Goal: Information Seeking & Learning: Learn about a topic

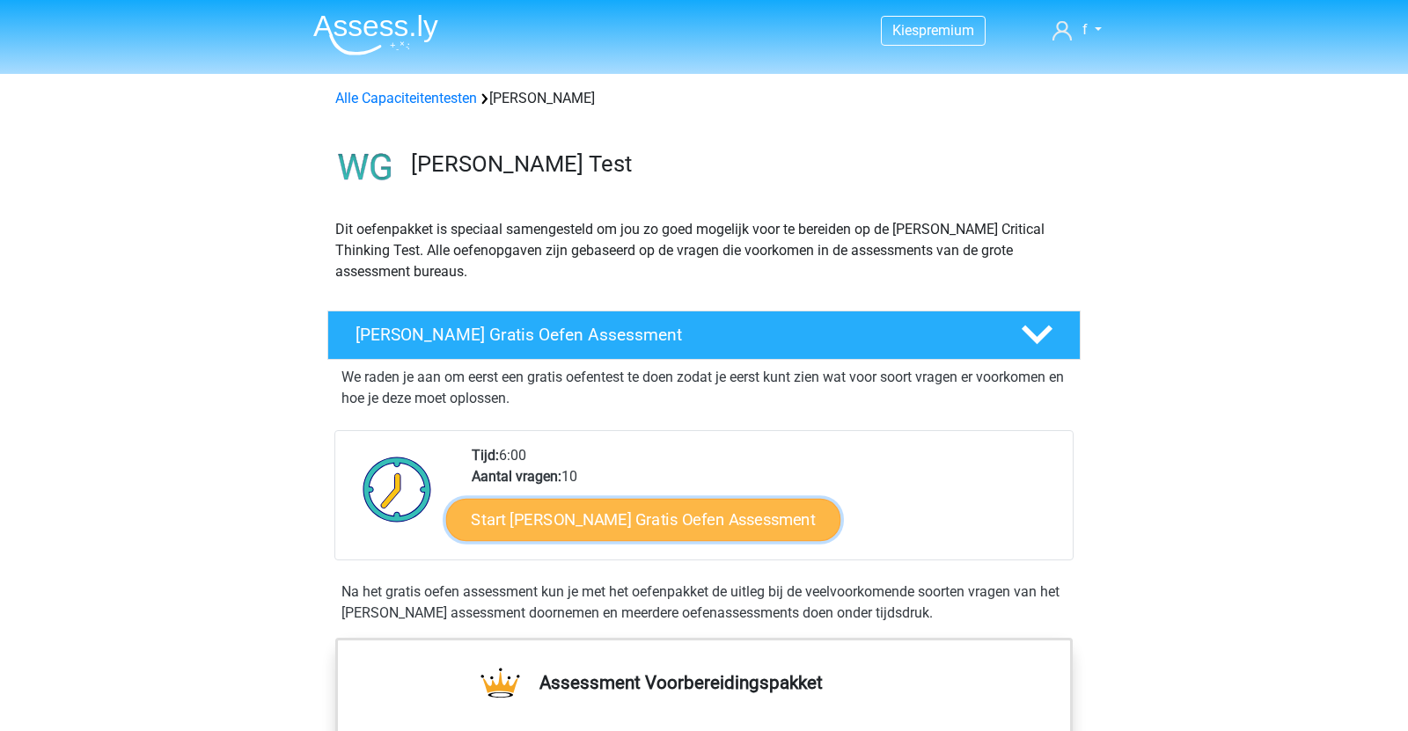
click at [550, 505] on link "Start Watson Glaser Gratis Oefen Assessment" at bounding box center [643, 520] width 395 height 42
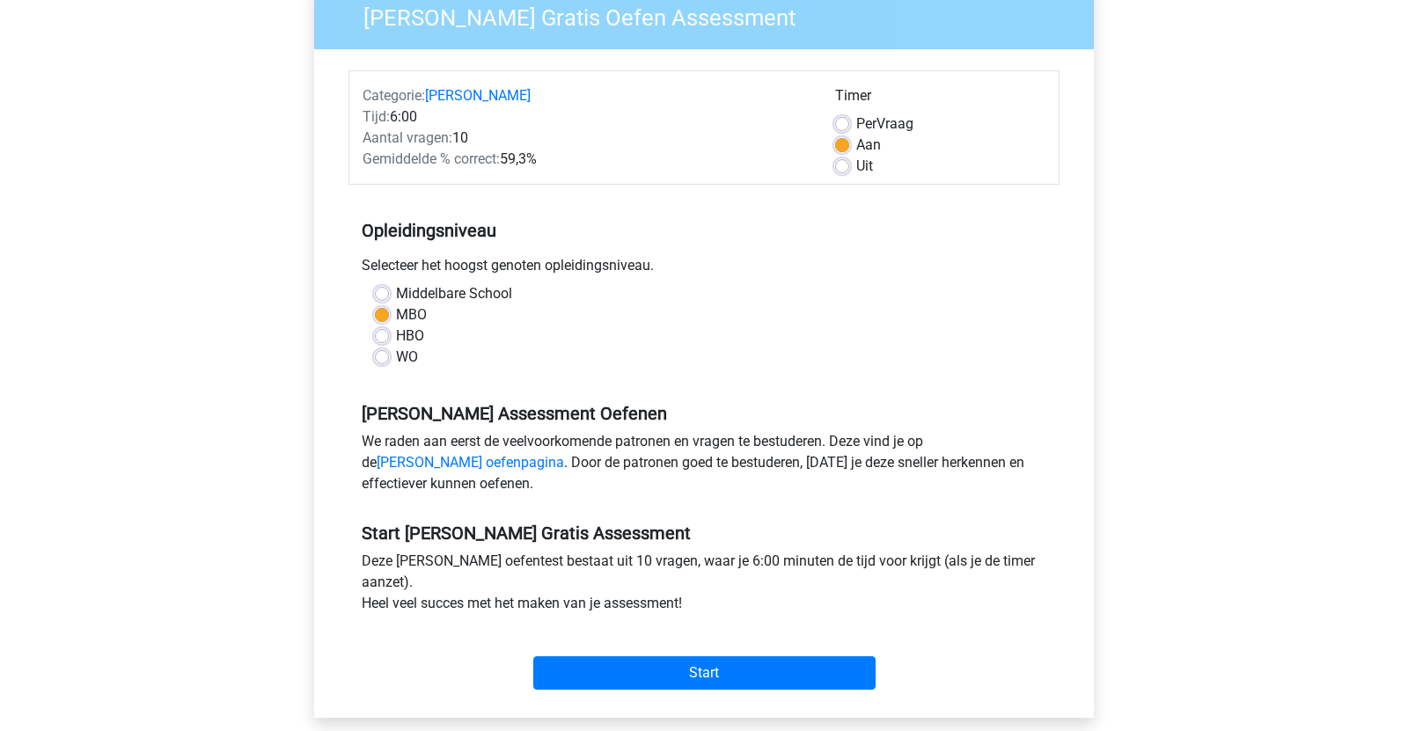
scroll to position [657, 0]
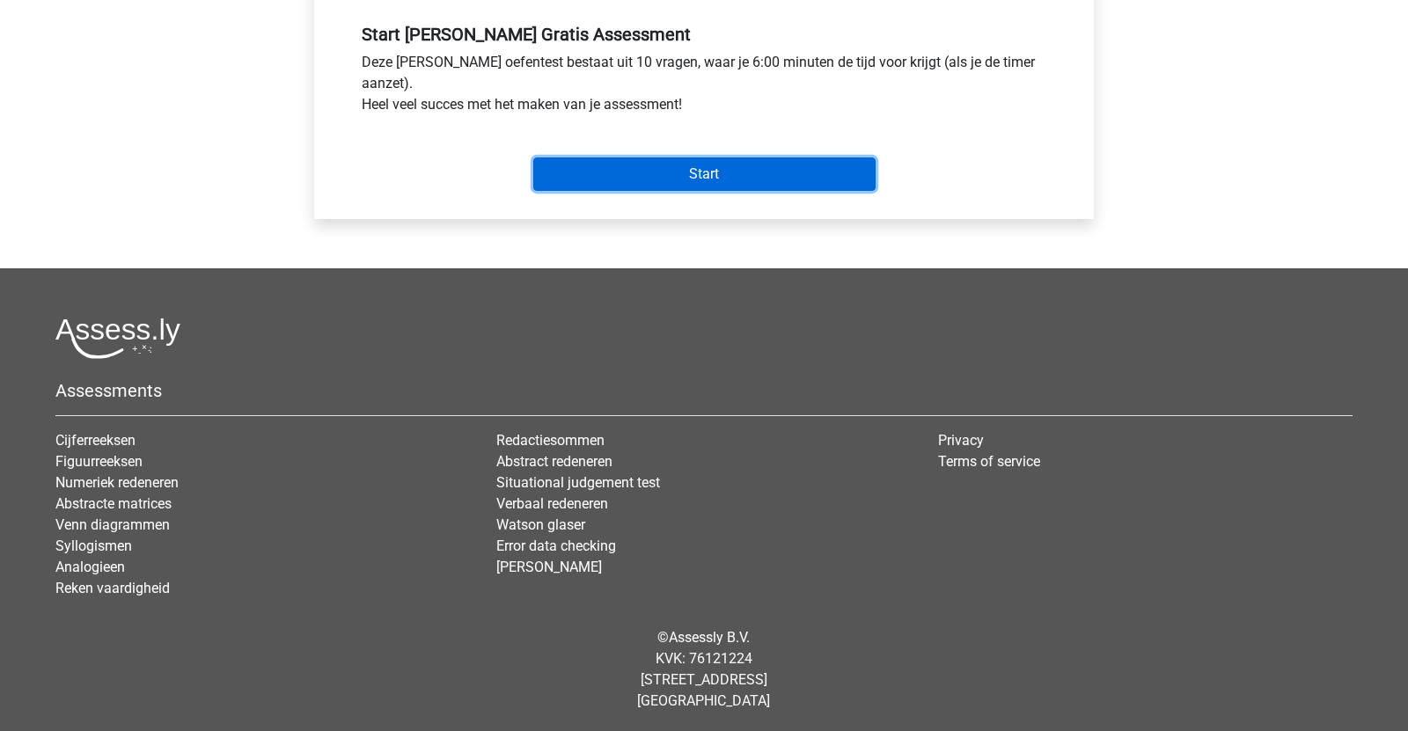
click at [651, 168] on input "Start" at bounding box center [704, 173] width 342 height 33
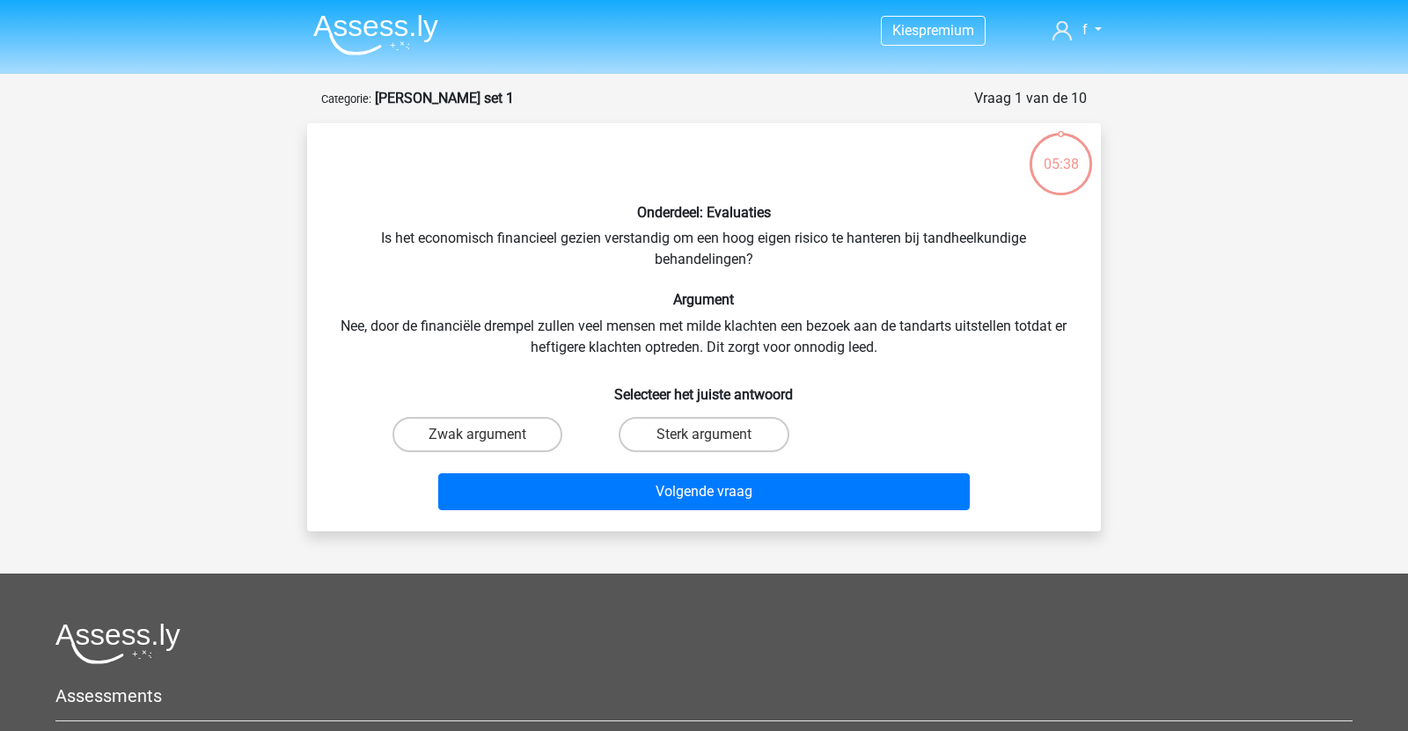
click at [713, 440] on input "Sterk argument" at bounding box center [709, 440] width 11 height 11
radio input "true"
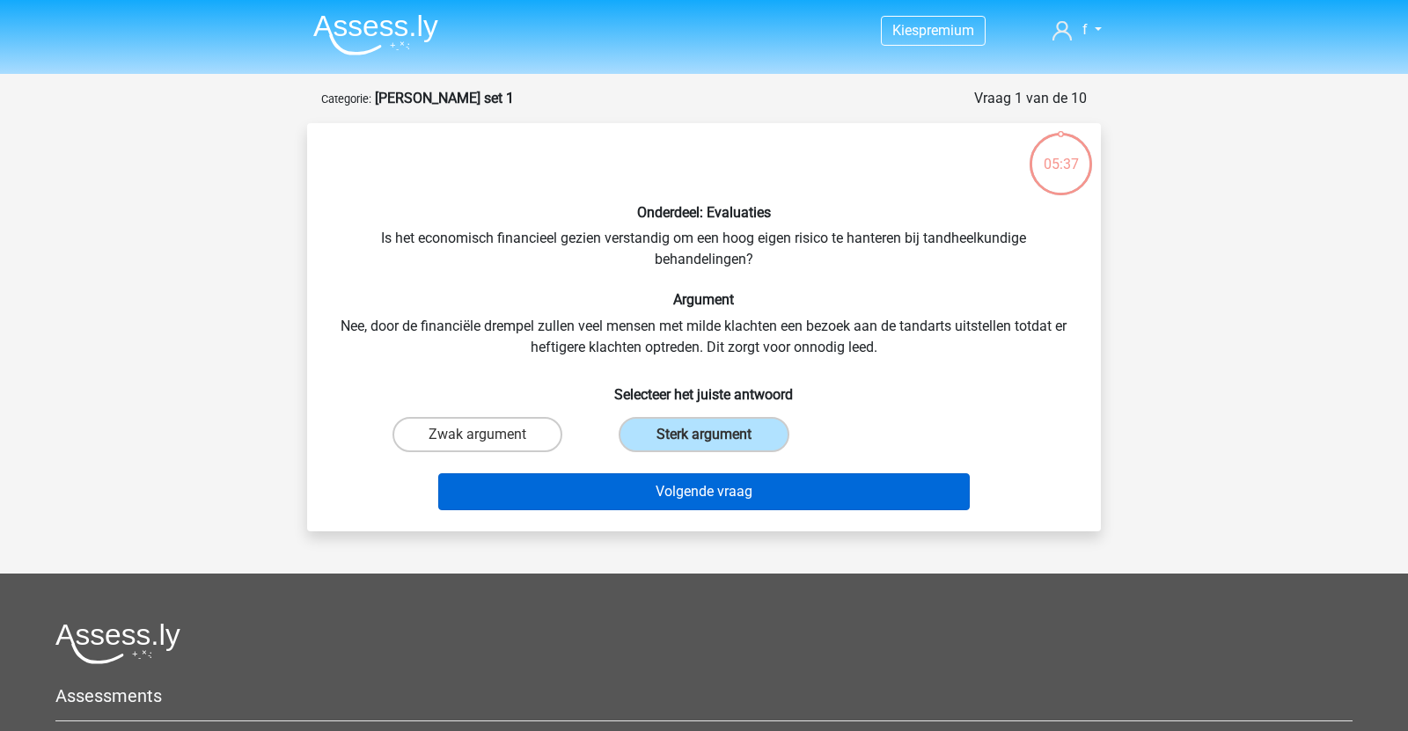
click at [685, 474] on div "Volgende vraag" at bounding box center [703, 488] width 737 height 58
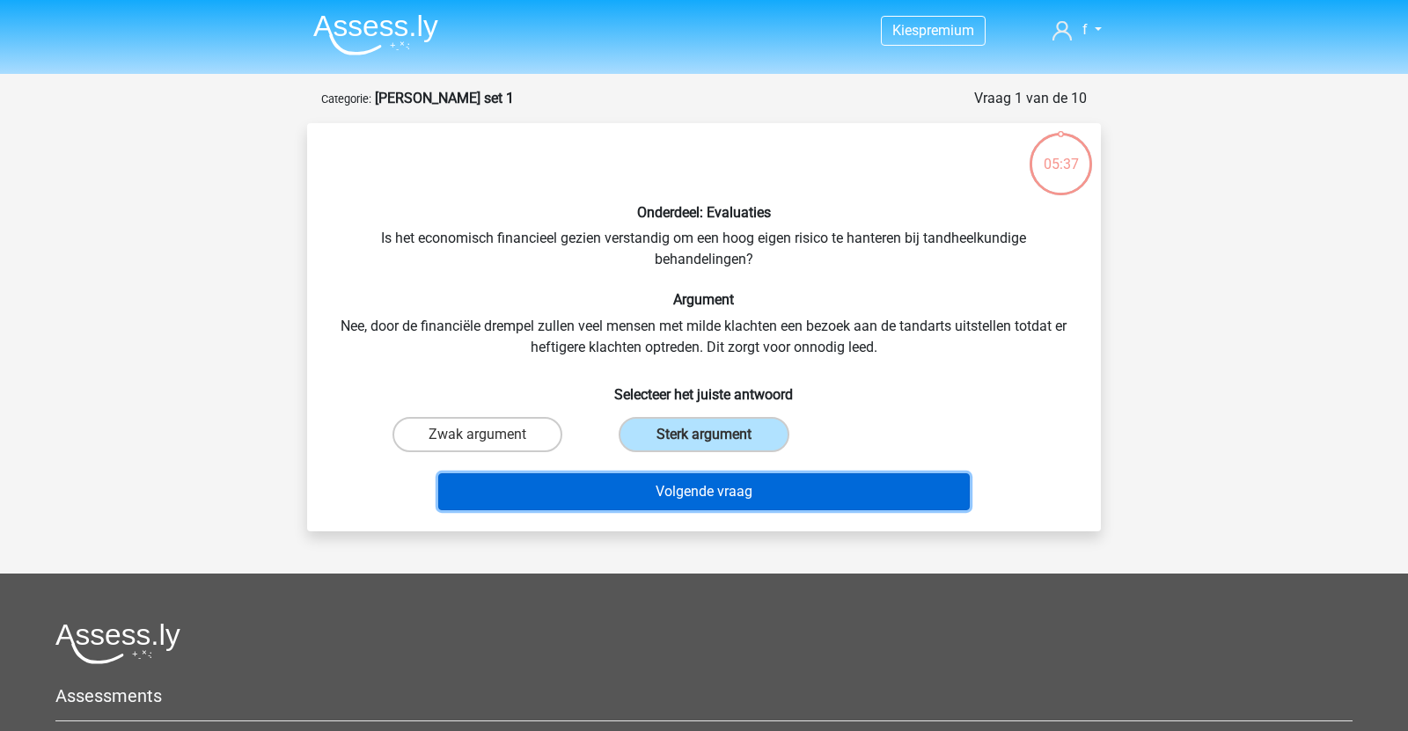
click at [680, 480] on button "Volgende vraag" at bounding box center [704, 491] width 532 height 37
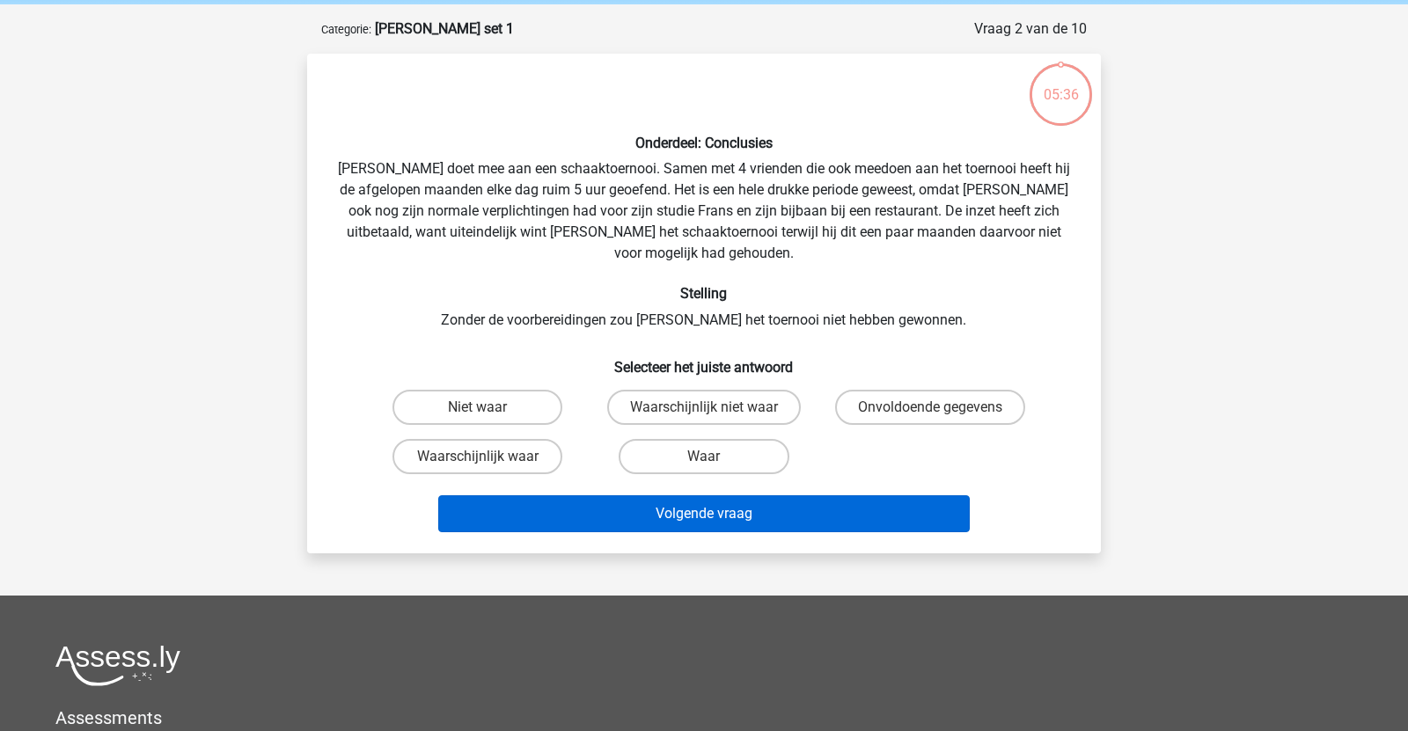
scroll to position [88, 0]
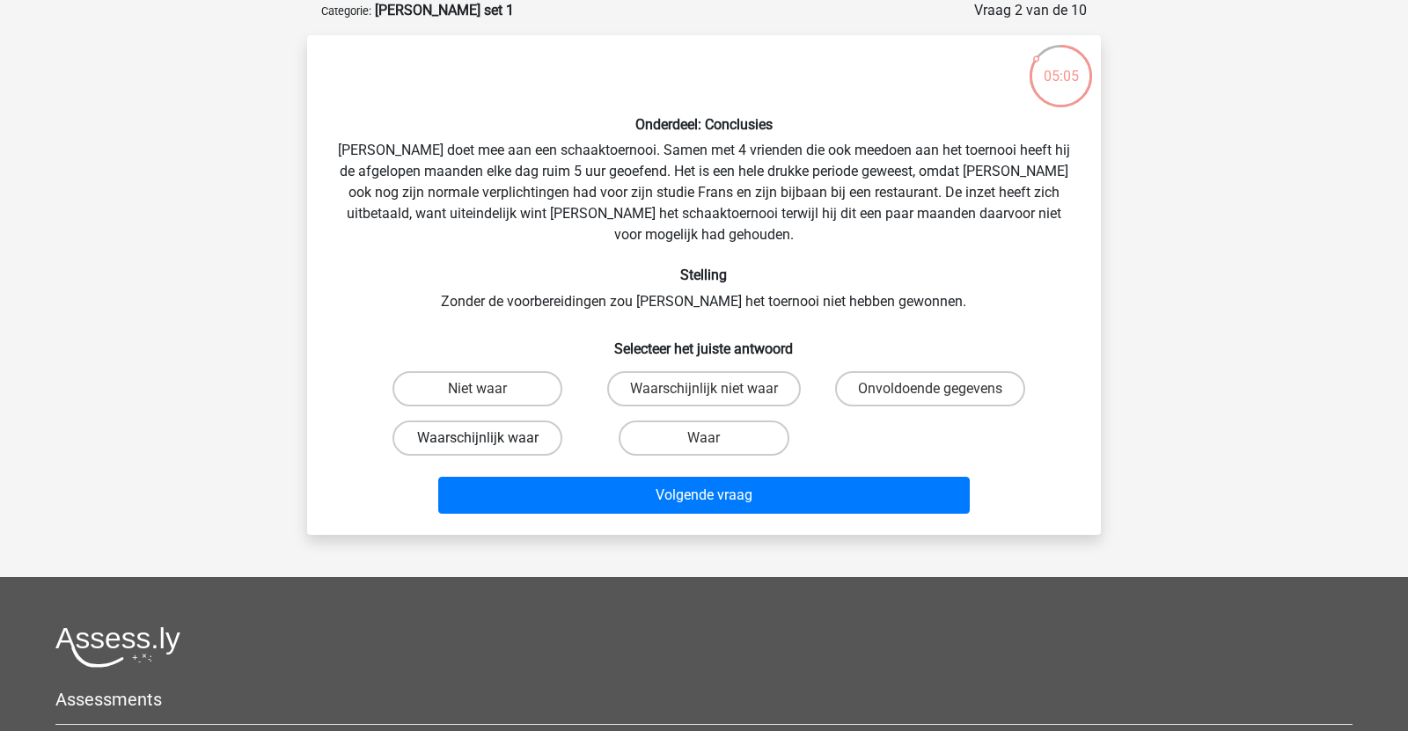
click at [516, 421] on label "Waarschijnlijk waar" at bounding box center [477, 438] width 170 height 35
click at [489, 438] on input "Waarschijnlijk waar" at bounding box center [483, 443] width 11 height 11
radio input "true"
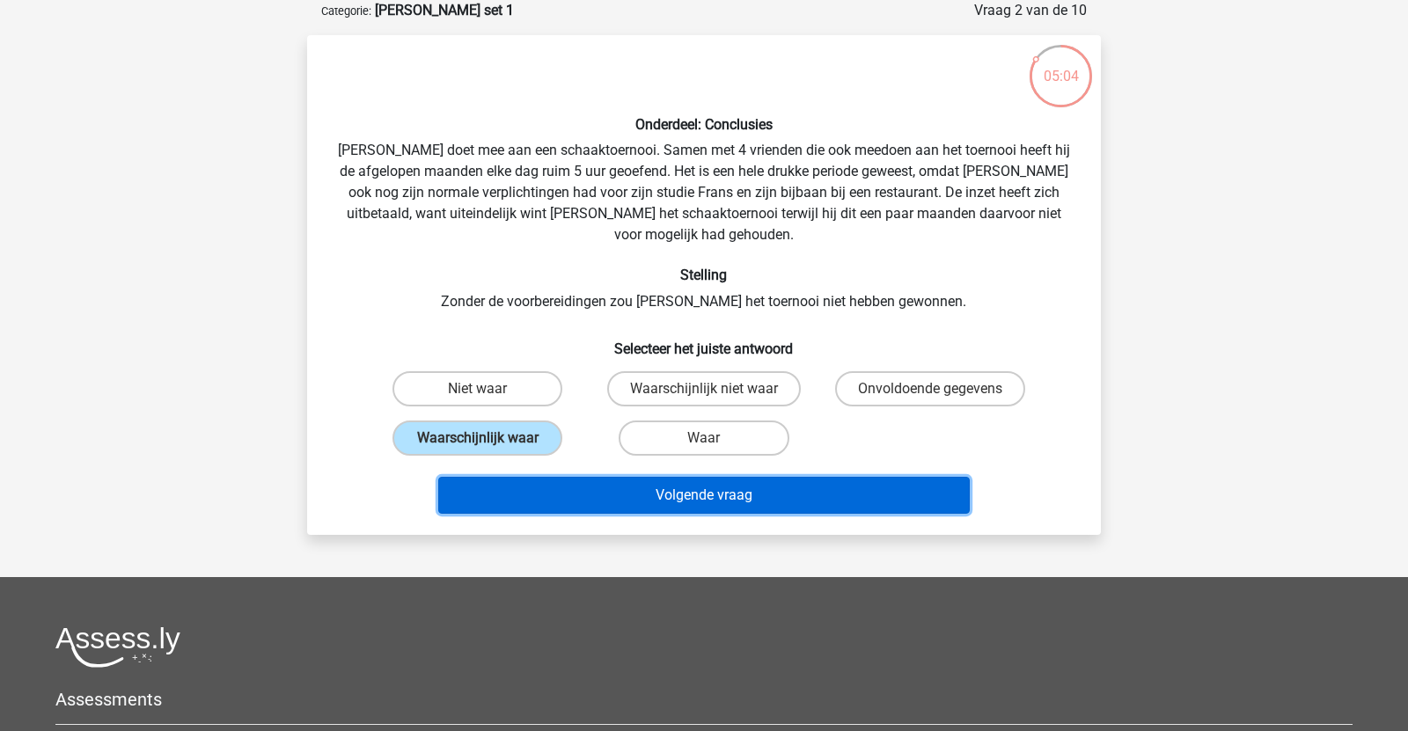
click at [565, 487] on button "Volgende vraag" at bounding box center [704, 495] width 532 height 37
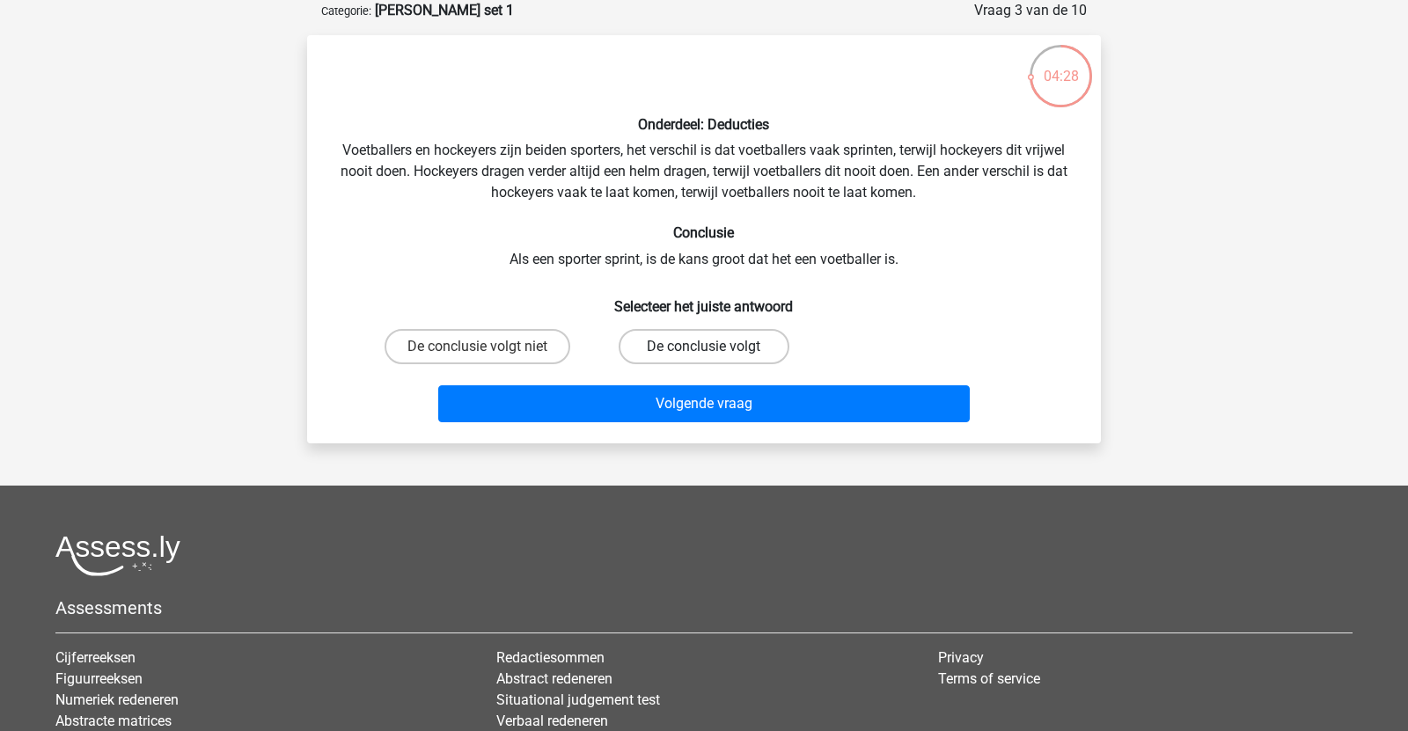
click at [734, 342] on label "De conclusie volgt" at bounding box center [704, 346] width 170 height 35
click at [715, 347] on input "De conclusie volgt" at bounding box center [709, 352] width 11 height 11
radio input "true"
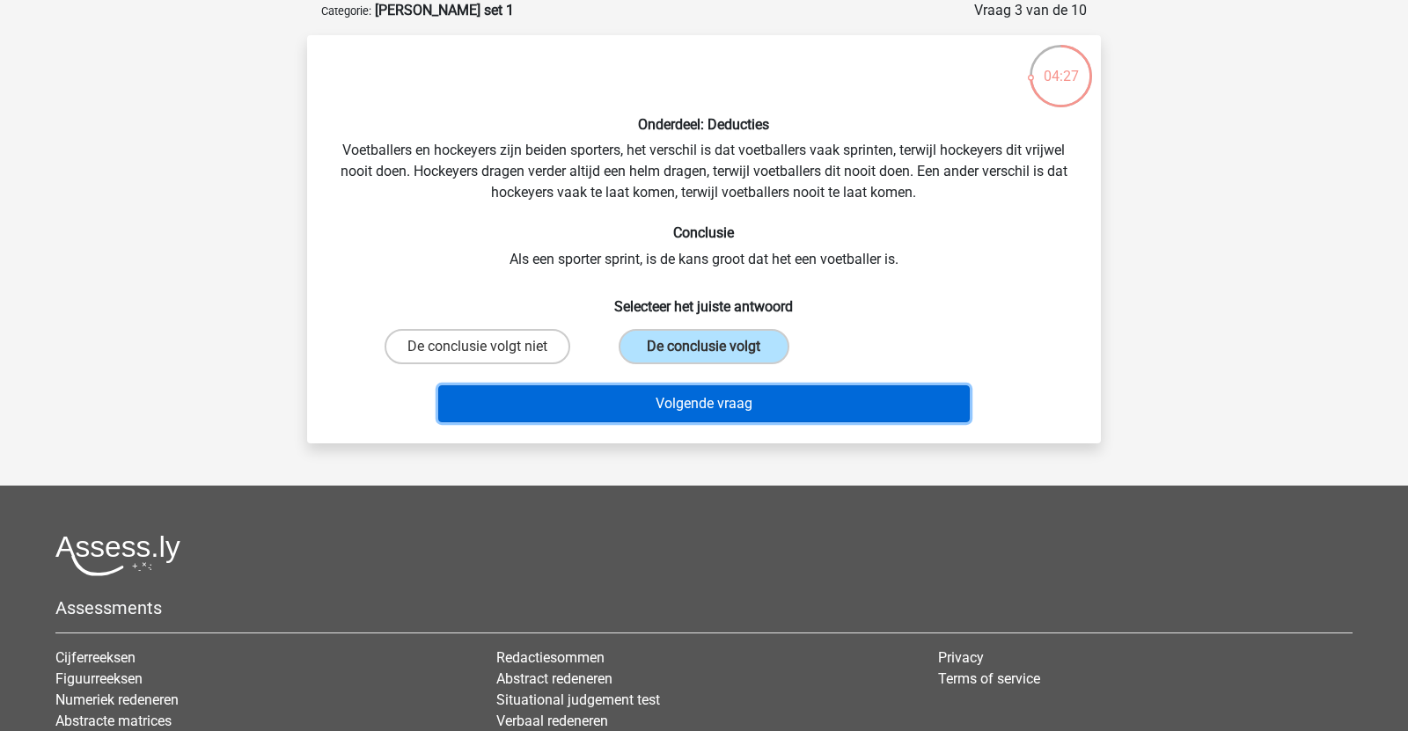
click at [713, 391] on button "Volgende vraag" at bounding box center [704, 403] width 532 height 37
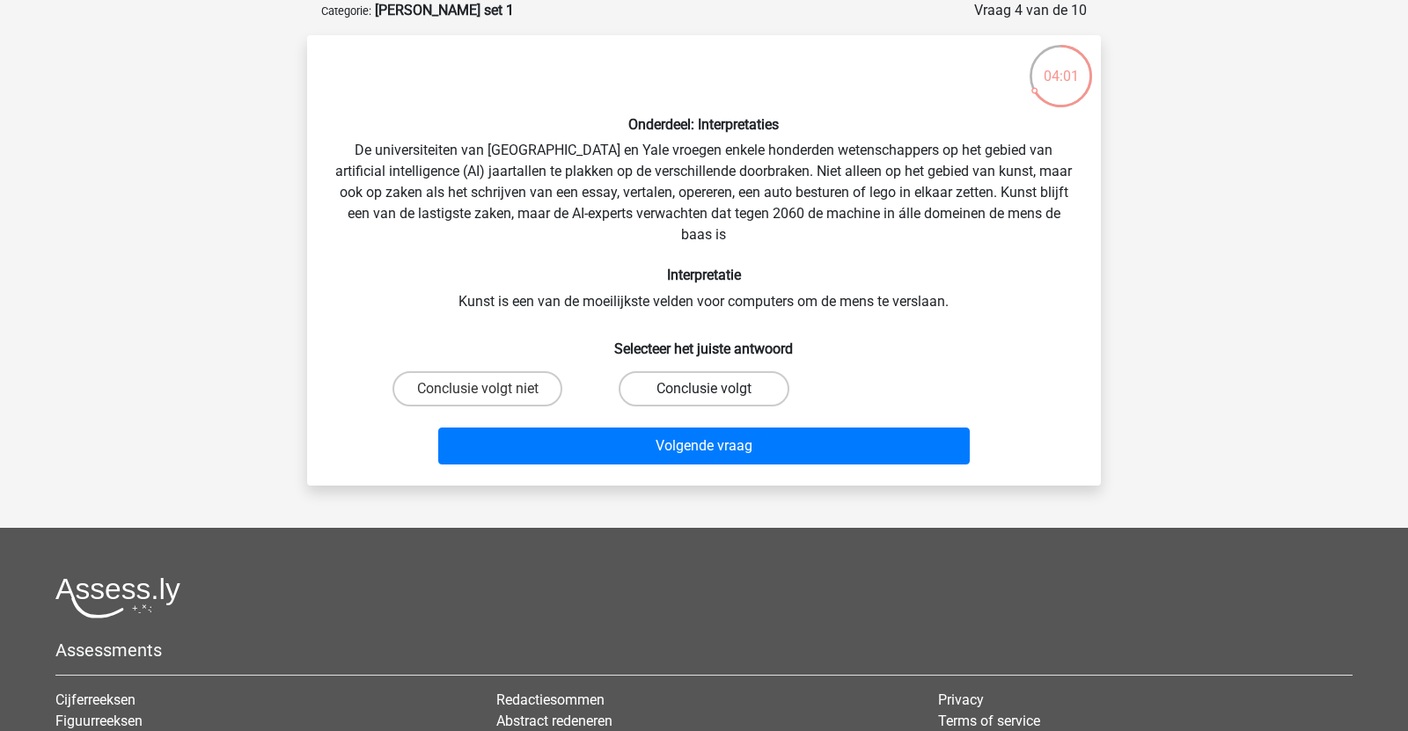
click at [655, 384] on label "Conclusie volgt" at bounding box center [704, 388] width 170 height 35
click at [704, 389] on input "Conclusie volgt" at bounding box center [709, 394] width 11 height 11
radio input "true"
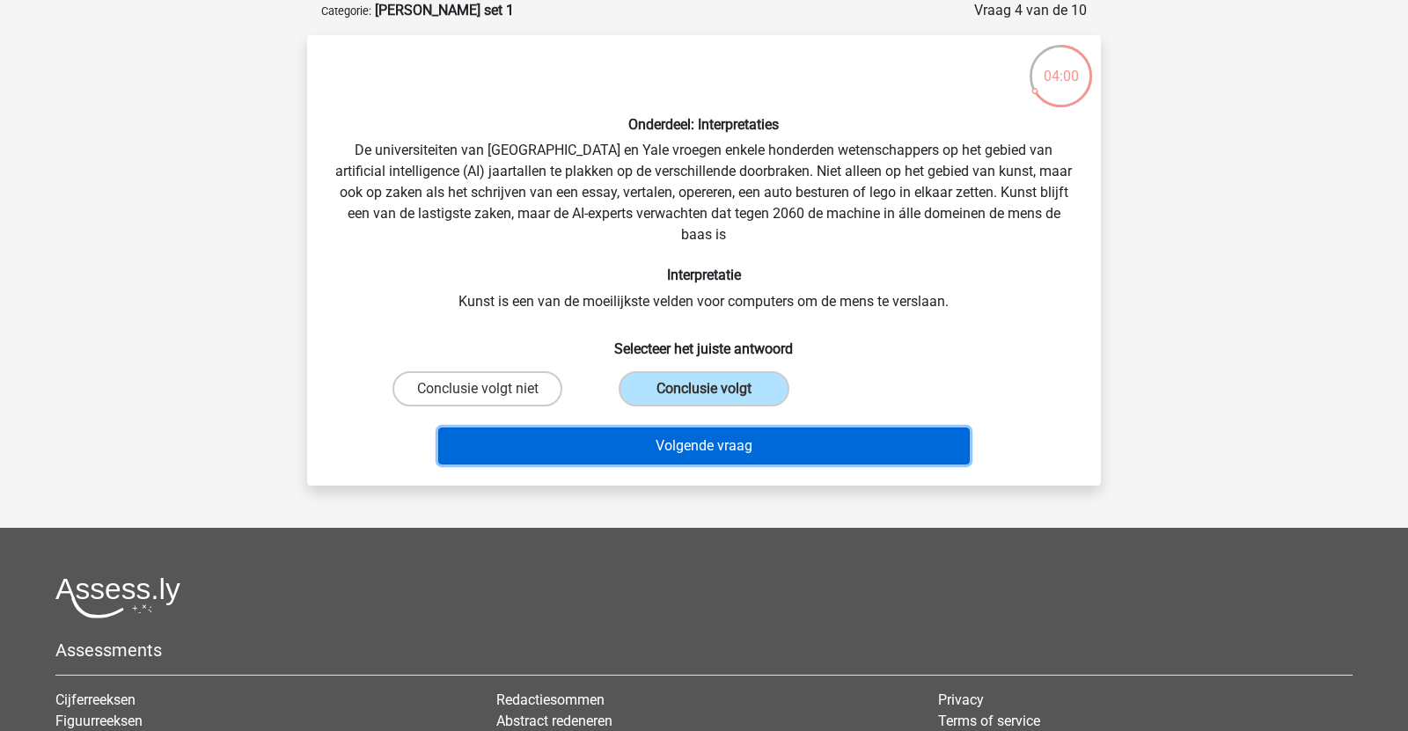
click at [633, 441] on button "Volgende vraag" at bounding box center [704, 446] width 532 height 37
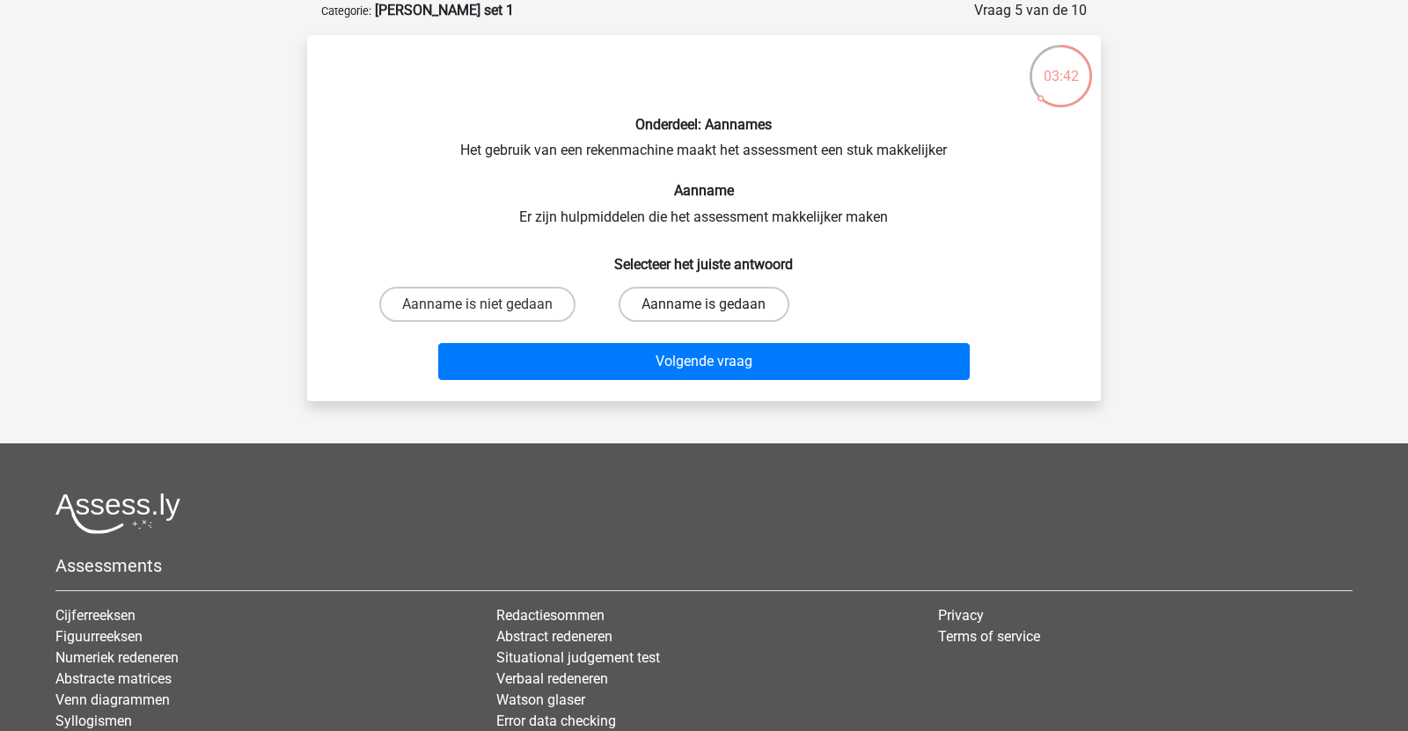
click at [644, 311] on label "Aanname is gedaan" at bounding box center [704, 304] width 170 height 35
click at [704, 311] on input "Aanname is gedaan" at bounding box center [709, 309] width 11 height 11
radio input "true"
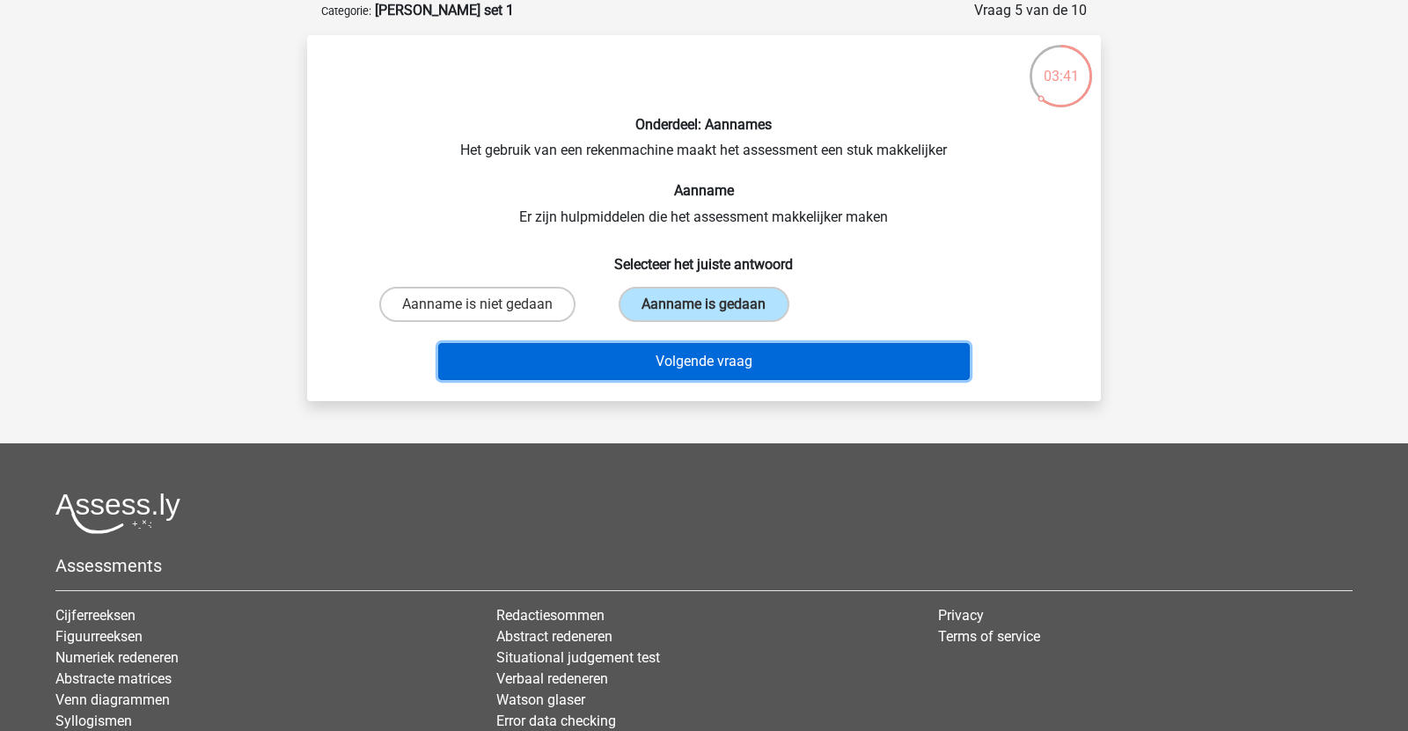
click at [632, 353] on button "Volgende vraag" at bounding box center [704, 361] width 532 height 37
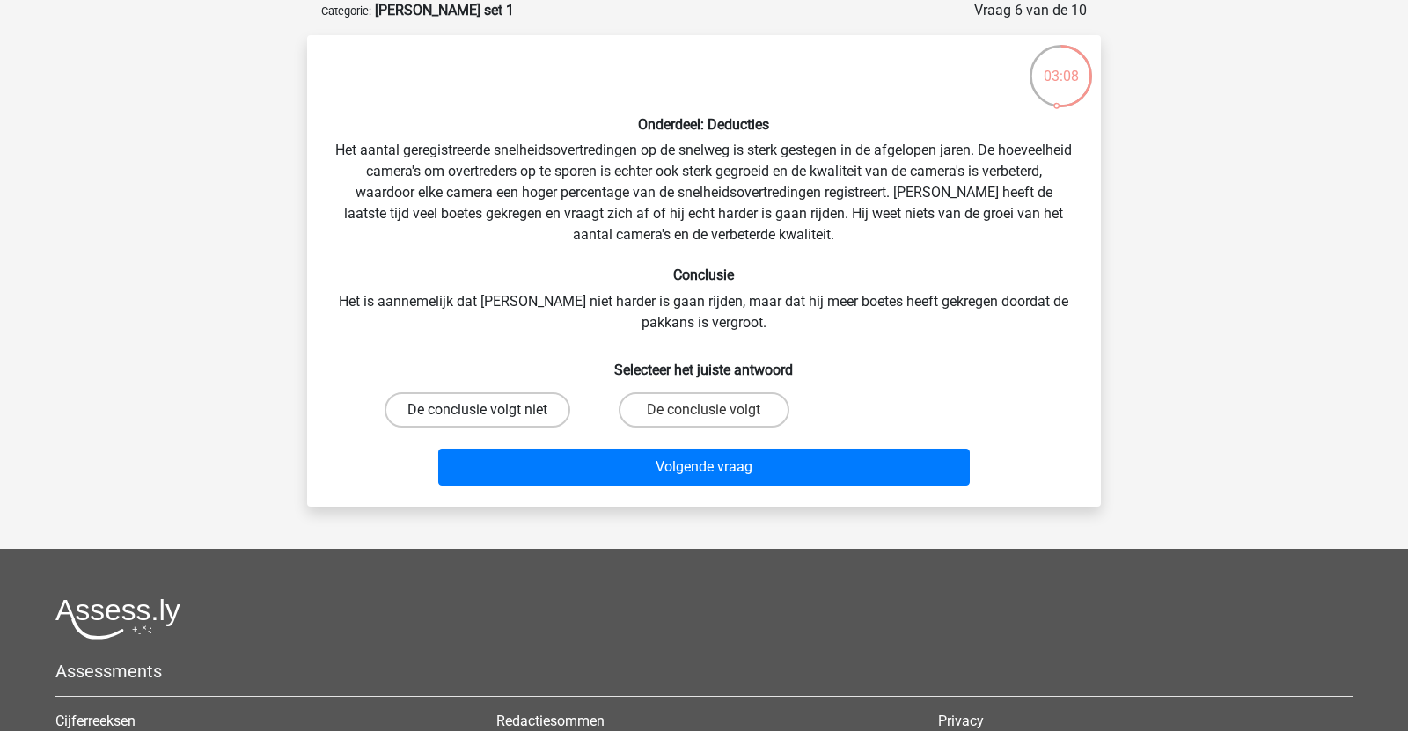
click at [523, 419] on label "De conclusie volgt niet" at bounding box center [477, 409] width 186 height 35
click at [489, 419] on input "De conclusie volgt niet" at bounding box center [483, 415] width 11 height 11
radio input "true"
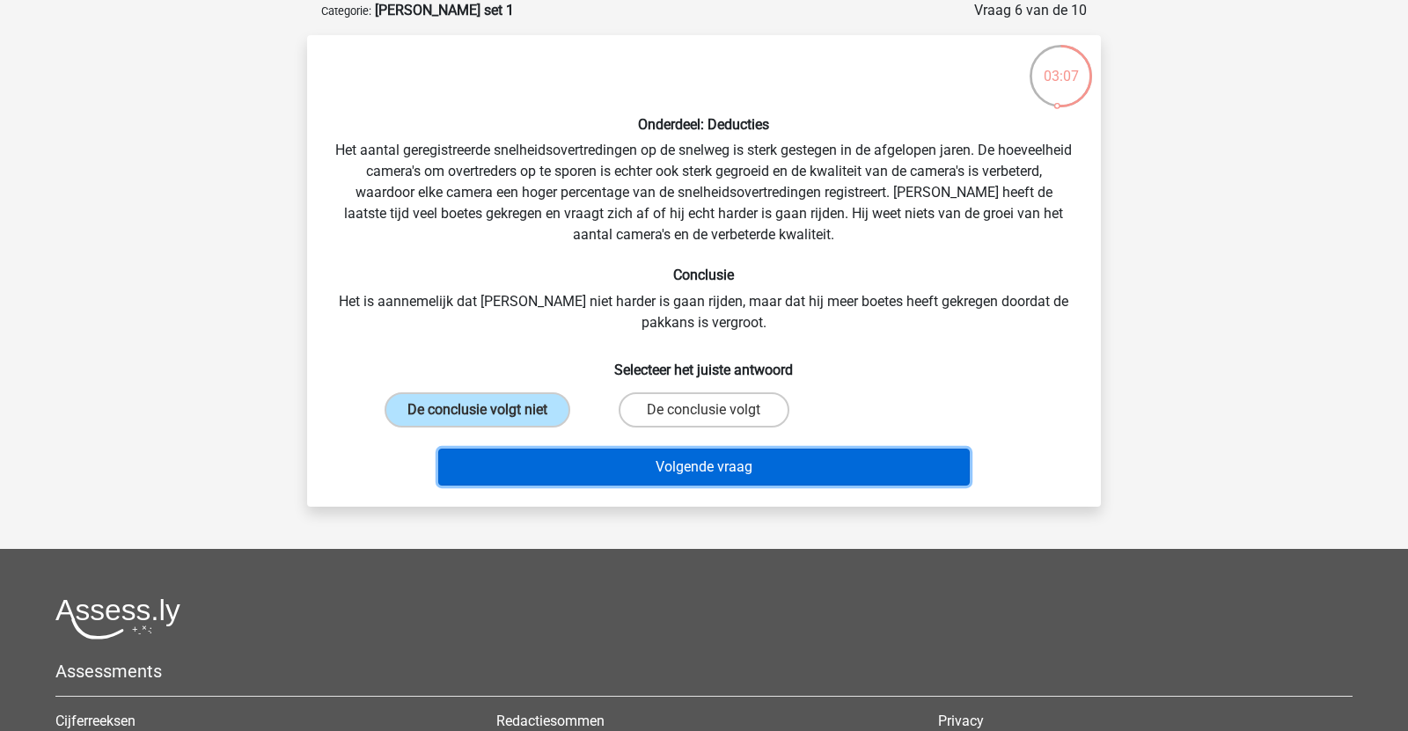
click at [538, 465] on button "Volgende vraag" at bounding box center [704, 467] width 532 height 37
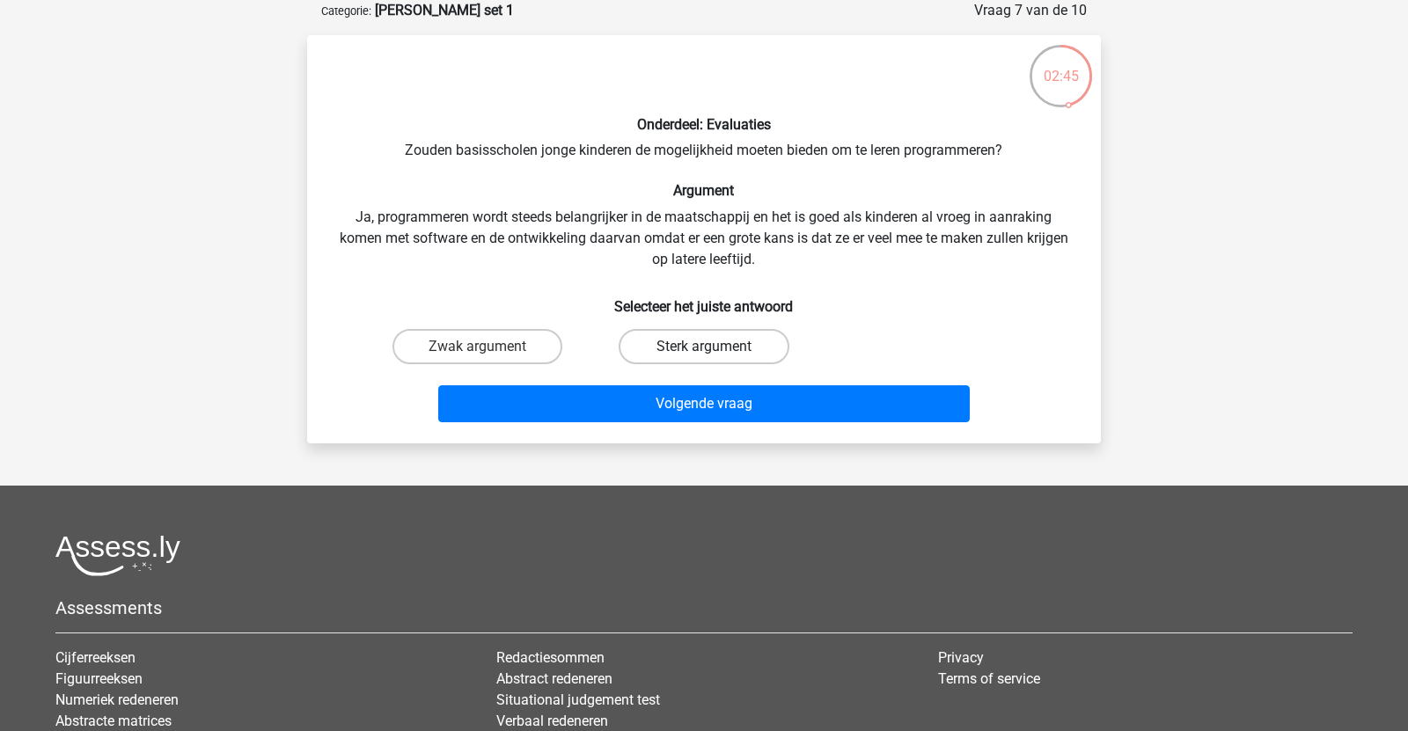
click at [732, 350] on label "Sterk argument" at bounding box center [704, 346] width 170 height 35
click at [715, 350] on input "Sterk argument" at bounding box center [709, 352] width 11 height 11
radio input "true"
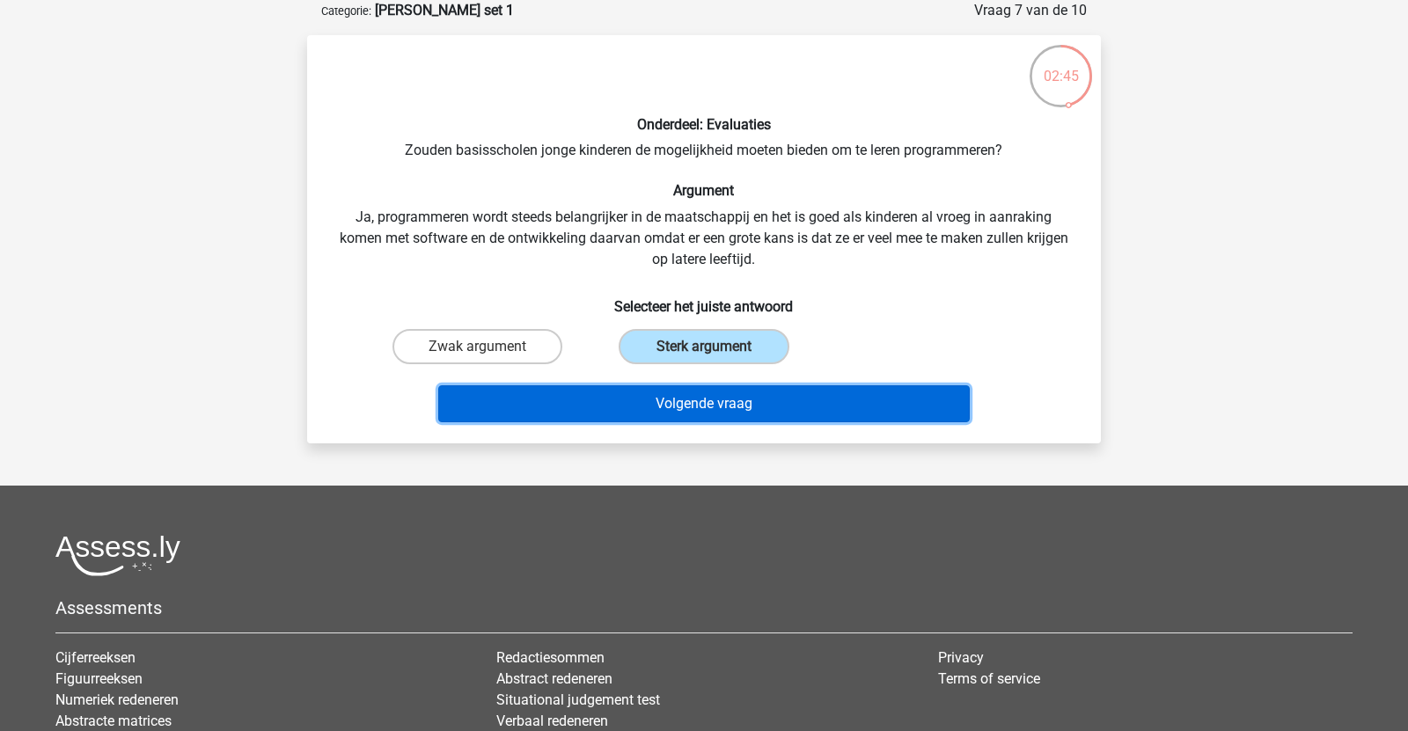
click at [727, 418] on button "Volgende vraag" at bounding box center [704, 403] width 532 height 37
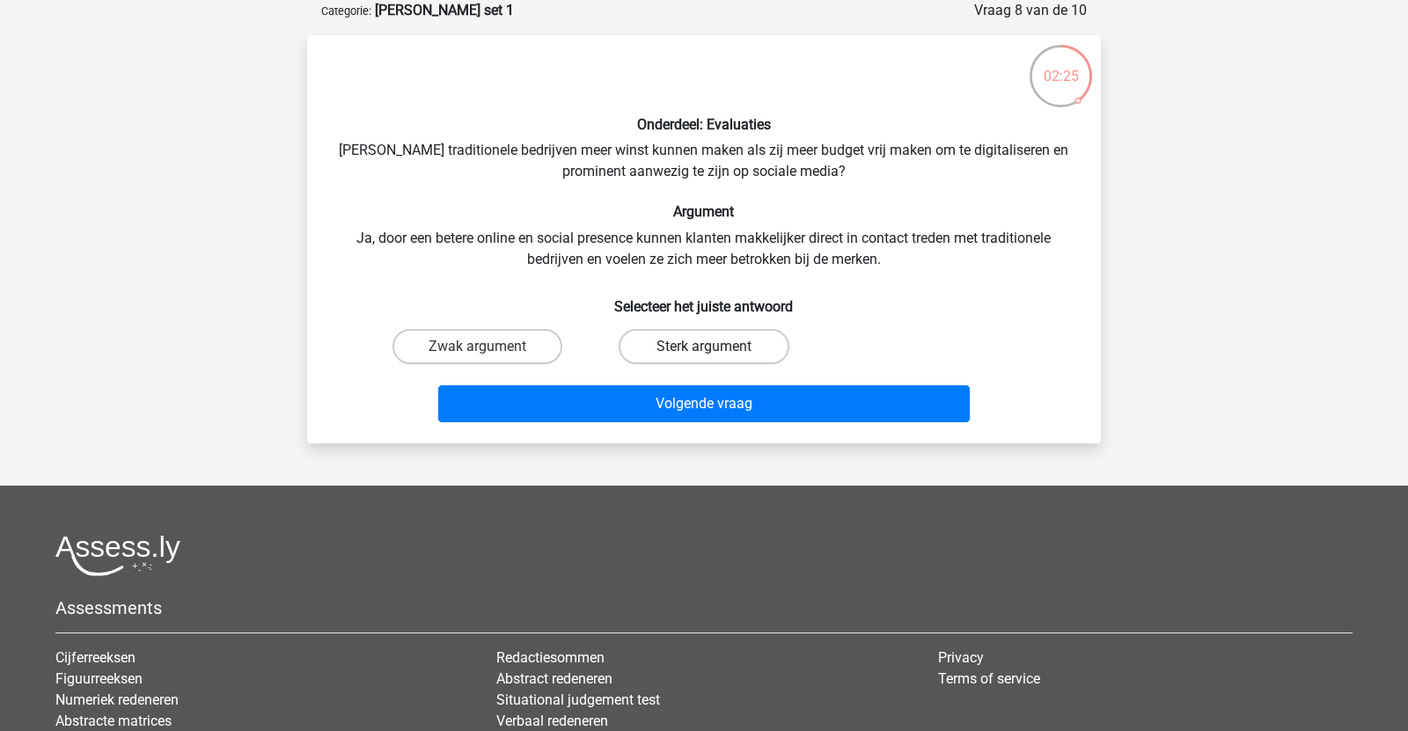
click at [668, 352] on label "Sterk argument" at bounding box center [704, 346] width 170 height 35
click at [704, 352] on input "Sterk argument" at bounding box center [709, 352] width 11 height 11
radio input "true"
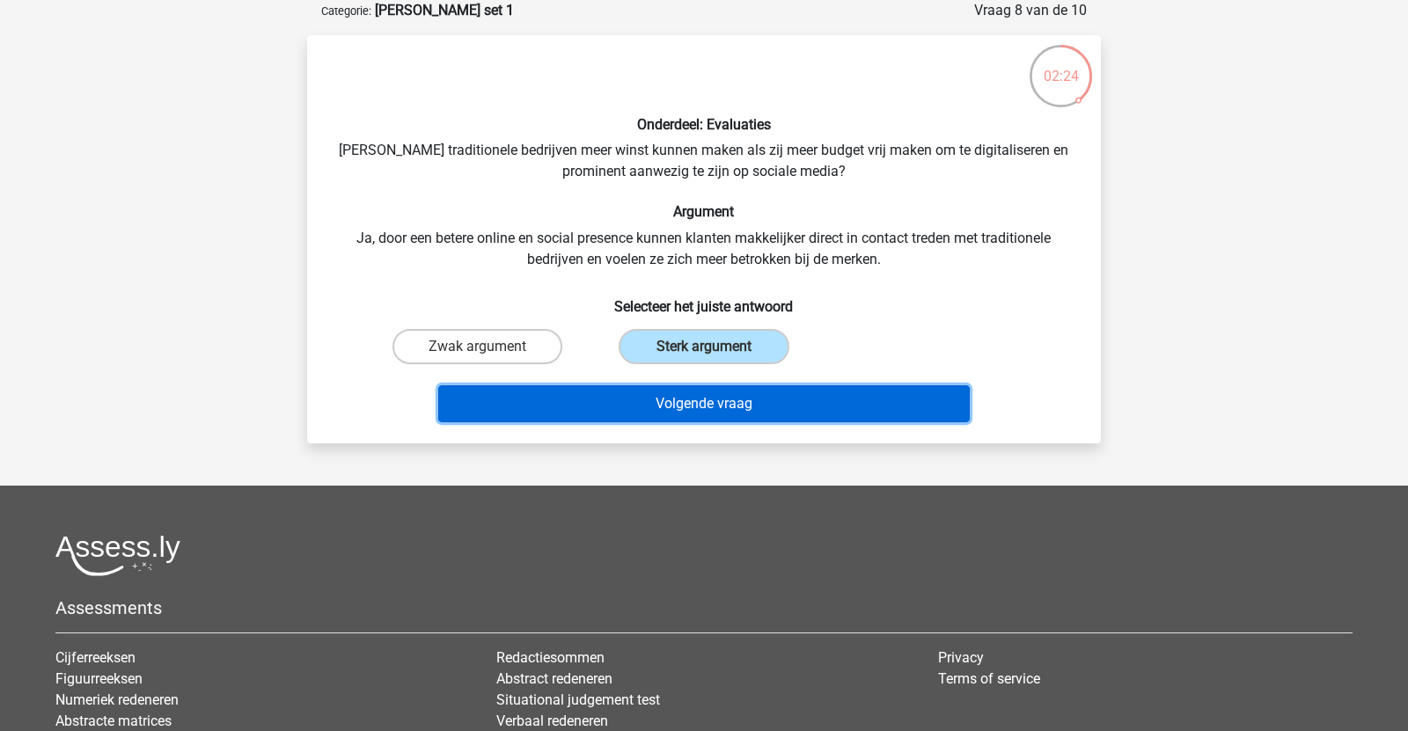
click at [652, 398] on button "Volgende vraag" at bounding box center [704, 403] width 532 height 37
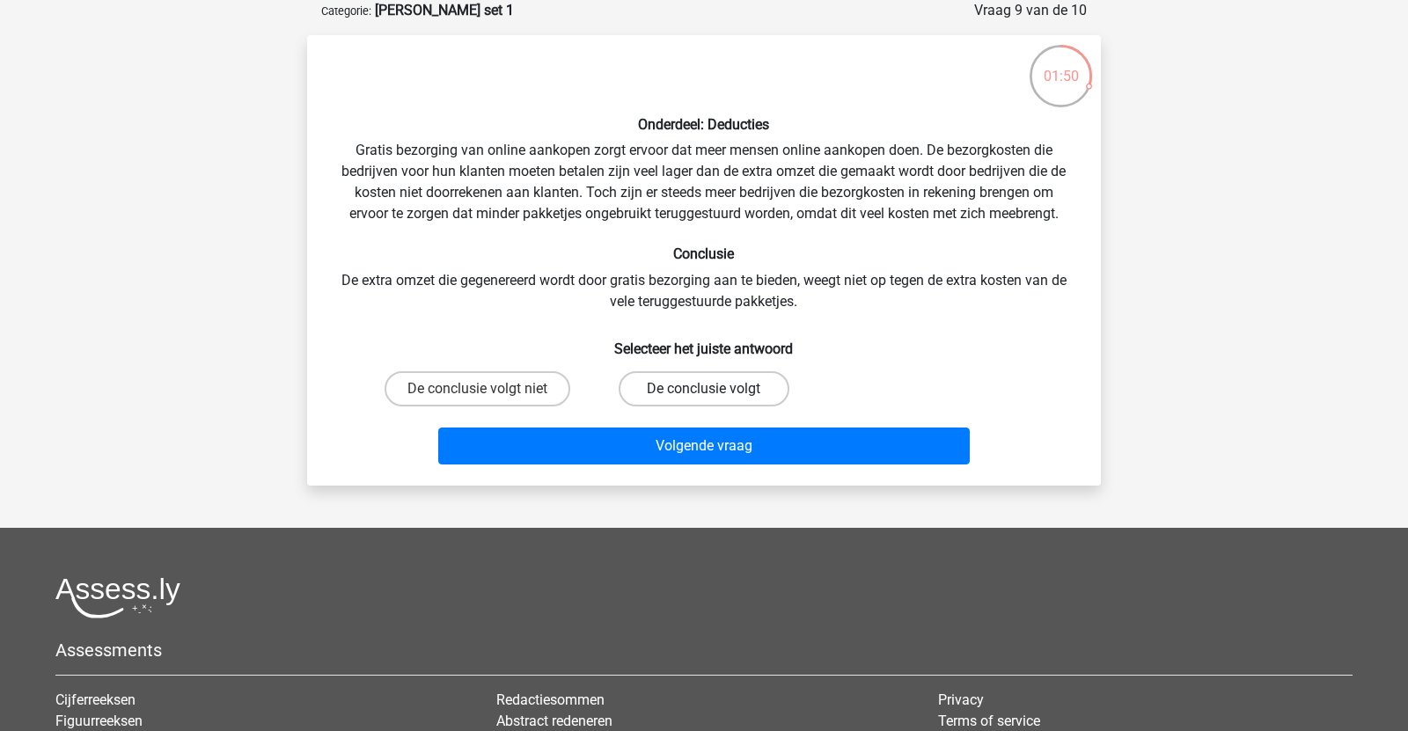
click at [678, 396] on label "De conclusie volgt" at bounding box center [704, 388] width 170 height 35
click at [704, 396] on input "De conclusie volgt" at bounding box center [709, 394] width 11 height 11
radio input "true"
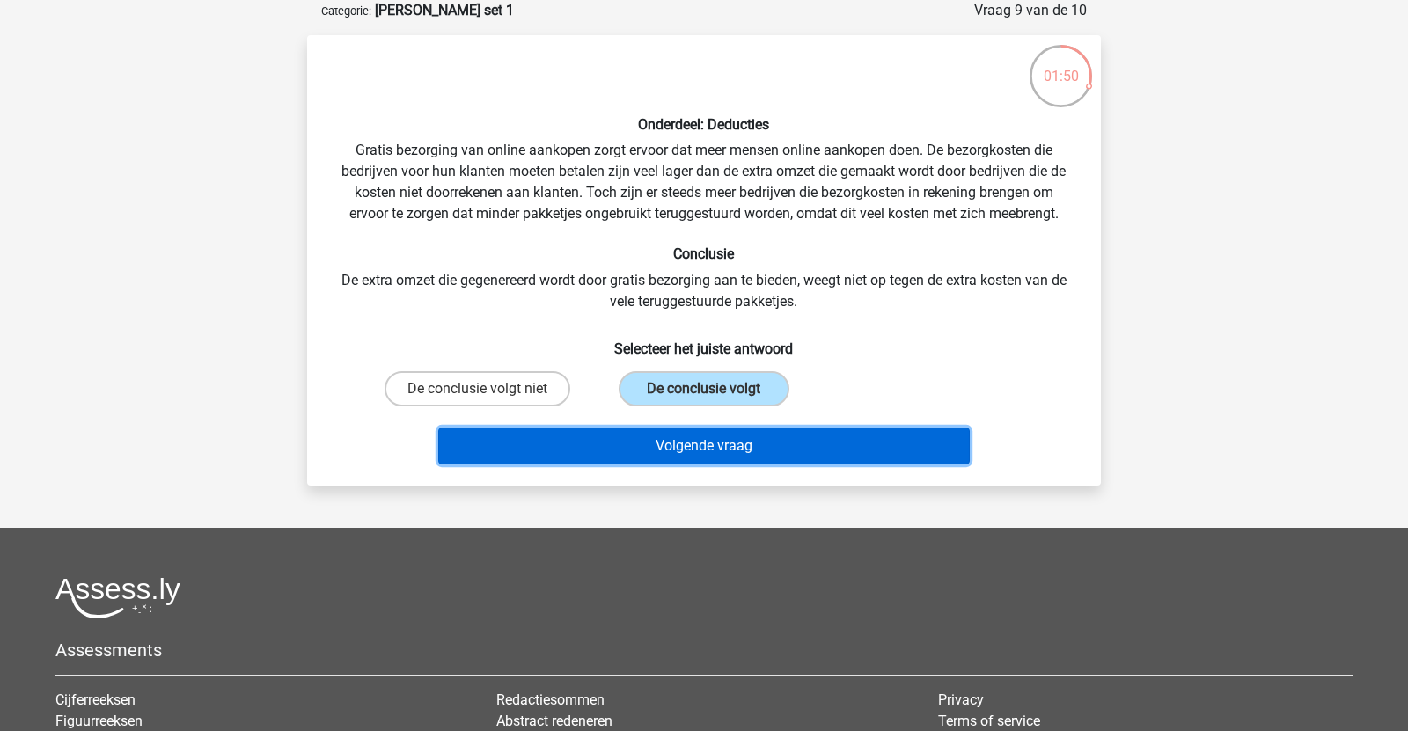
click at [688, 431] on button "Volgende vraag" at bounding box center [704, 446] width 532 height 37
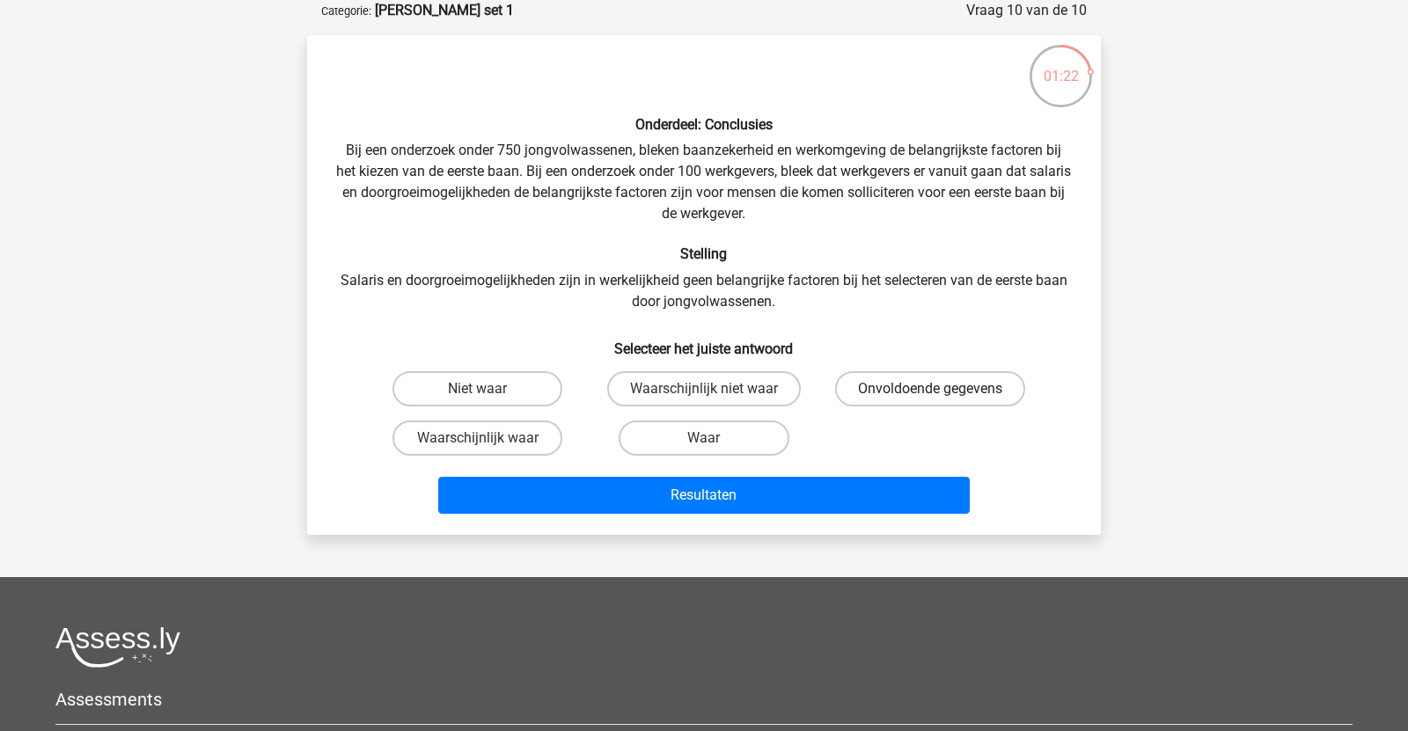
click at [870, 384] on label "Onvoldoende gegevens" at bounding box center [930, 388] width 190 height 35
click at [930, 389] on input "Onvoldoende gegevens" at bounding box center [935, 394] width 11 height 11
radio input "true"
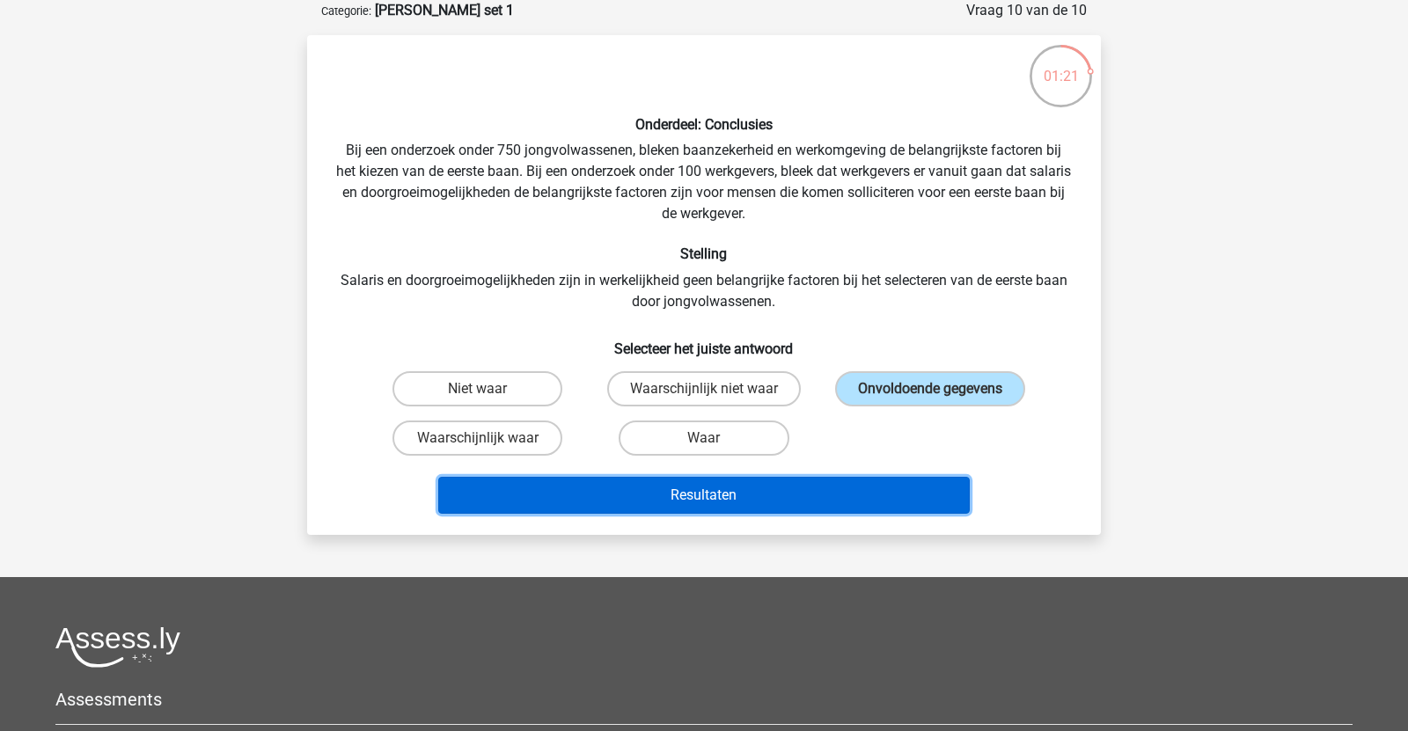
click at [820, 494] on button "Resultaten" at bounding box center [704, 495] width 532 height 37
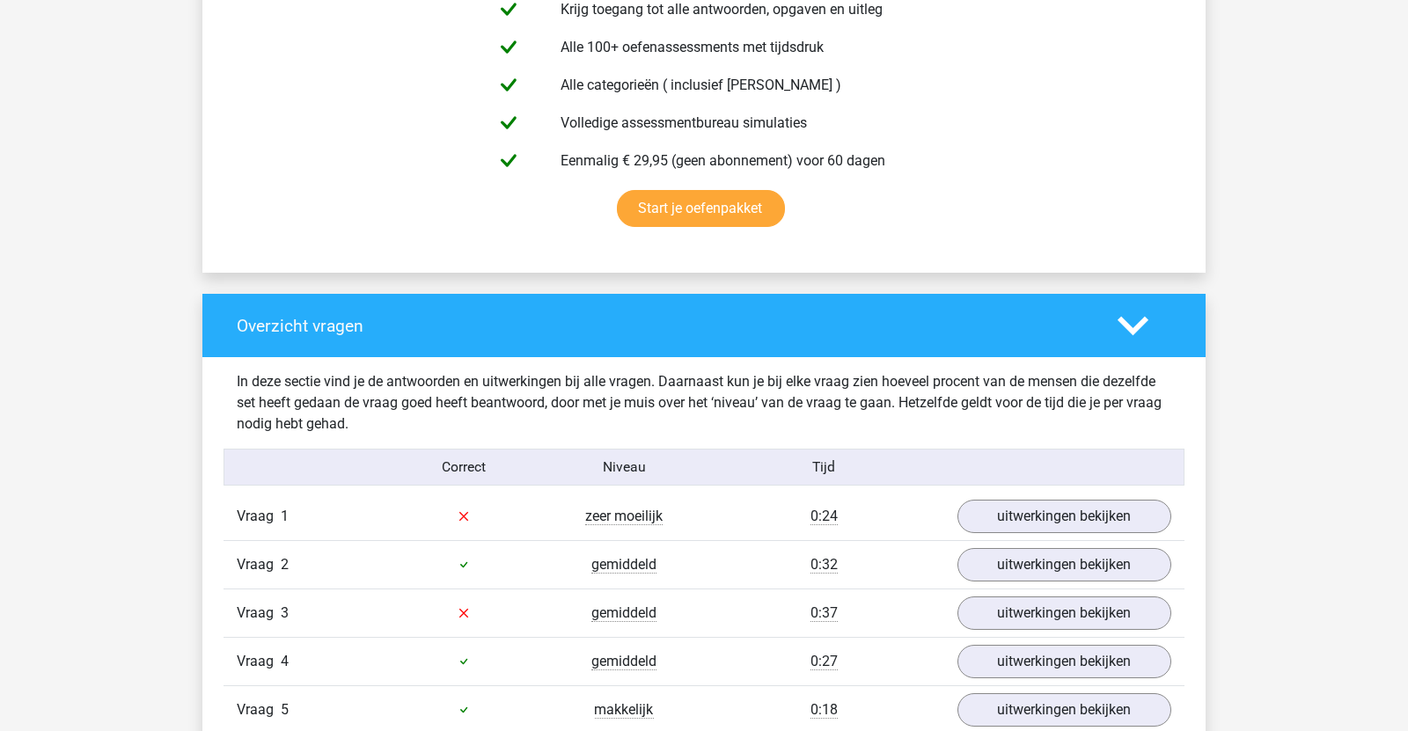
scroll to position [1030, 0]
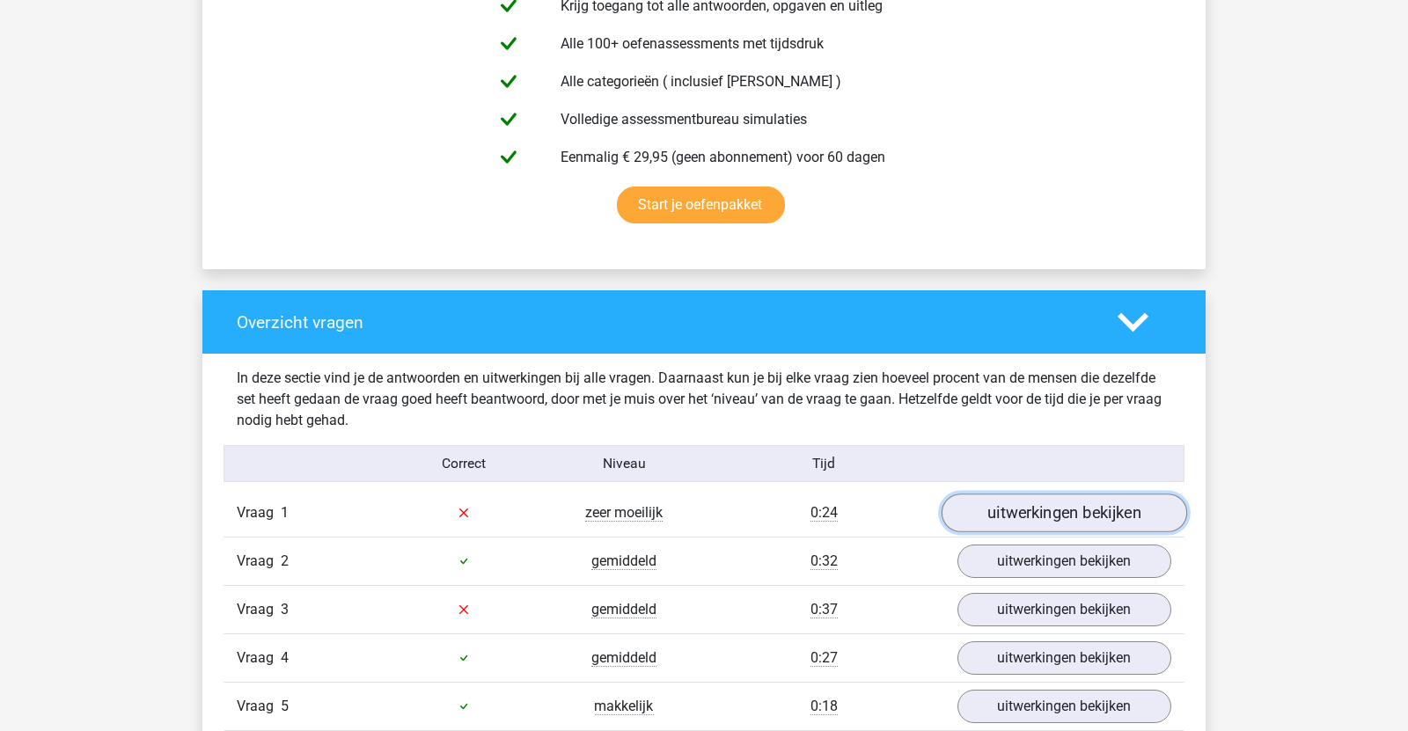
click at [1025, 524] on link "uitwerkingen bekijken" at bounding box center [1063, 513] width 245 height 39
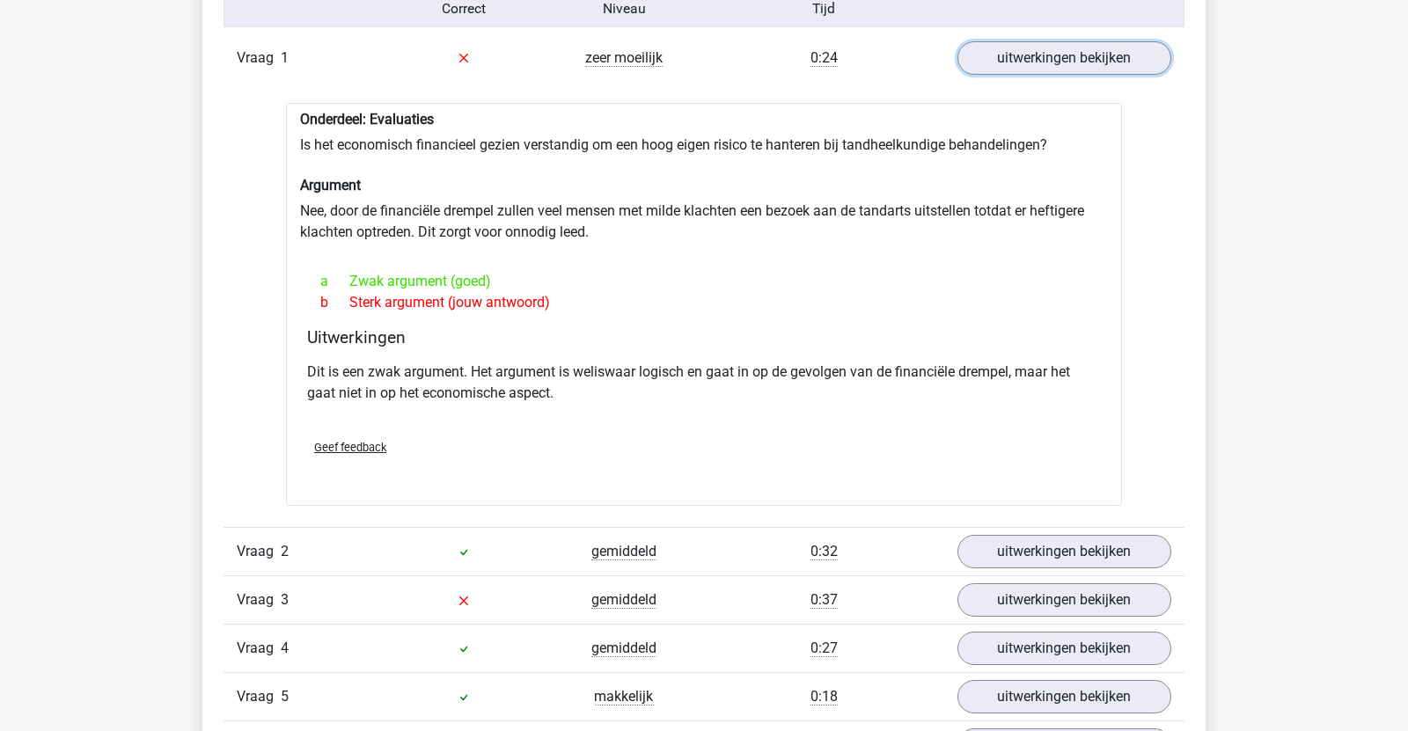
scroll to position [1501, 0]
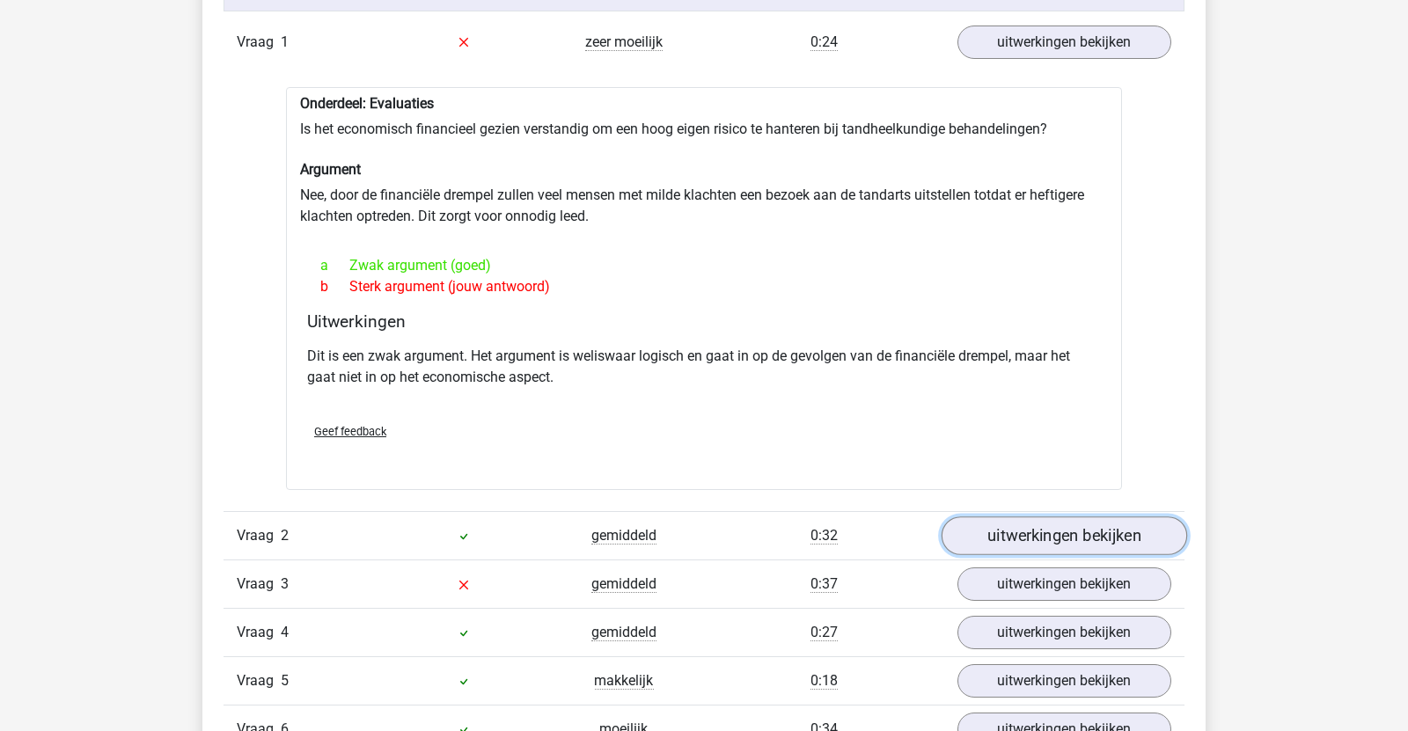
click at [1035, 538] on link "uitwerkingen bekijken" at bounding box center [1063, 535] width 245 height 39
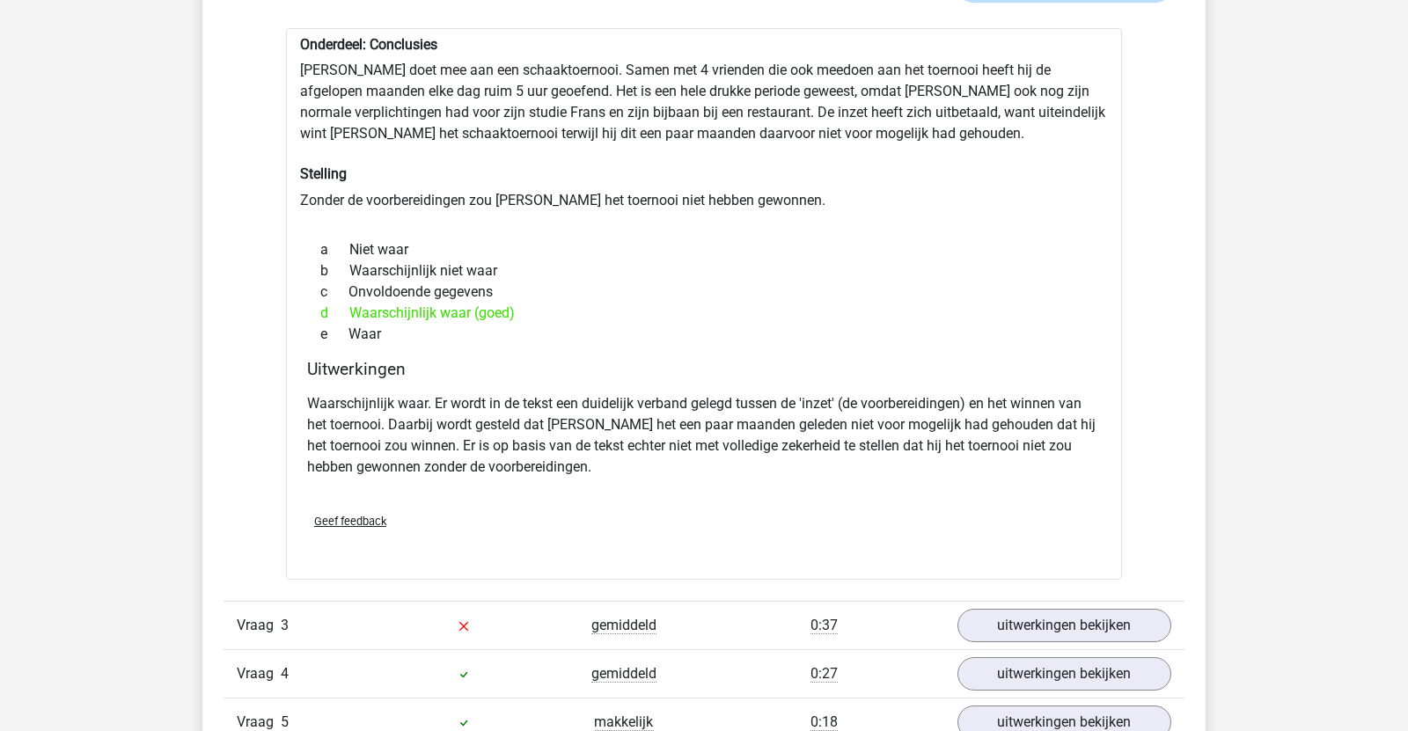
scroll to position [2056, 0]
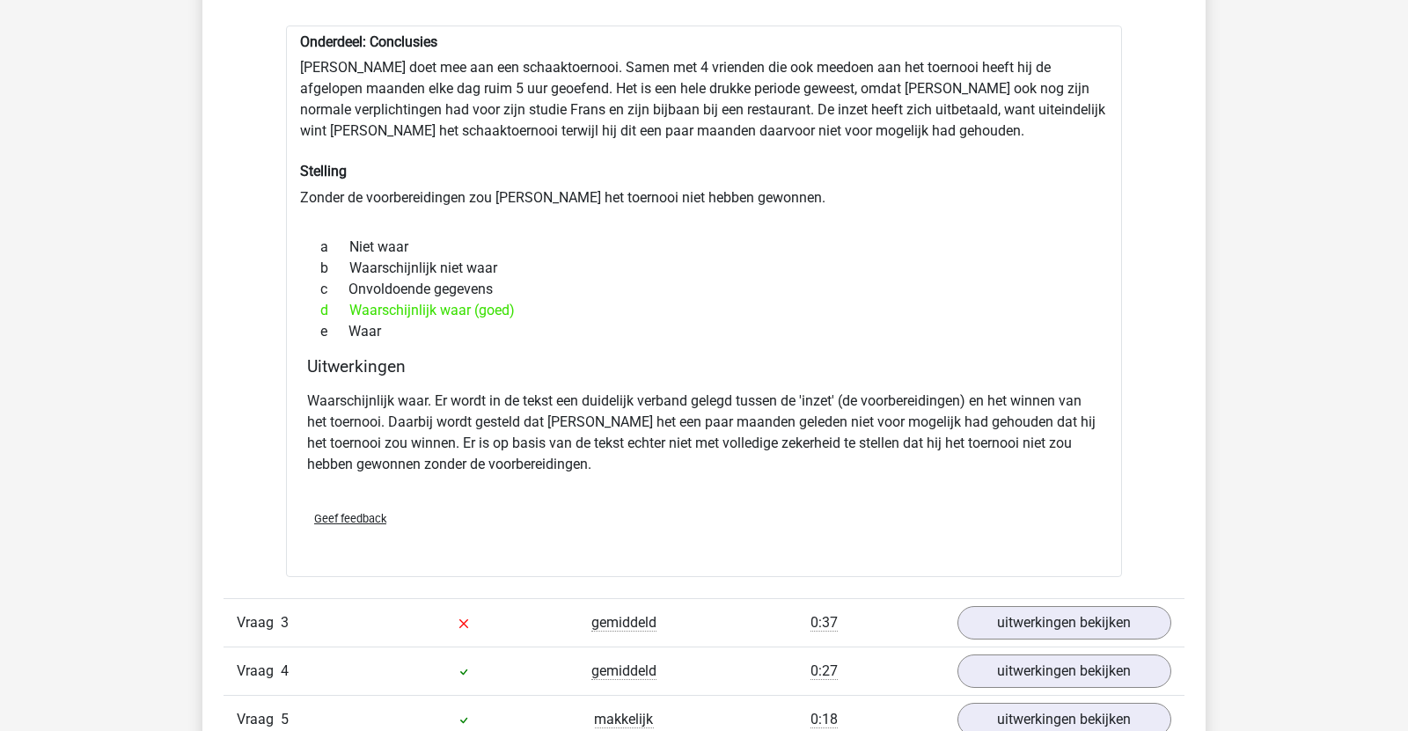
click at [1009, 603] on div "Vraag 3 gemiddeld 0:37 uitwerkingen bekijken" at bounding box center [703, 622] width 961 height 48
click at [1007, 614] on link "uitwerkingen bekijken" at bounding box center [1063, 623] width 245 height 39
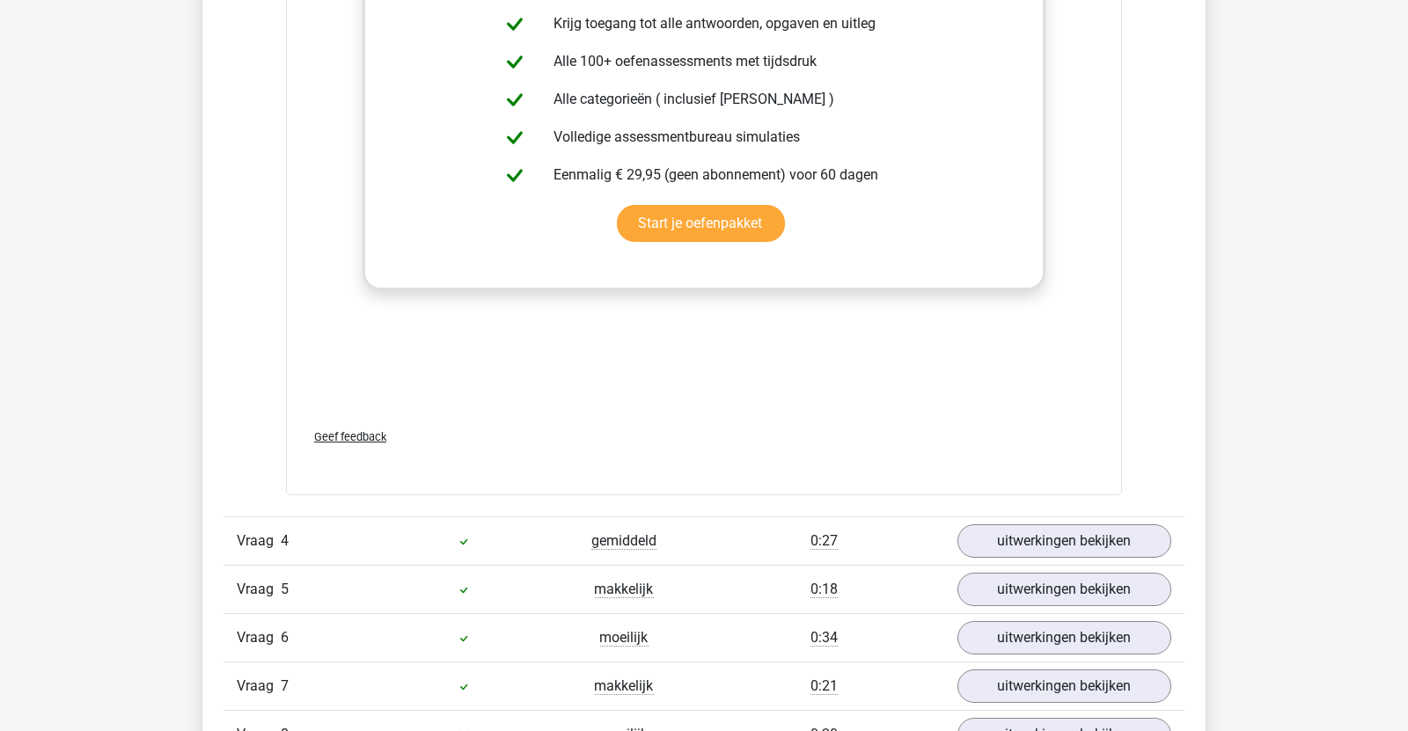
scroll to position [3147, 0]
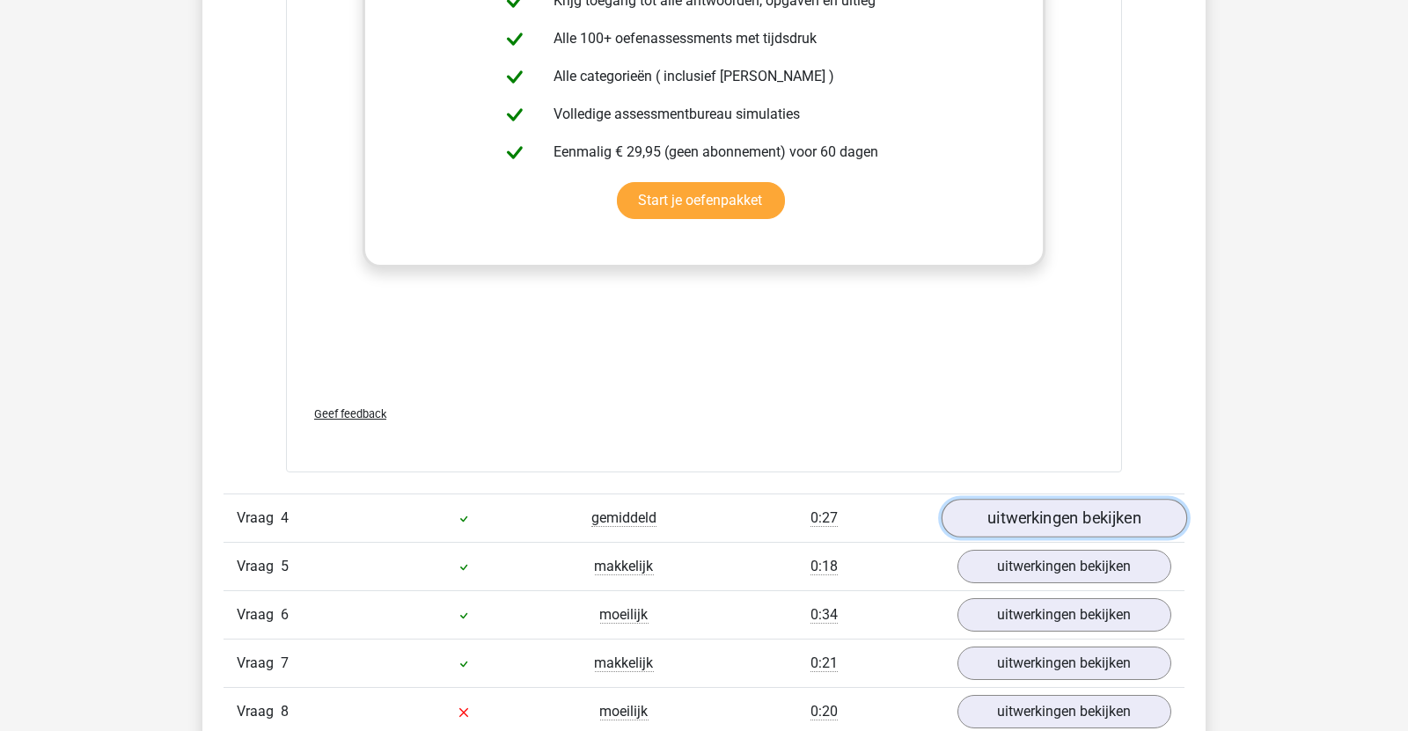
click at [981, 528] on link "uitwerkingen bekijken" at bounding box center [1063, 519] width 245 height 39
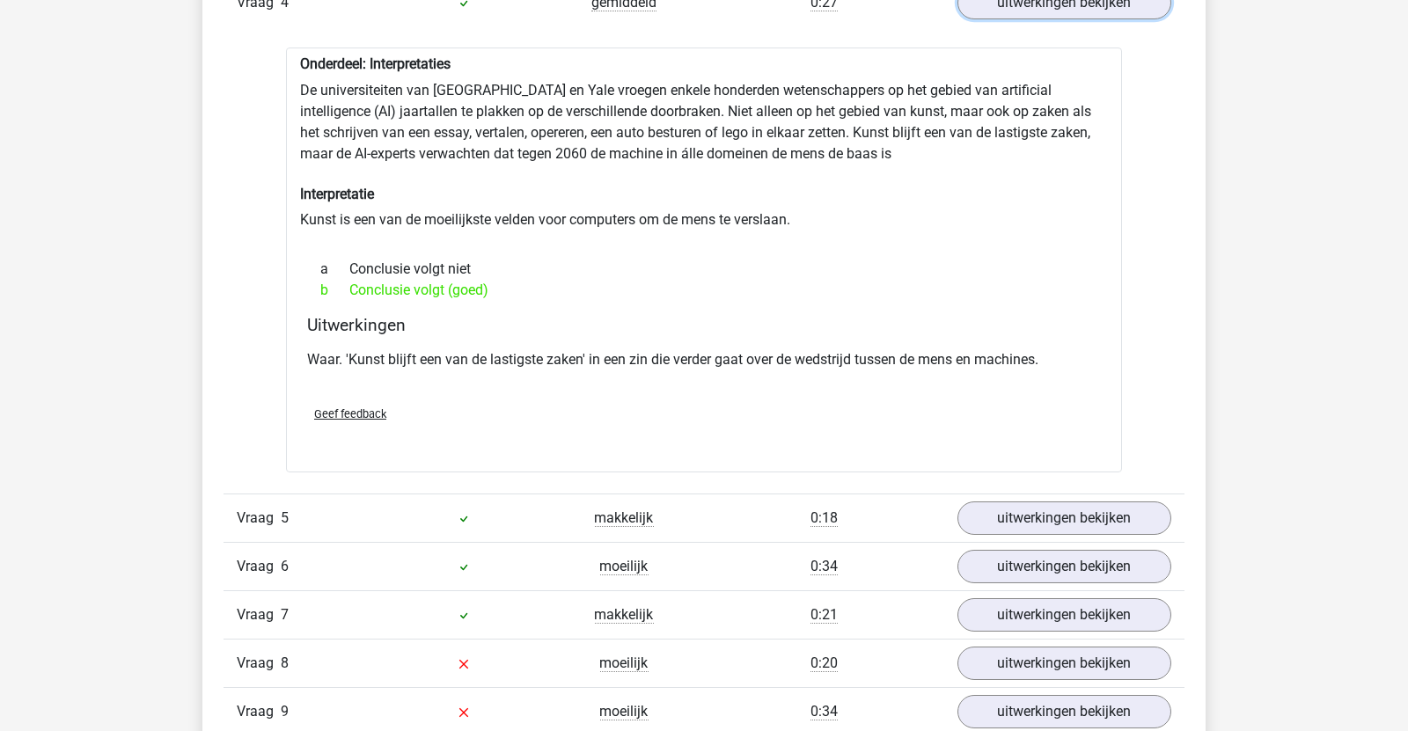
scroll to position [3674, 0]
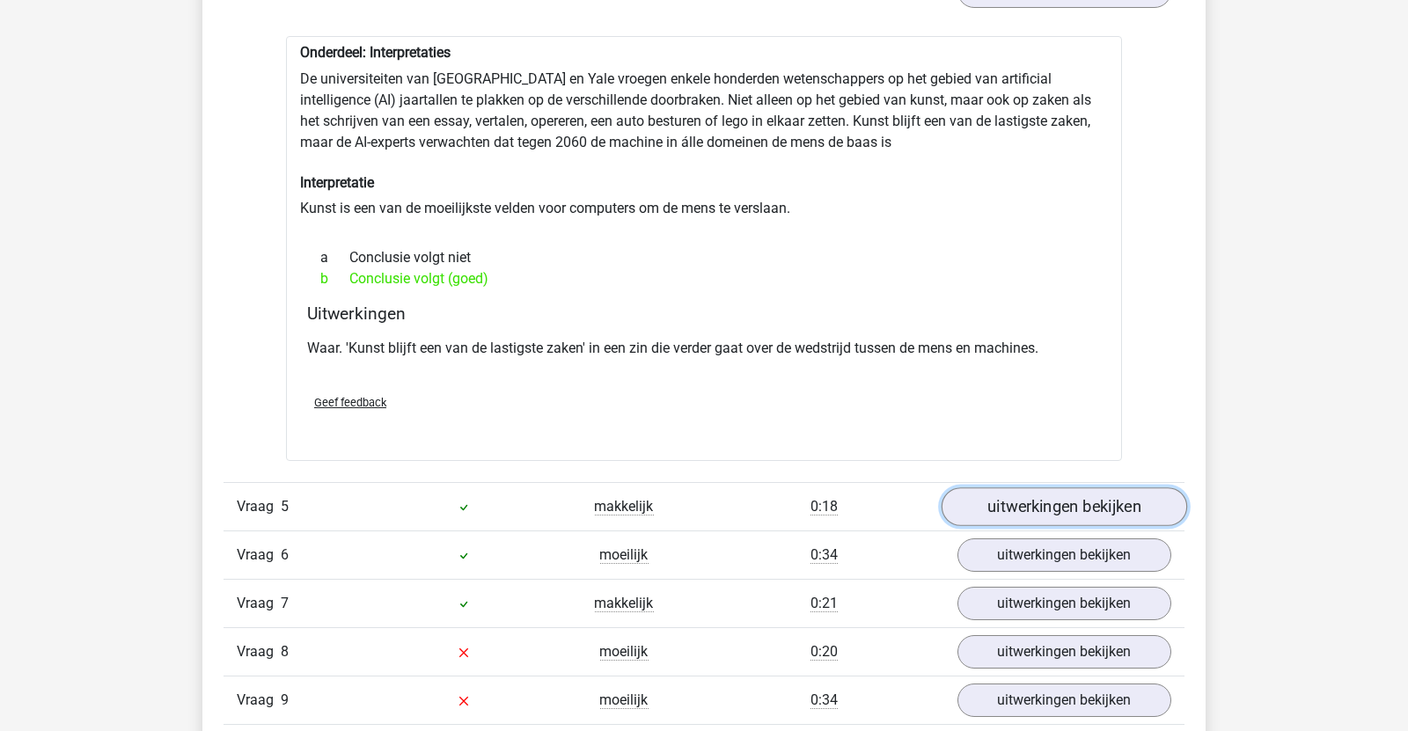
click at [1027, 511] on link "uitwerkingen bekijken" at bounding box center [1063, 506] width 245 height 39
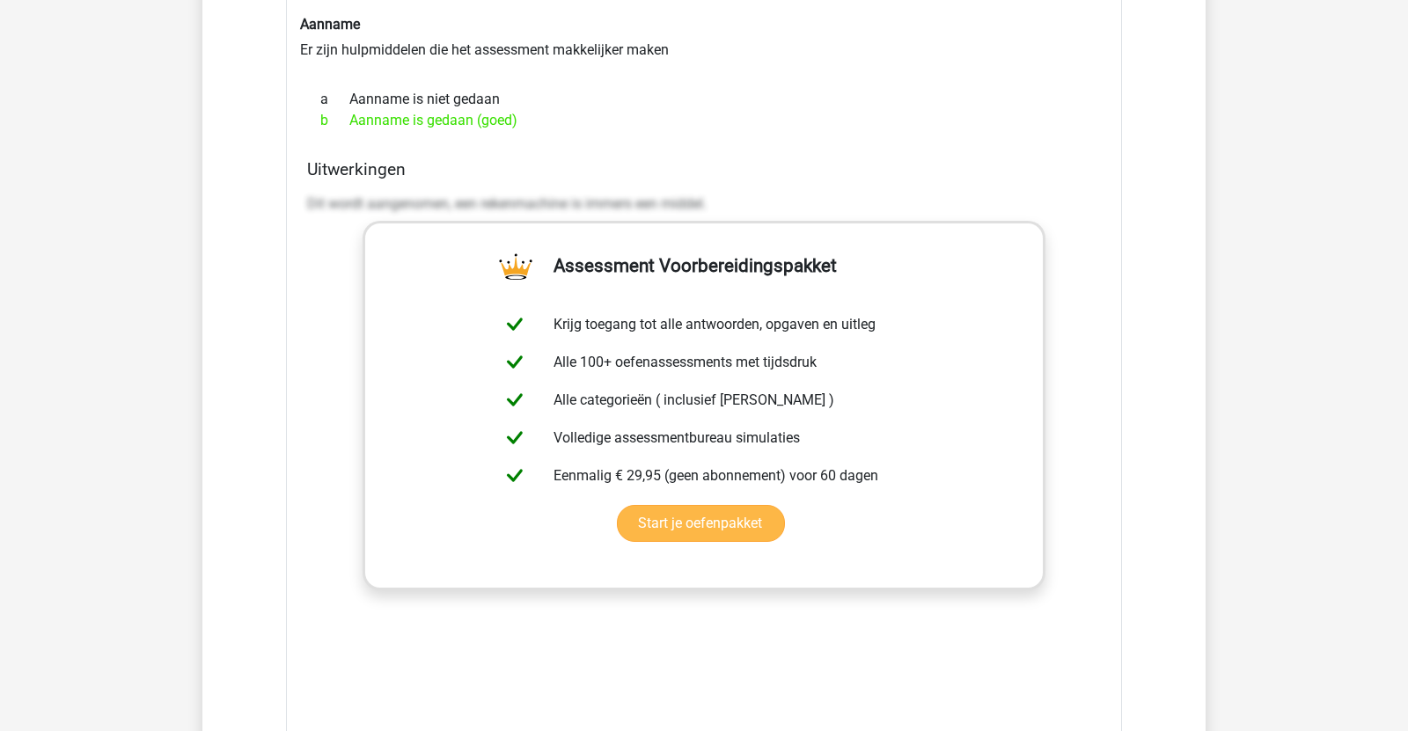
scroll to position [4535, 0]
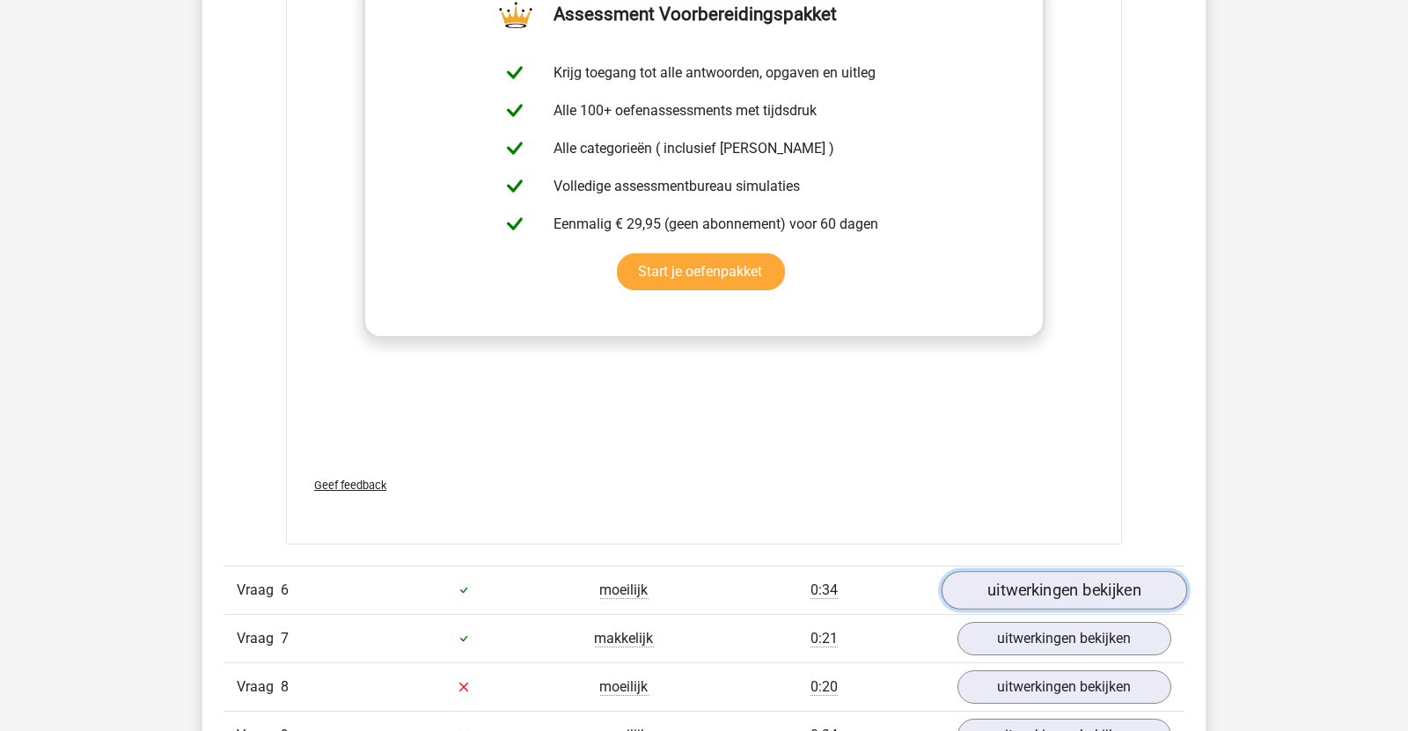
click at [1018, 578] on link "uitwerkingen bekijken" at bounding box center [1063, 590] width 245 height 39
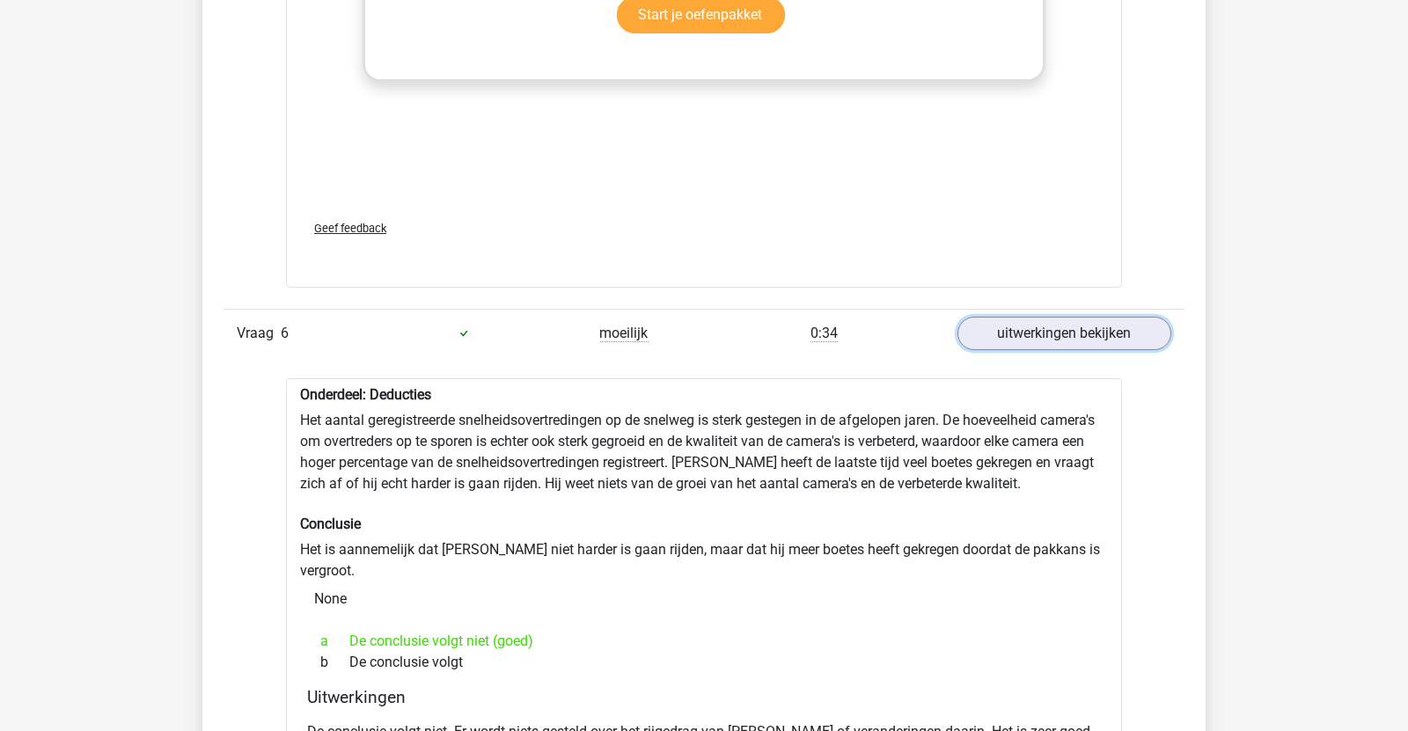
scroll to position [5136, 0]
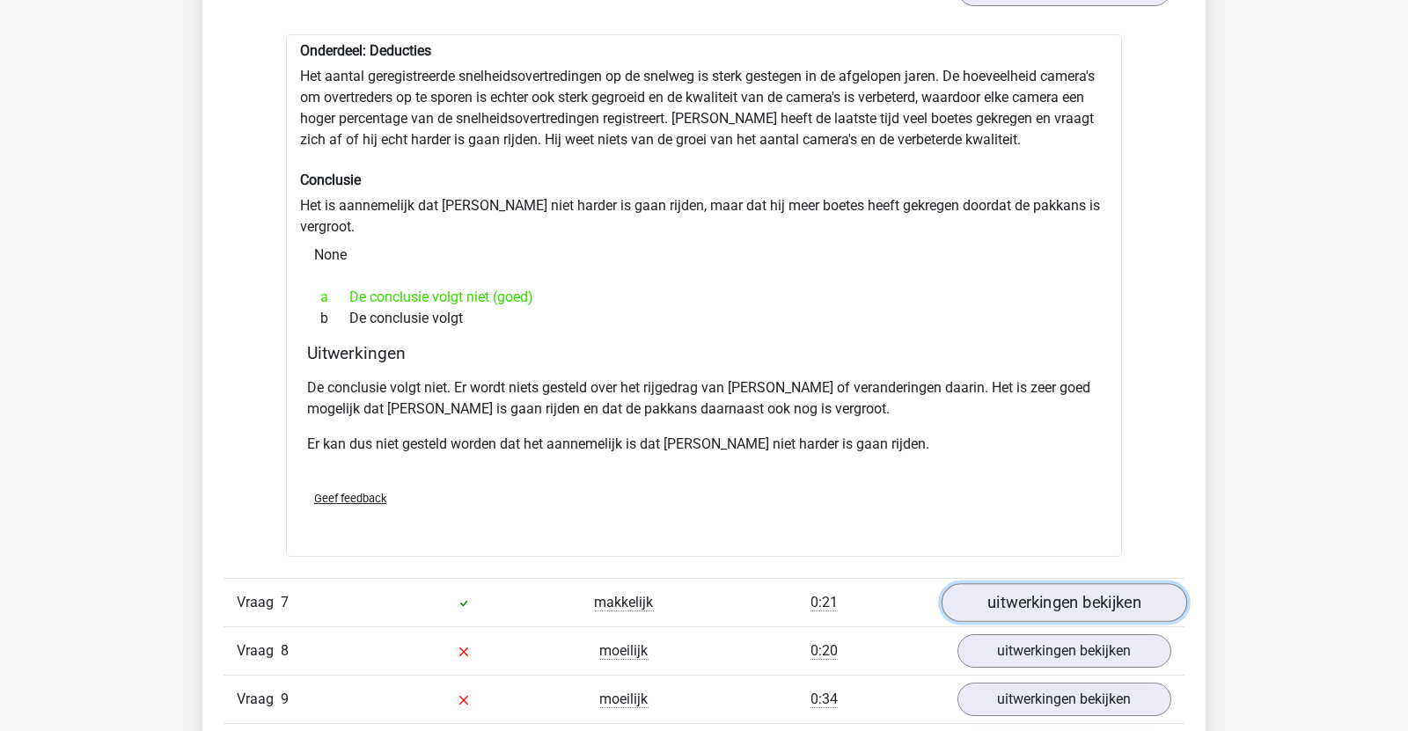
click at [963, 583] on link "uitwerkingen bekijken" at bounding box center [1063, 602] width 245 height 39
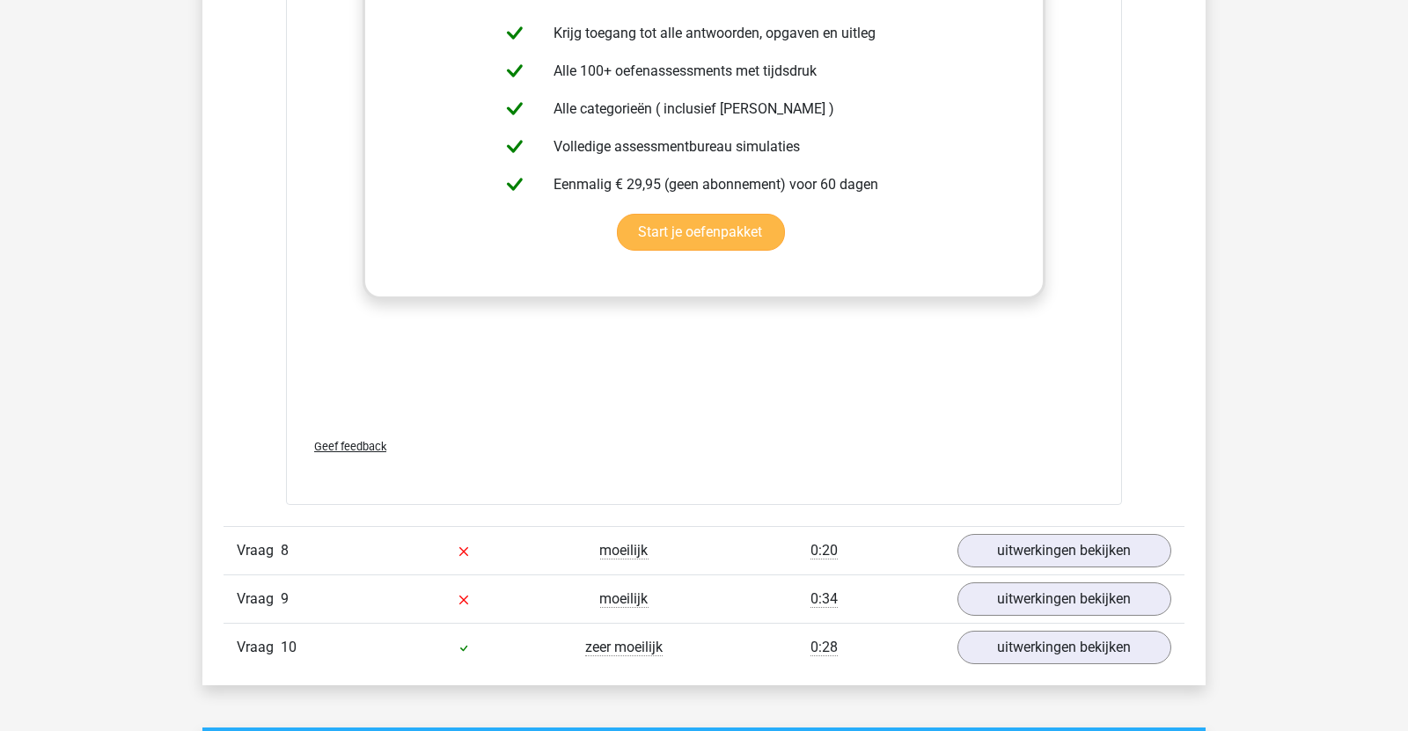
scroll to position [6172, 0]
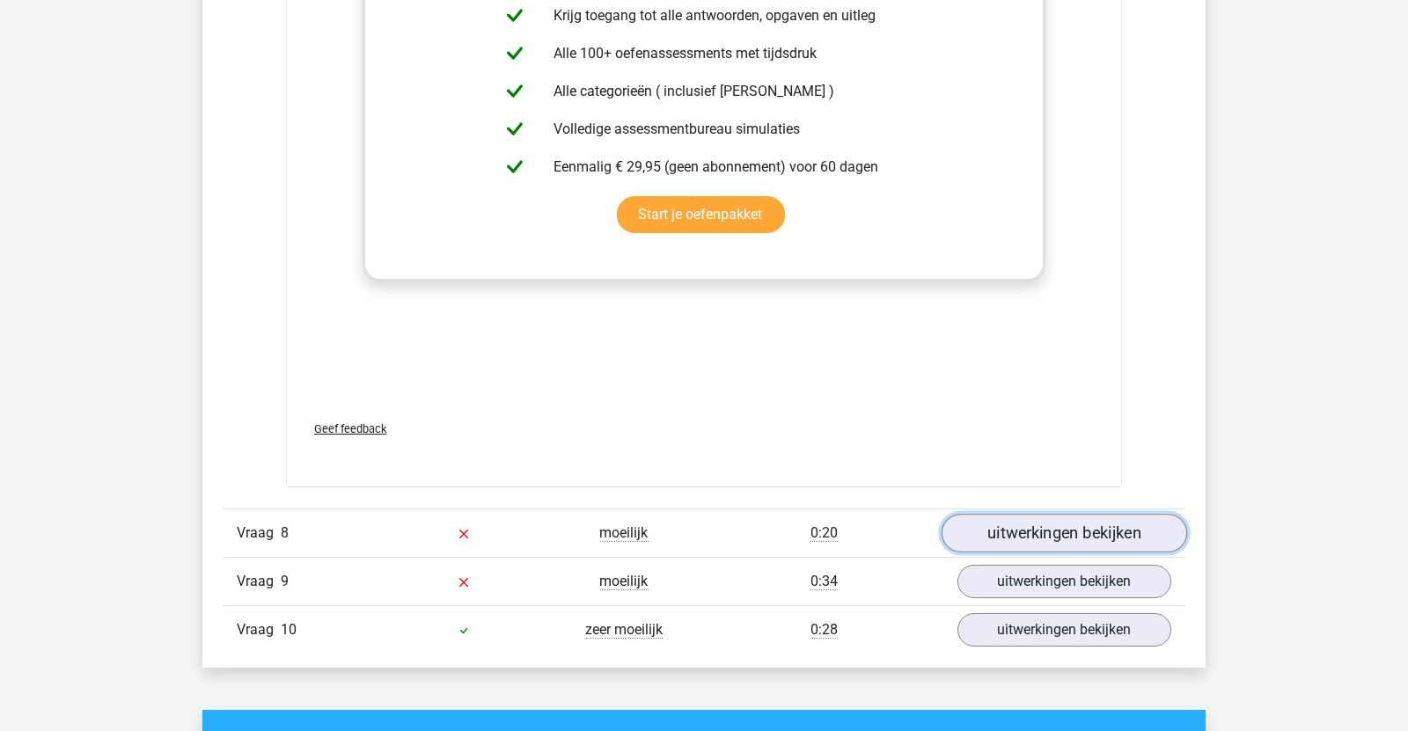
click at [1035, 520] on link "uitwerkingen bekijken" at bounding box center [1063, 533] width 245 height 39
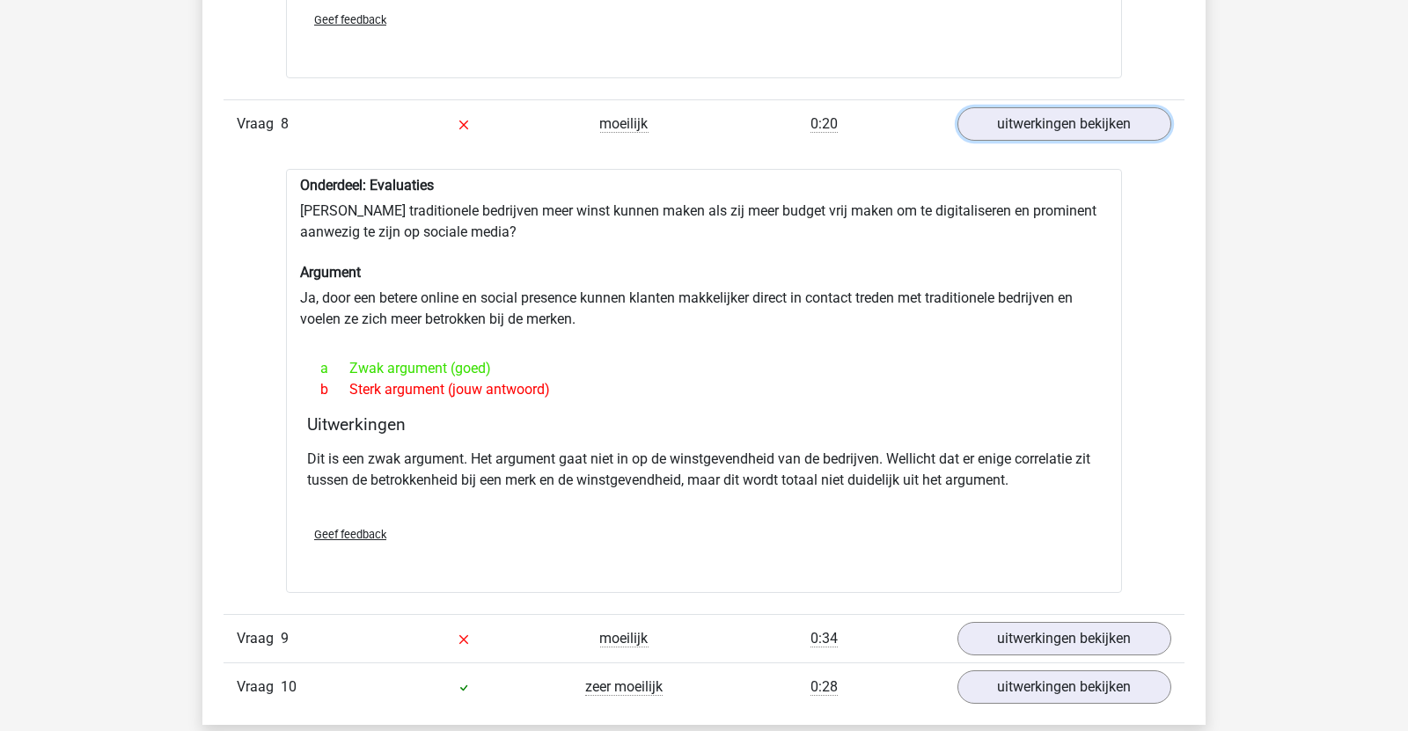
scroll to position [6637, 0]
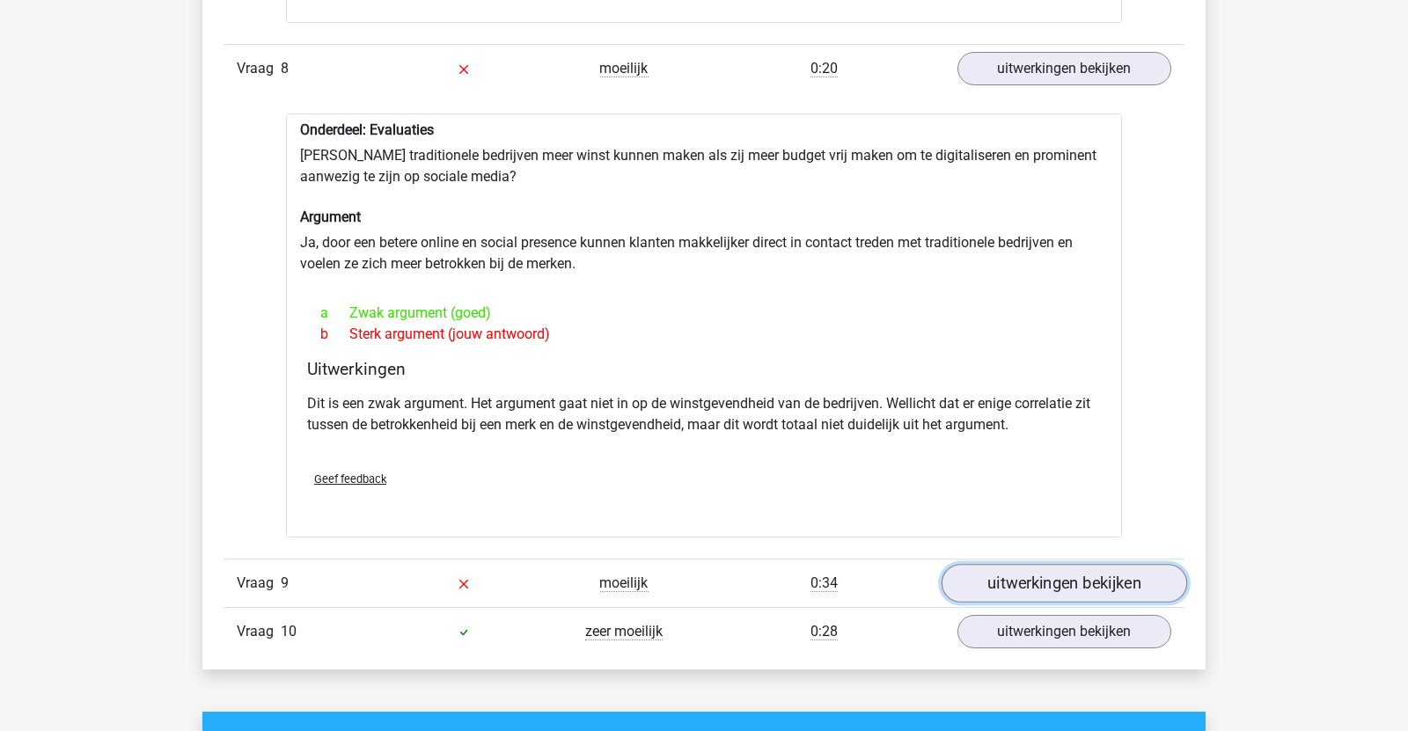
click at [996, 565] on link "uitwerkingen bekijken" at bounding box center [1063, 584] width 245 height 39
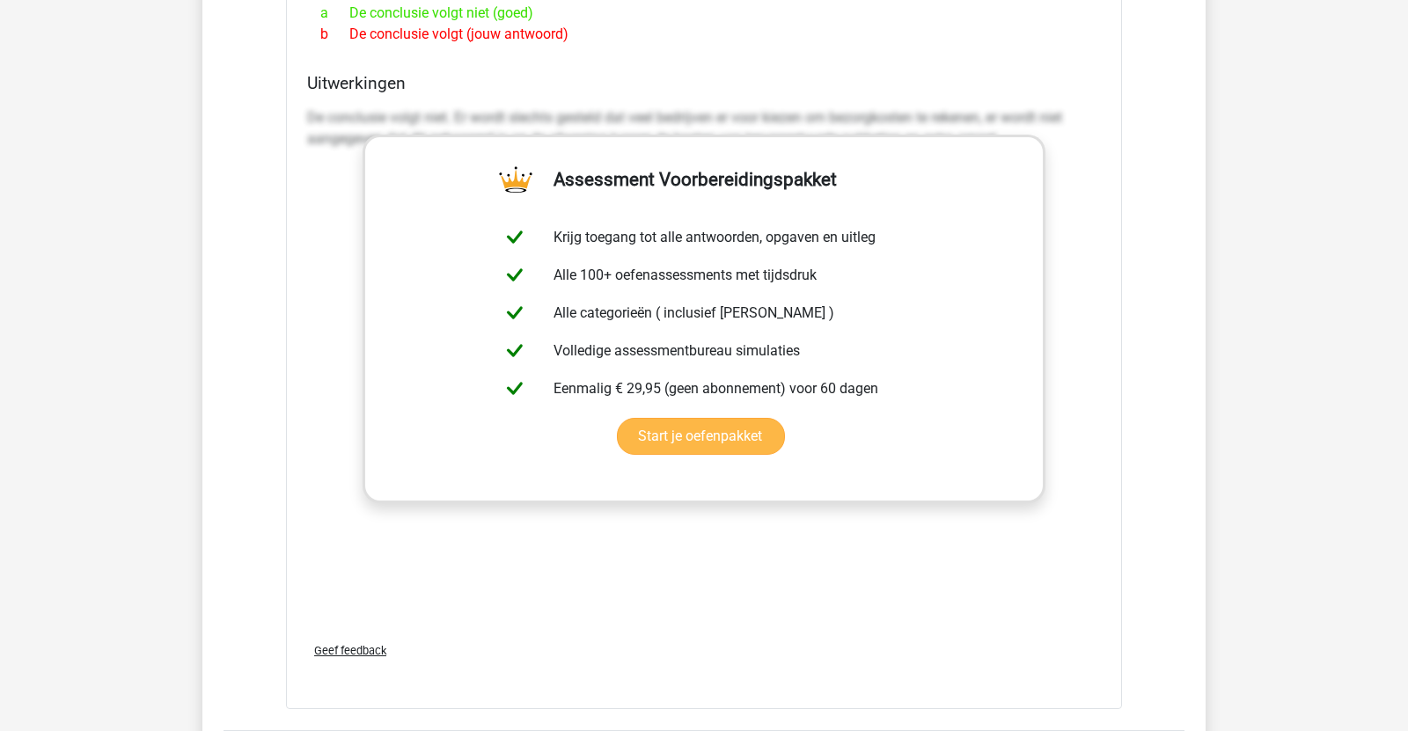
scroll to position [7725, 0]
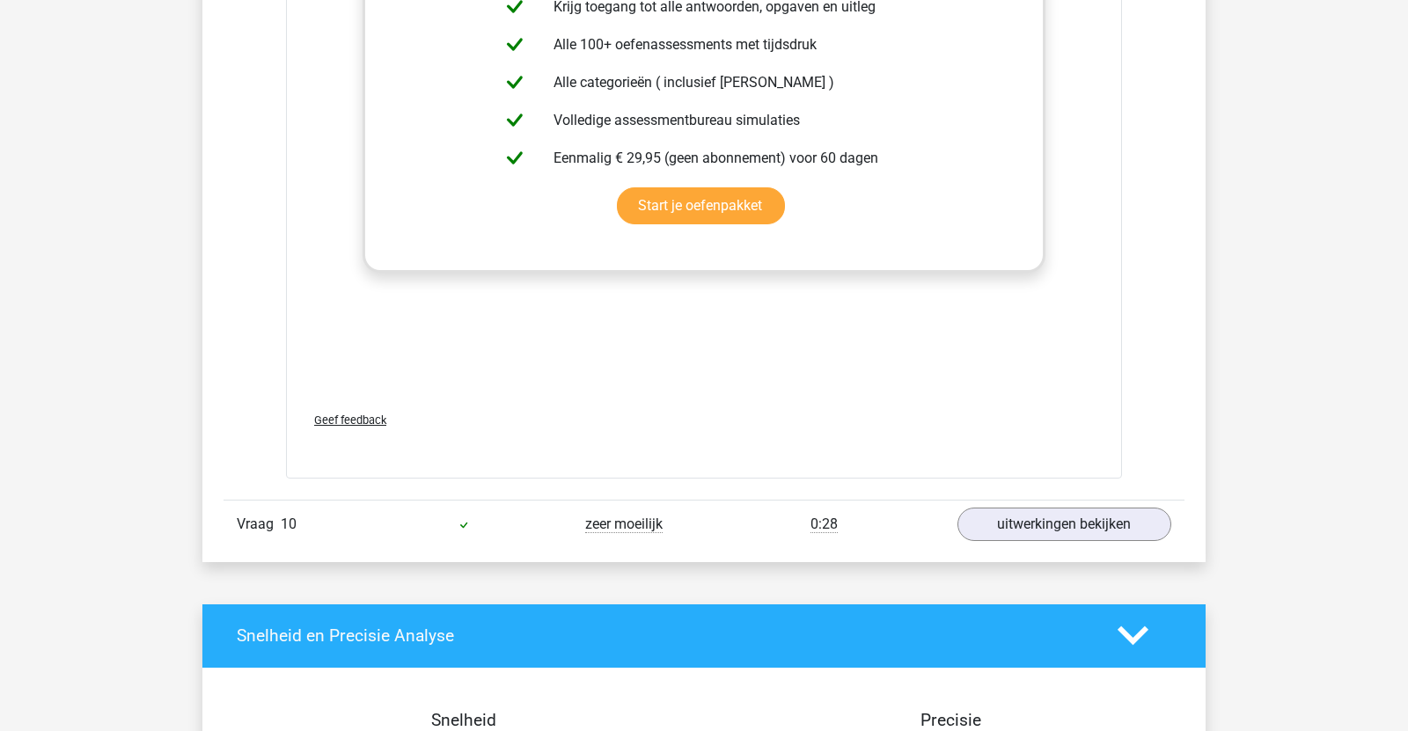
click at [953, 508] on div "uitwerkingen bekijken" at bounding box center [1064, 524] width 240 height 33
click at [965, 505] on link "uitwerkingen bekijken" at bounding box center [1063, 524] width 245 height 39
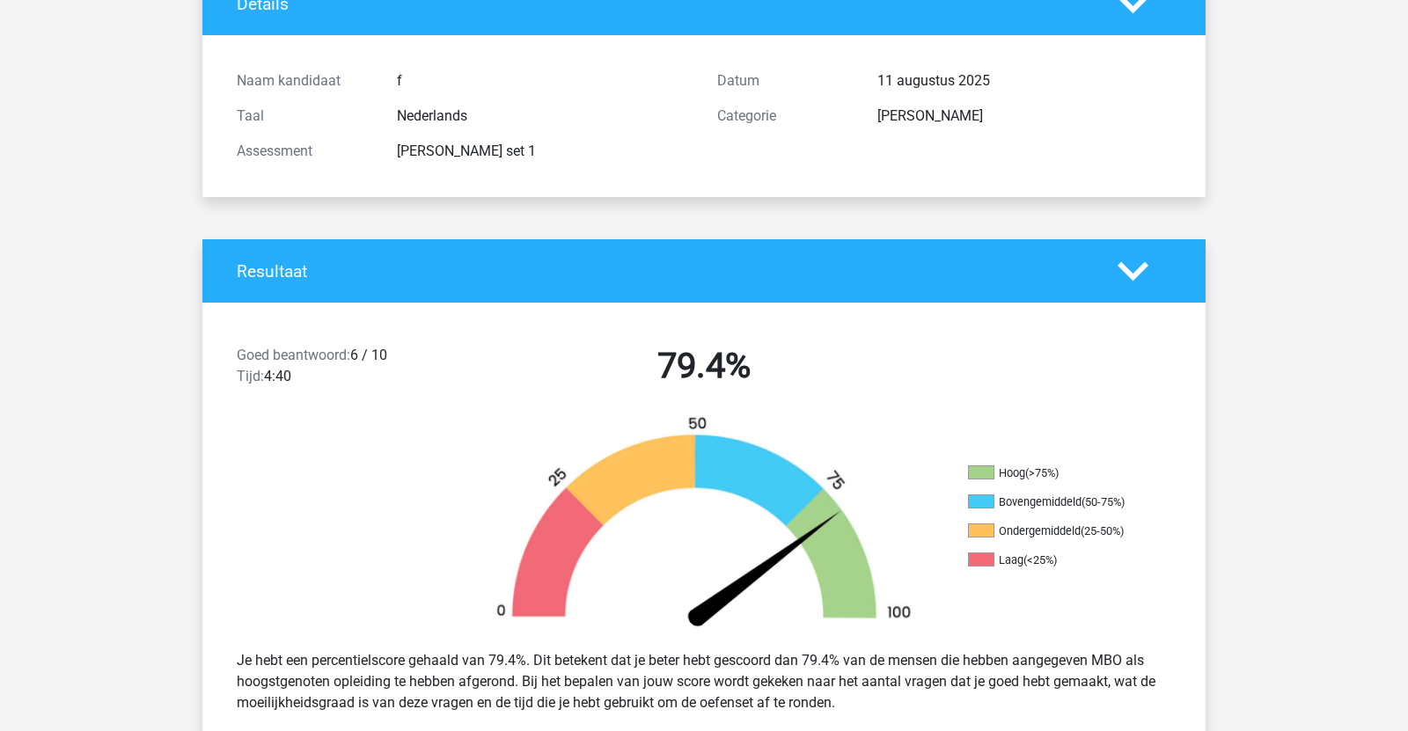
scroll to position [0, 0]
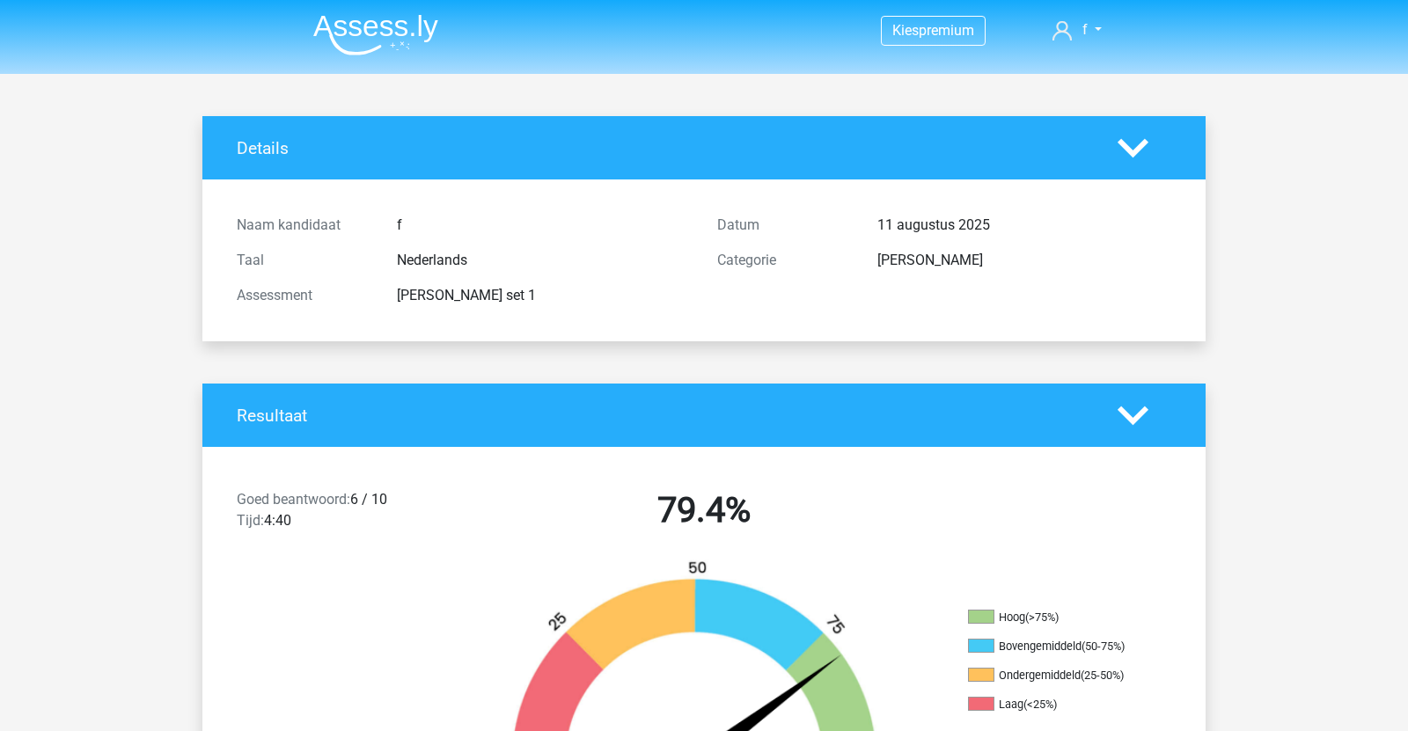
click at [413, 33] on img at bounding box center [375, 34] width 125 height 41
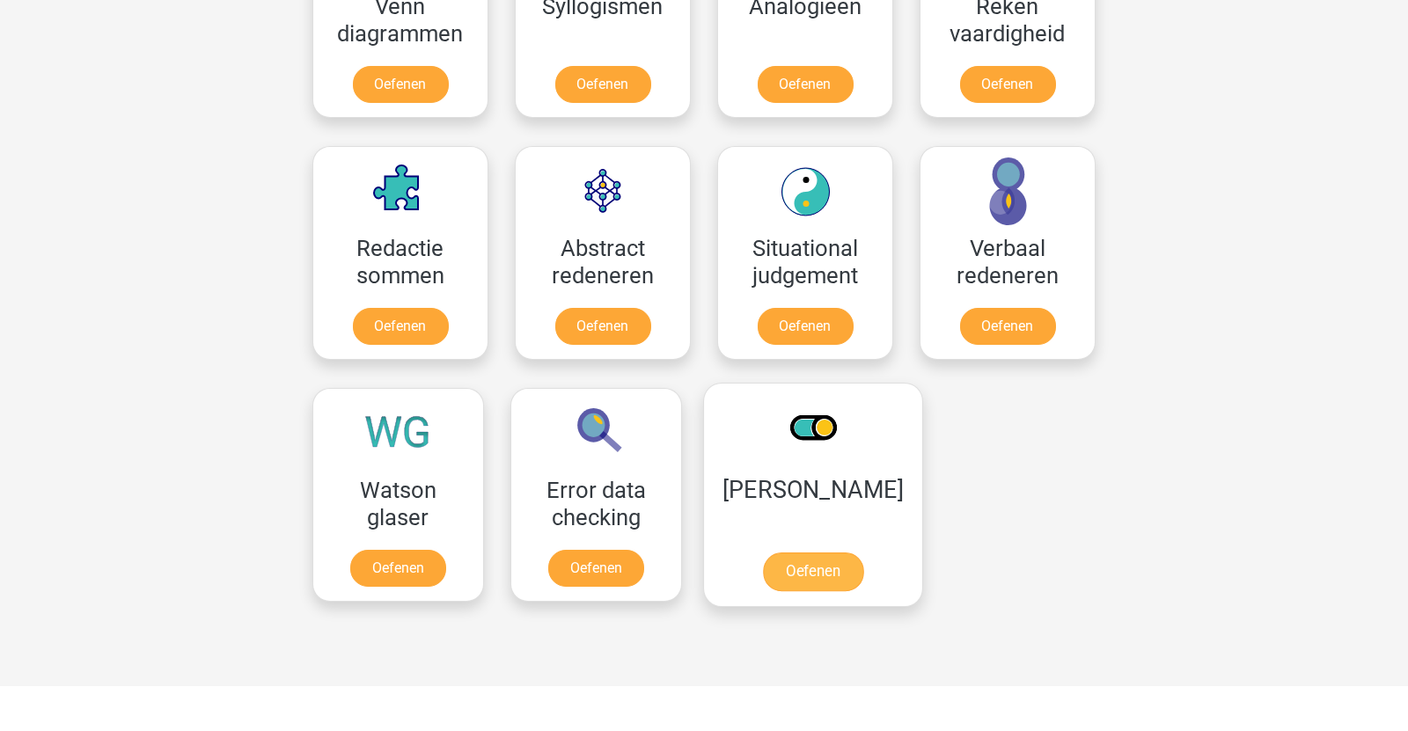
scroll to position [1165, 0]
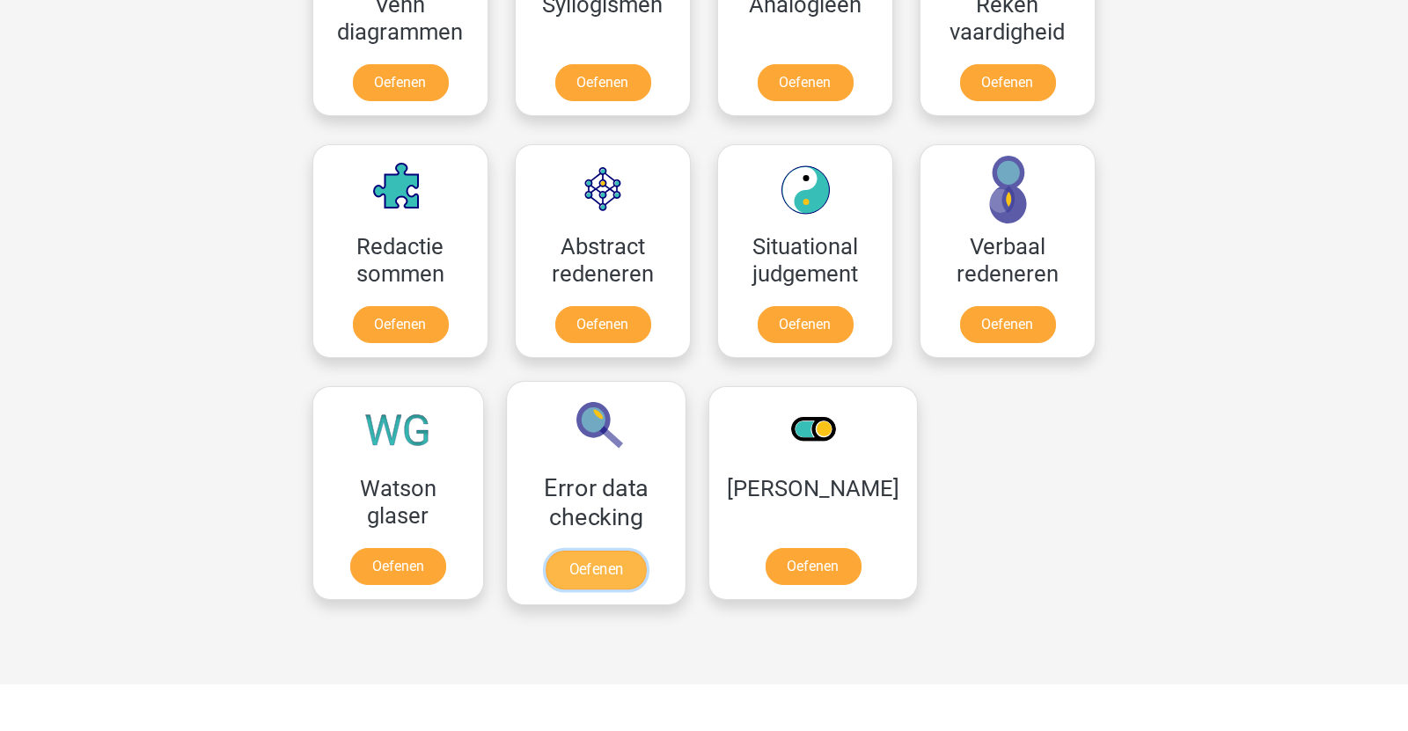
click at [589, 560] on link "Oefenen" at bounding box center [595, 570] width 100 height 39
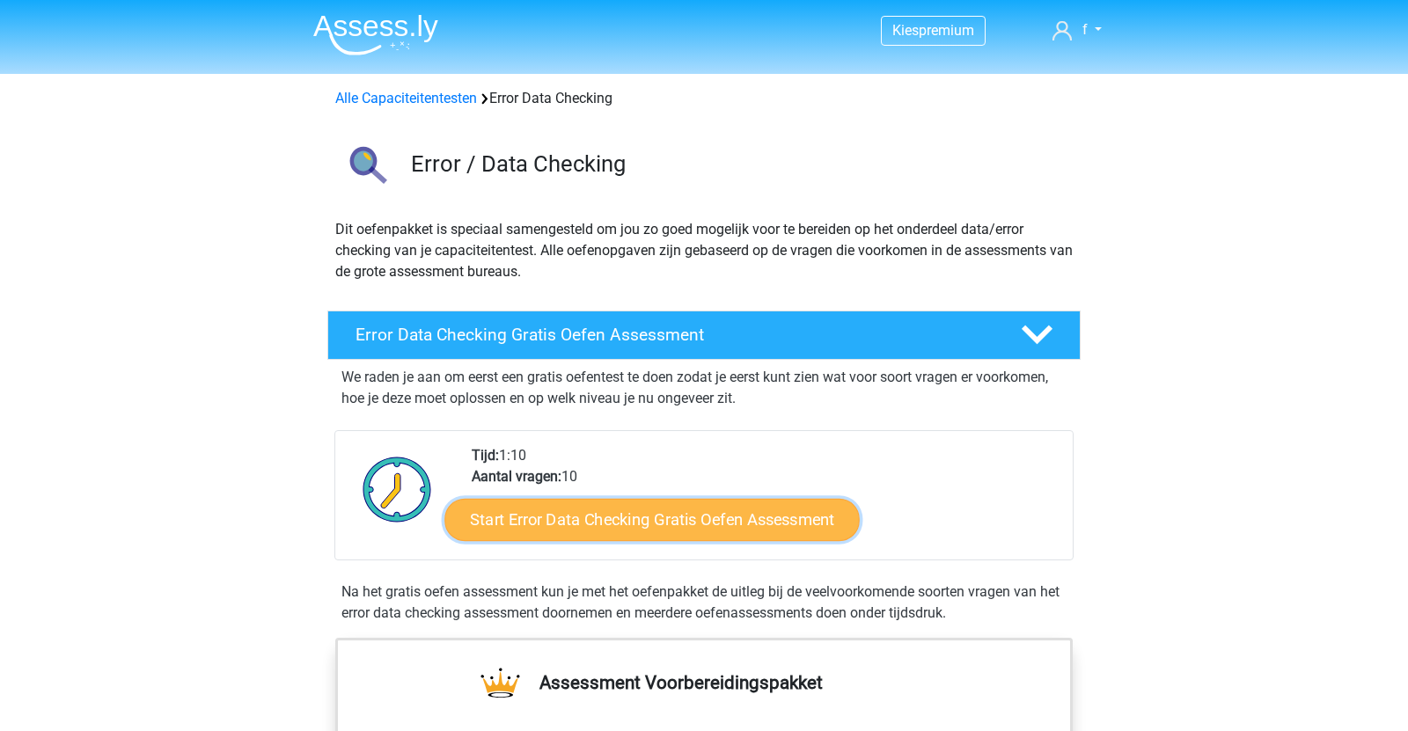
click at [599, 505] on link "Start Error Data Checking Gratis Oefen Assessment" at bounding box center [652, 520] width 415 height 42
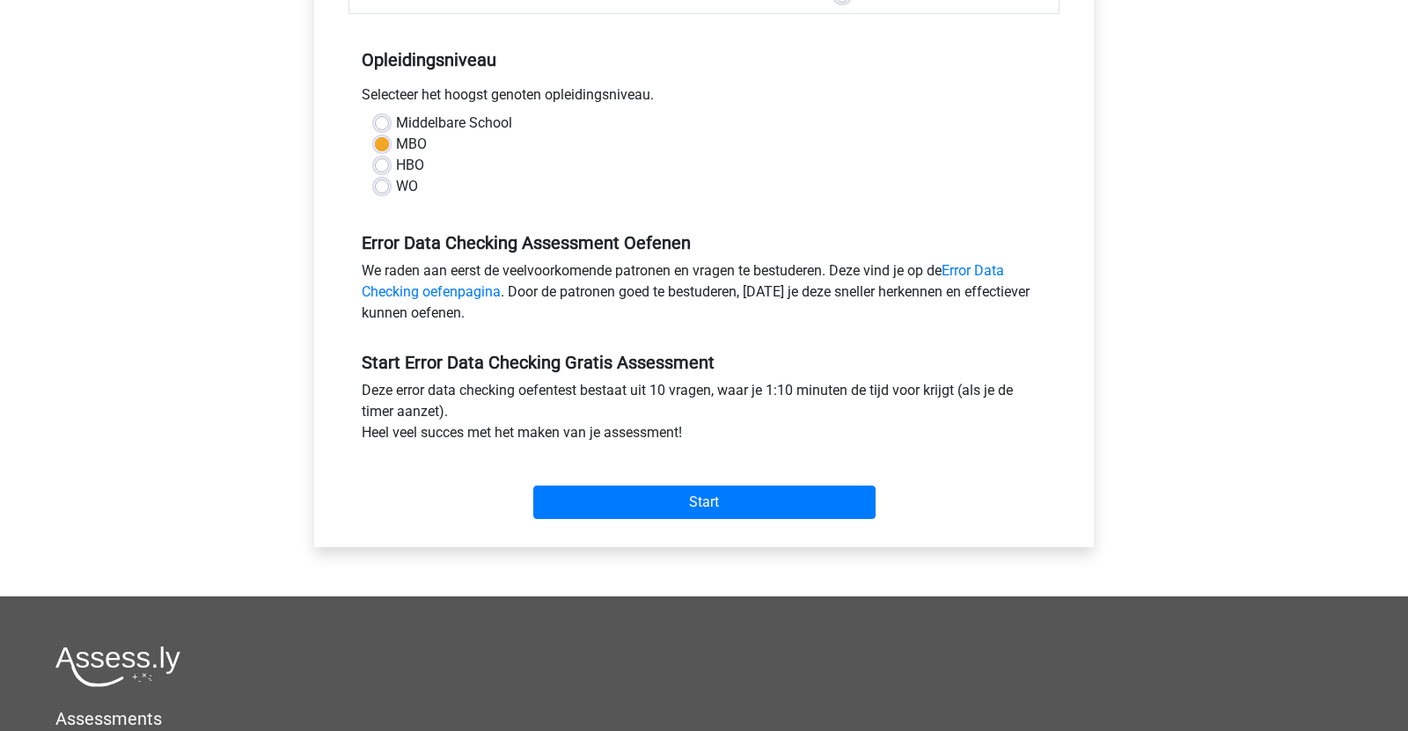
scroll to position [331, 0]
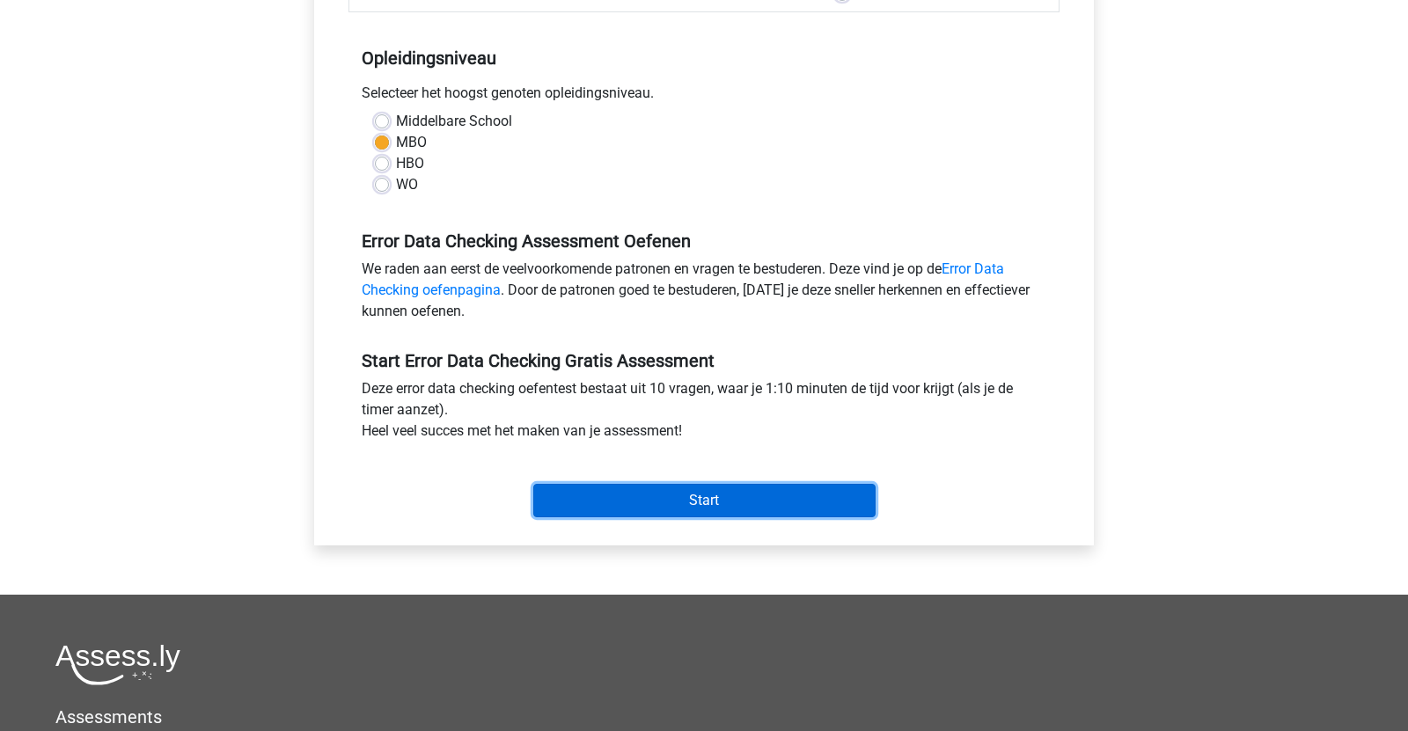
click at [685, 507] on input "Start" at bounding box center [704, 500] width 342 height 33
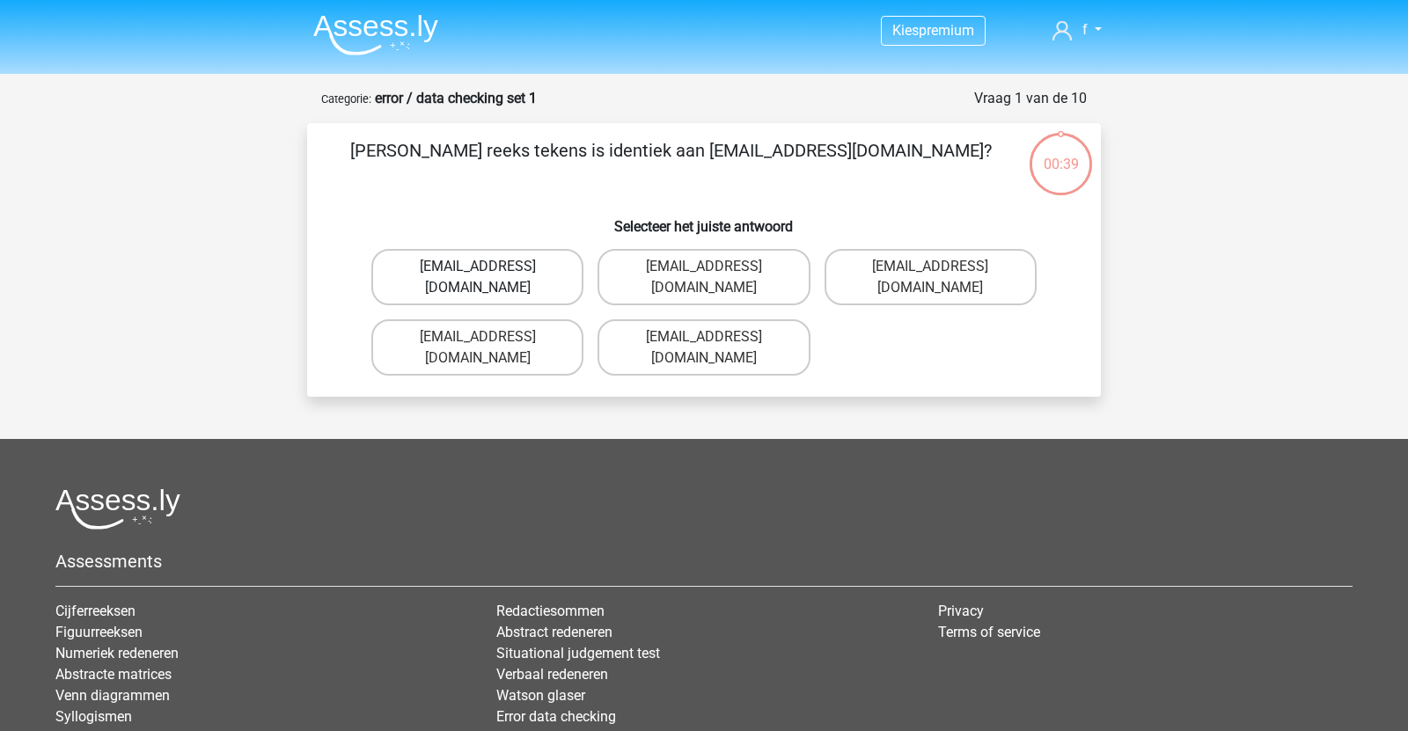
click at [545, 270] on label "Evie_Maede@jointmail.com.uk" at bounding box center [477, 277] width 212 height 56
click at [489, 270] on input "Evie_Maede@jointmail.com.uk" at bounding box center [483, 272] width 11 height 11
radio input "true"
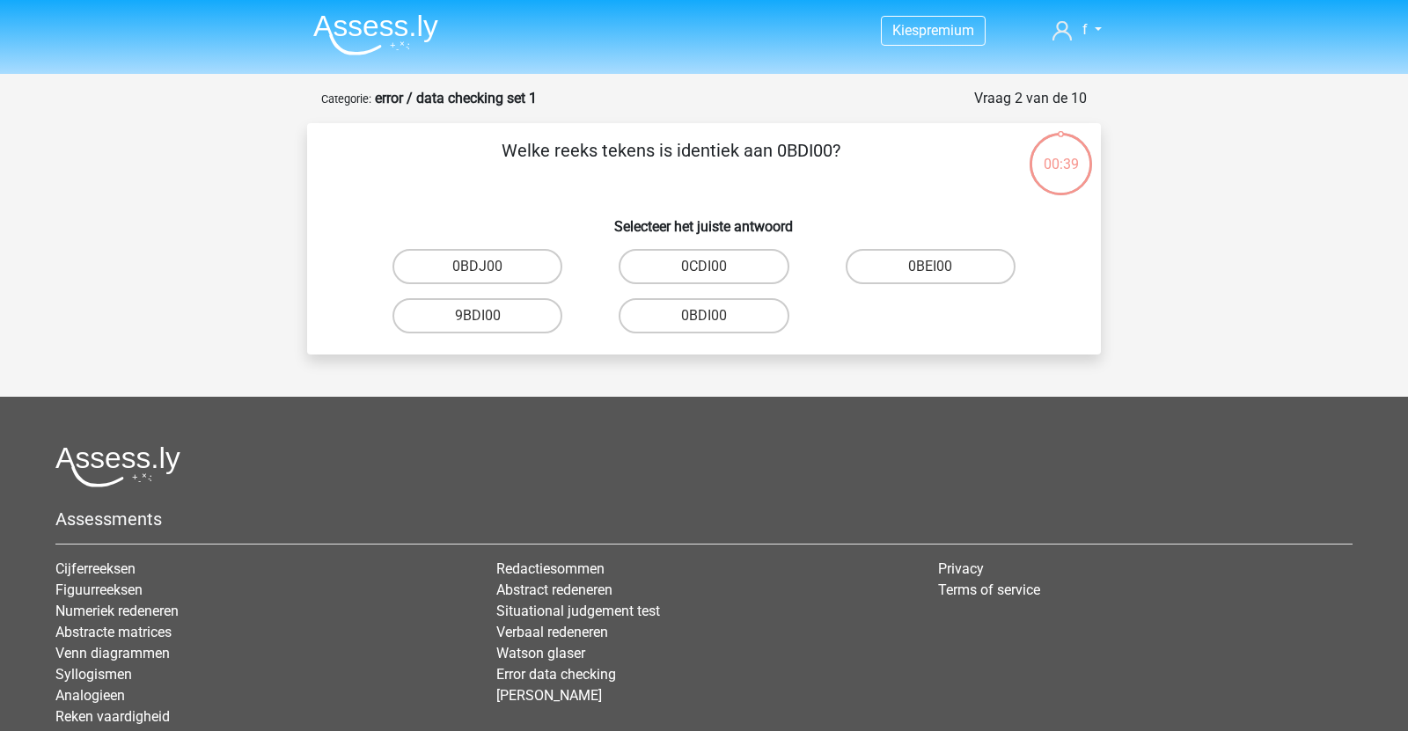
scroll to position [88, 0]
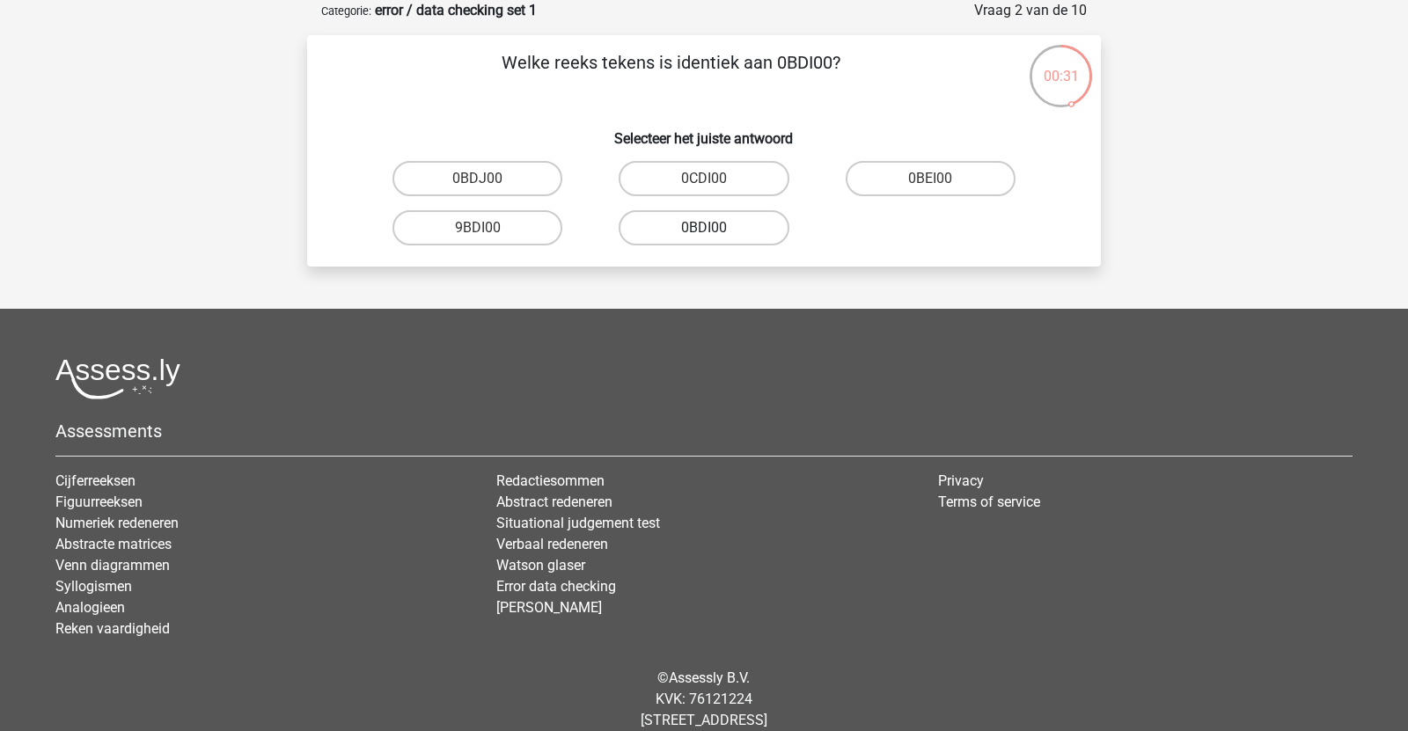
click at [677, 228] on label "0BDI00" at bounding box center [704, 227] width 170 height 35
click at [704, 228] on input "0BDI00" at bounding box center [709, 233] width 11 height 11
radio input "true"
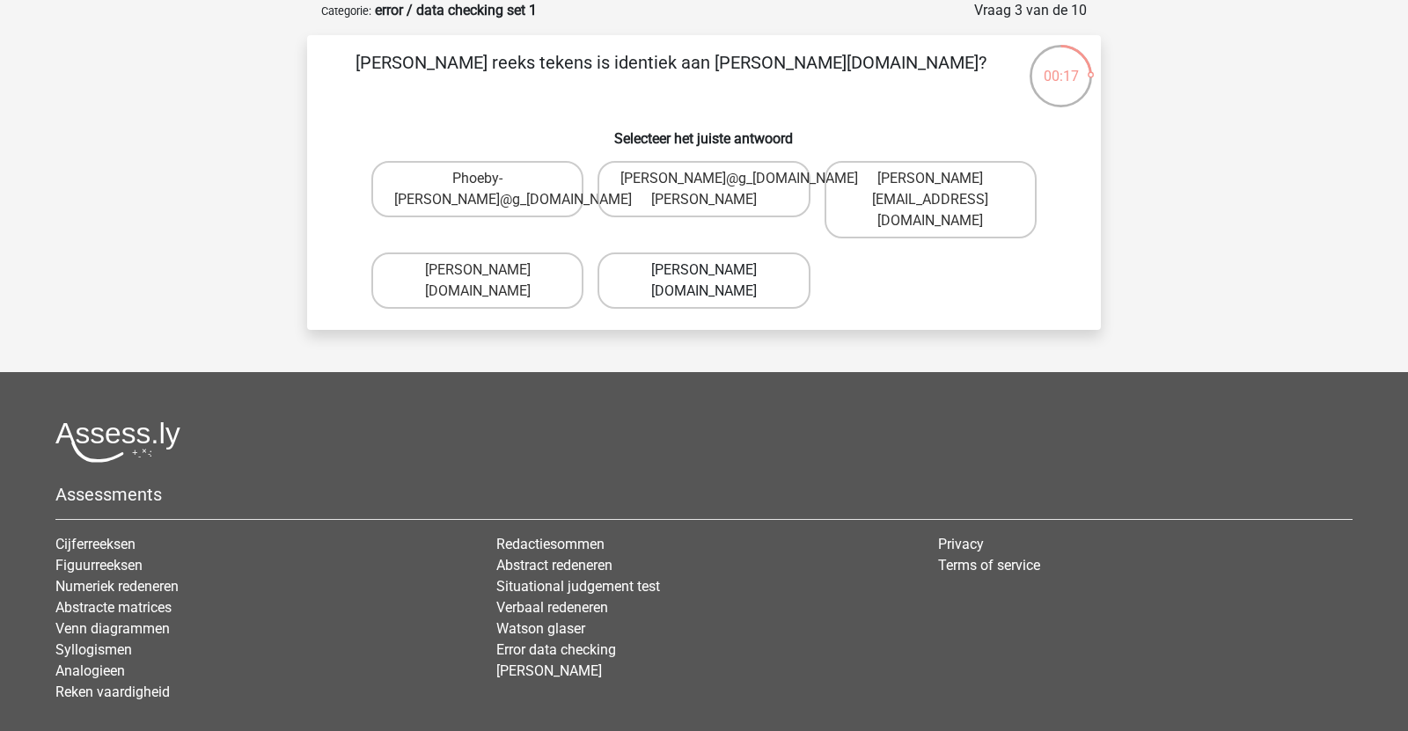
drag, startPoint x: 678, startPoint y: 206, endPoint x: 662, endPoint y: 273, distance: 68.9
click at [659, 275] on div "Phoeby-Patterson@g_mail.gr Phoebe-Patterson@g_mail.gl Phoebe-Patterson@gmail.gr…" at bounding box center [703, 235] width 679 height 162
click at [662, 273] on label "Phoebe-Paterson@g_mail.gr" at bounding box center [703, 281] width 212 height 56
click at [704, 273] on input "Phoebe-Paterson@g_mail.gr" at bounding box center [709, 275] width 11 height 11
radio input "true"
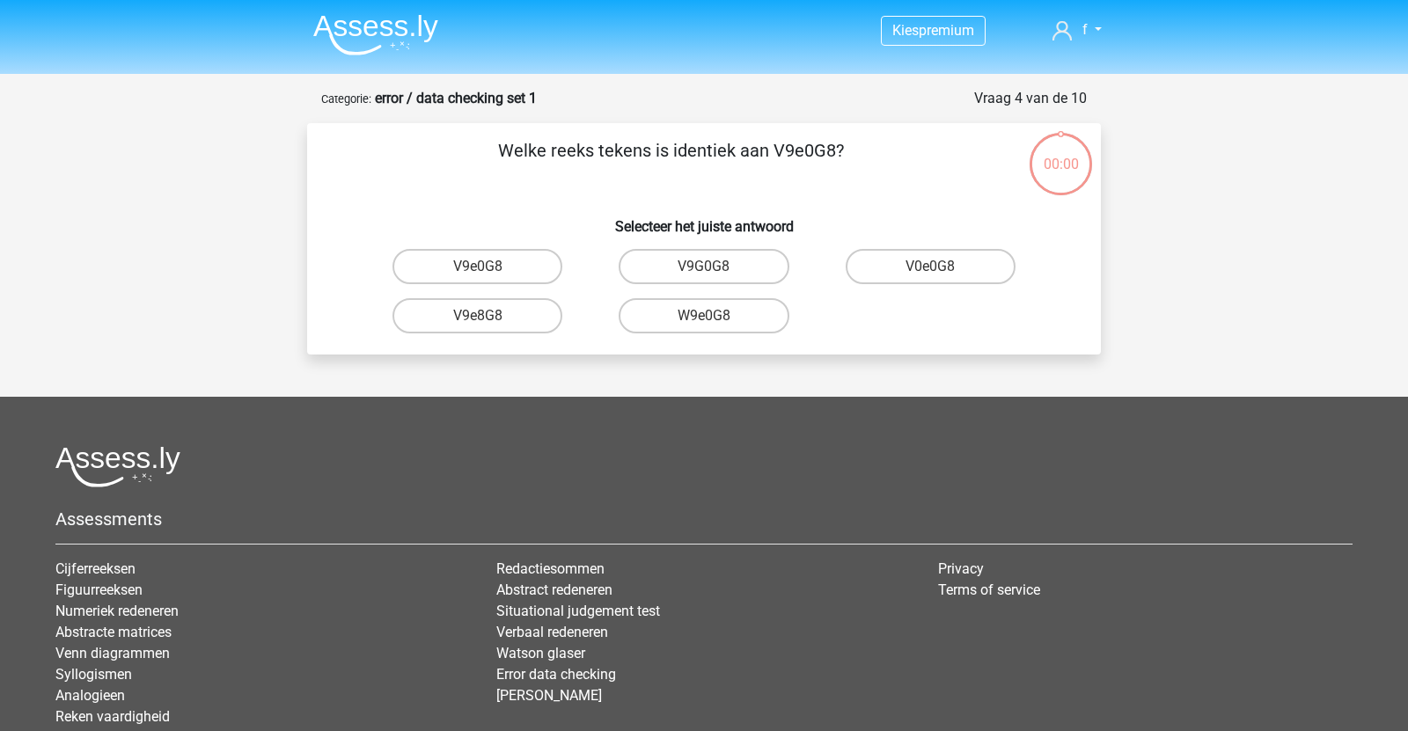
scroll to position [88, 0]
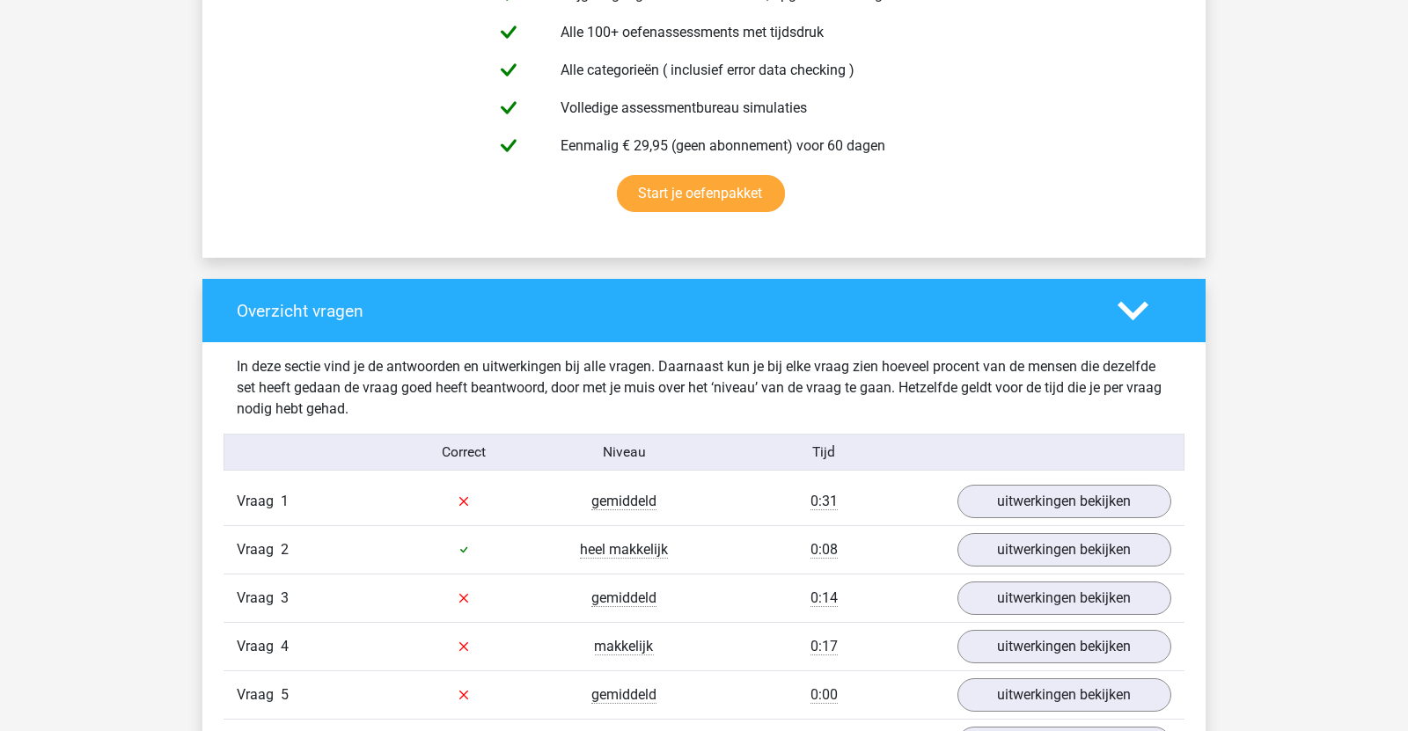
scroll to position [1051, 0]
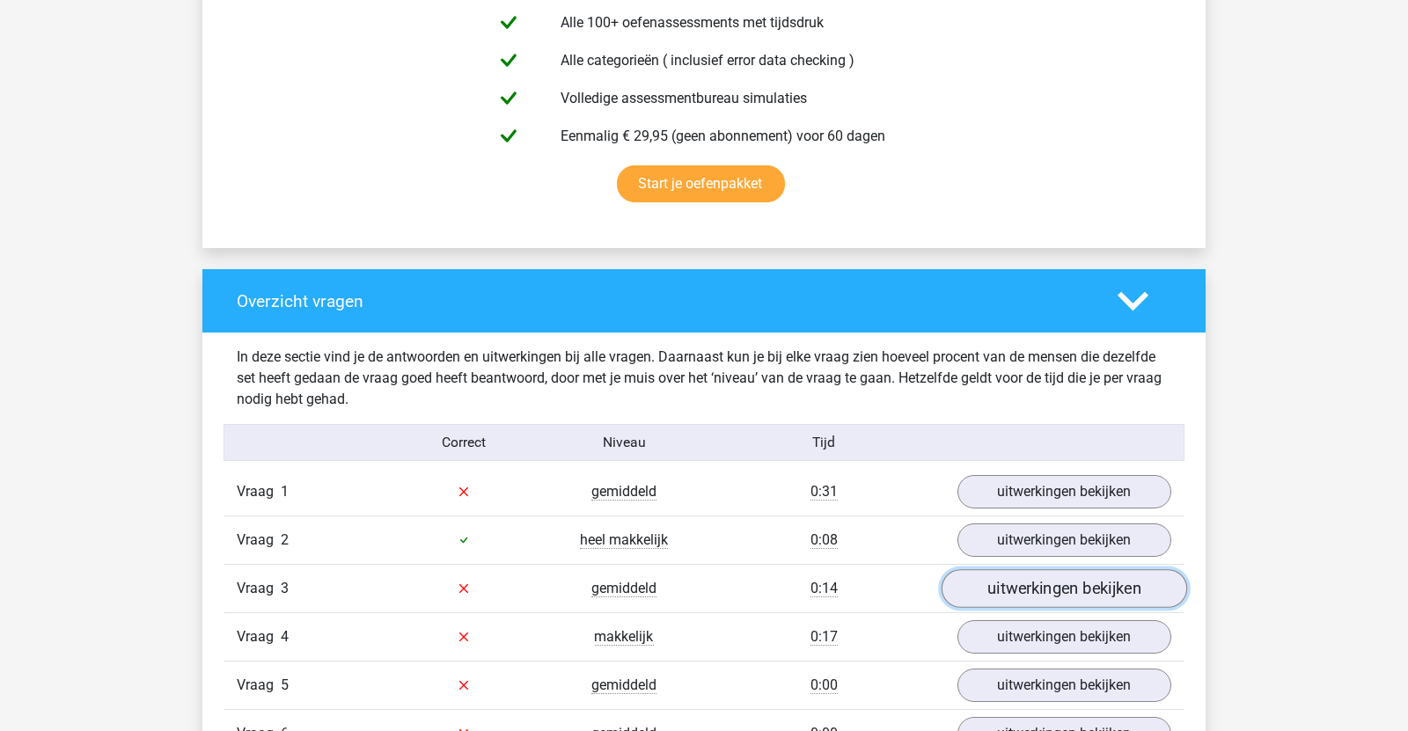
click at [1050, 589] on link "uitwerkingen bekijken" at bounding box center [1063, 588] width 245 height 39
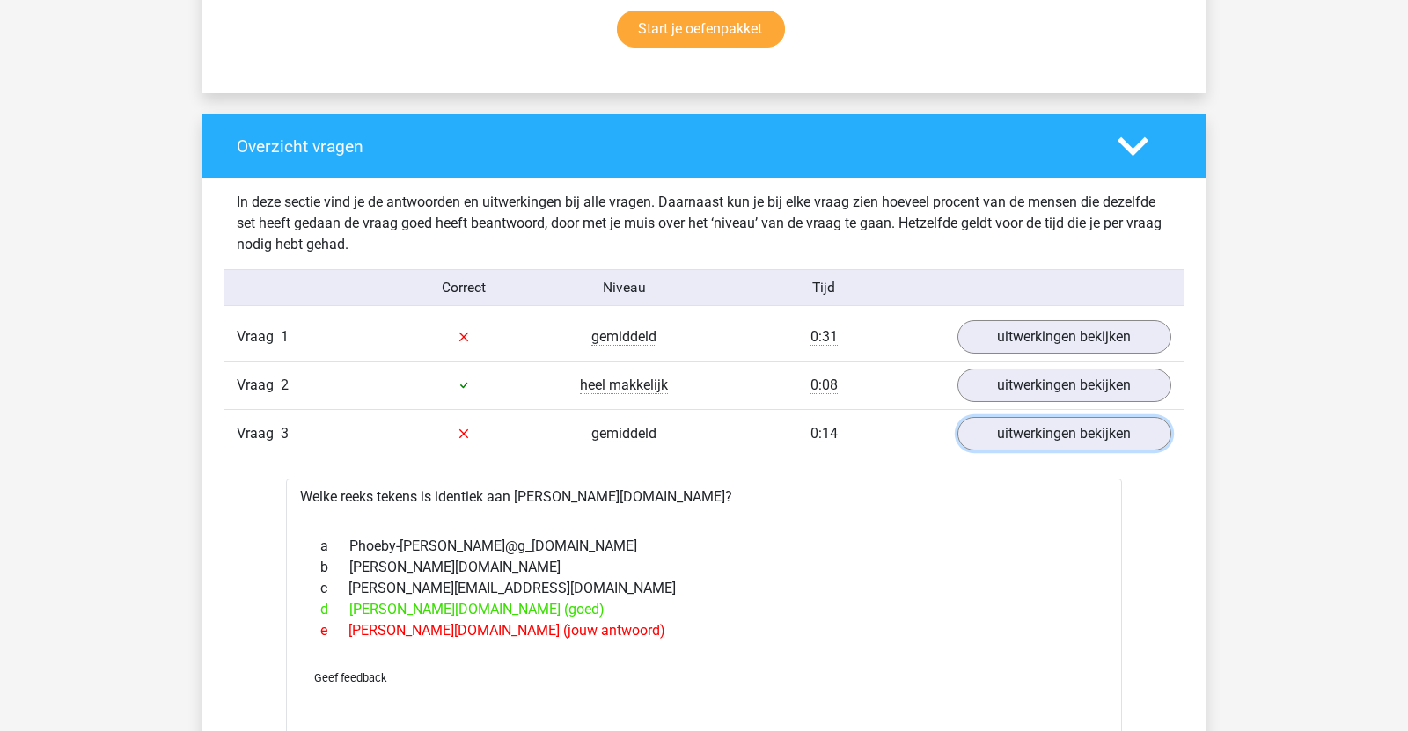
scroll to position [1387, 0]
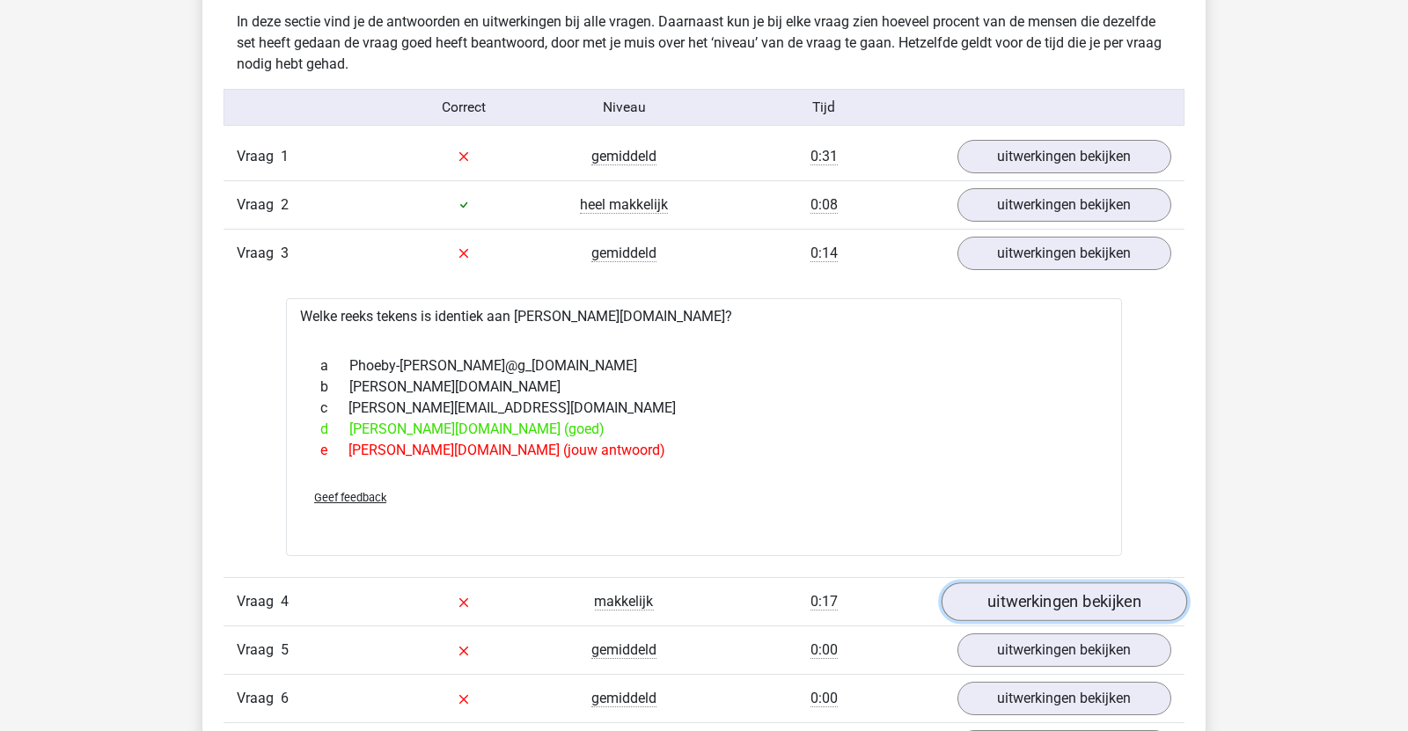
click at [1064, 582] on link "uitwerkingen bekijken" at bounding box center [1063, 601] width 245 height 39
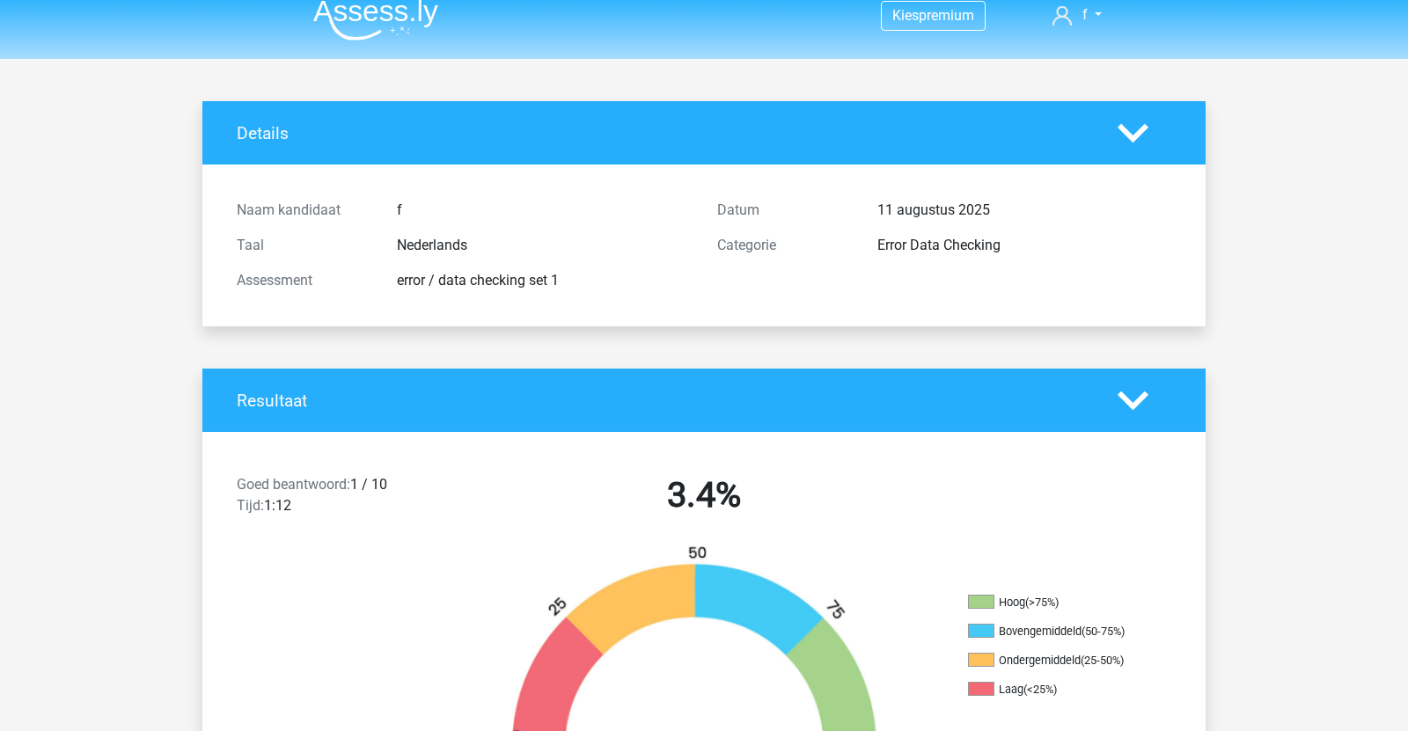
scroll to position [0, 0]
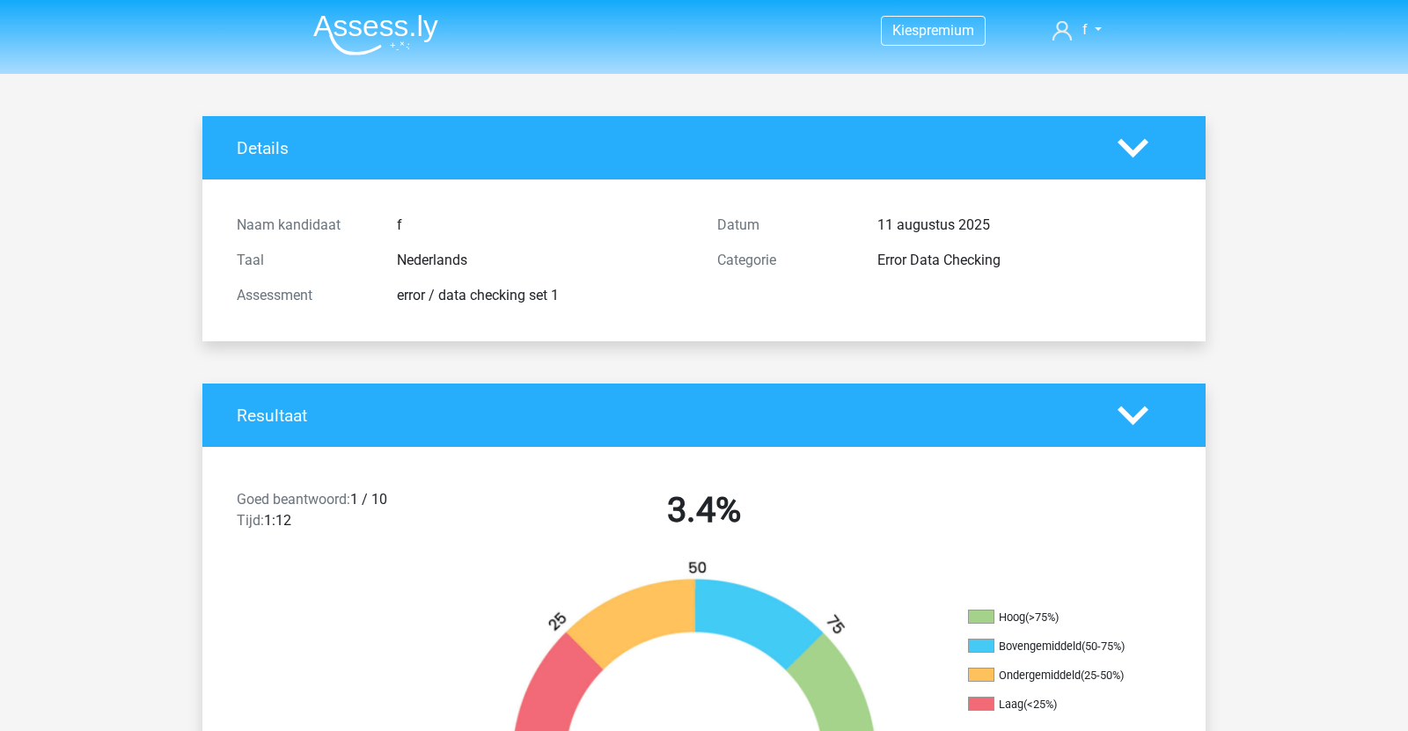
click at [381, 28] on img at bounding box center [375, 34] width 125 height 41
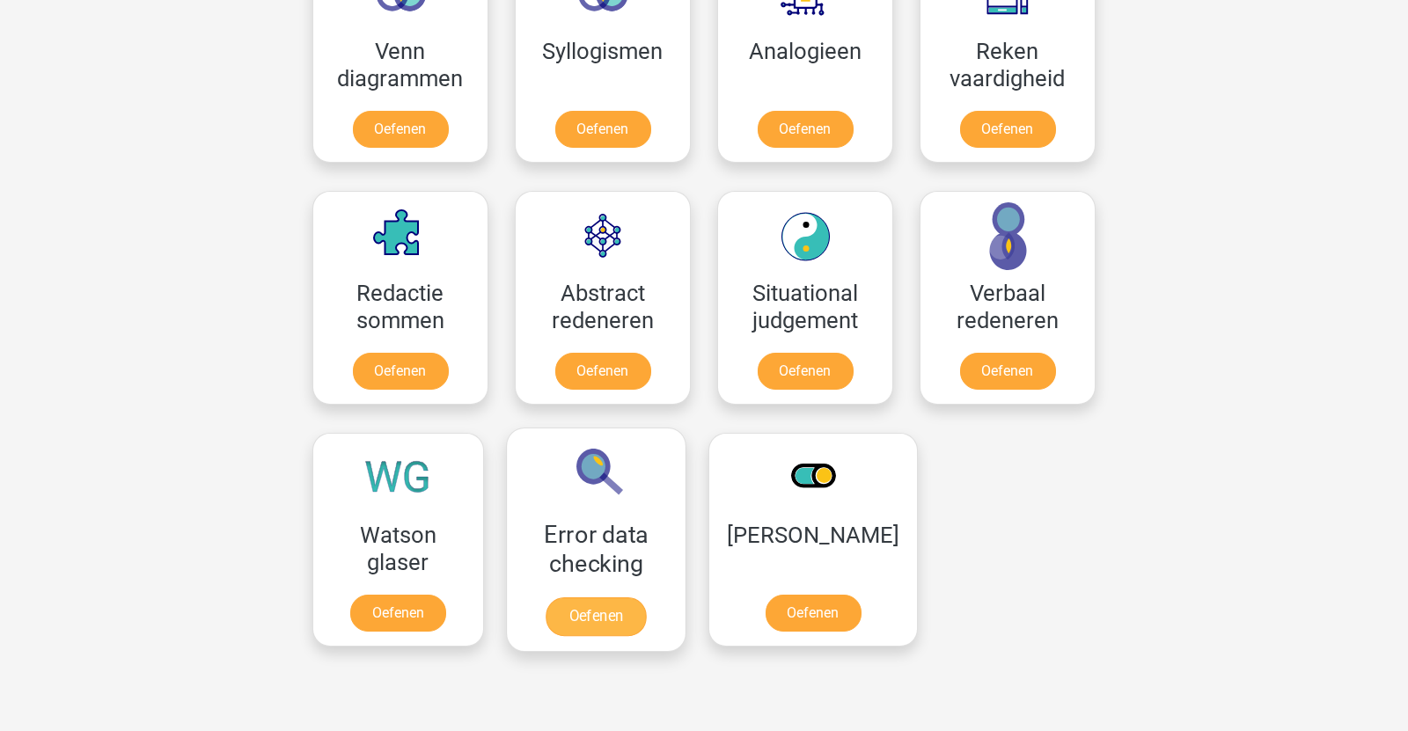
scroll to position [1247, 0]
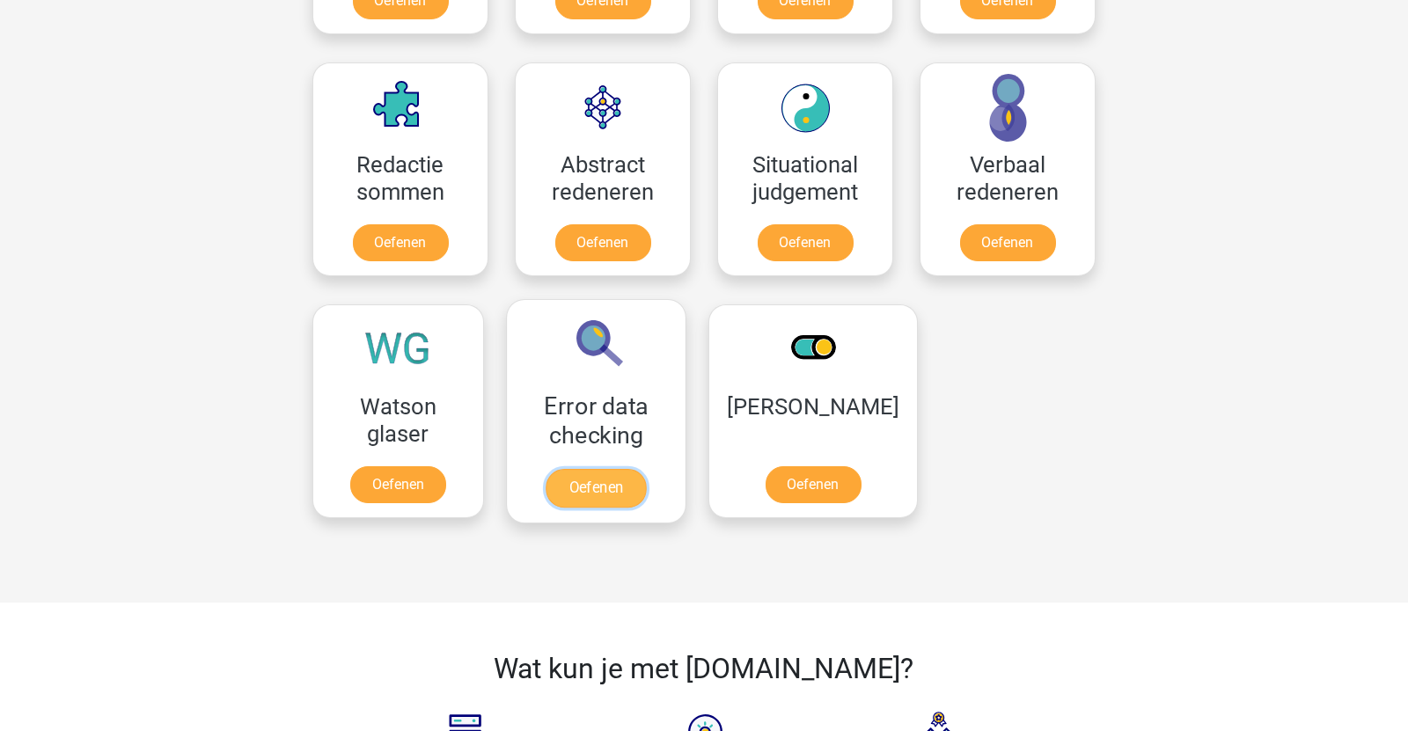
click at [617, 482] on link "Oefenen" at bounding box center [595, 488] width 100 height 39
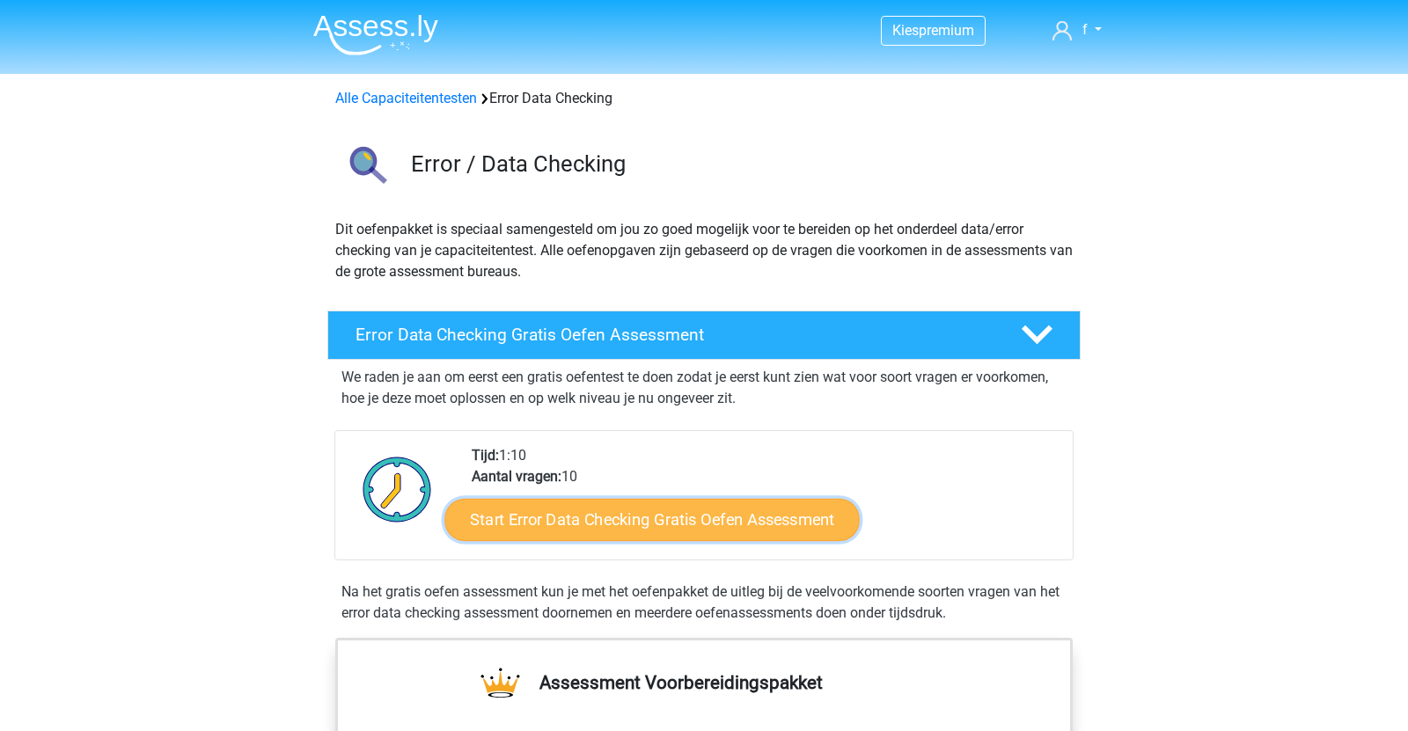
click at [617, 512] on link "Start Error Data Checking Gratis Oefen Assessment" at bounding box center [652, 520] width 415 height 42
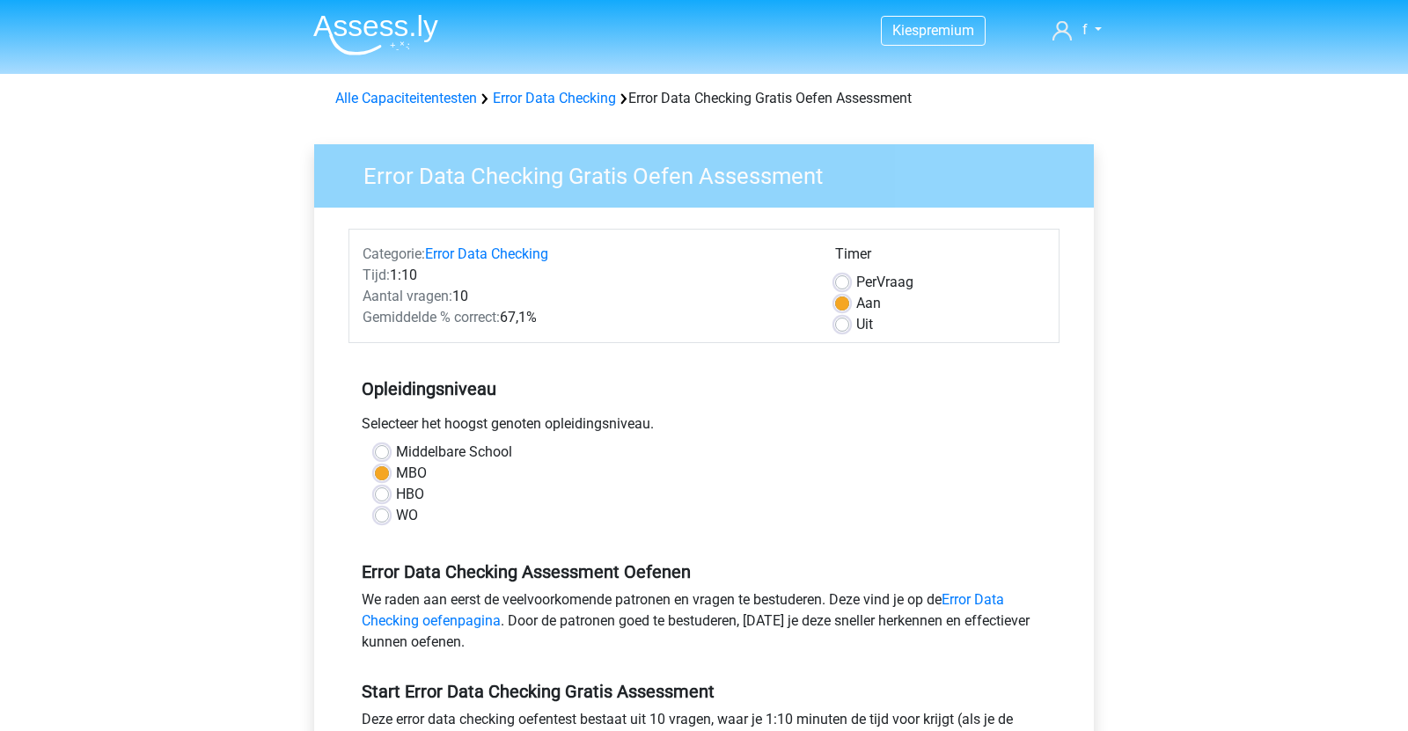
scroll to position [657, 0]
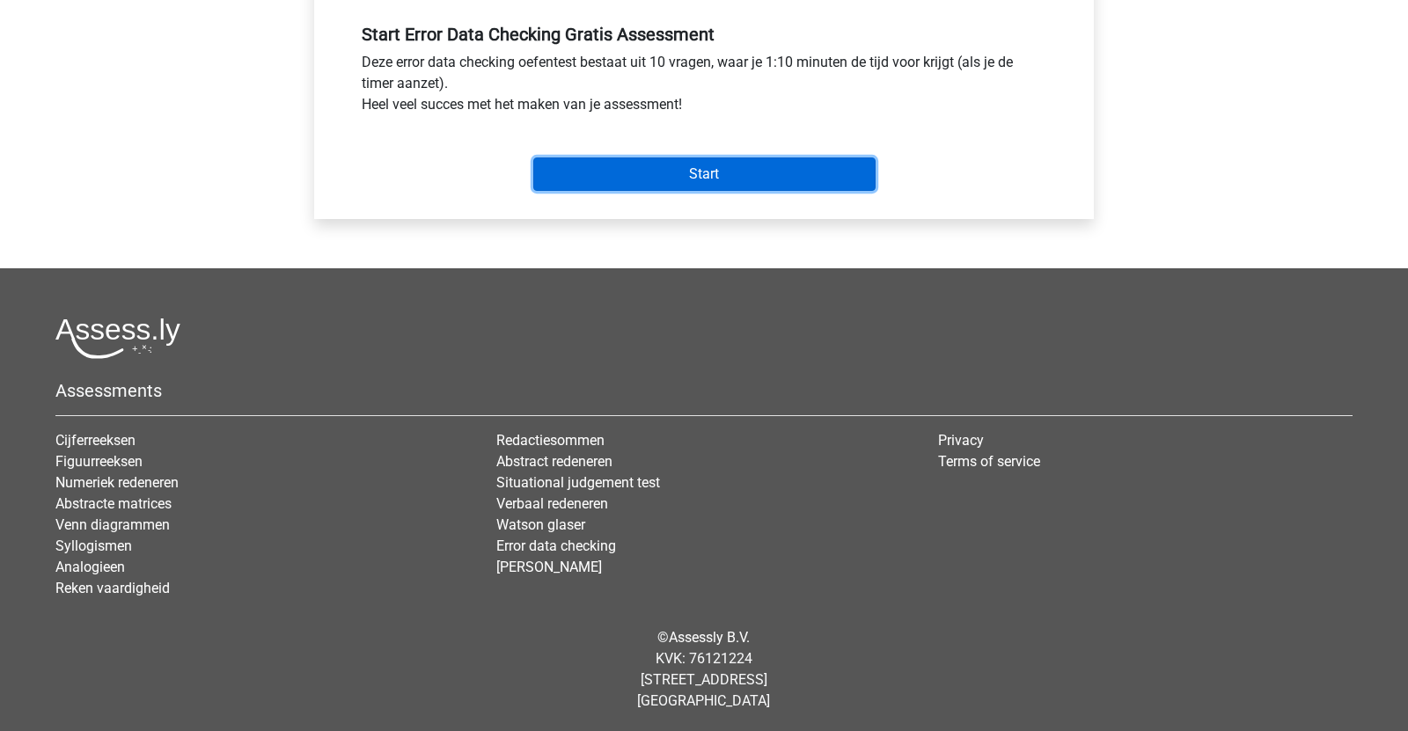
click at [664, 172] on input "Start" at bounding box center [704, 173] width 342 height 33
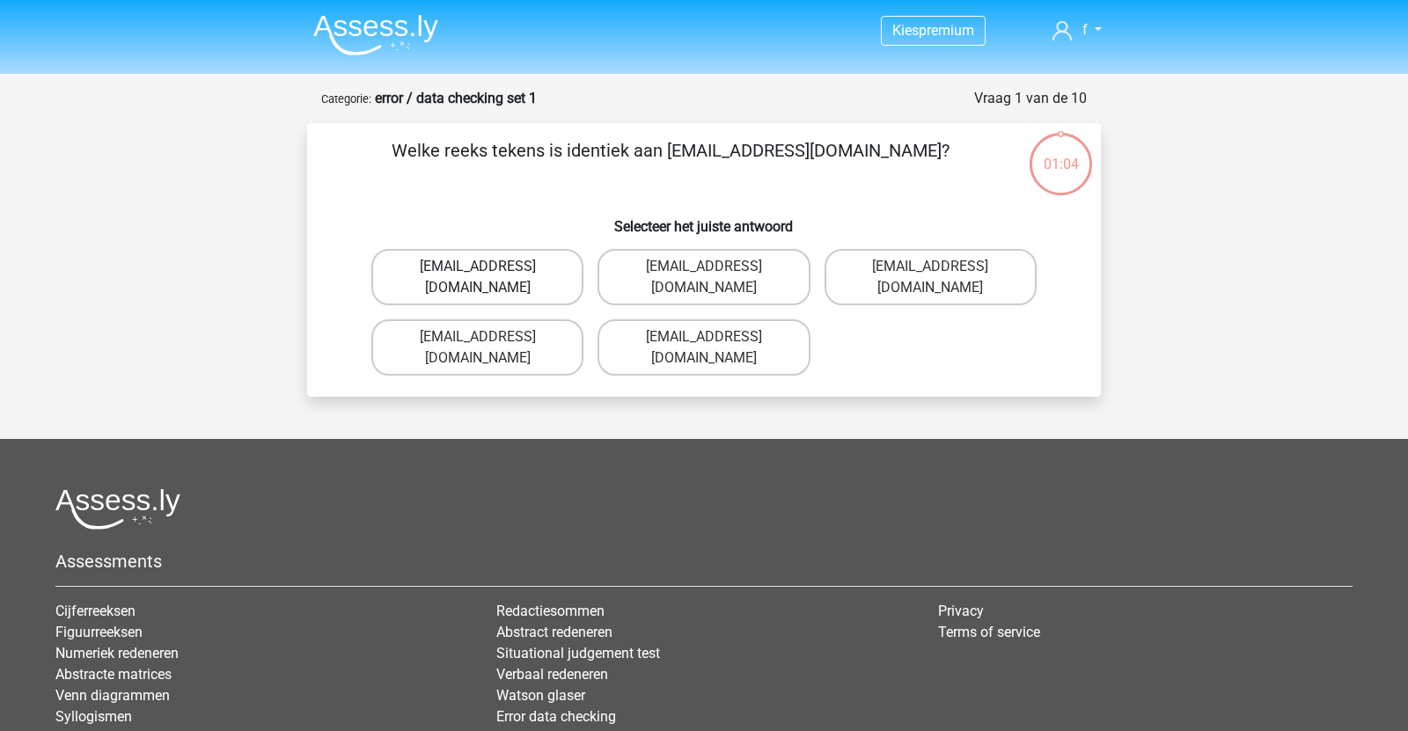
click at [545, 272] on label "Evie_Maede@jointmail.com.uk" at bounding box center [477, 277] width 212 height 56
click at [489, 272] on input "Evie_Maede@jointmail.com.uk" at bounding box center [483, 272] width 11 height 11
radio input "true"
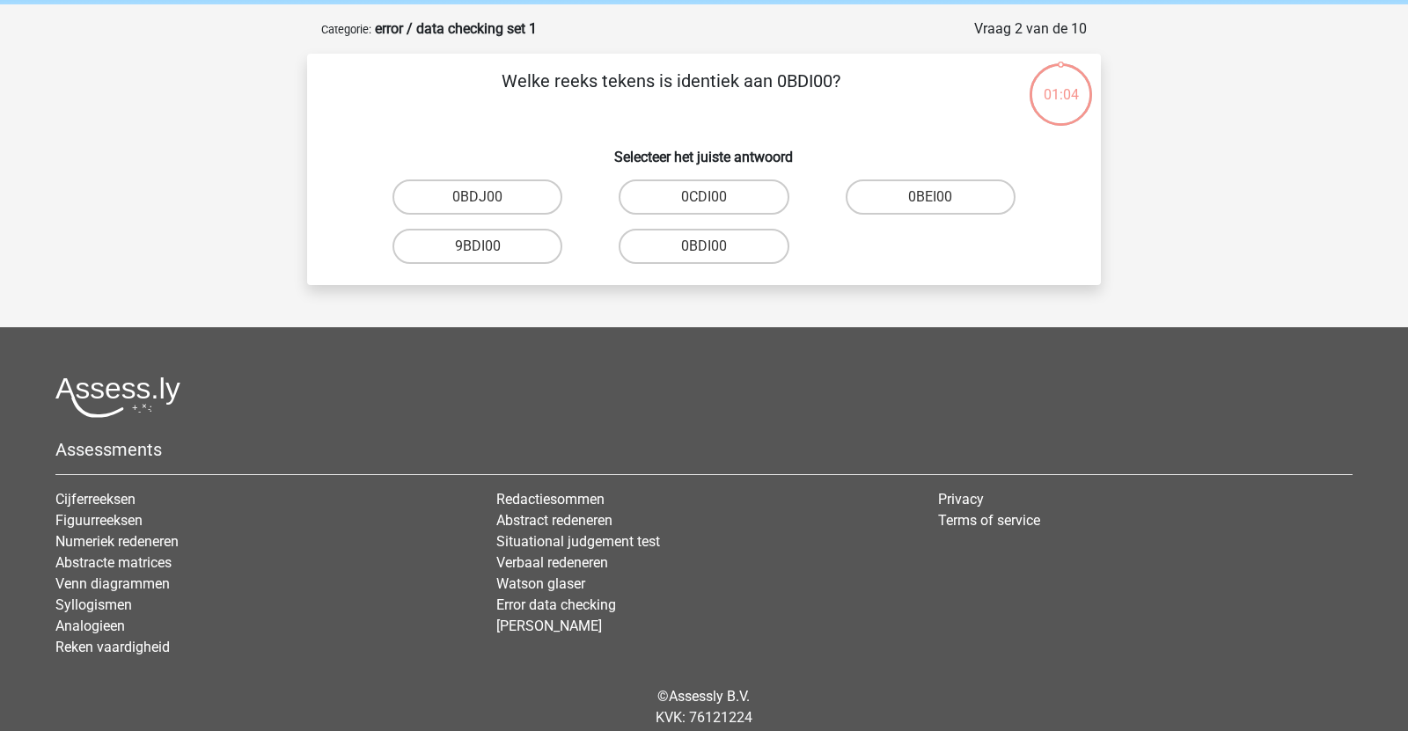
scroll to position [88, 0]
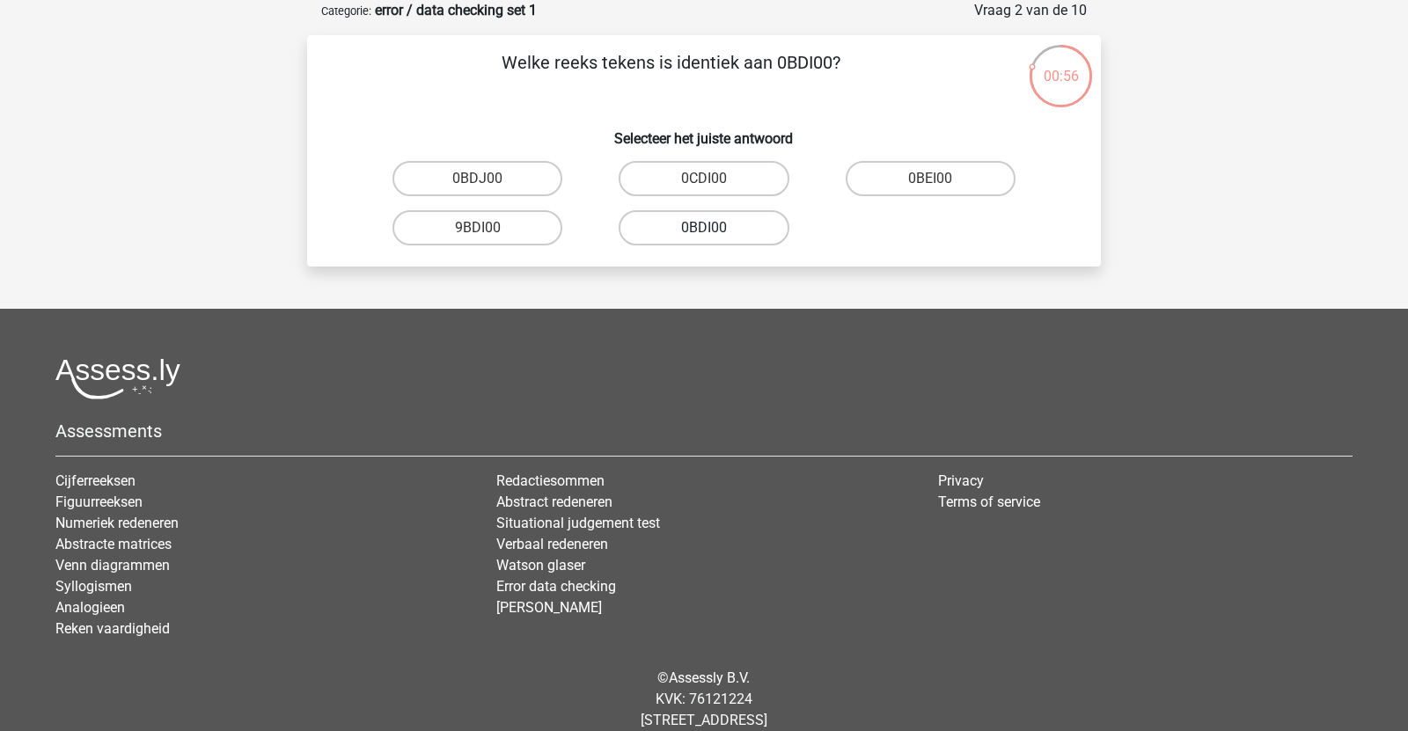
click at [677, 235] on label "0BDI00" at bounding box center [704, 227] width 170 height 35
click at [704, 235] on input "0BDI00" at bounding box center [709, 233] width 11 height 11
radio input "true"
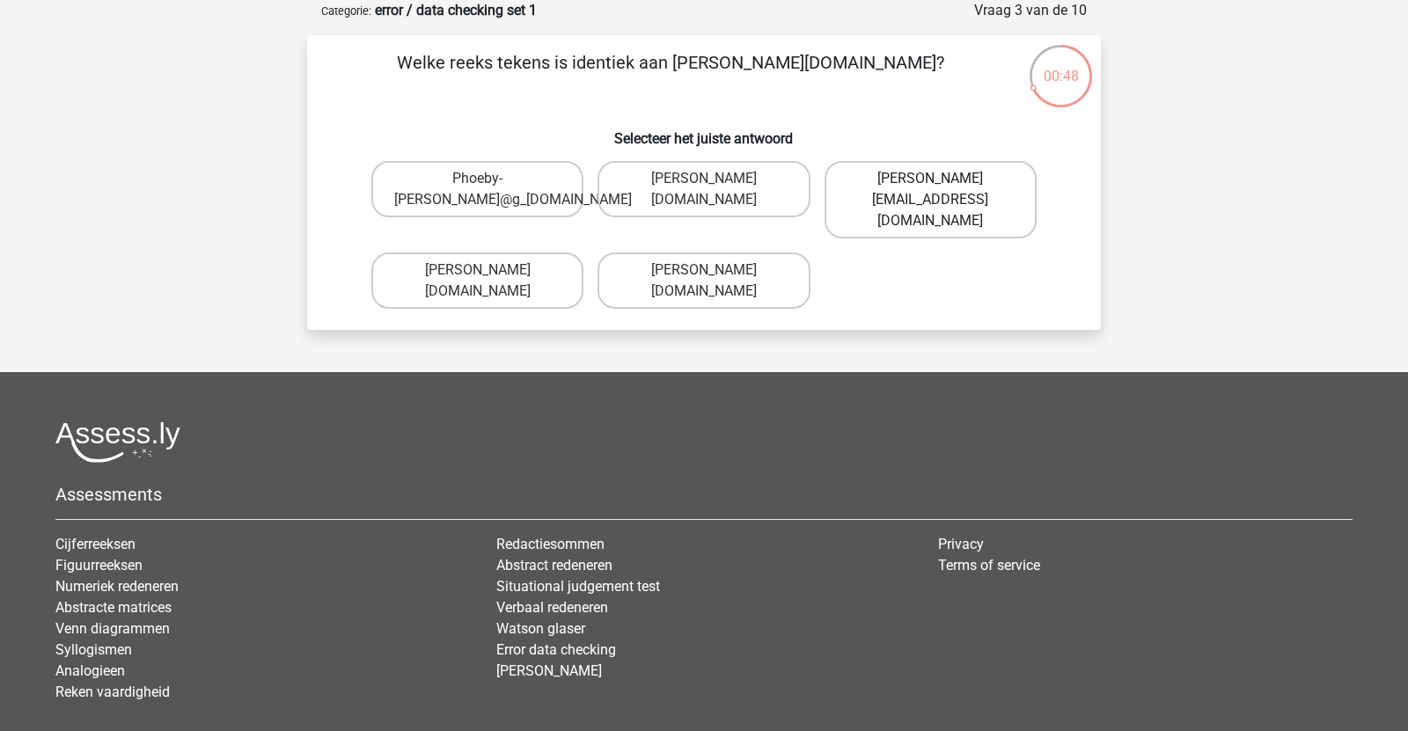
click at [919, 193] on label "Phoebe-Patterson@gmail.gr" at bounding box center [930, 199] width 212 height 77
click at [930, 190] on input "Phoebe-Patterson@gmail.gr" at bounding box center [935, 184] width 11 height 11
radio input "true"
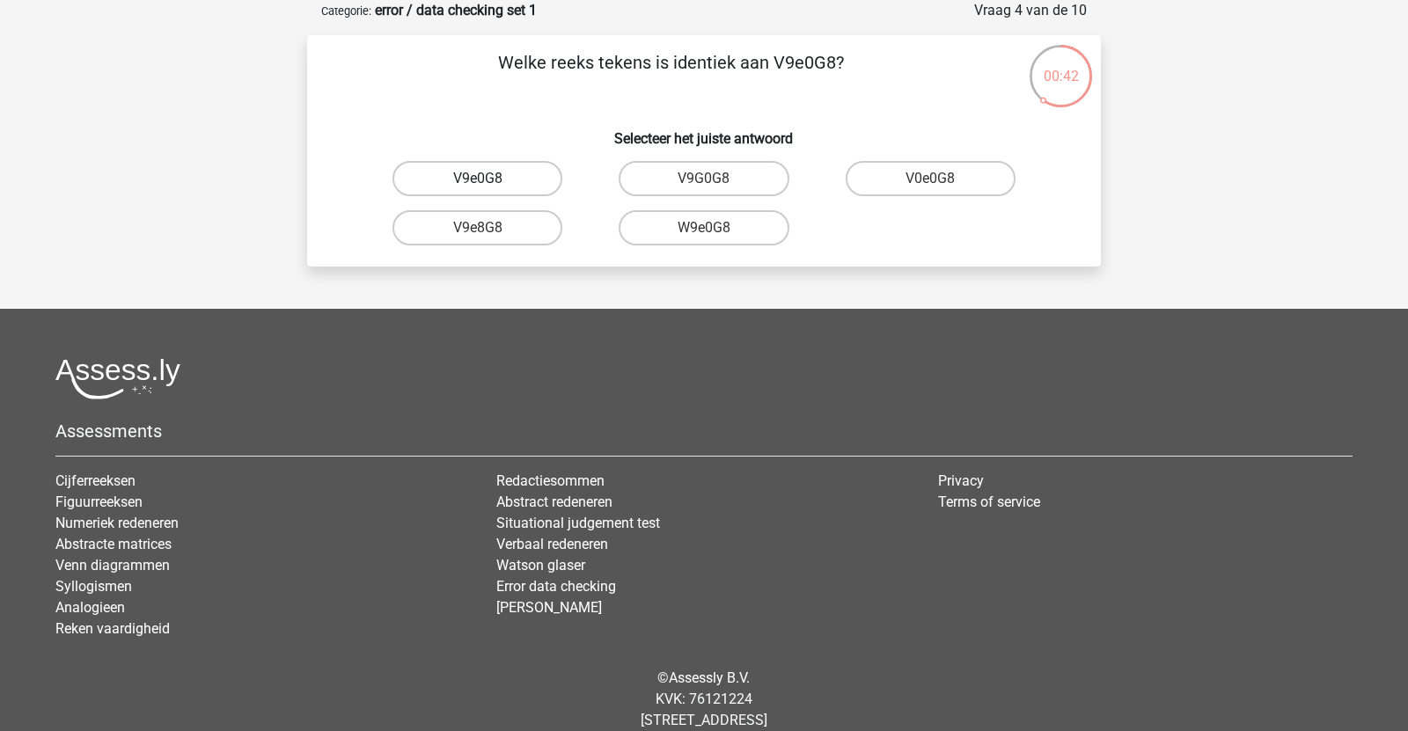
click at [495, 179] on label "V9e0G8" at bounding box center [477, 178] width 170 height 35
click at [489, 179] on input "V9e0G8" at bounding box center [483, 184] width 11 height 11
radio input "true"
click at [532, 186] on label "91051S" at bounding box center [477, 178] width 170 height 35
click at [489, 186] on input "91051S" at bounding box center [483, 184] width 11 height 11
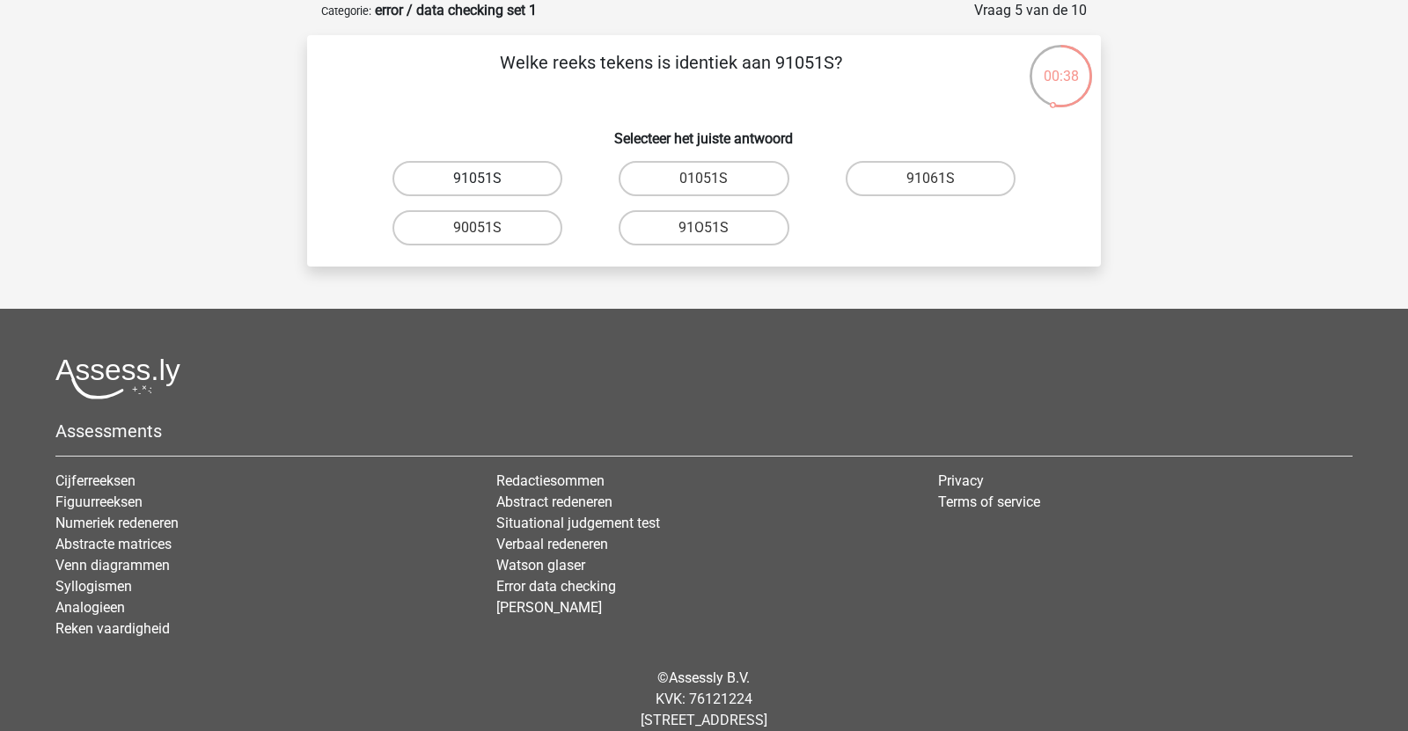
radio input "true"
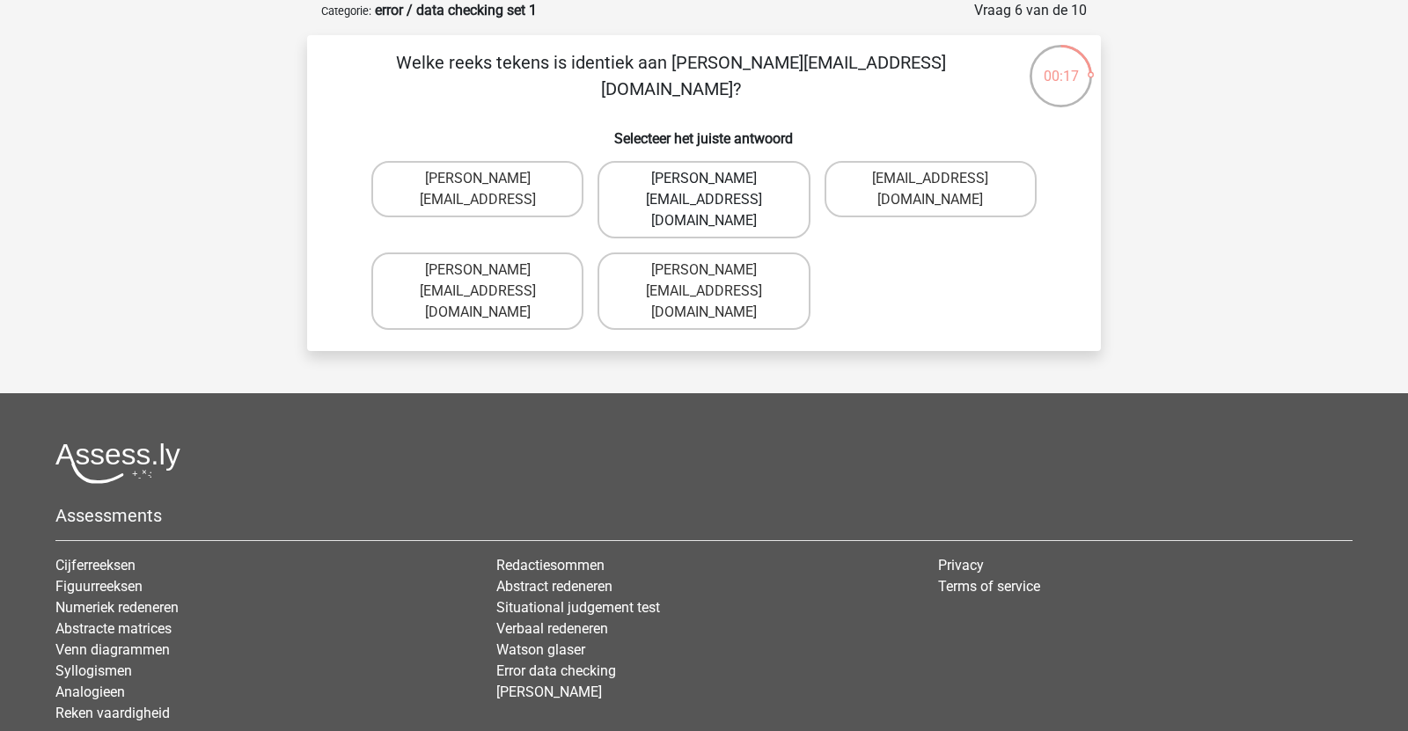
click at [664, 180] on label "Connor.Paterson@mailme.com" at bounding box center [703, 199] width 212 height 77
click at [704, 180] on input "Connor.Paterson@mailme.com" at bounding box center [709, 184] width 11 height 11
radio input "true"
click at [721, 268] on label "Ava-Carroll@mailme.uk.com" at bounding box center [703, 291] width 212 height 77
click at [715, 270] on input "Ava-Carroll@mailme.uk.com" at bounding box center [709, 275] width 11 height 11
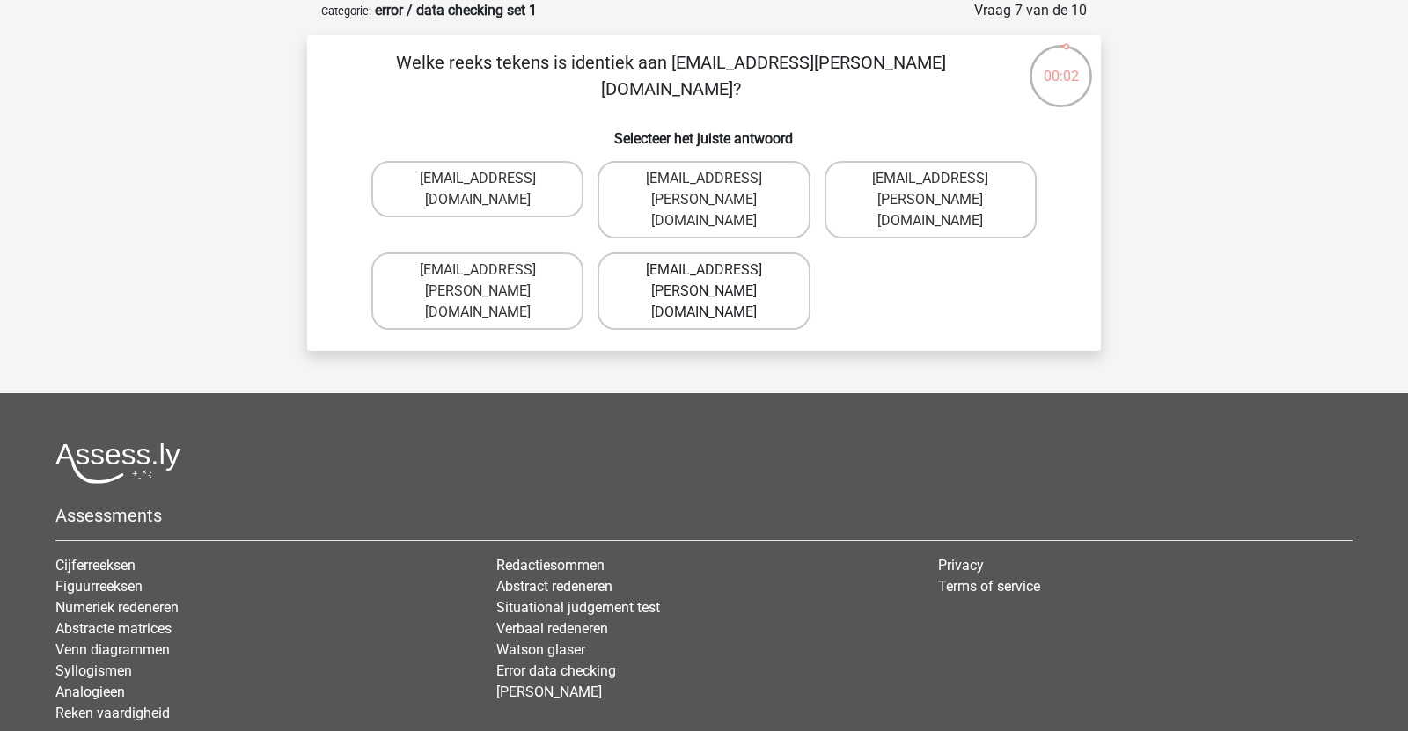
radio input "true"
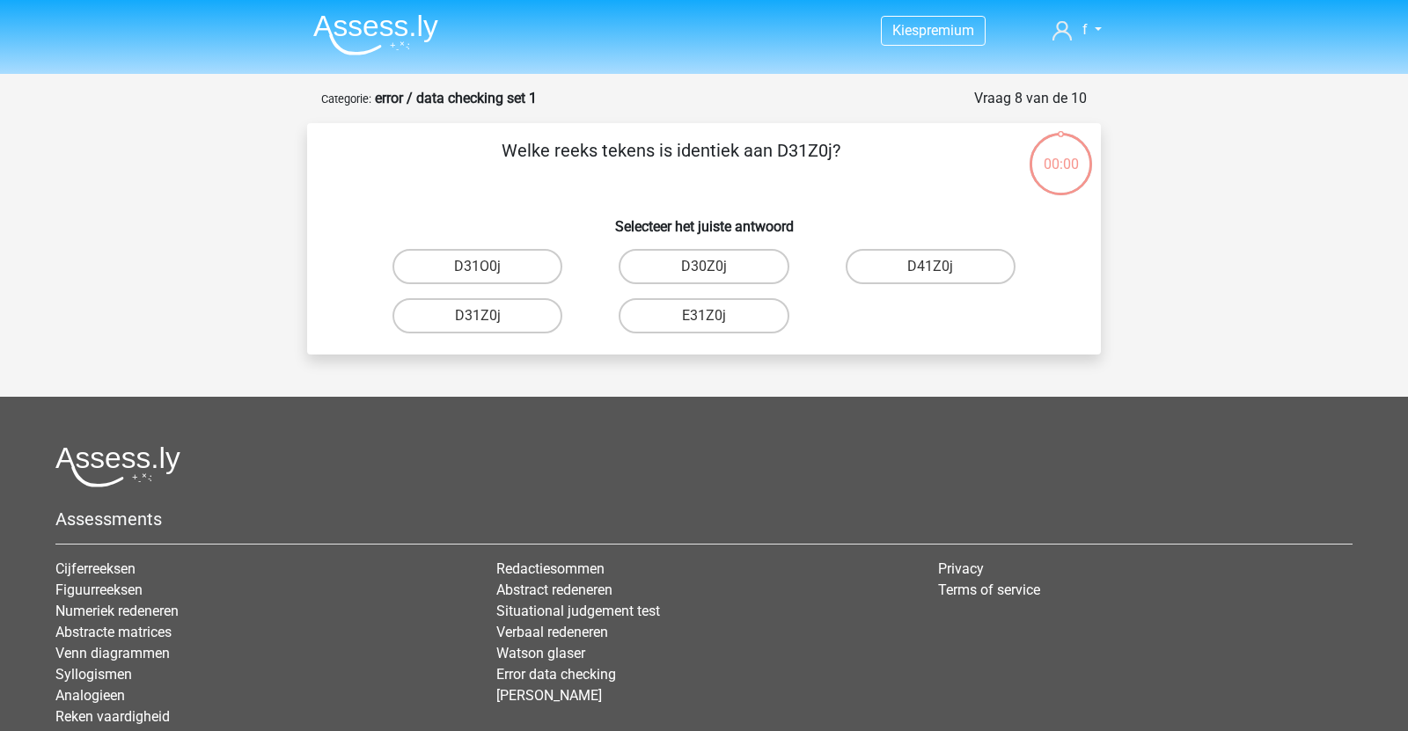
scroll to position [88, 0]
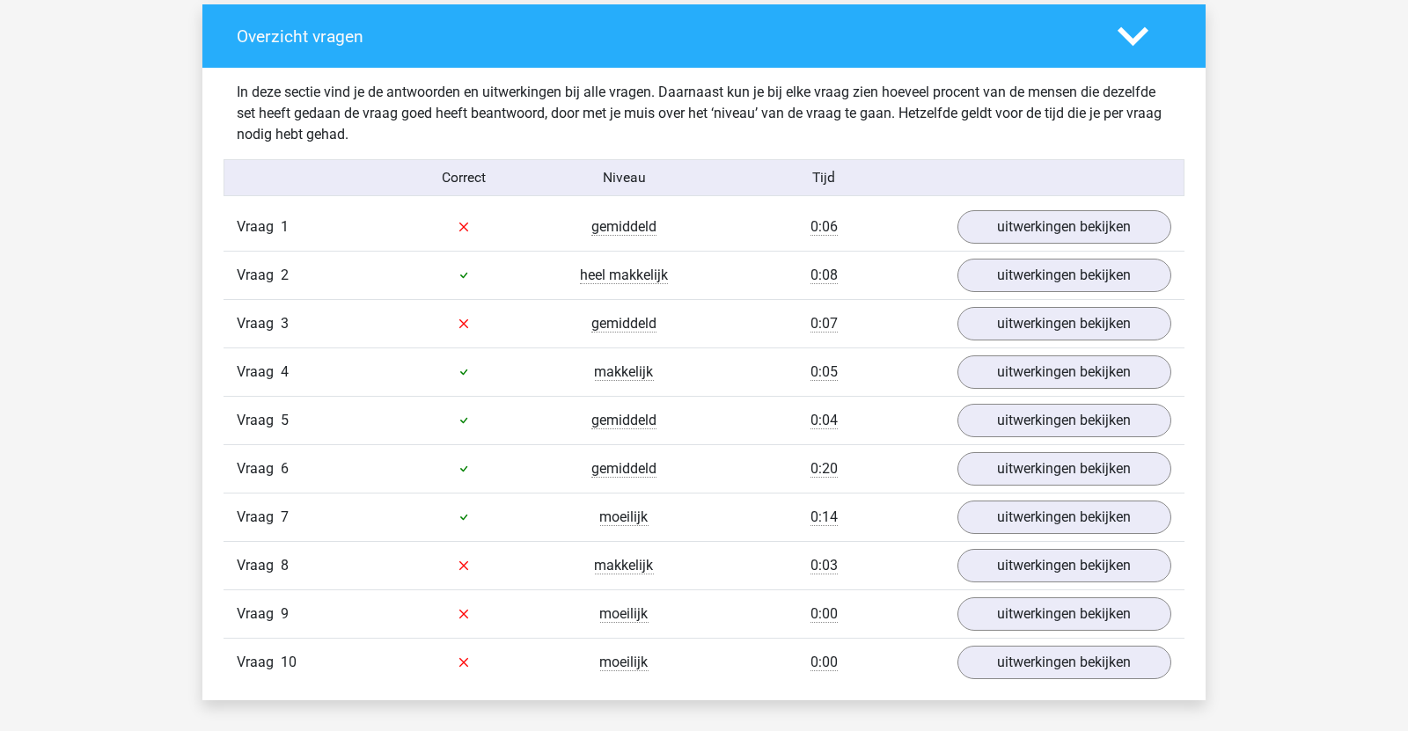
scroll to position [1320, 0]
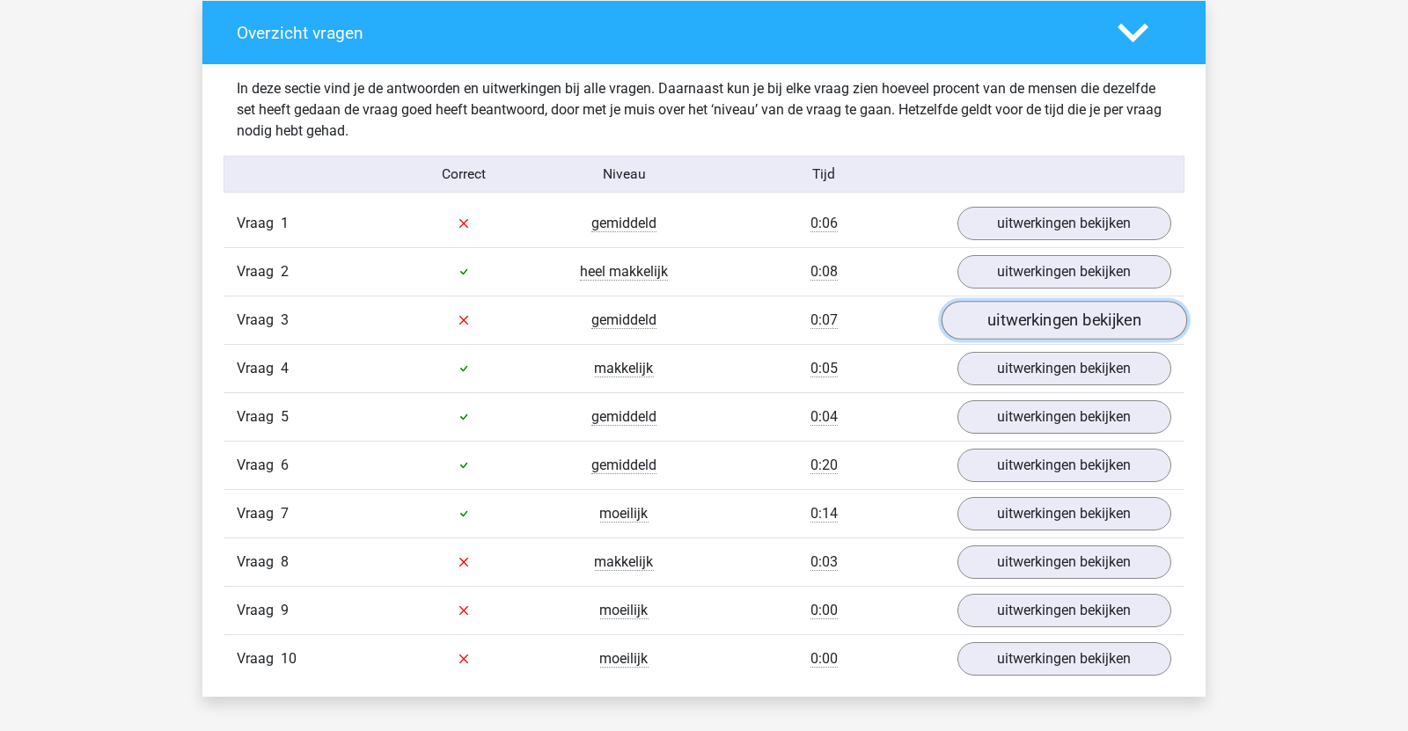
click at [1009, 314] on link "uitwerkingen bekijken" at bounding box center [1063, 320] width 245 height 39
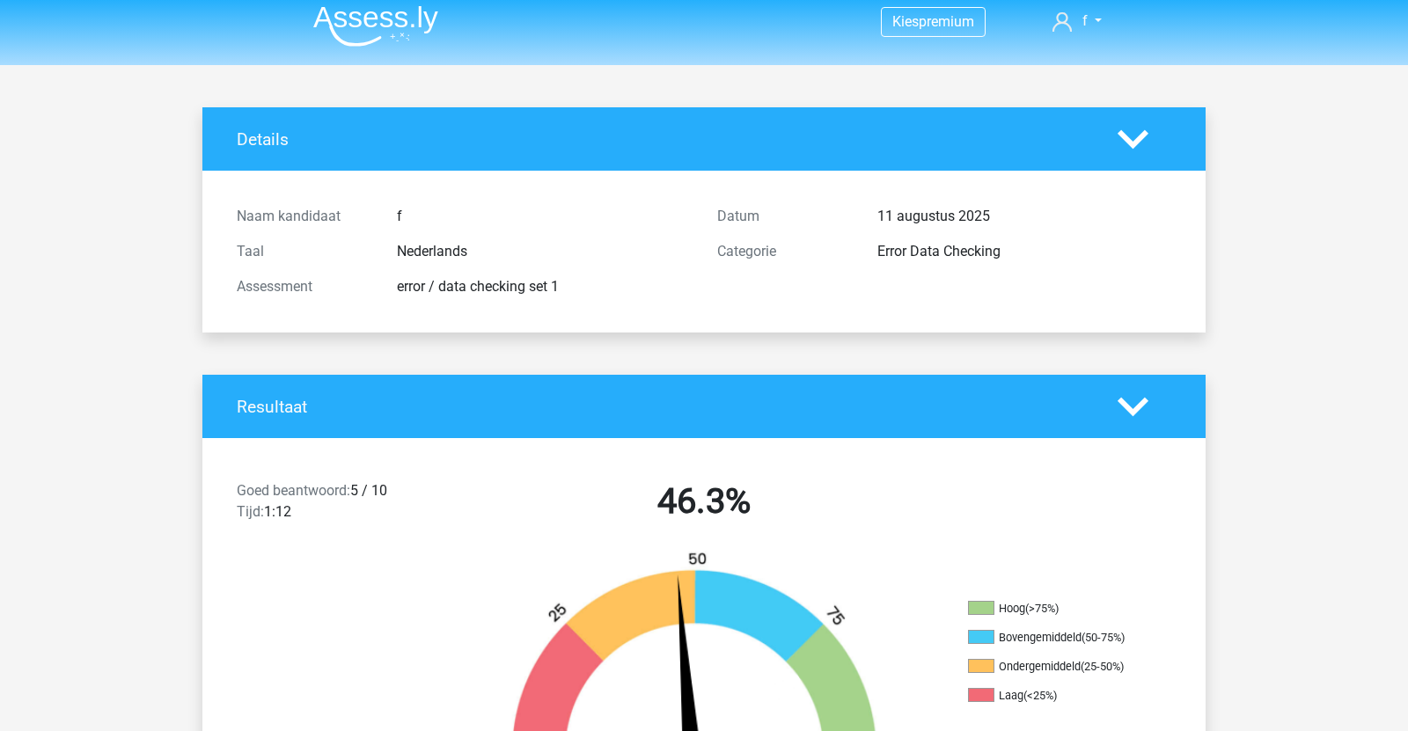
scroll to position [0, 0]
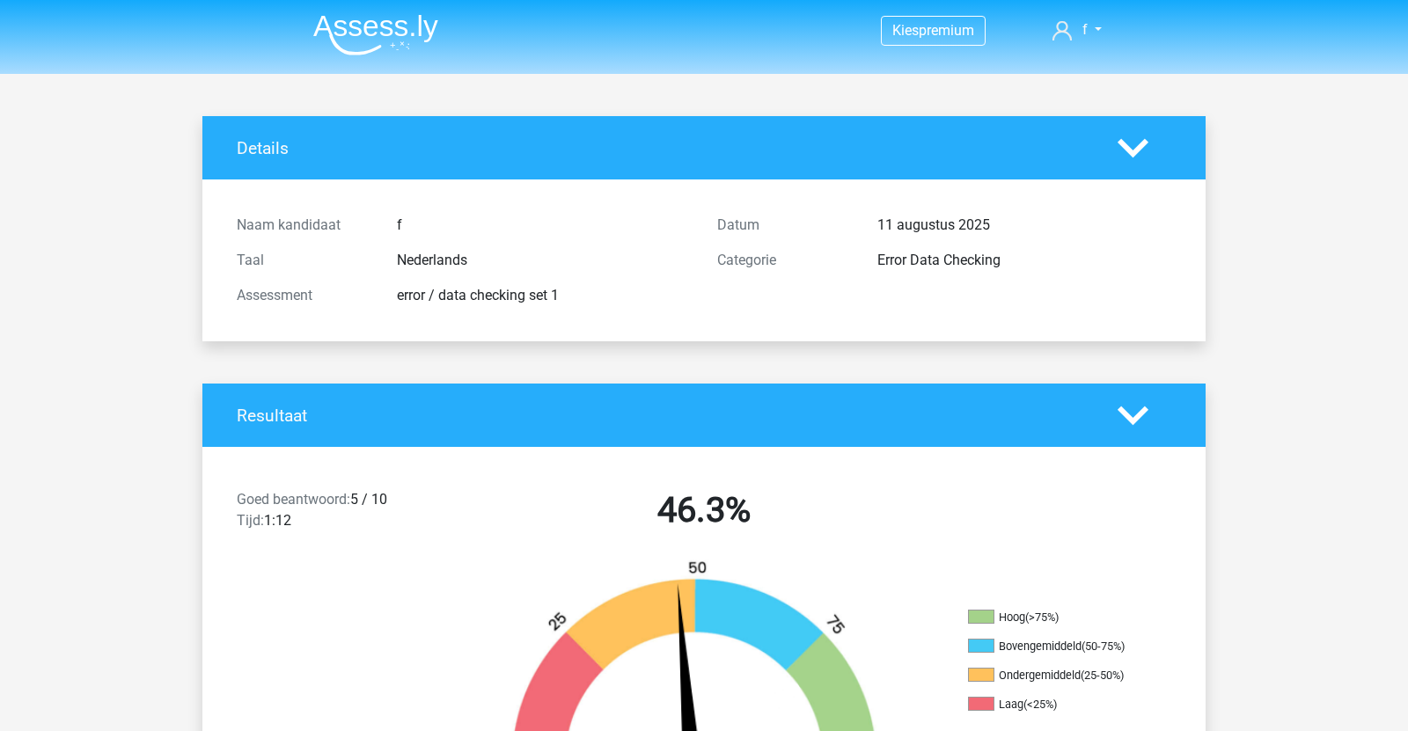
click at [399, 18] on img at bounding box center [375, 34] width 125 height 41
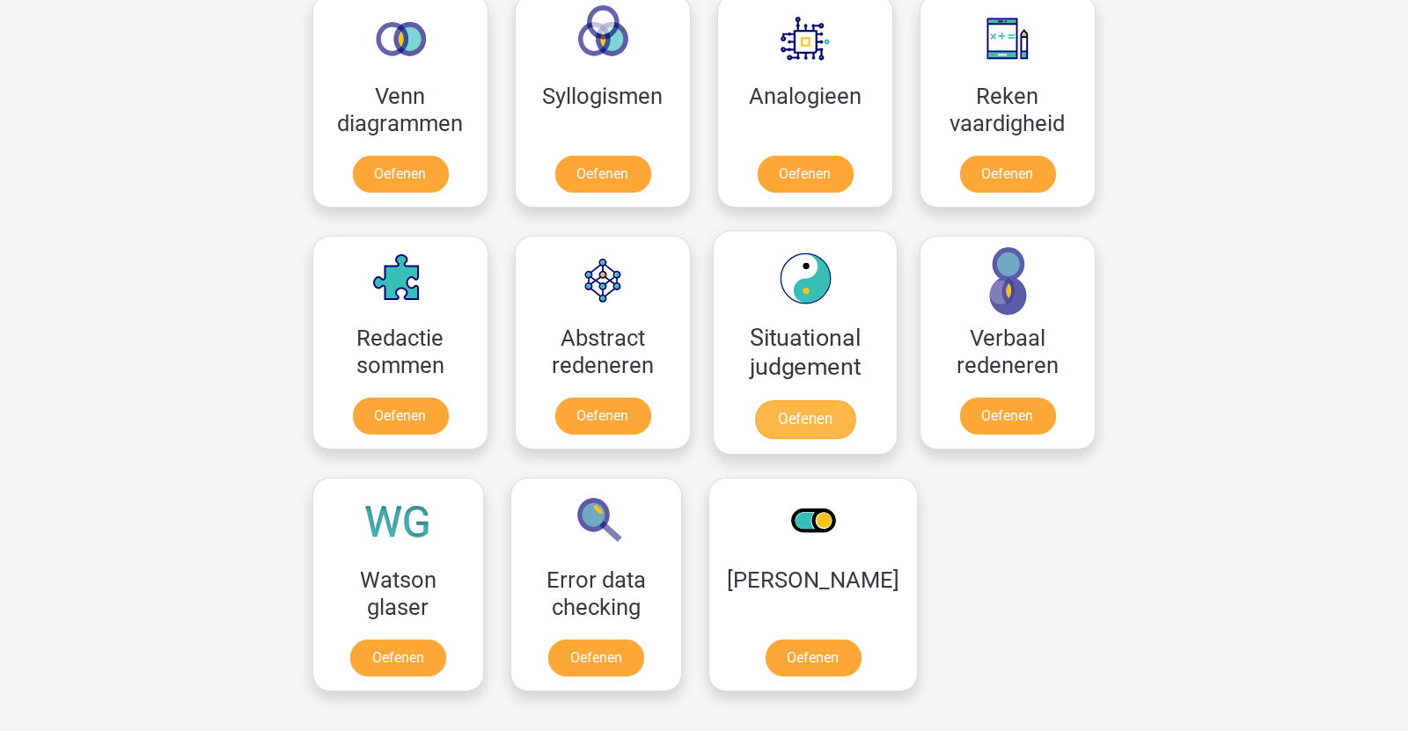
scroll to position [1362, 0]
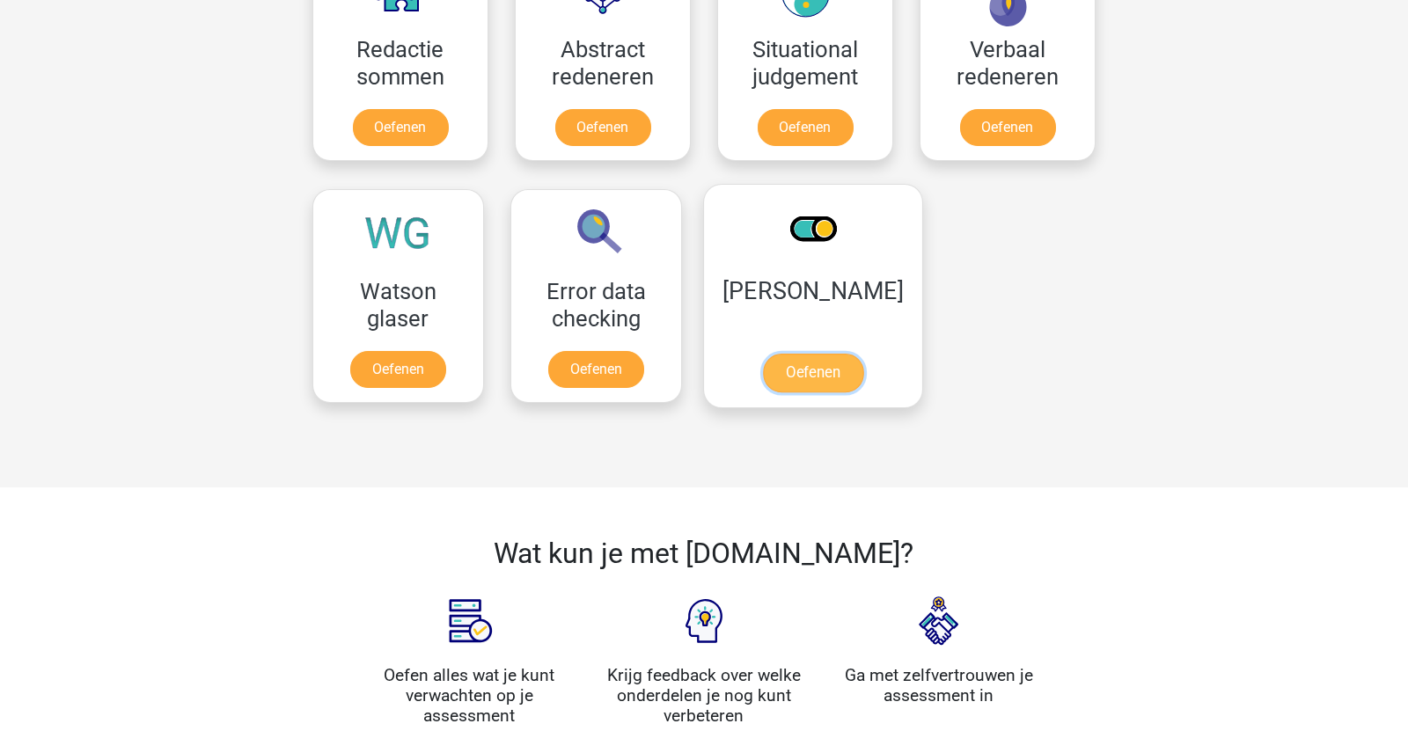
click at [796, 373] on link "Oefenen" at bounding box center [813, 373] width 100 height 39
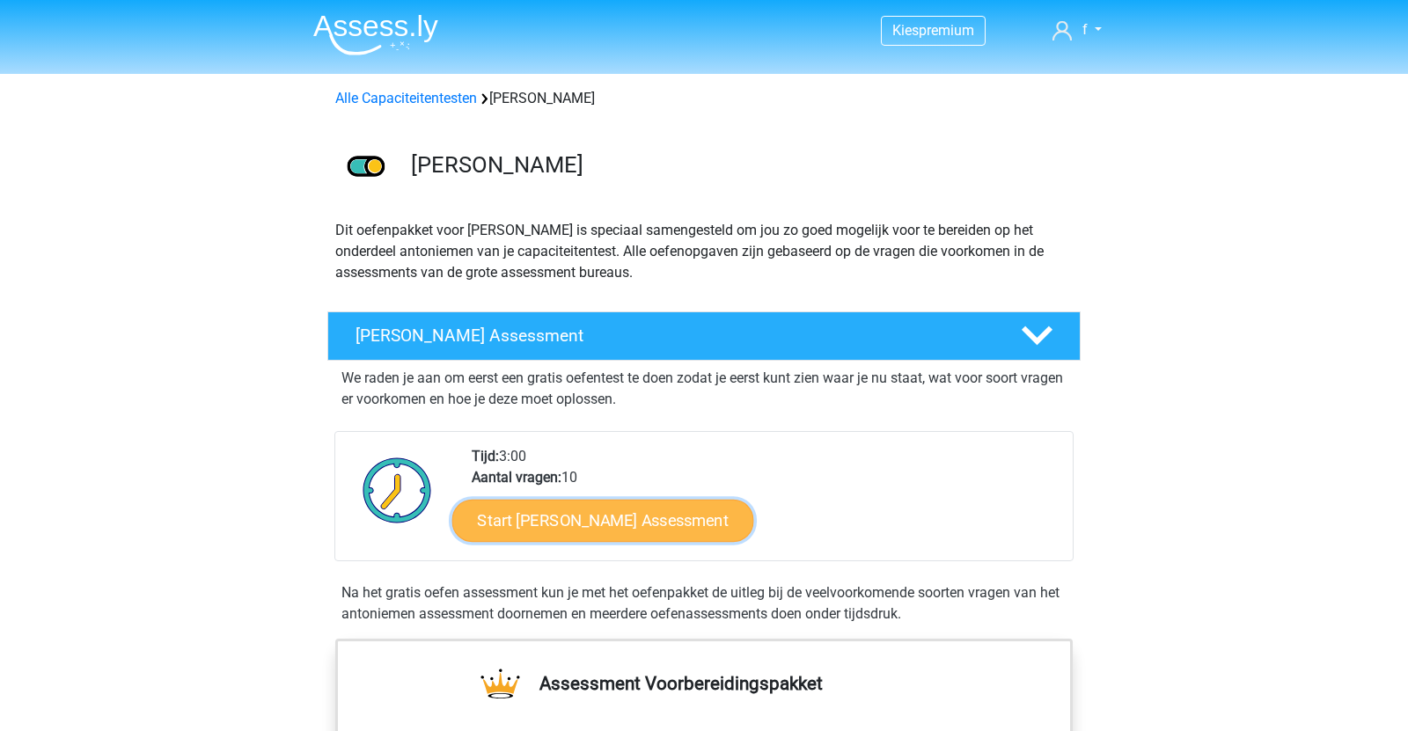
click at [609, 512] on link "Start [PERSON_NAME] Assessment" at bounding box center [603, 520] width 302 height 42
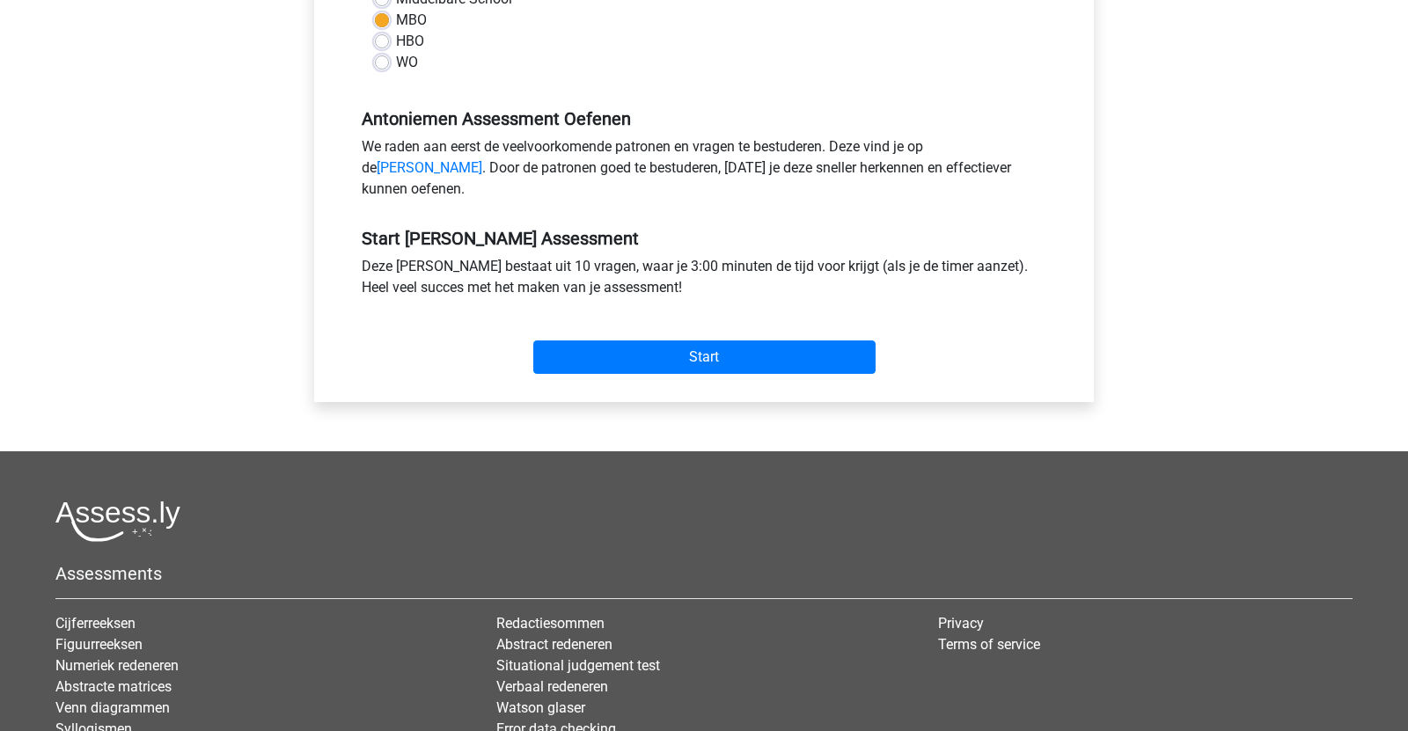
scroll to position [657, 0]
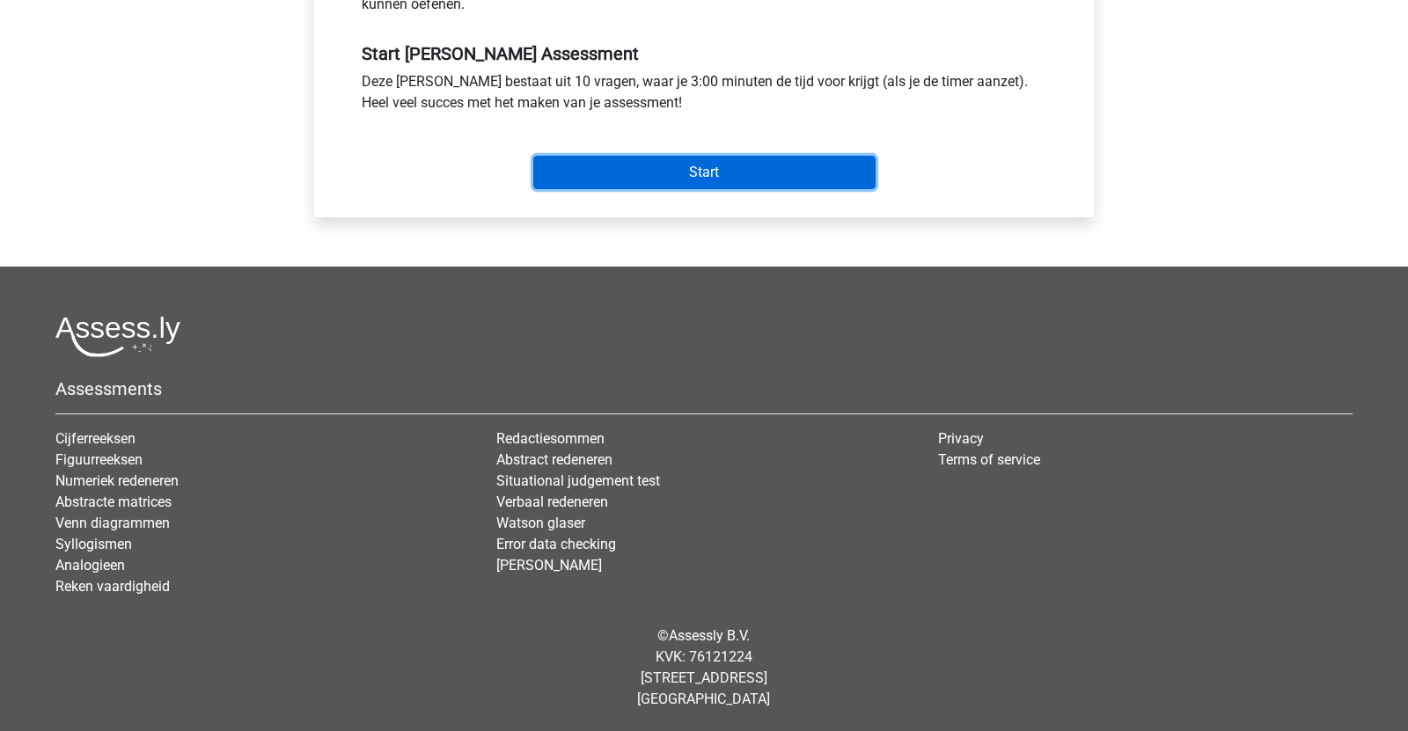
click at [712, 167] on input "Start" at bounding box center [704, 172] width 342 height 33
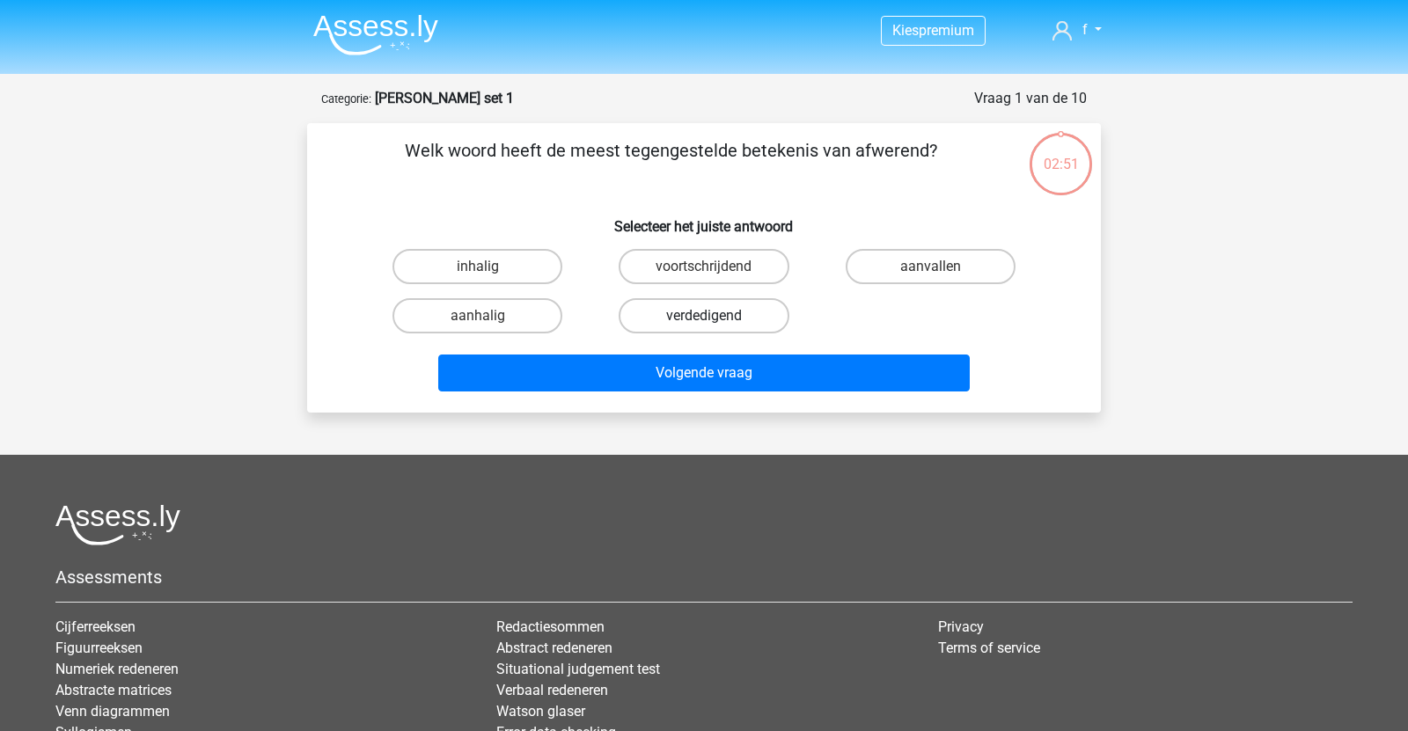
click at [716, 319] on label "verdedigend" at bounding box center [704, 315] width 170 height 35
click at [715, 319] on input "verdedigend" at bounding box center [709, 321] width 11 height 11
radio input "true"
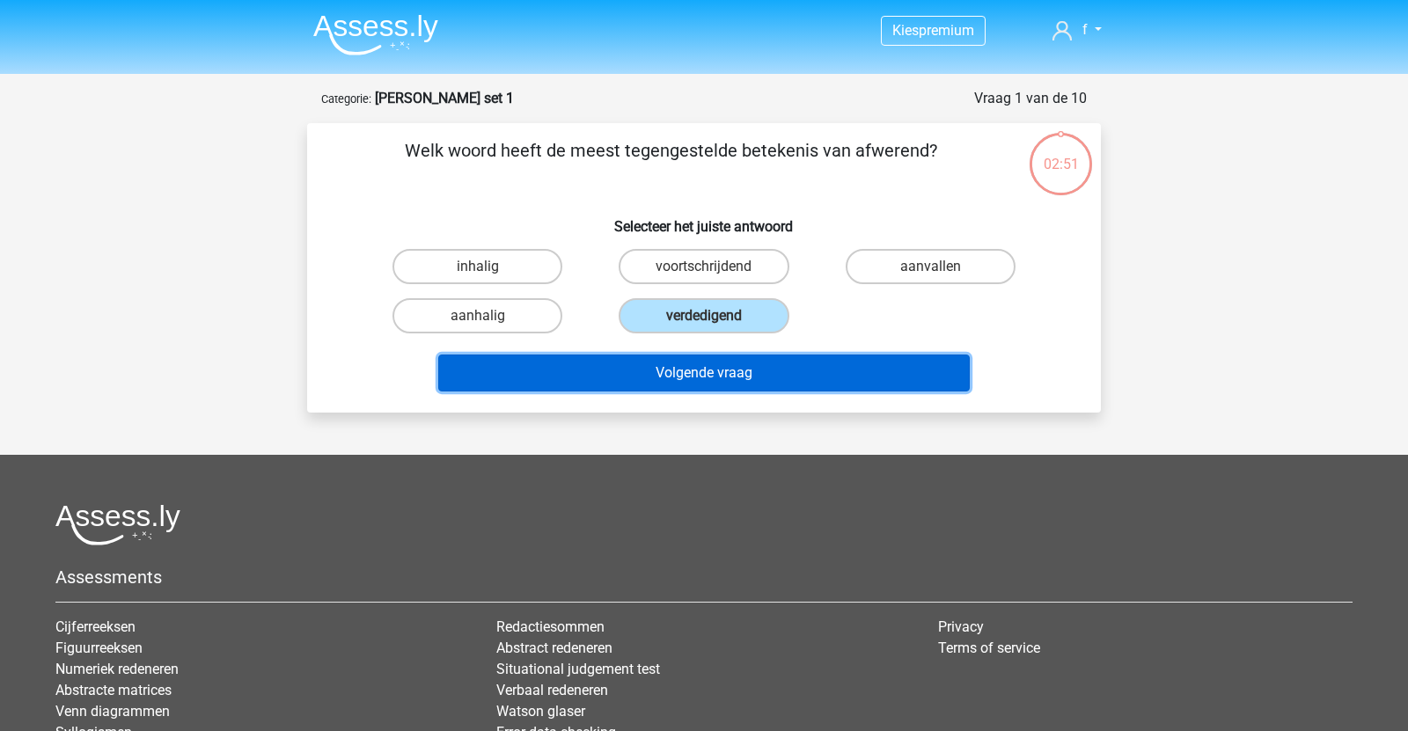
click at [677, 360] on button "Volgende vraag" at bounding box center [704, 373] width 532 height 37
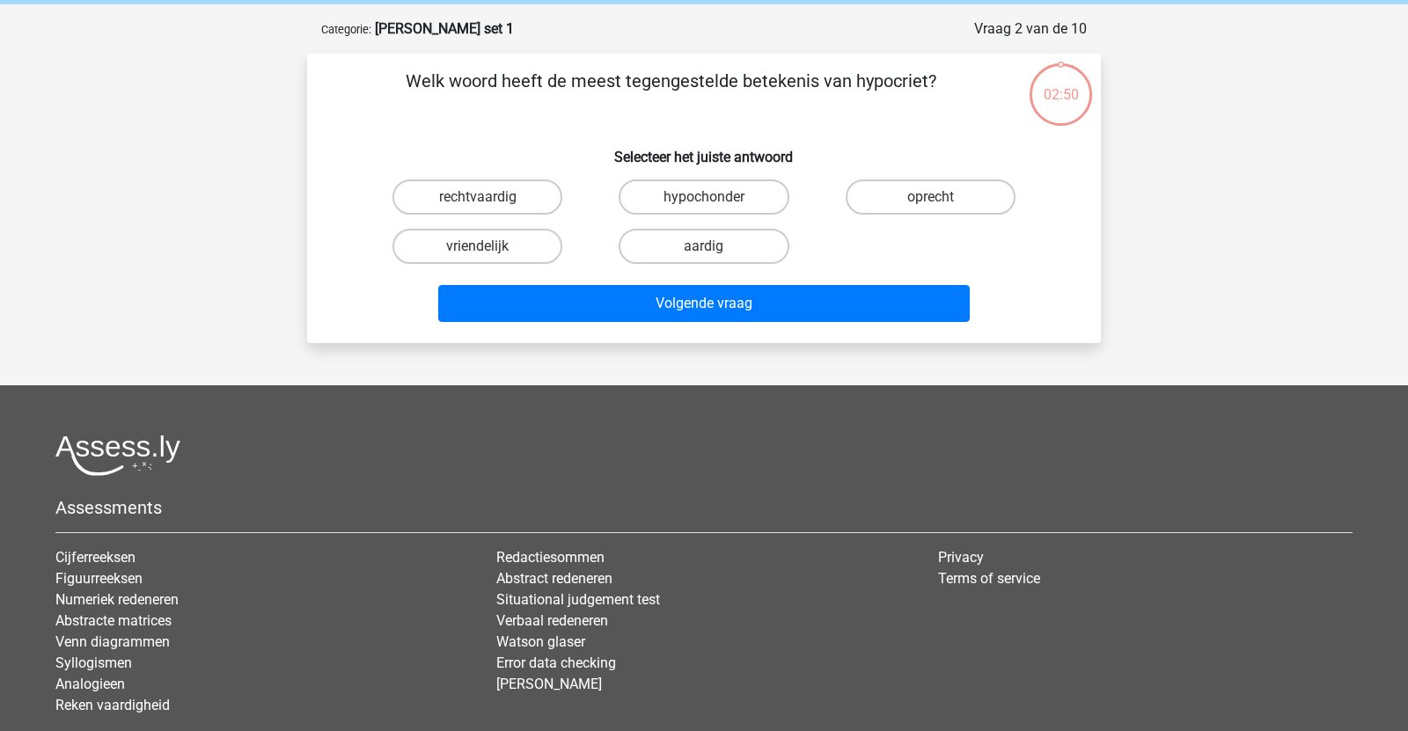
scroll to position [88, 0]
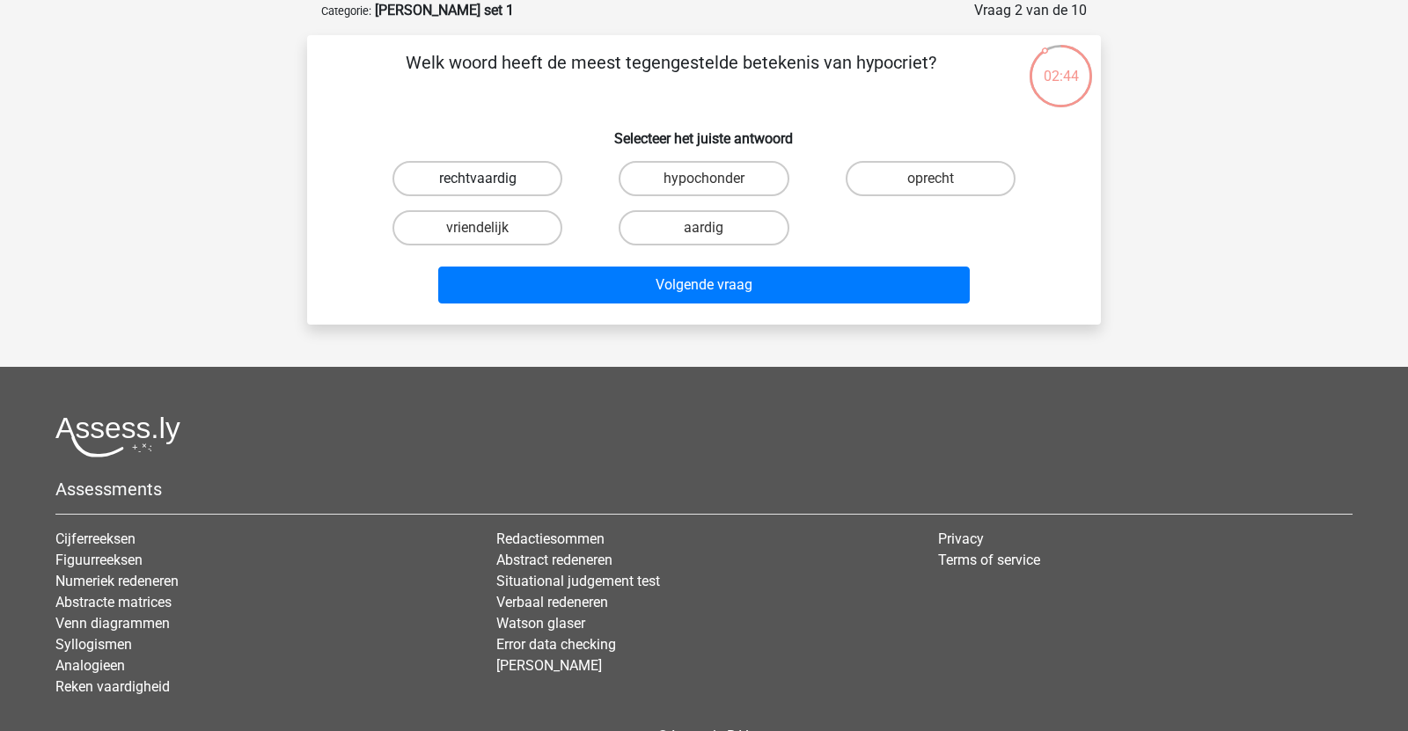
click at [508, 169] on label "rechtvaardig" at bounding box center [477, 178] width 170 height 35
click at [489, 179] on input "rechtvaardig" at bounding box center [483, 184] width 11 height 11
radio input "true"
click at [873, 189] on label "oprecht" at bounding box center [931, 178] width 170 height 35
click at [930, 189] on input "oprecht" at bounding box center [935, 184] width 11 height 11
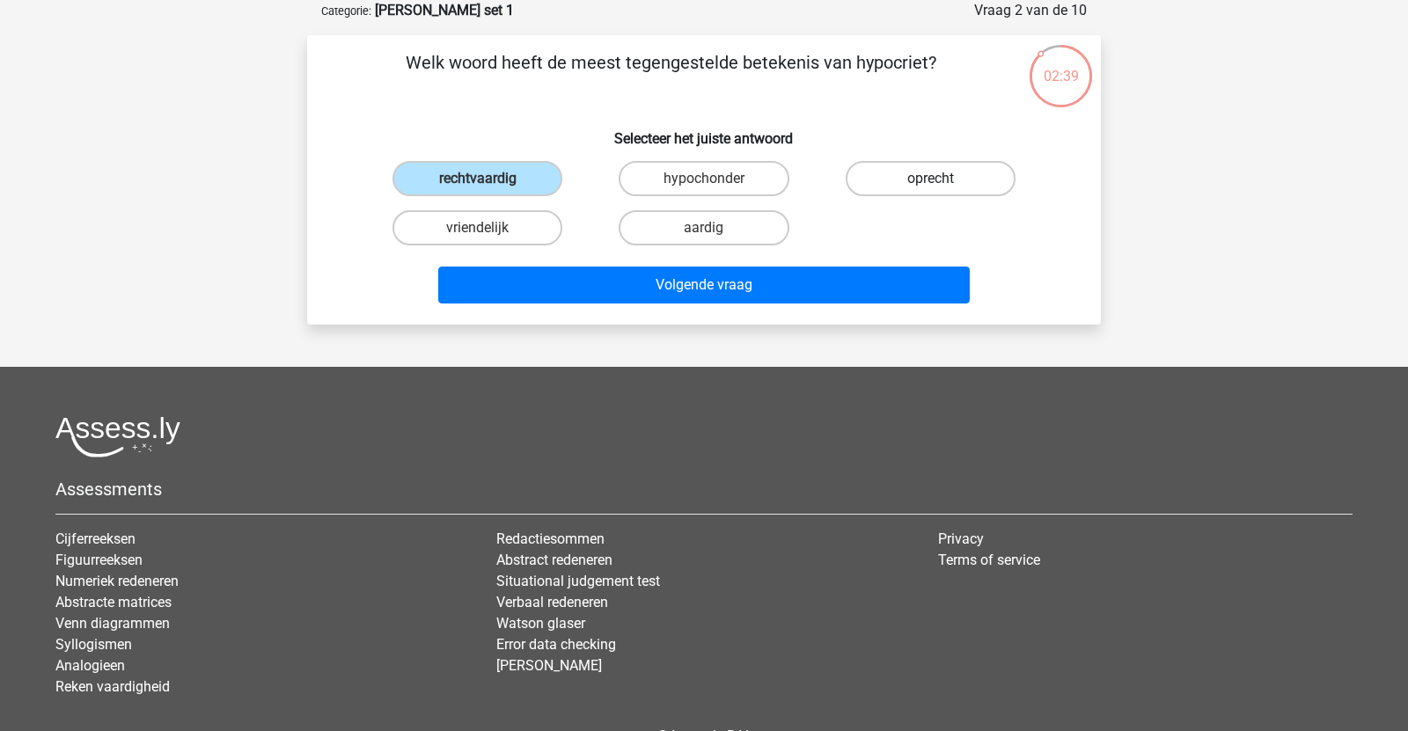
radio input "true"
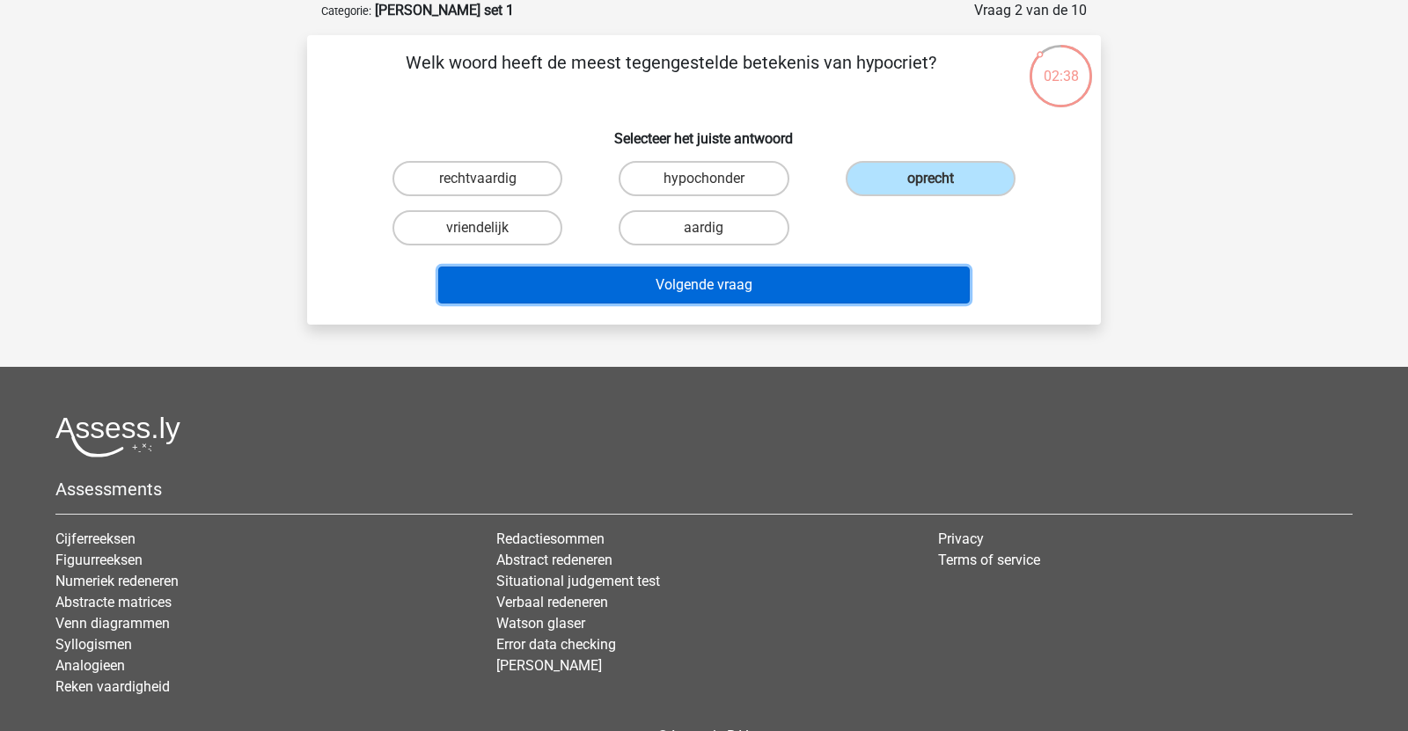
click at [775, 297] on button "Volgende vraag" at bounding box center [704, 285] width 532 height 37
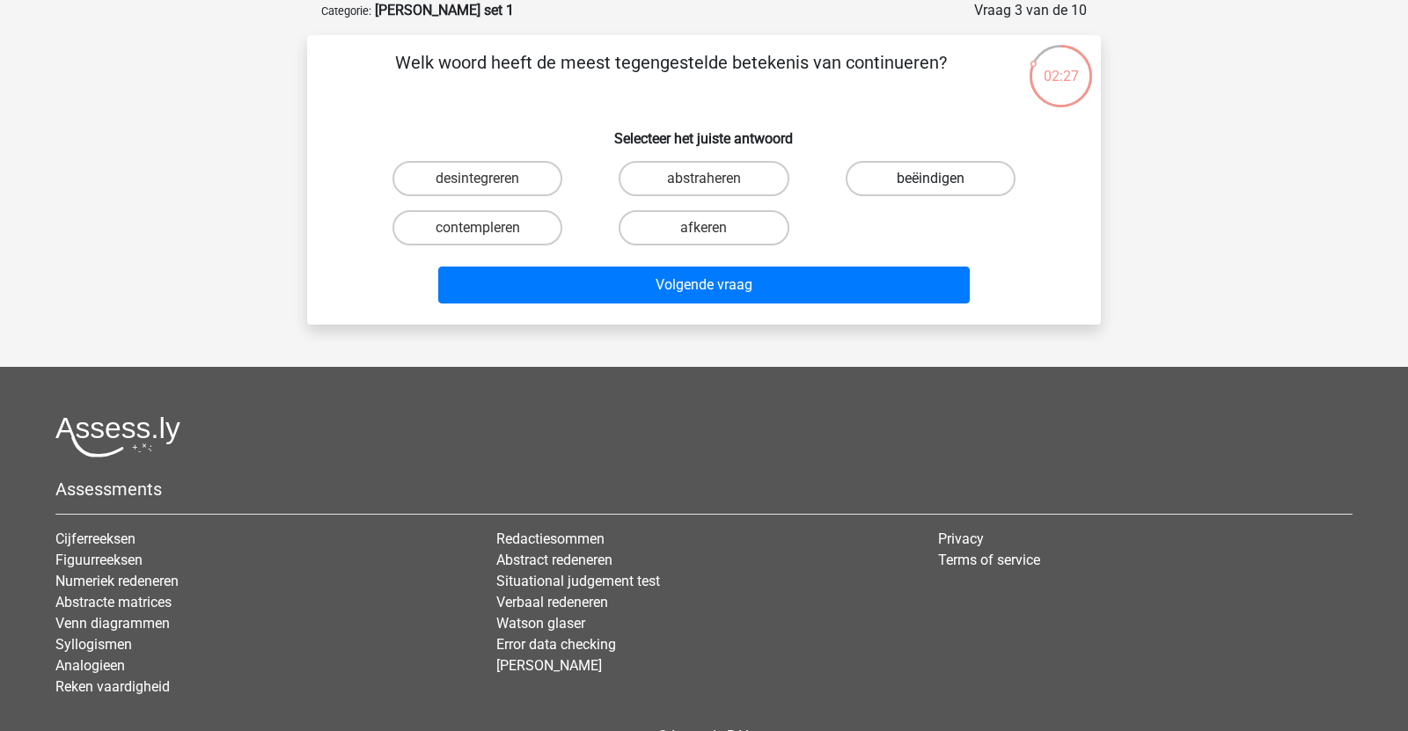
click at [917, 174] on label "beëindigen" at bounding box center [931, 178] width 170 height 35
click at [930, 179] on input "beëindigen" at bounding box center [935, 184] width 11 height 11
radio input "true"
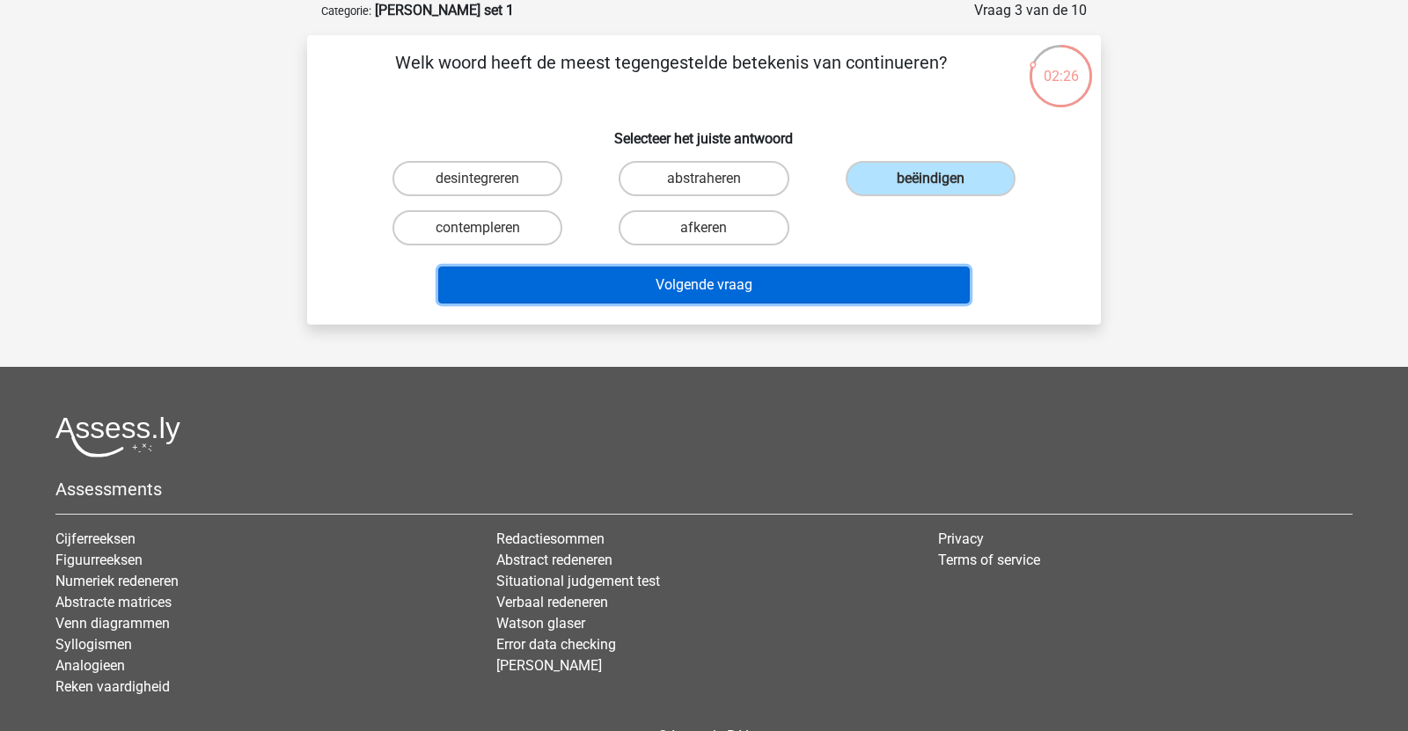
click at [860, 279] on button "Volgende vraag" at bounding box center [704, 285] width 532 height 37
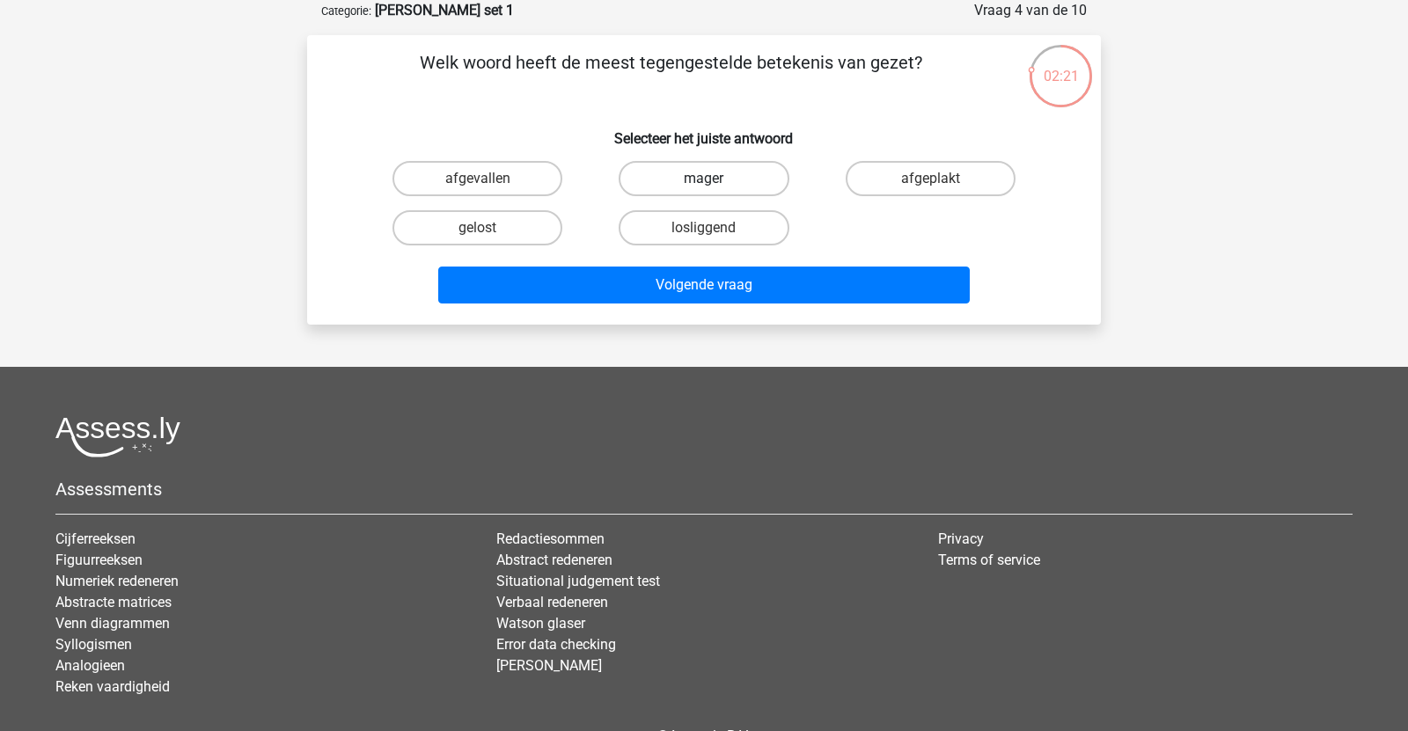
click at [715, 179] on label "mager" at bounding box center [704, 178] width 170 height 35
click at [715, 179] on input "mager" at bounding box center [709, 184] width 11 height 11
radio input "true"
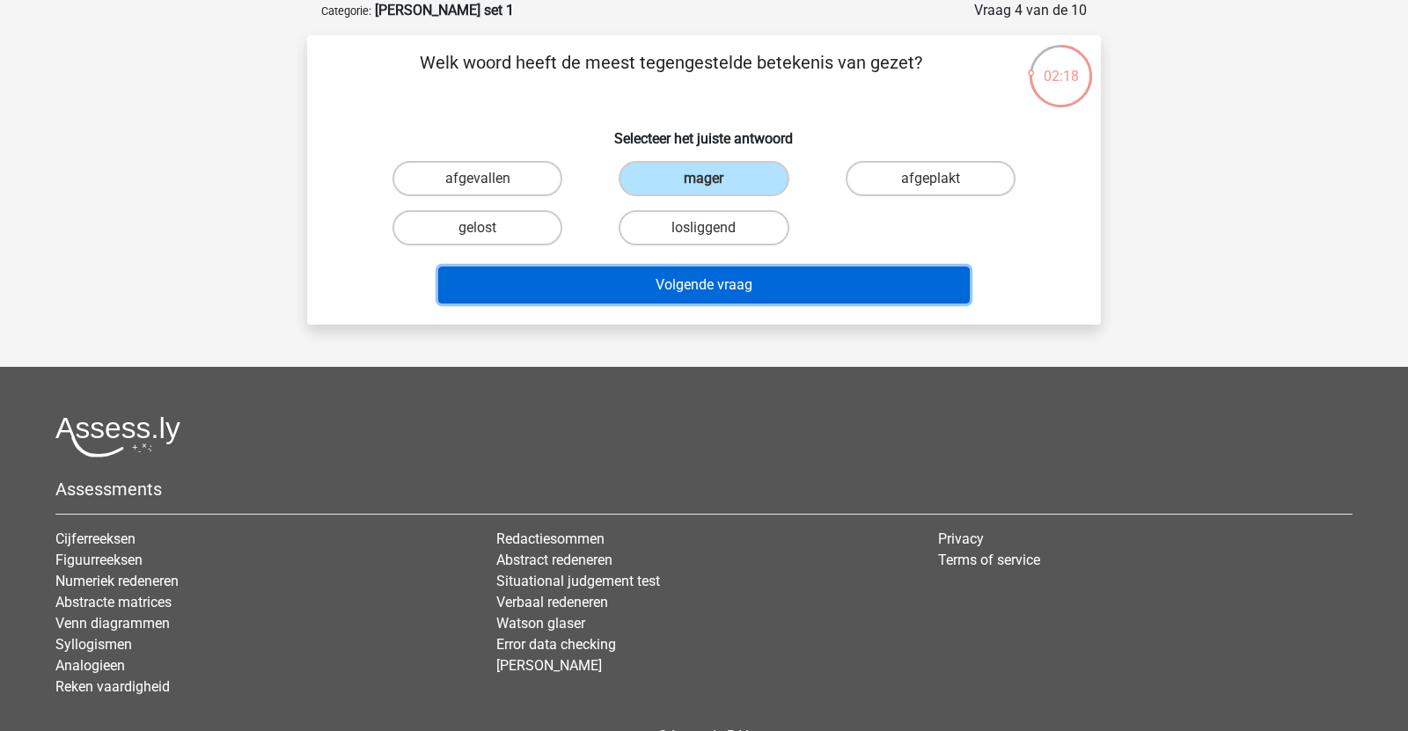
click at [665, 282] on button "Volgende vraag" at bounding box center [704, 285] width 532 height 37
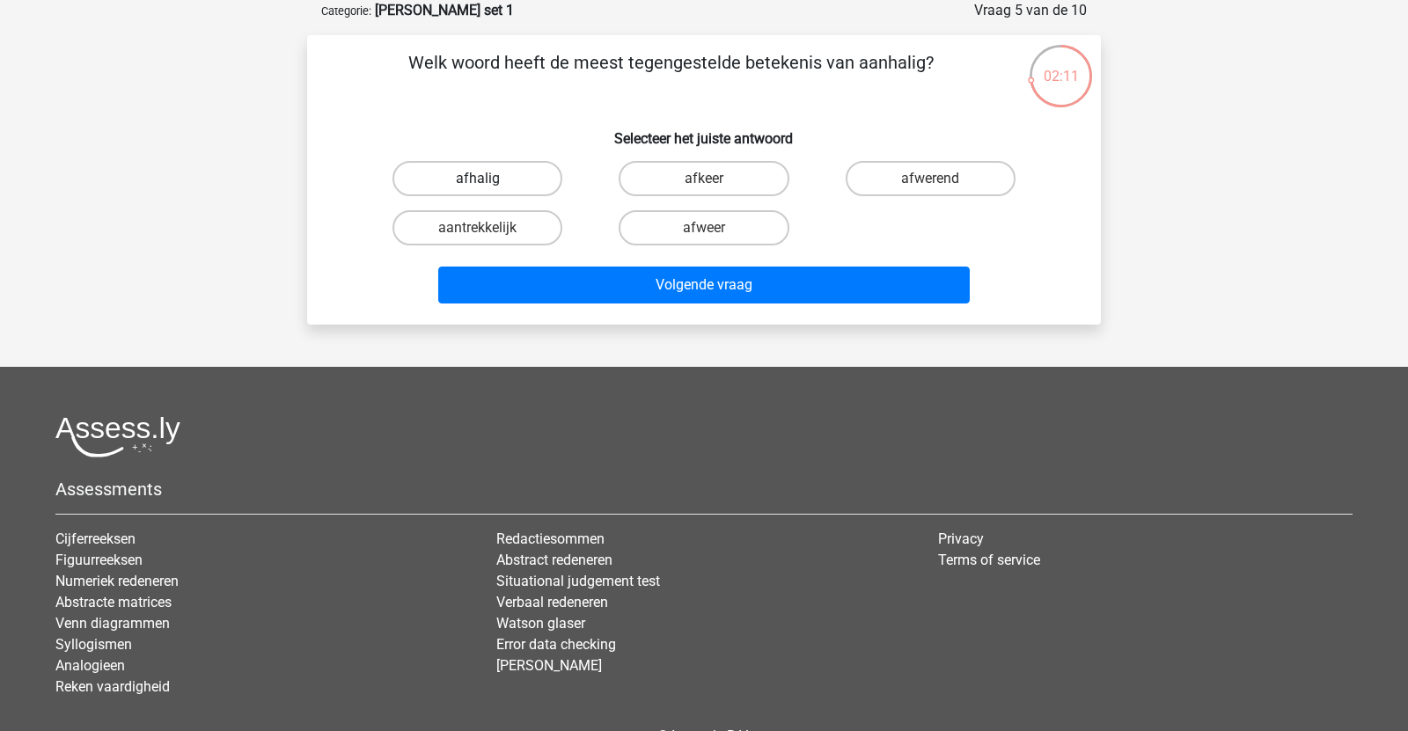
click at [538, 182] on label "afhalig" at bounding box center [477, 178] width 170 height 35
click at [489, 182] on input "afhalig" at bounding box center [483, 184] width 11 height 11
radio input "true"
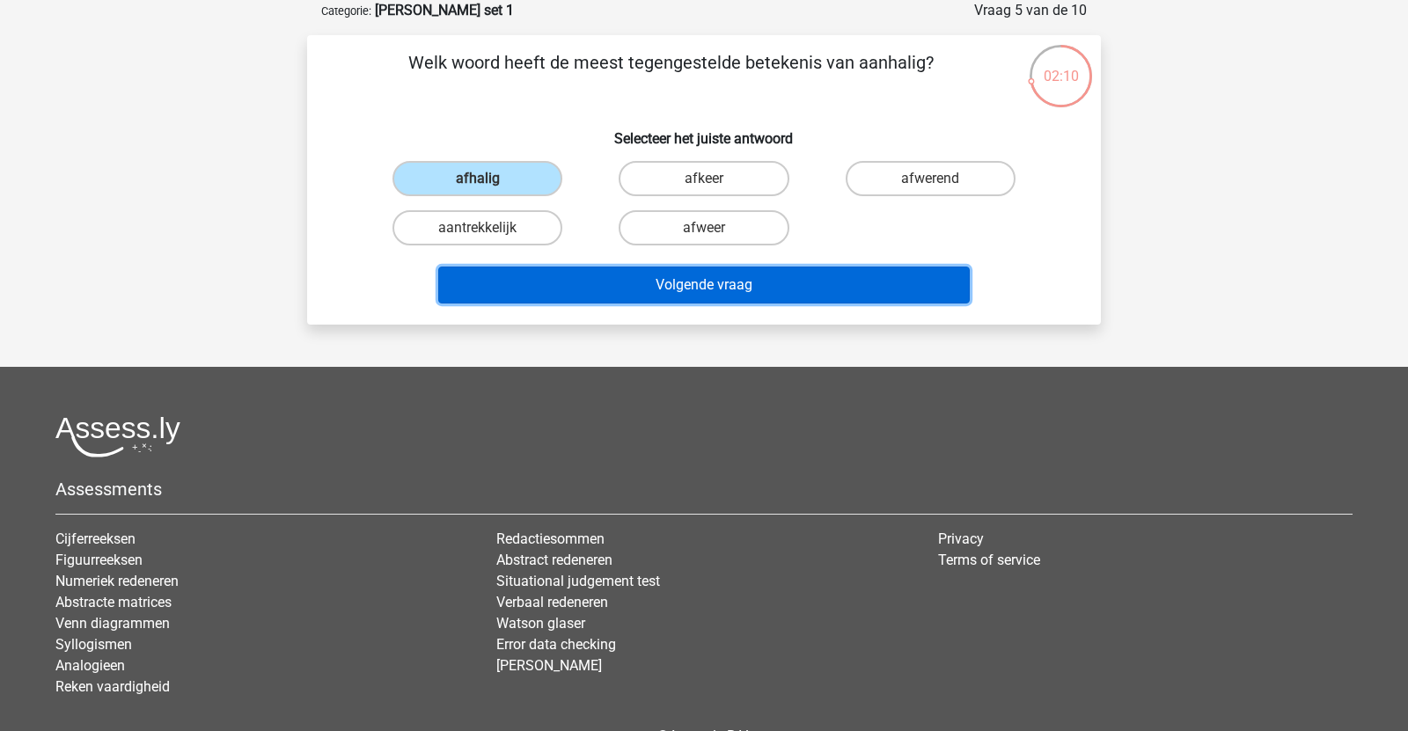
click at [583, 289] on button "Volgende vraag" at bounding box center [704, 285] width 532 height 37
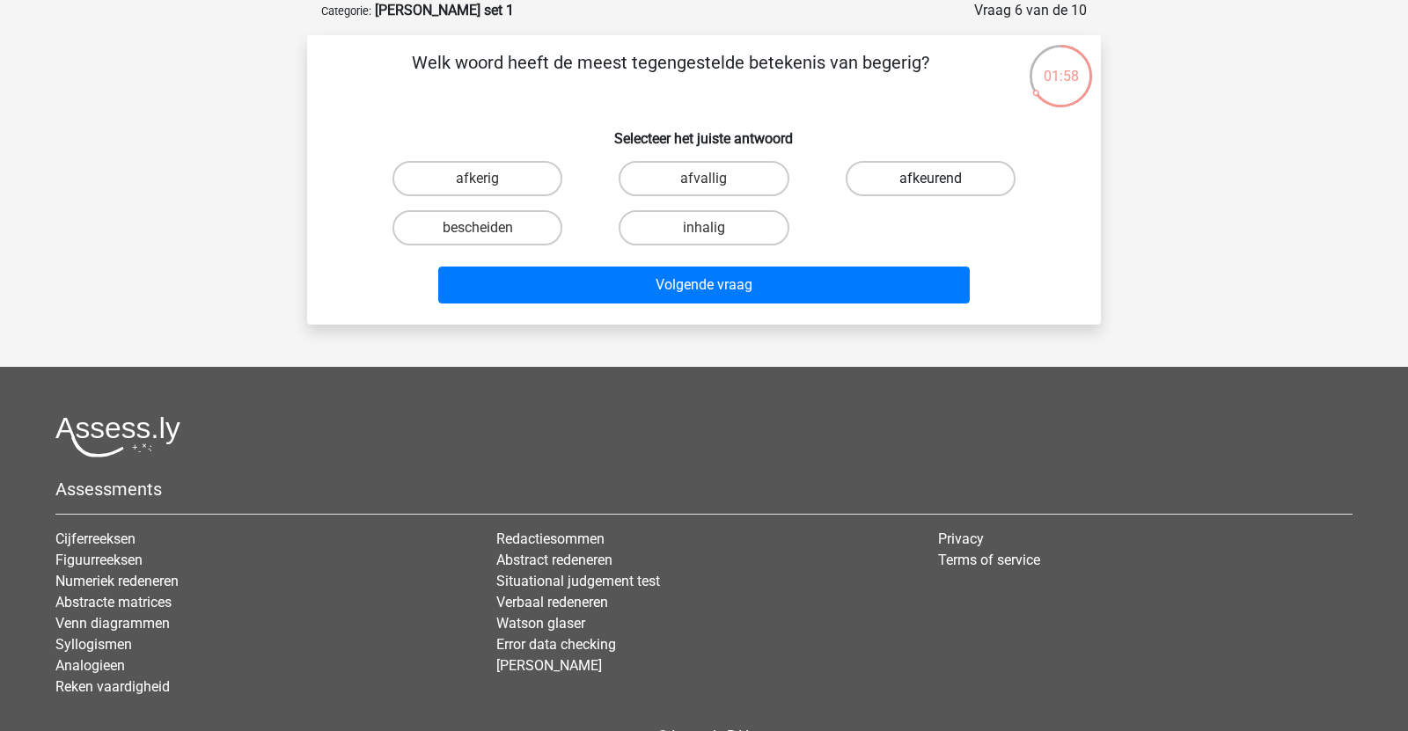
click at [907, 177] on label "afkeurend" at bounding box center [931, 178] width 170 height 35
click at [930, 179] on input "afkeurend" at bounding box center [935, 184] width 11 height 11
radio input "true"
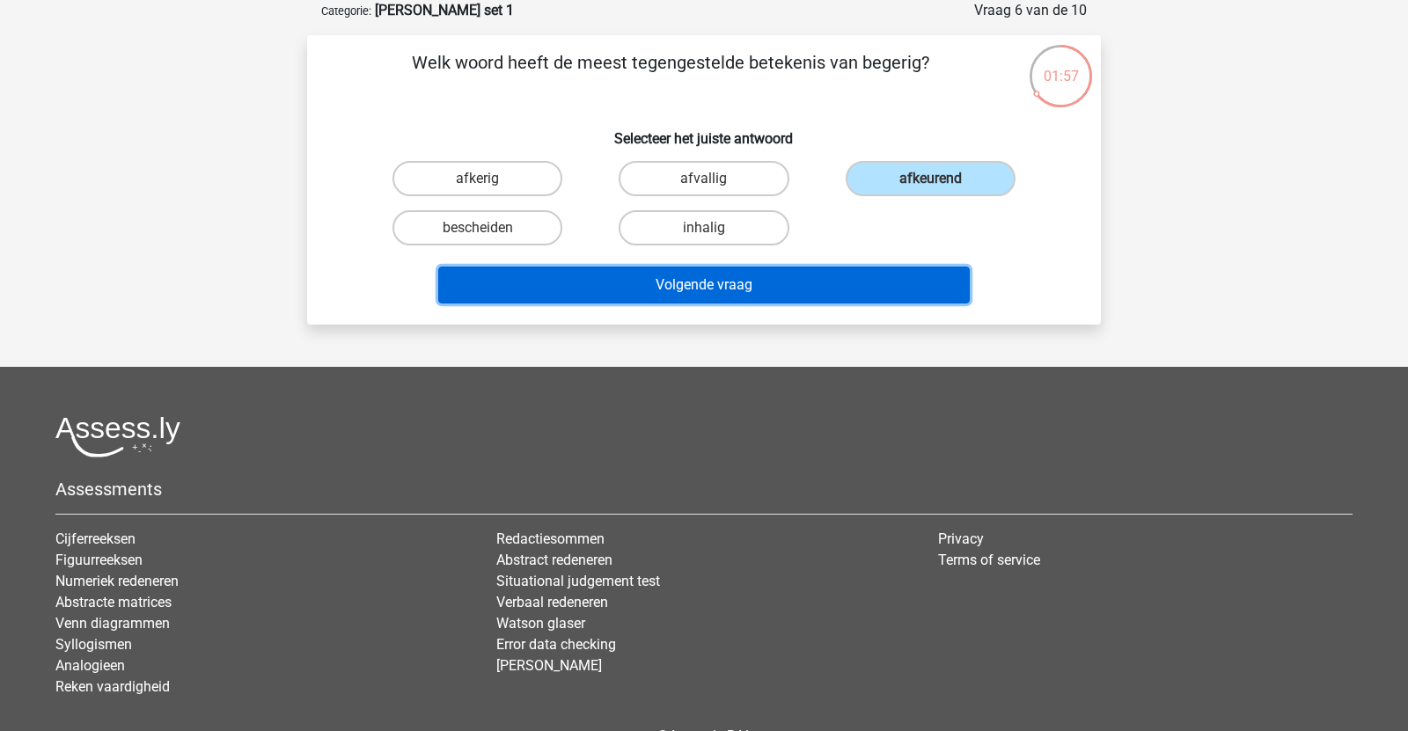
click at [846, 292] on button "Volgende vraag" at bounding box center [704, 285] width 532 height 37
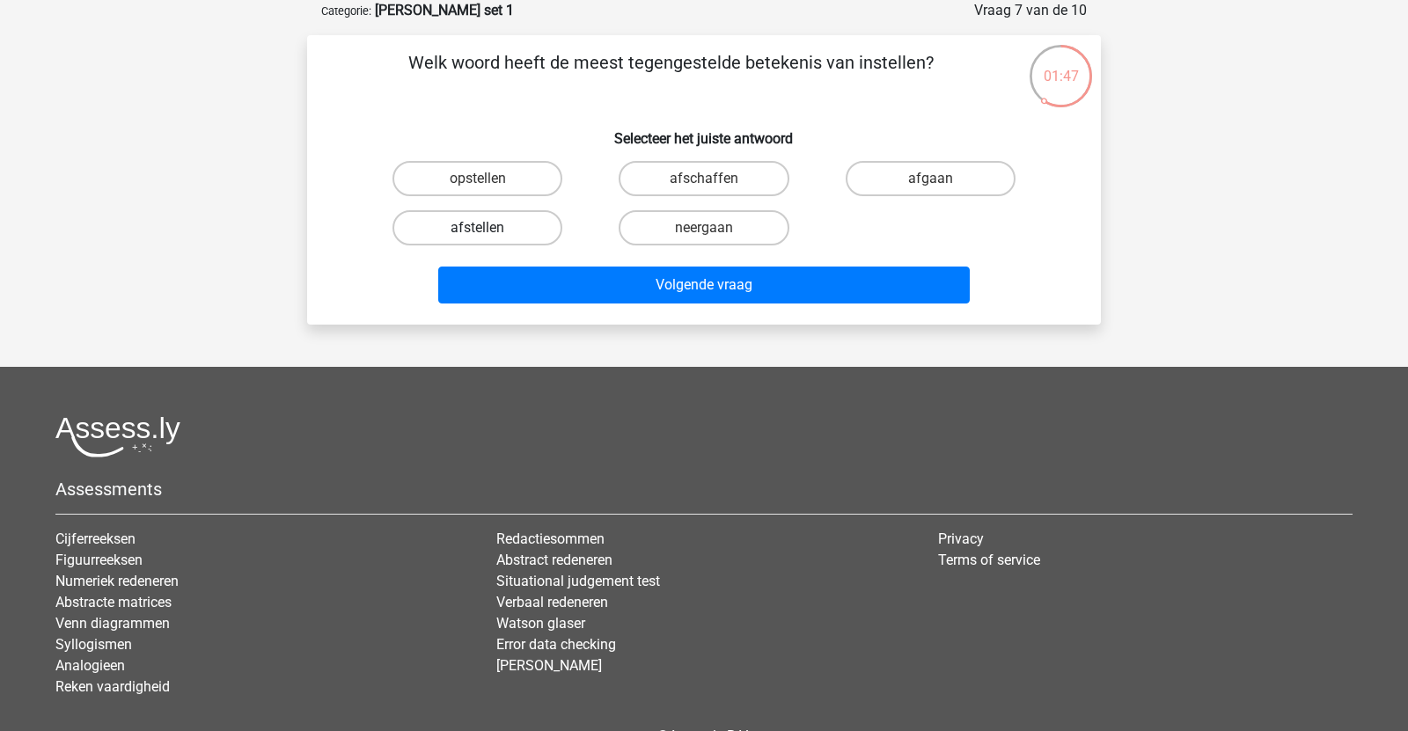
click at [531, 226] on label "afstellen" at bounding box center [477, 227] width 170 height 35
click at [489, 228] on input "afstellen" at bounding box center [483, 233] width 11 height 11
radio input "true"
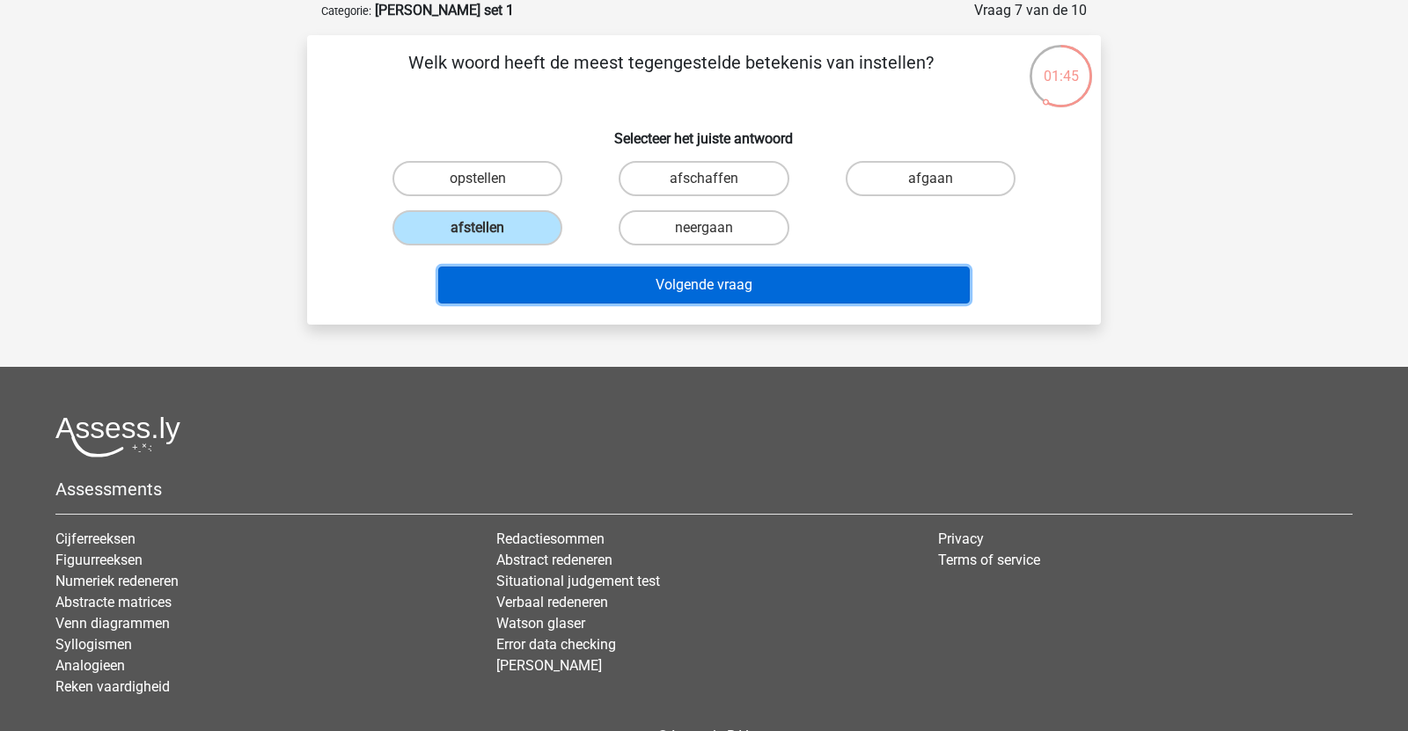
click at [564, 278] on button "Volgende vraag" at bounding box center [704, 285] width 532 height 37
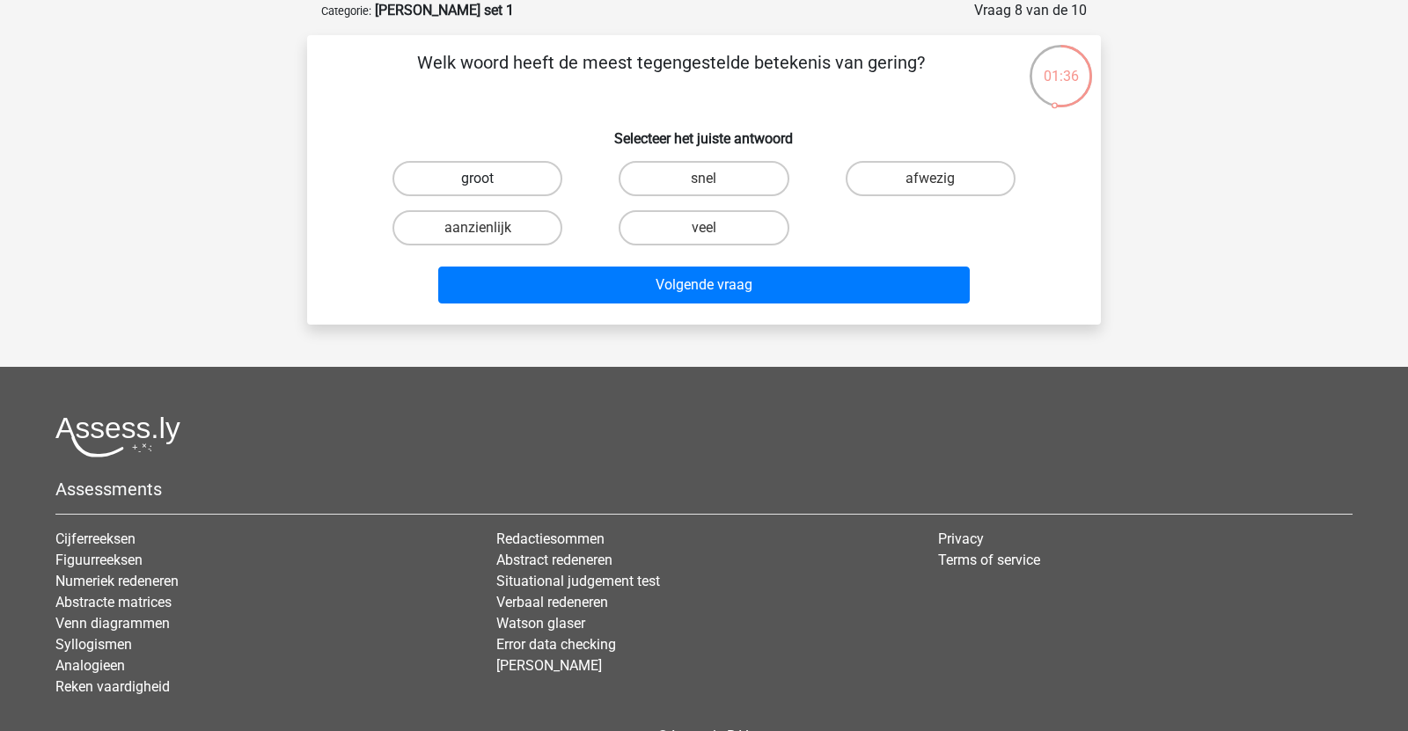
click at [547, 180] on label "groot" at bounding box center [477, 178] width 170 height 35
click at [489, 180] on input "groot" at bounding box center [483, 184] width 11 height 11
radio input "true"
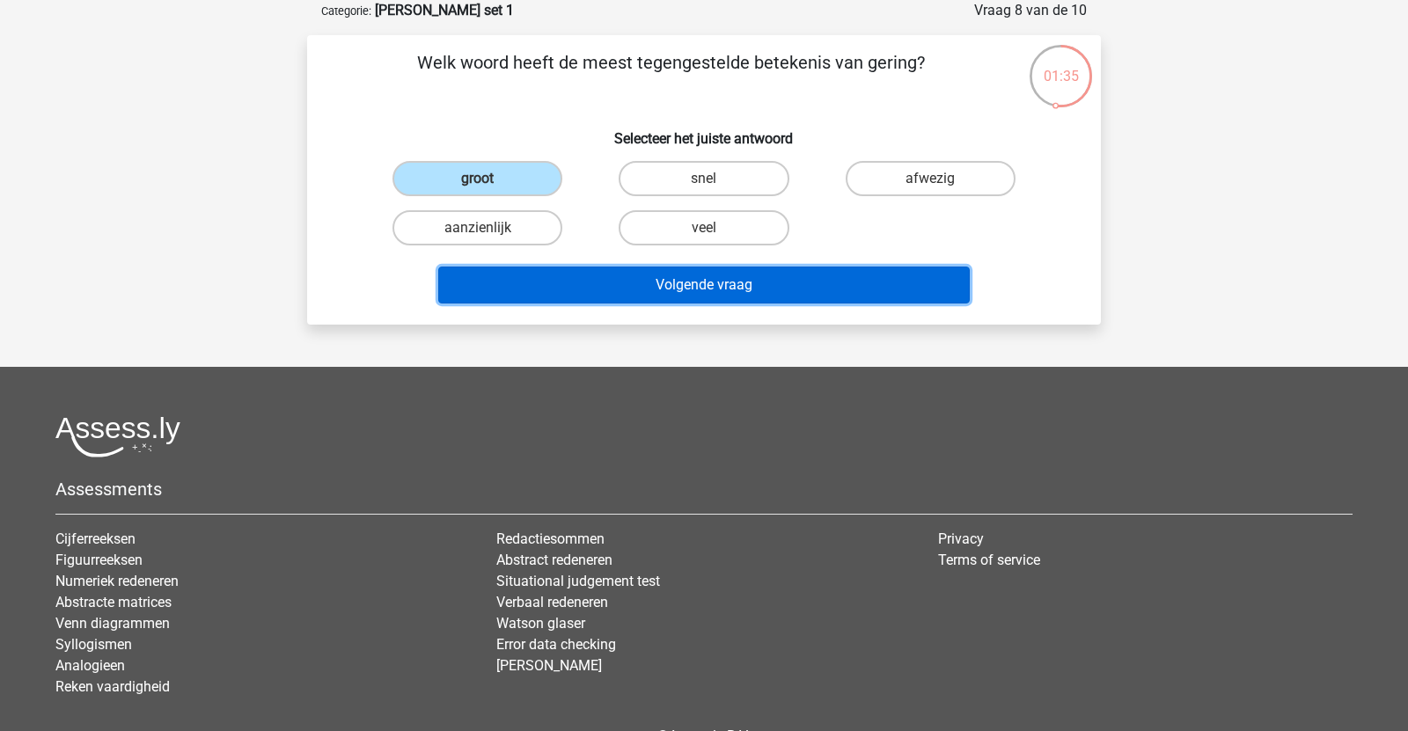
click at [511, 290] on button "Volgende vraag" at bounding box center [704, 285] width 532 height 37
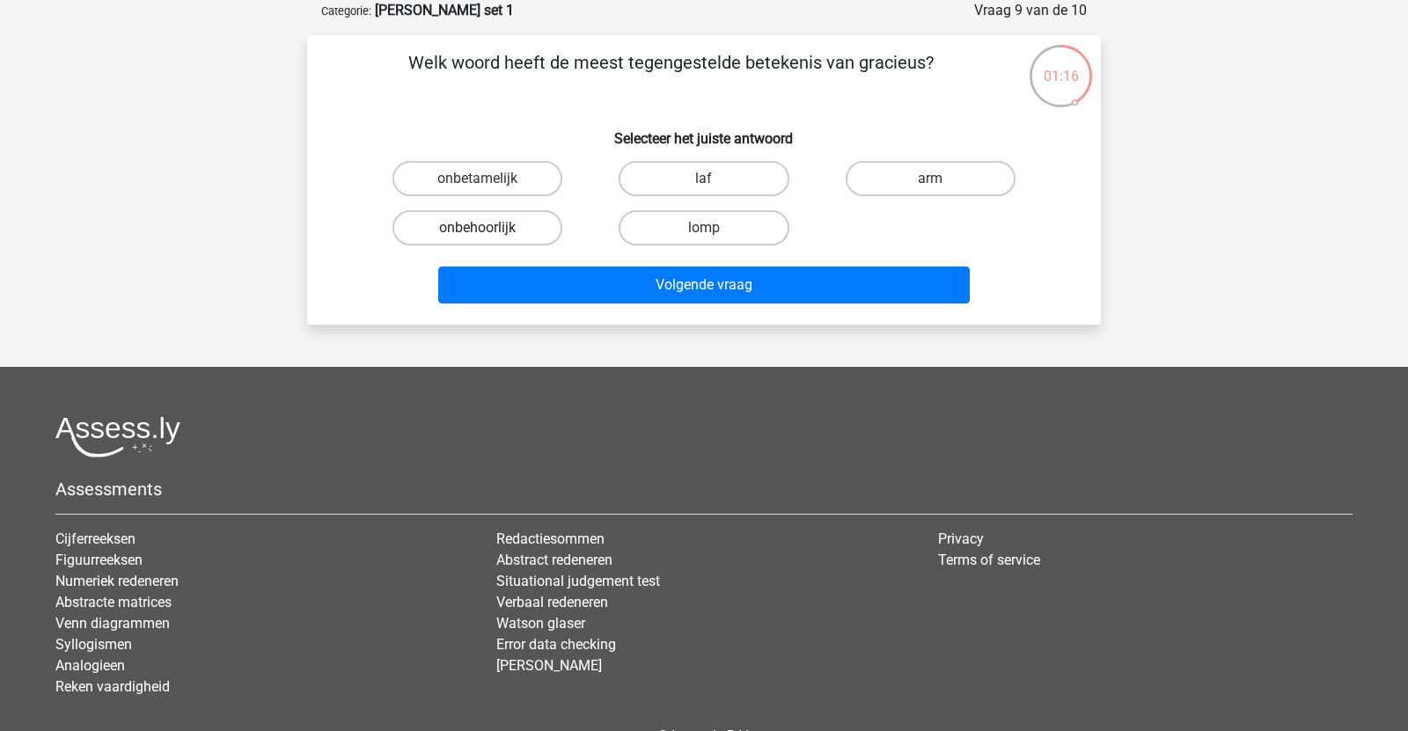
click at [433, 227] on label "onbehoorlijk" at bounding box center [477, 227] width 170 height 35
click at [478, 228] on input "onbehoorlijk" at bounding box center [483, 233] width 11 height 11
radio input "true"
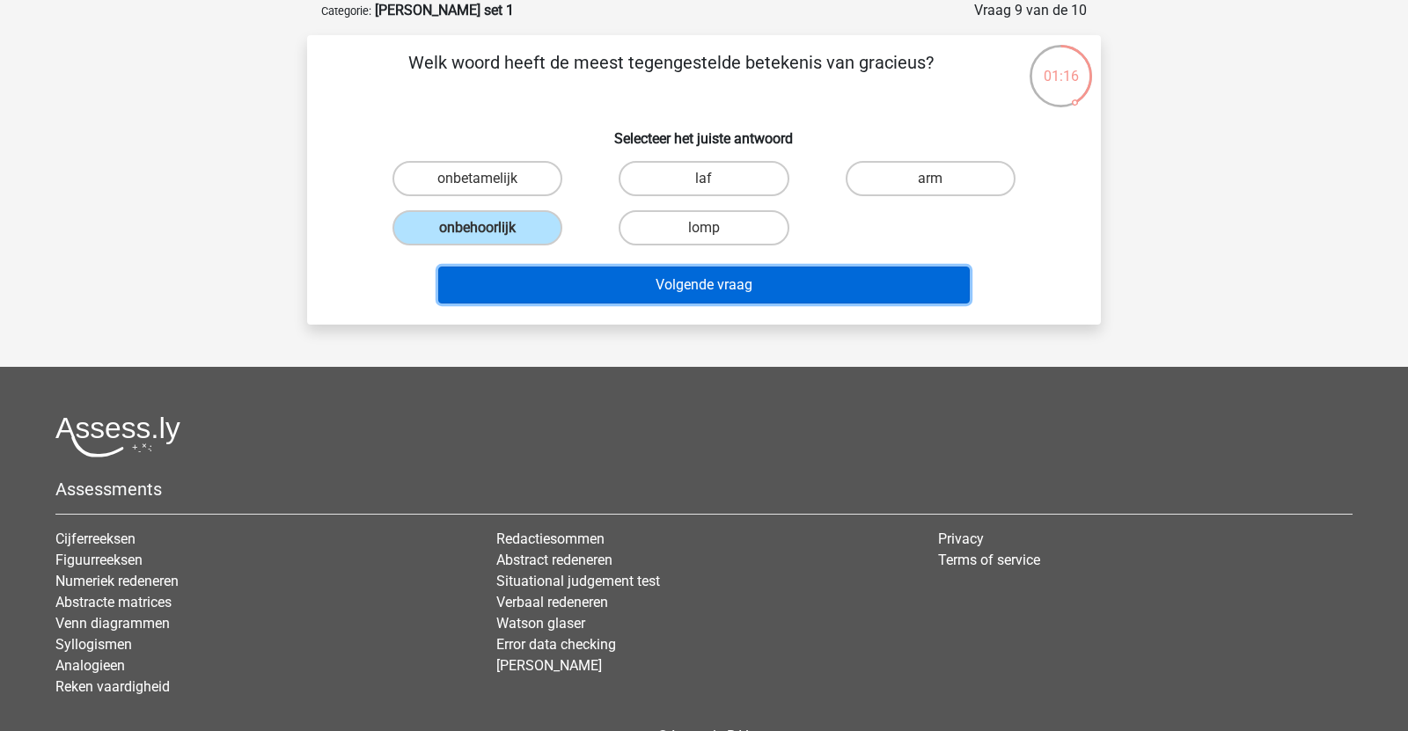
click at [521, 278] on button "Volgende vraag" at bounding box center [704, 285] width 532 height 37
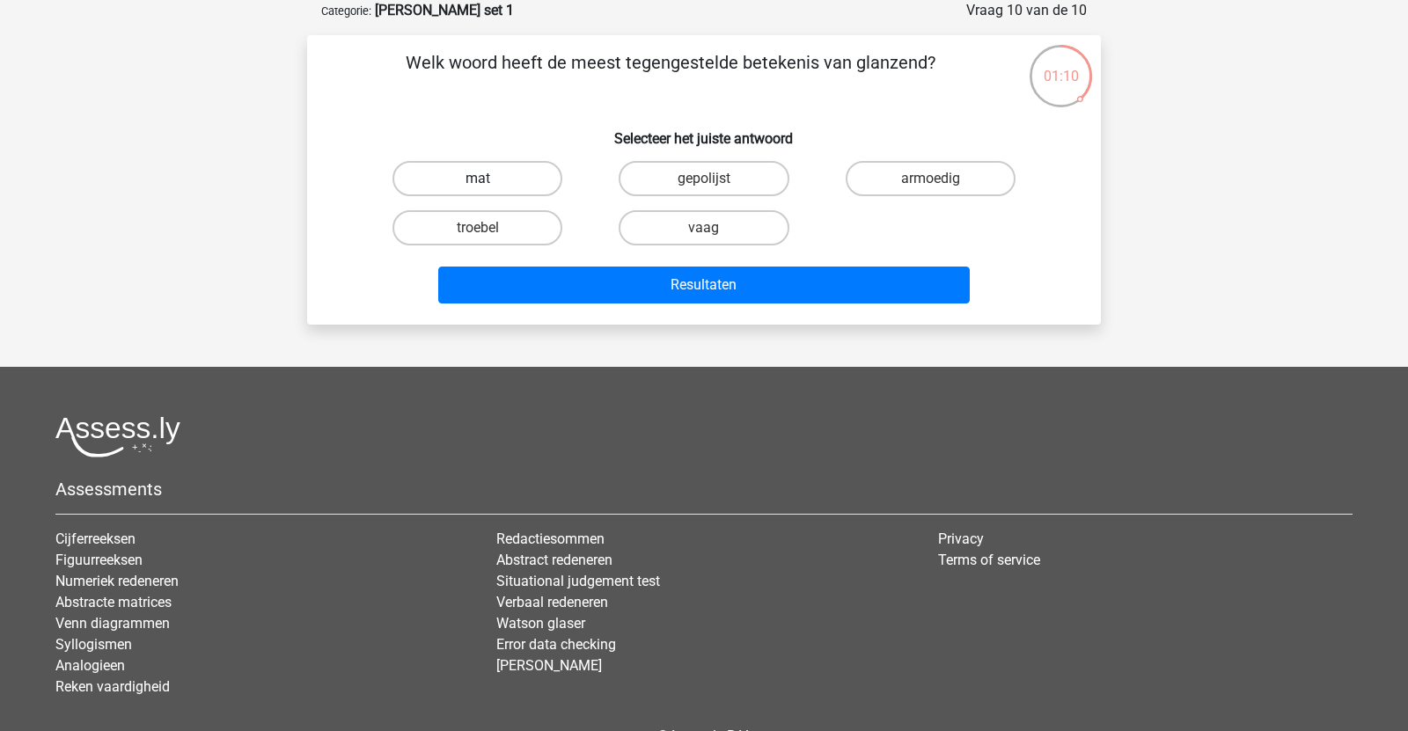
click at [480, 176] on label "mat" at bounding box center [477, 178] width 170 height 35
click at [480, 179] on input "mat" at bounding box center [483, 184] width 11 height 11
radio input "true"
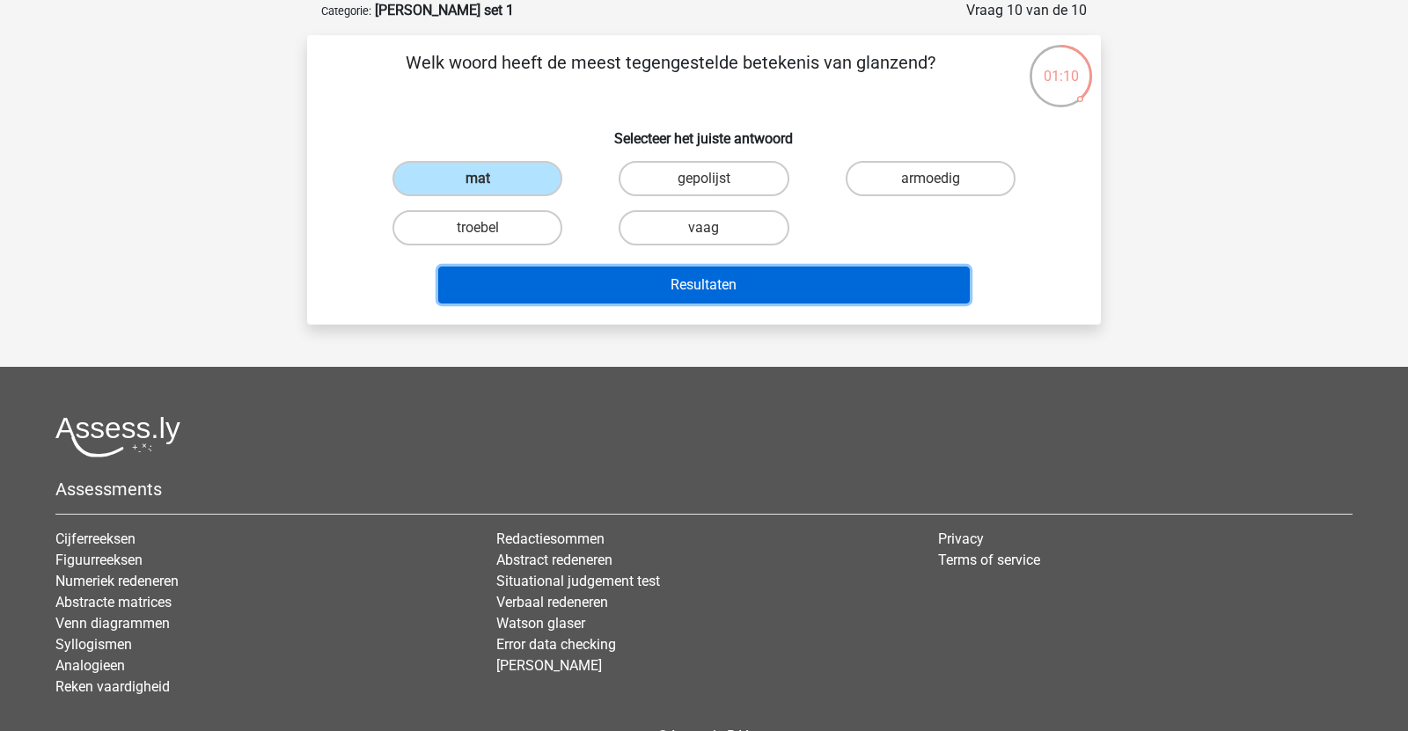
click at [496, 267] on button "Resultaten" at bounding box center [704, 285] width 532 height 37
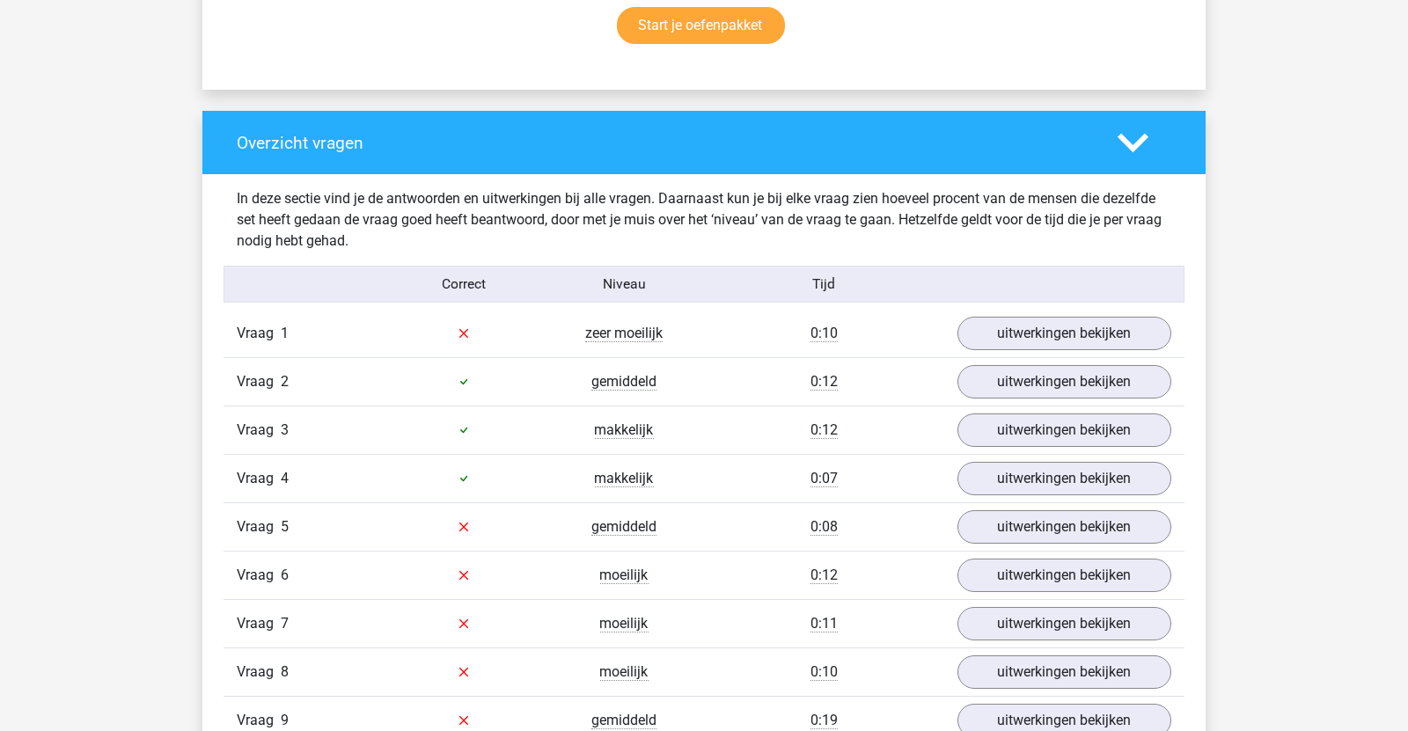
scroll to position [1490, 0]
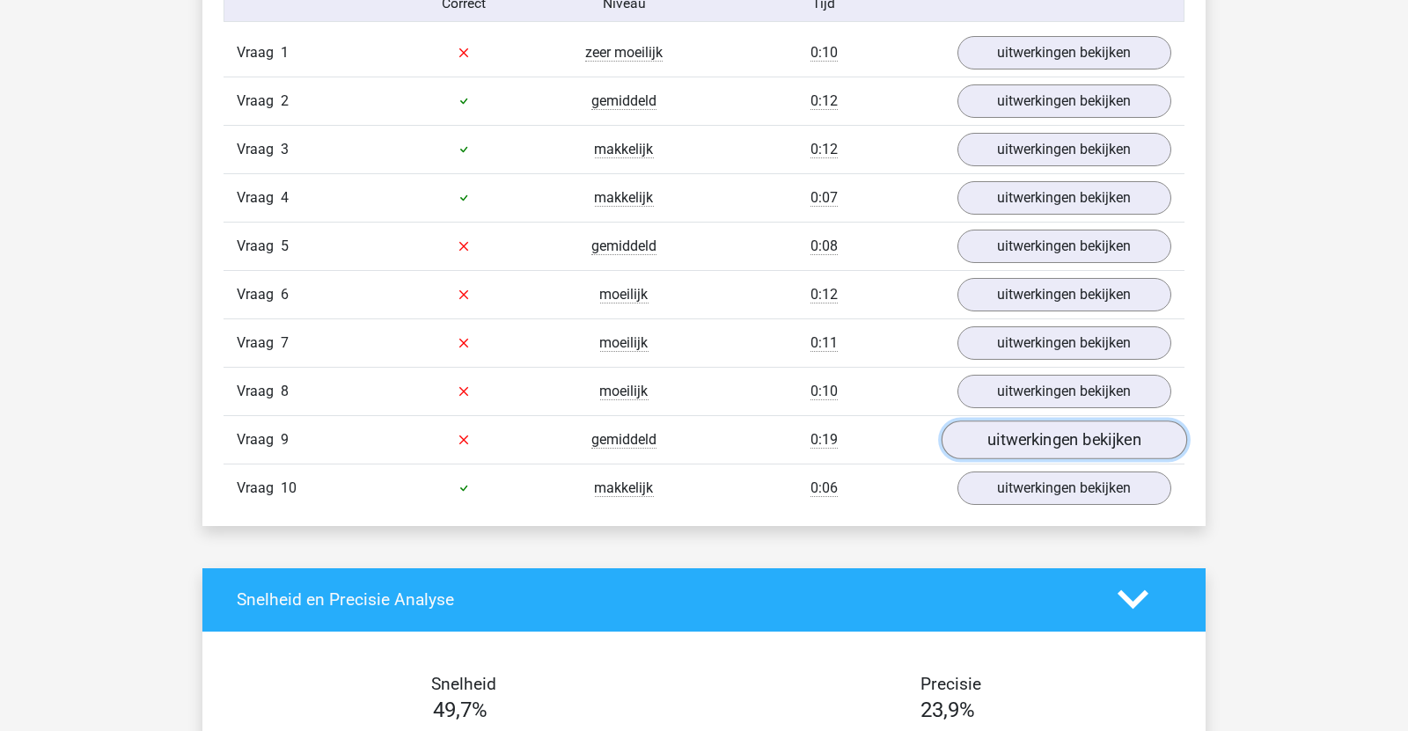
click at [1025, 448] on link "uitwerkingen bekijken" at bounding box center [1063, 440] width 245 height 39
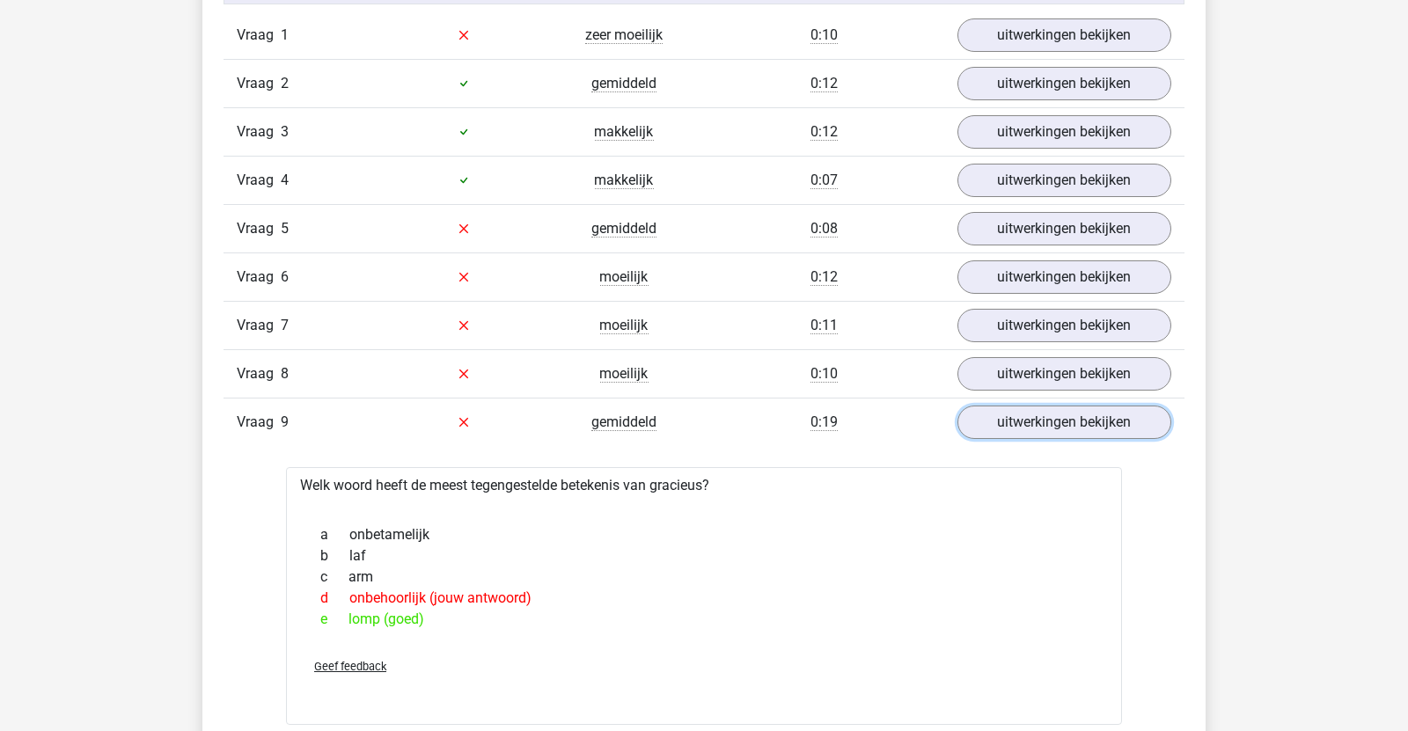
scroll to position [1509, 0]
click at [1060, 377] on link "uitwerkingen bekijken" at bounding box center [1063, 373] width 245 height 39
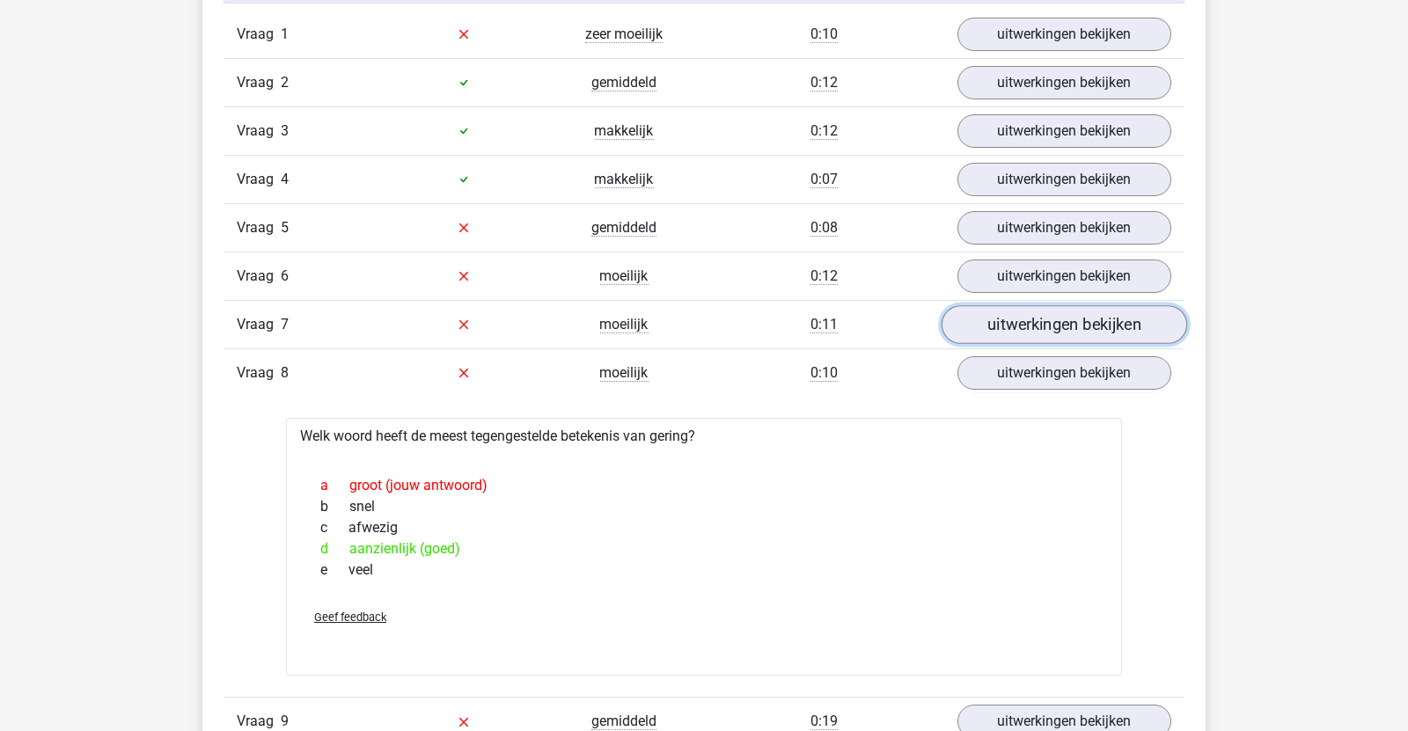
click at [1036, 336] on link "uitwerkingen bekijken" at bounding box center [1063, 324] width 245 height 39
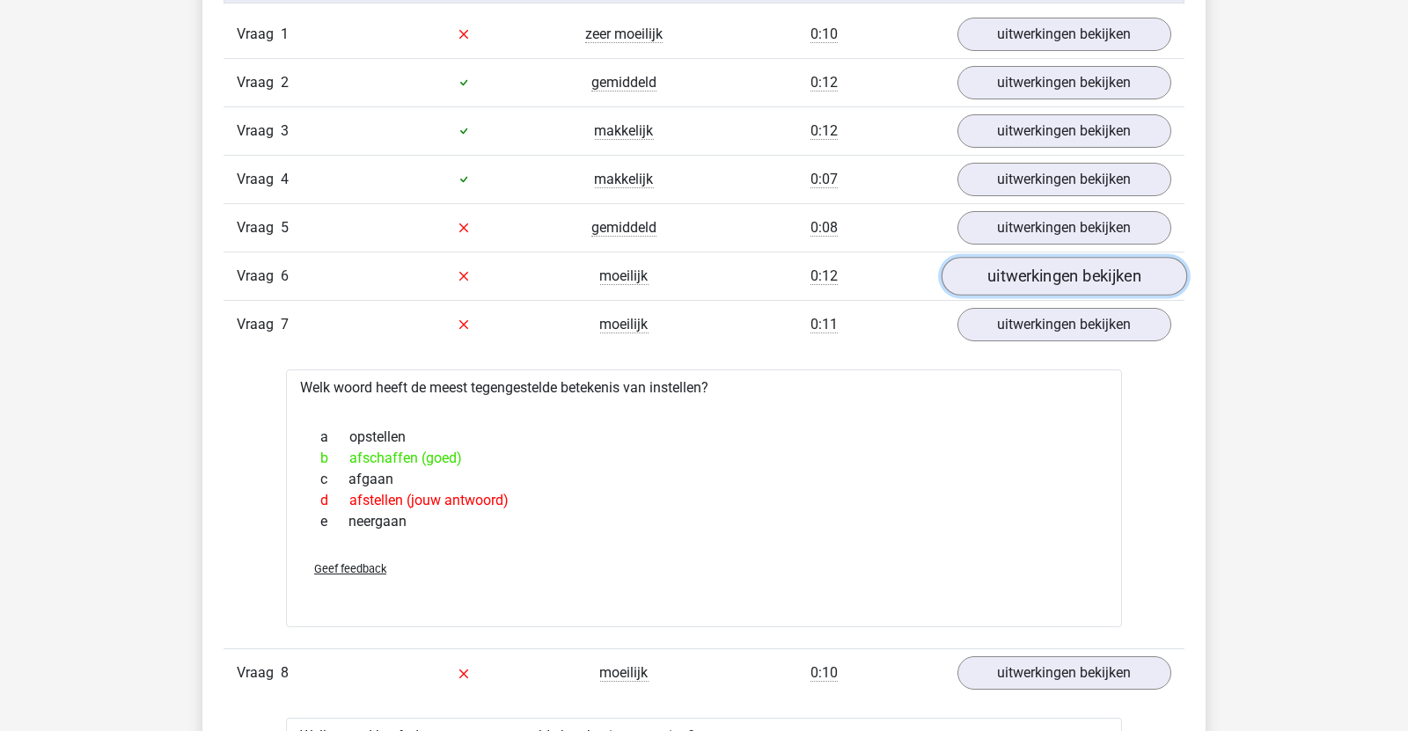
click at [1029, 282] on link "uitwerkingen bekijken" at bounding box center [1063, 276] width 245 height 39
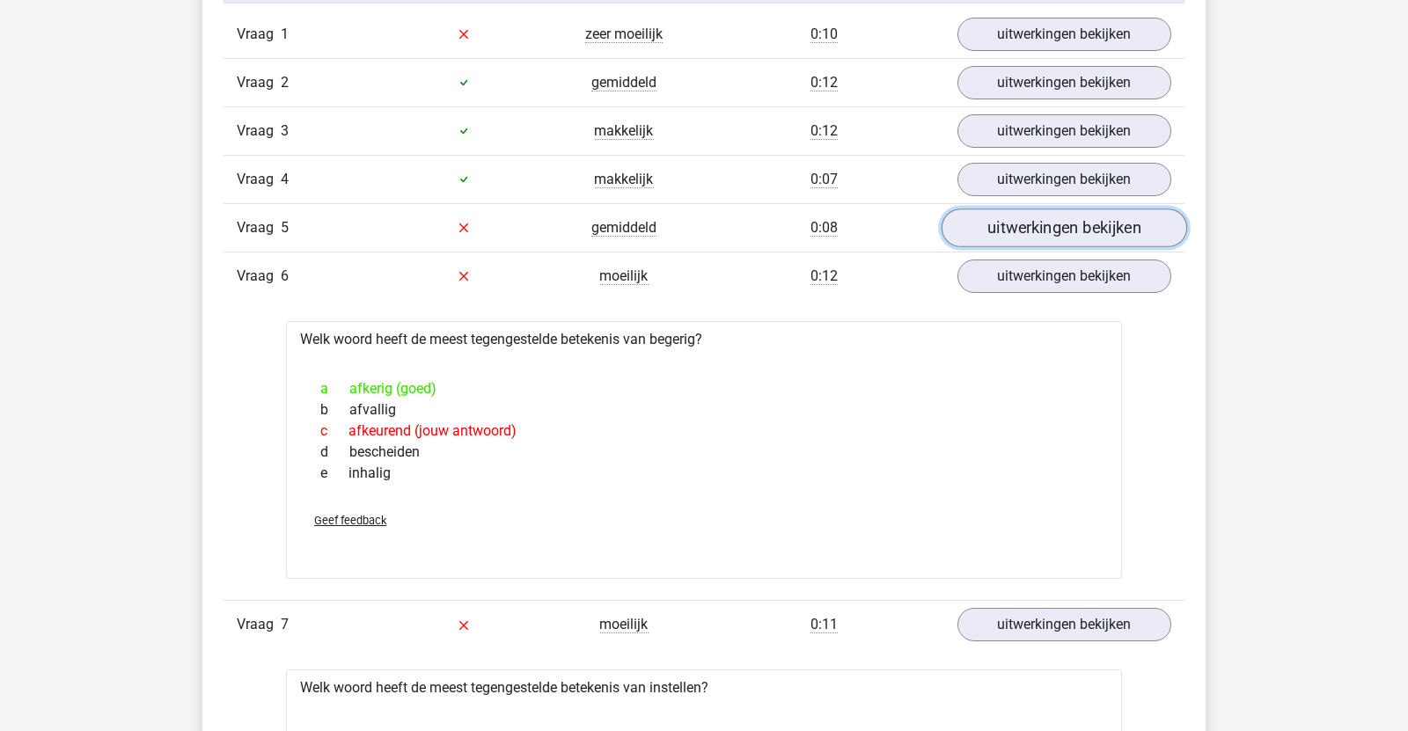
click at [1019, 234] on link "uitwerkingen bekijken" at bounding box center [1063, 228] width 245 height 39
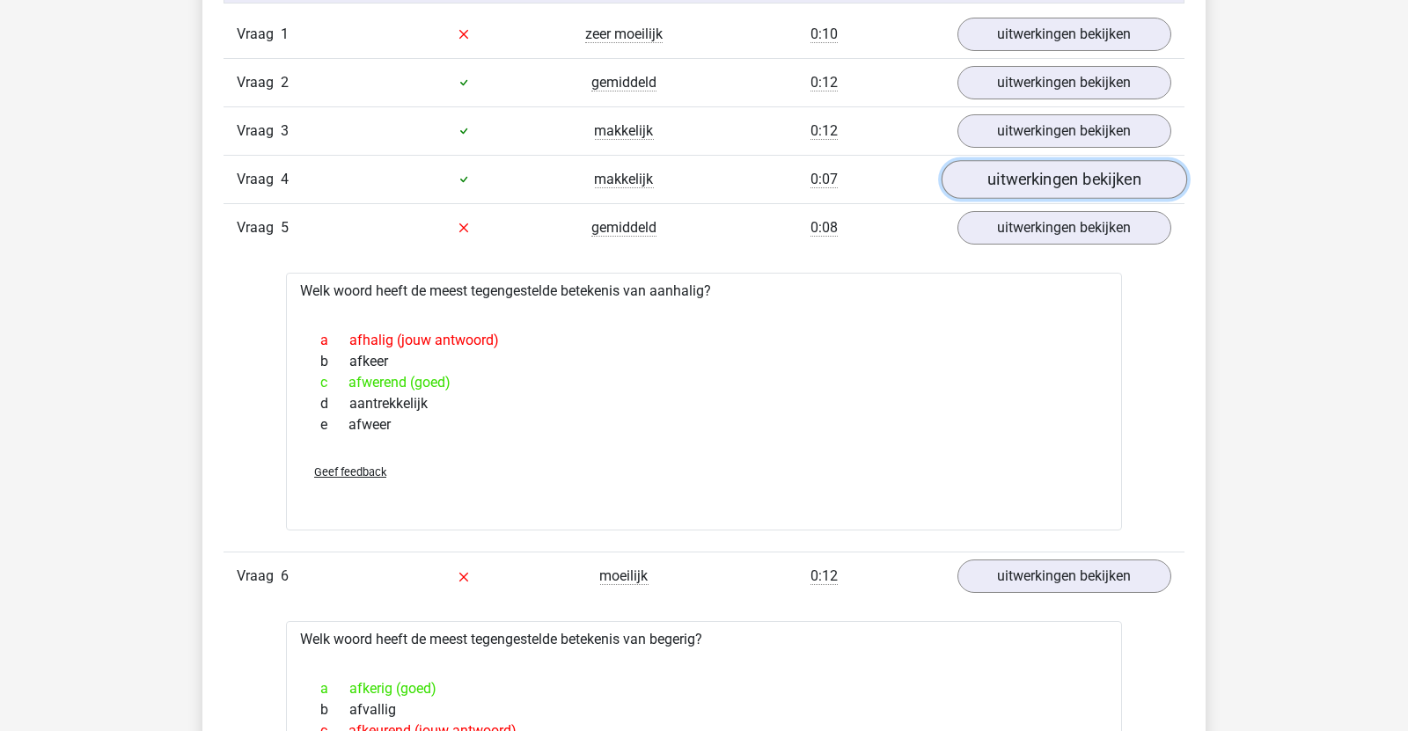
click at [1012, 179] on link "uitwerkingen bekijken" at bounding box center [1063, 179] width 245 height 39
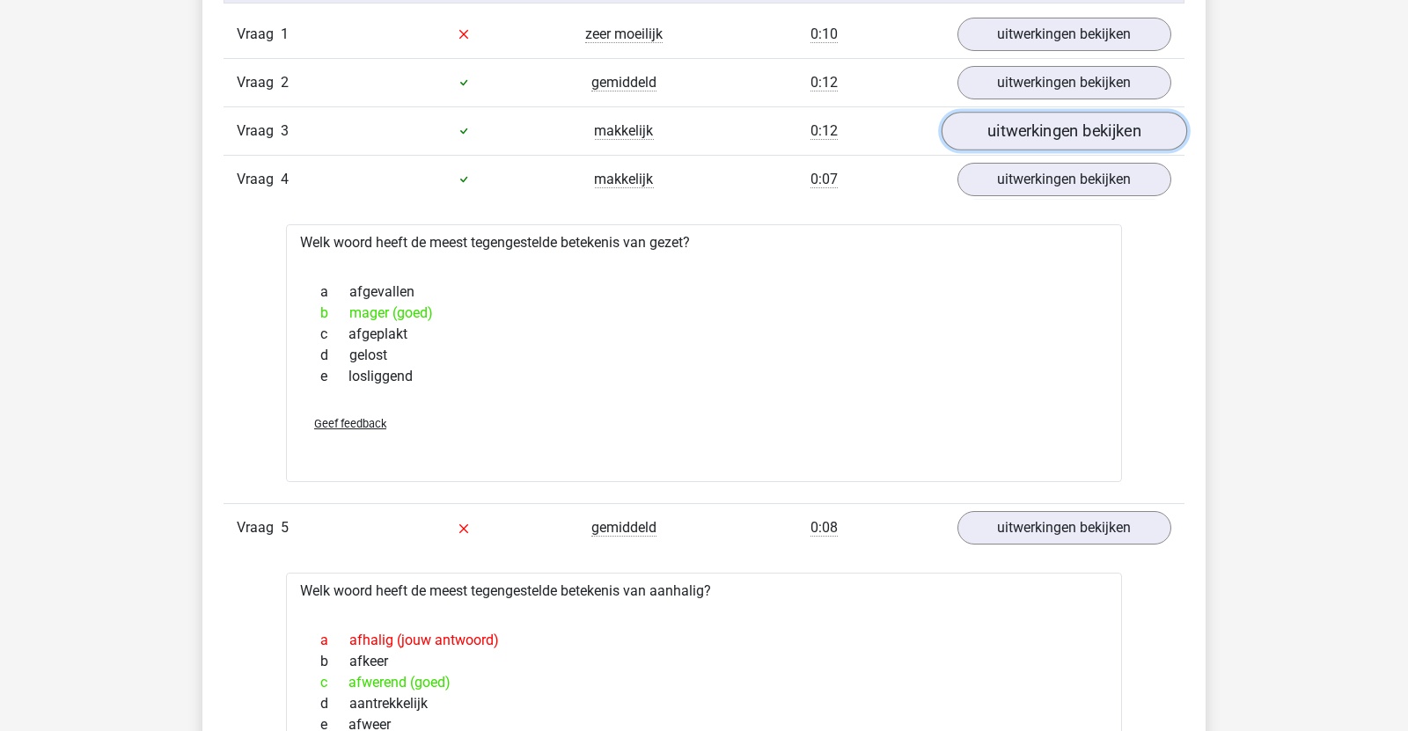
click at [997, 136] on link "uitwerkingen bekijken" at bounding box center [1063, 131] width 245 height 39
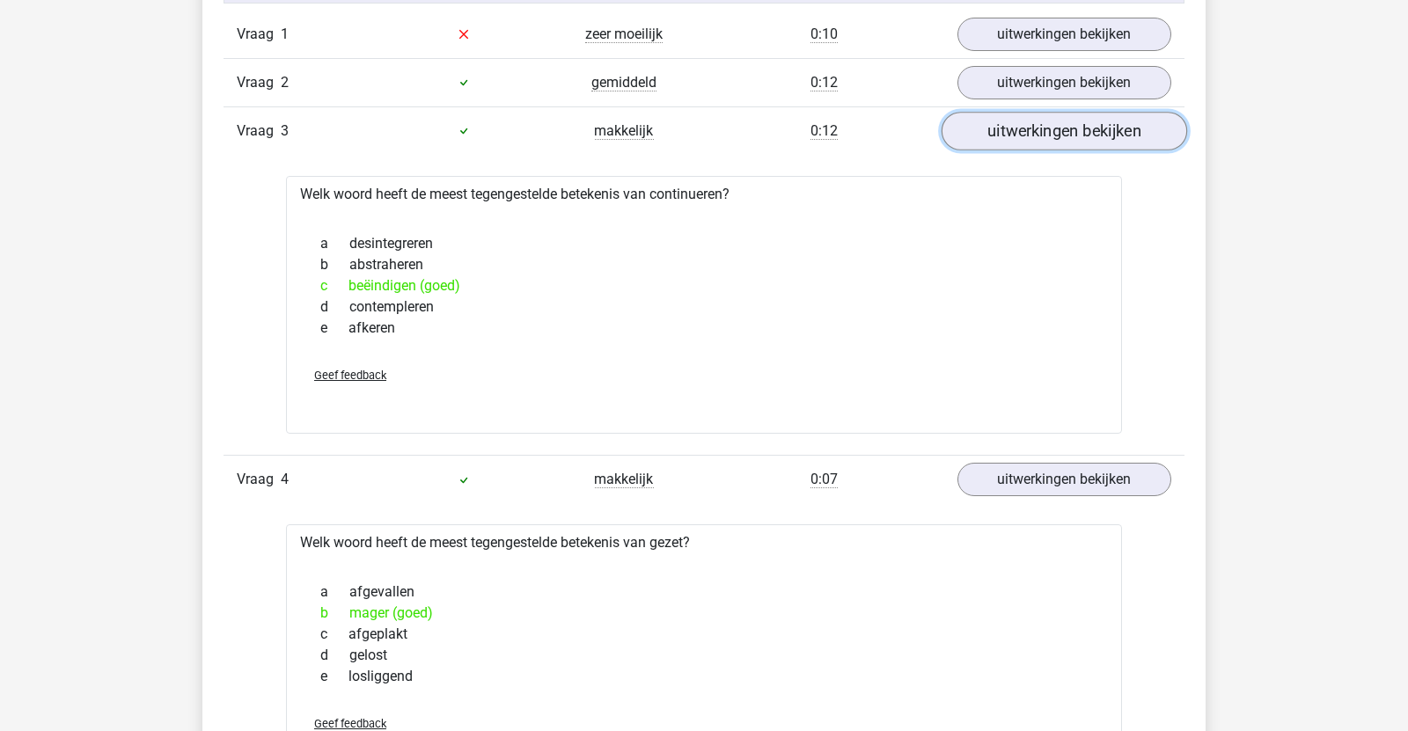
click at [999, 130] on link "uitwerkingen bekijken" at bounding box center [1063, 131] width 245 height 39
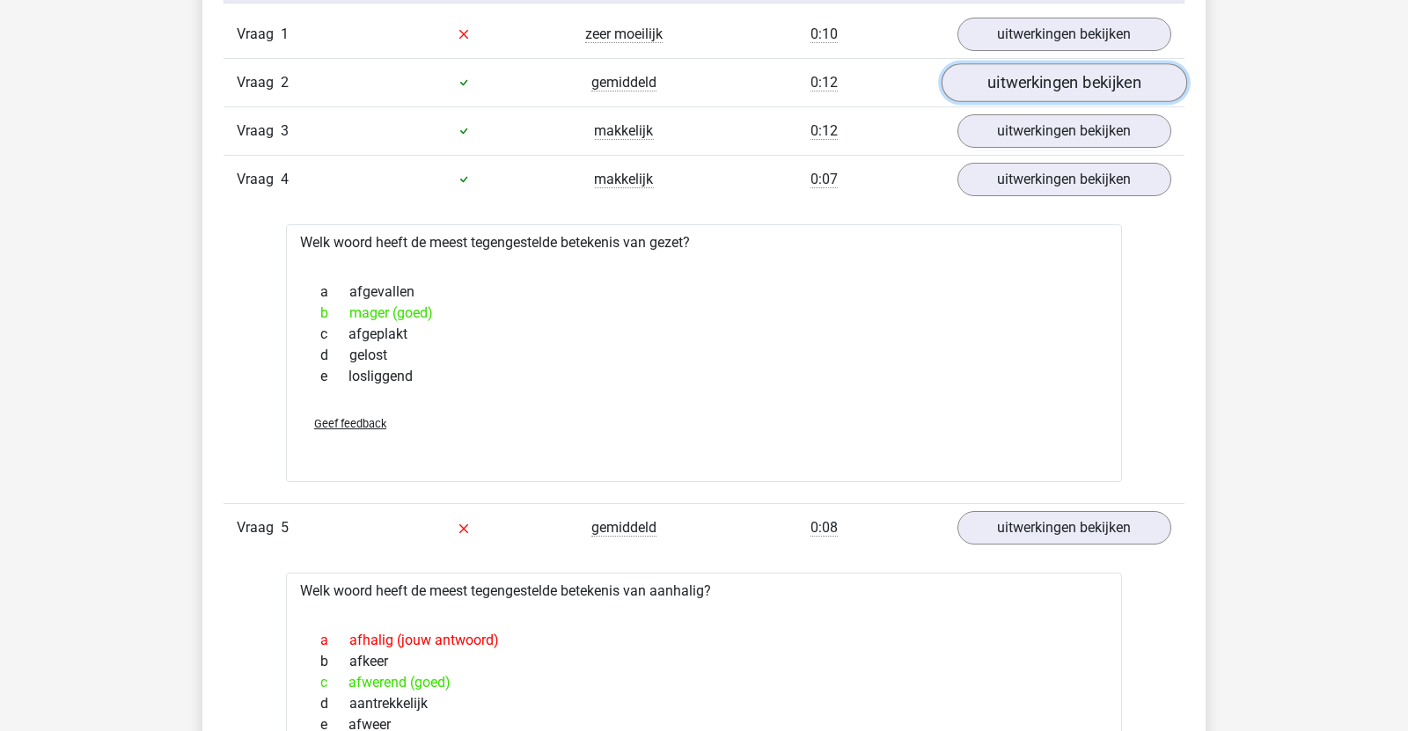
click at [1016, 92] on link "uitwerkingen bekijken" at bounding box center [1063, 82] width 245 height 39
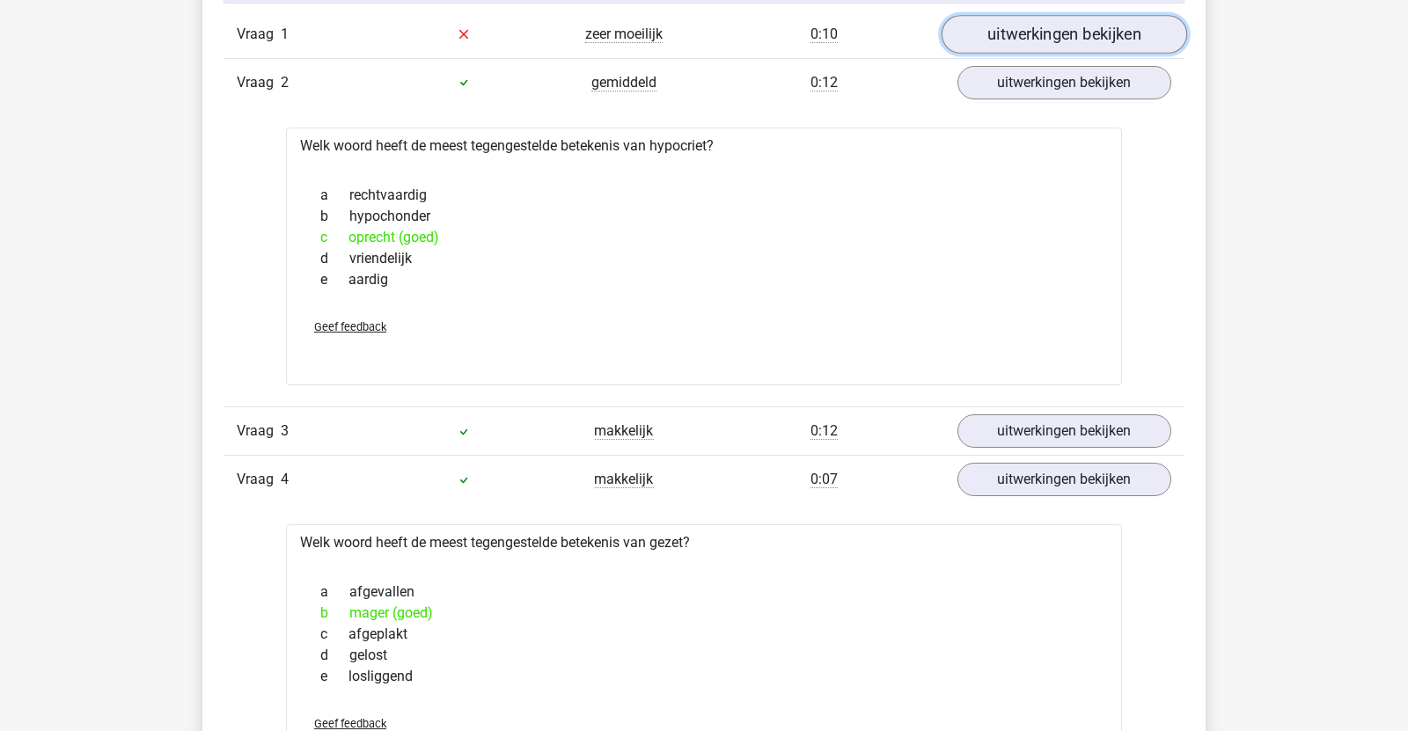
click at [1053, 40] on link "uitwerkingen bekijken" at bounding box center [1063, 34] width 245 height 39
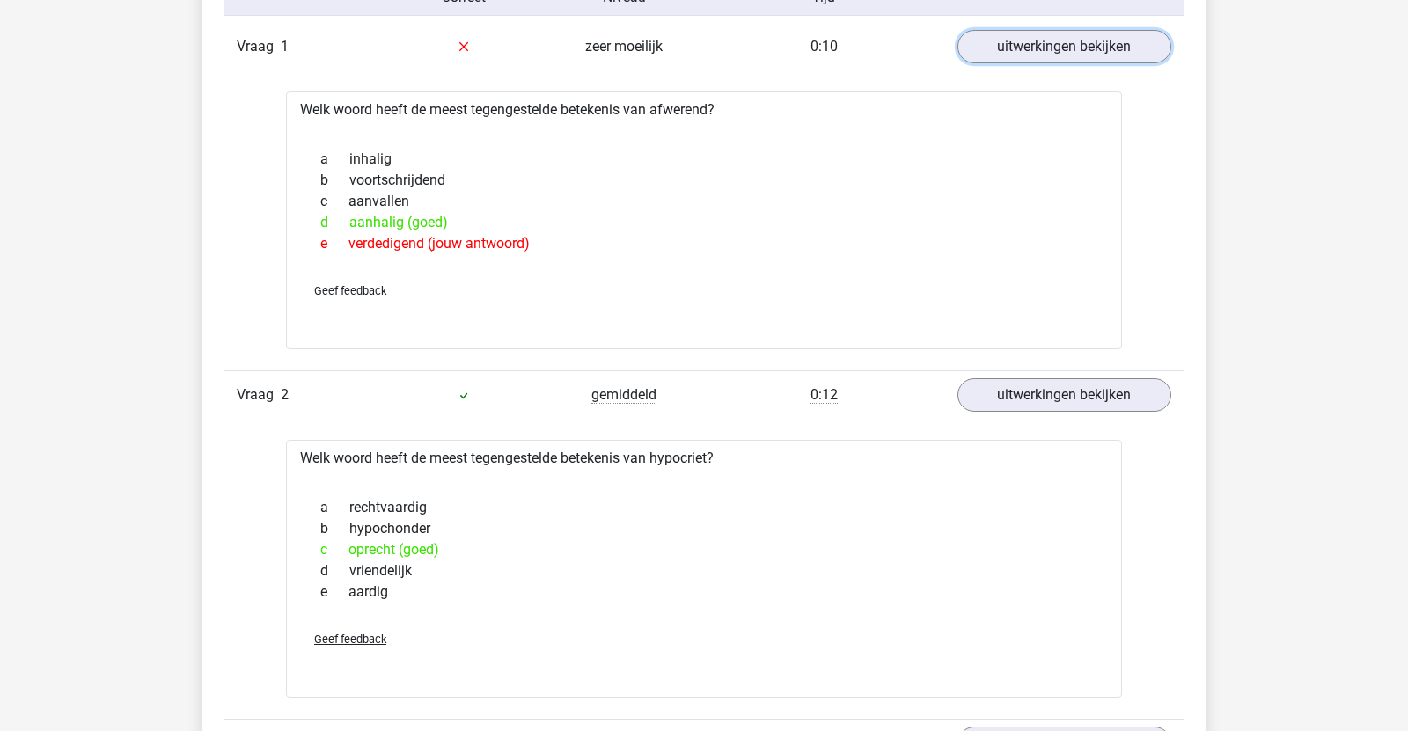
scroll to position [1438, 0]
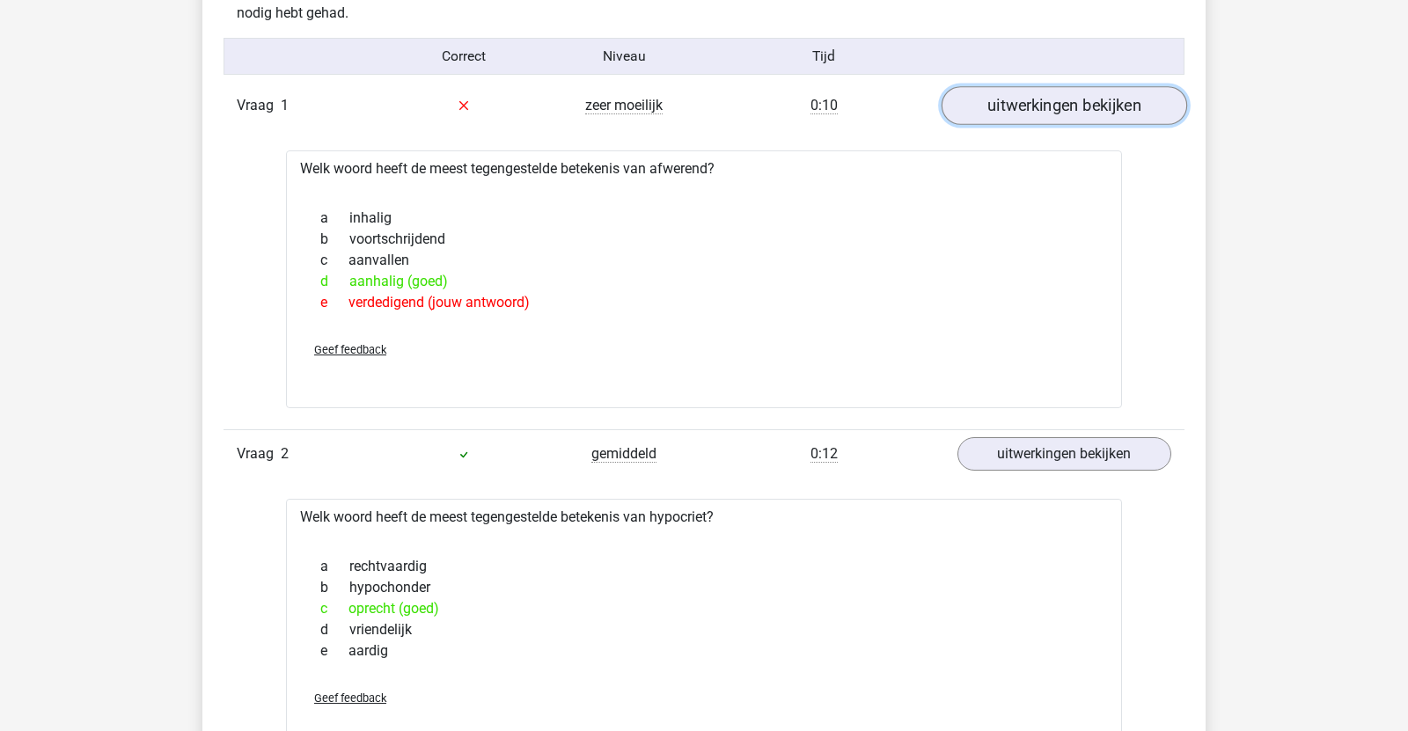
click at [1008, 109] on link "uitwerkingen bekijken" at bounding box center [1063, 105] width 245 height 39
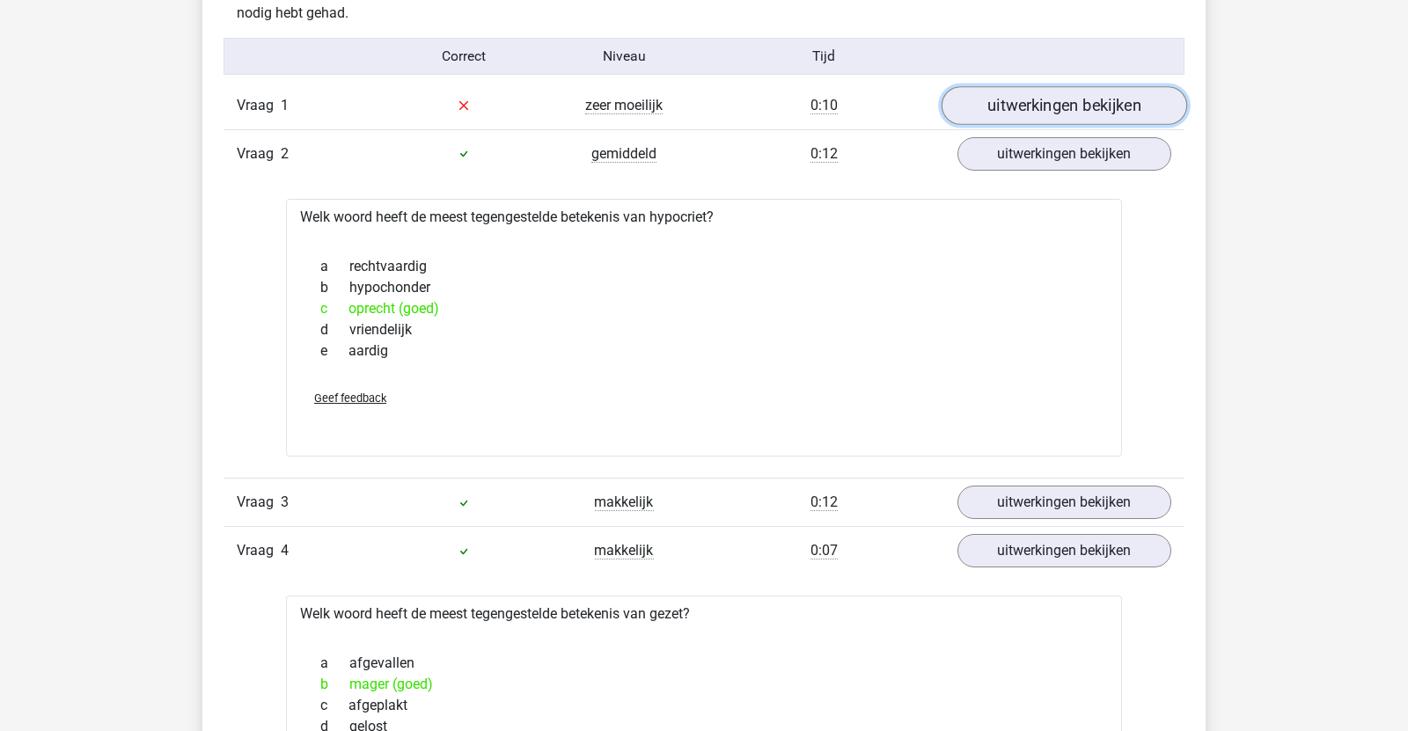
click at [1004, 105] on link "uitwerkingen bekijken" at bounding box center [1063, 105] width 245 height 39
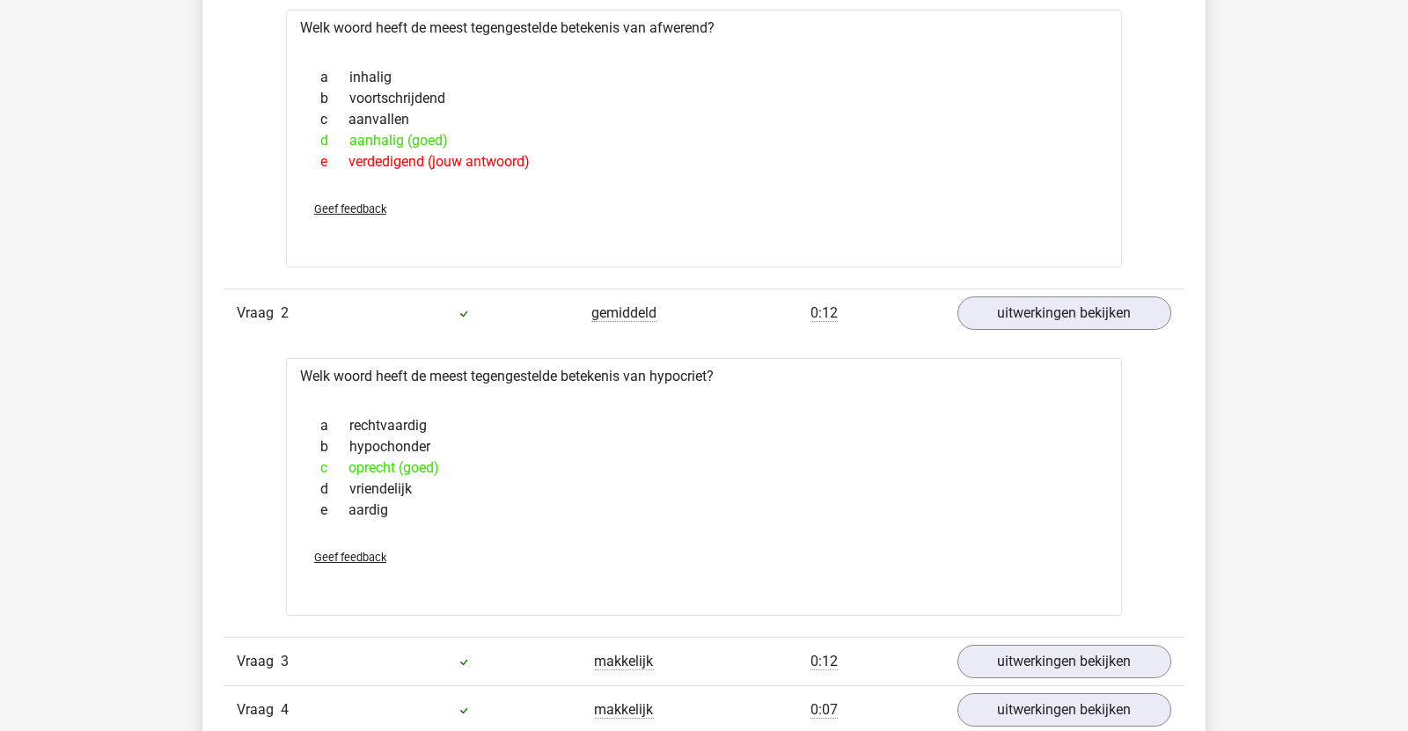
scroll to position [1590, 0]
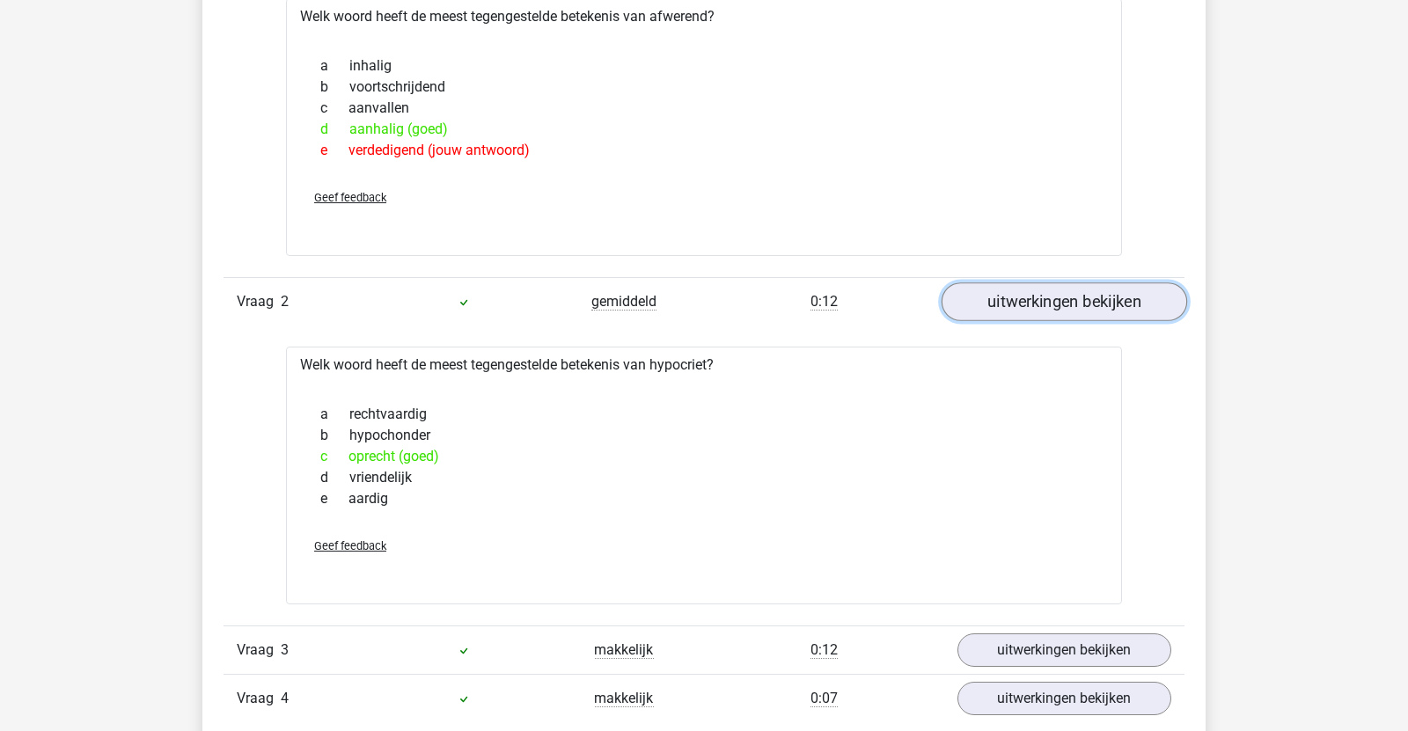
click at [1006, 307] on link "uitwerkingen bekijken" at bounding box center [1063, 301] width 245 height 39
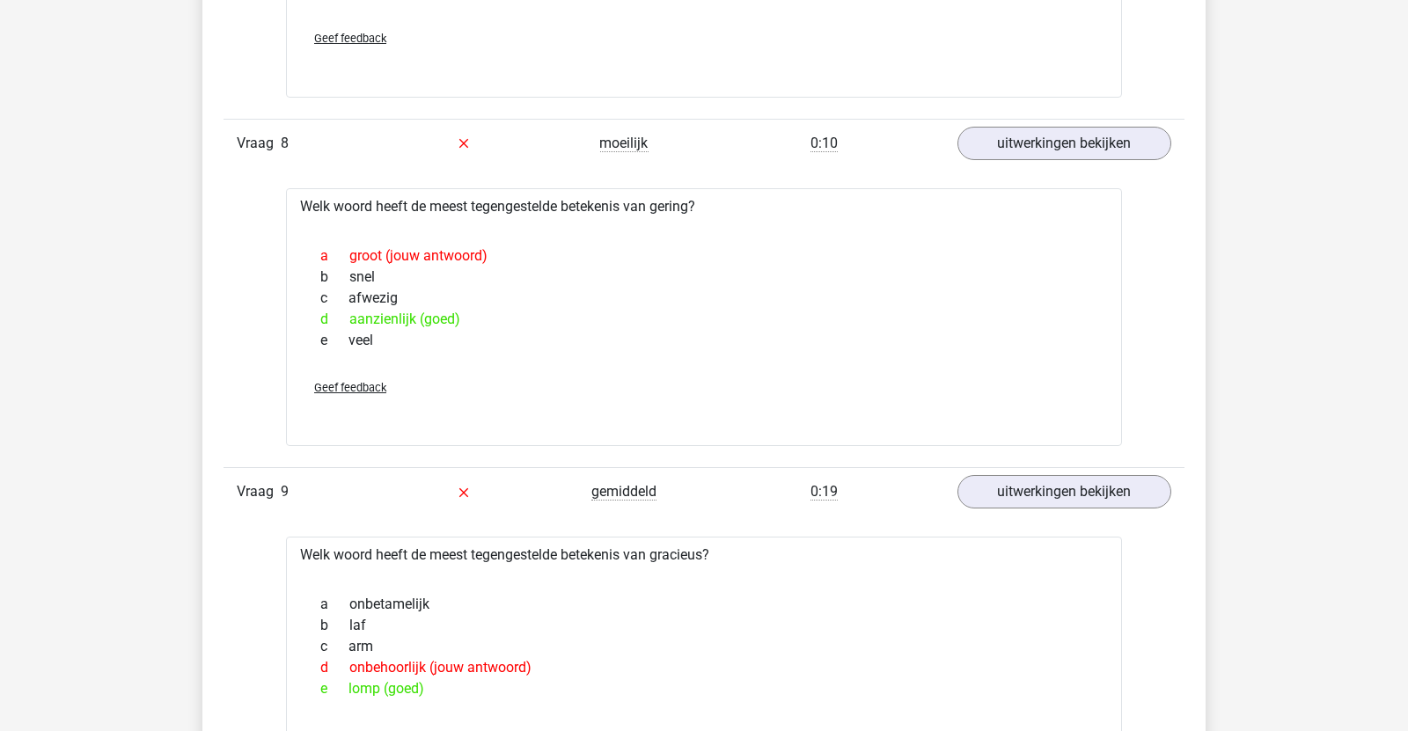
scroll to position [3382, 0]
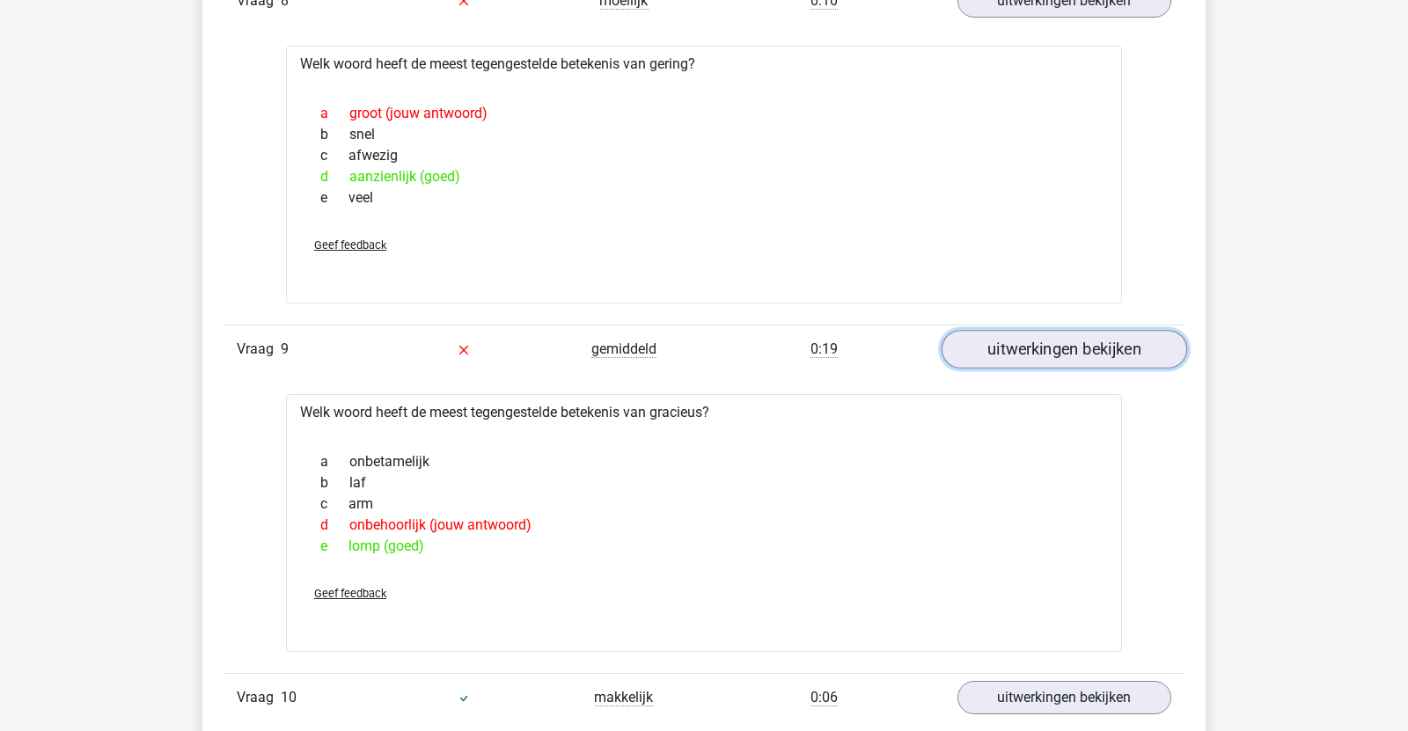
click at [995, 339] on link "uitwerkingen bekijken" at bounding box center [1063, 349] width 245 height 39
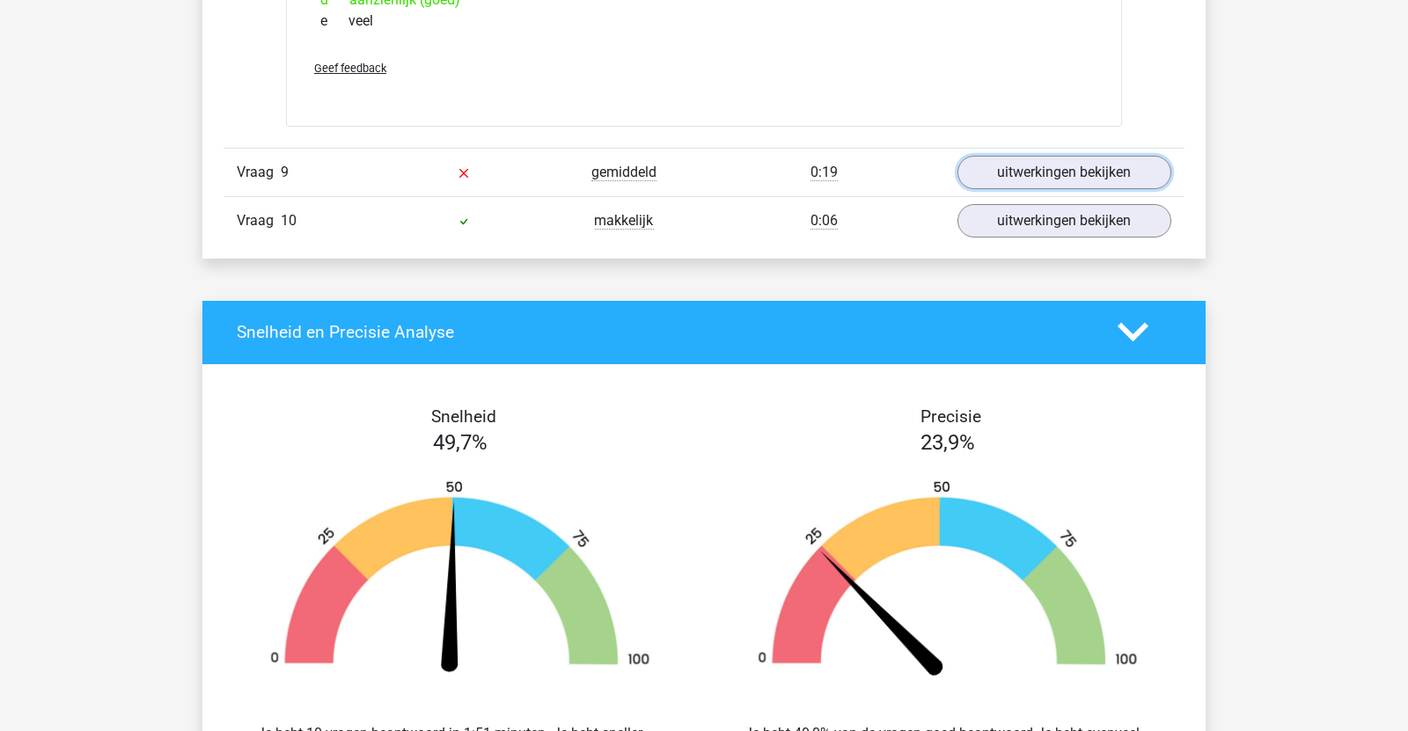
scroll to position [3582, 0]
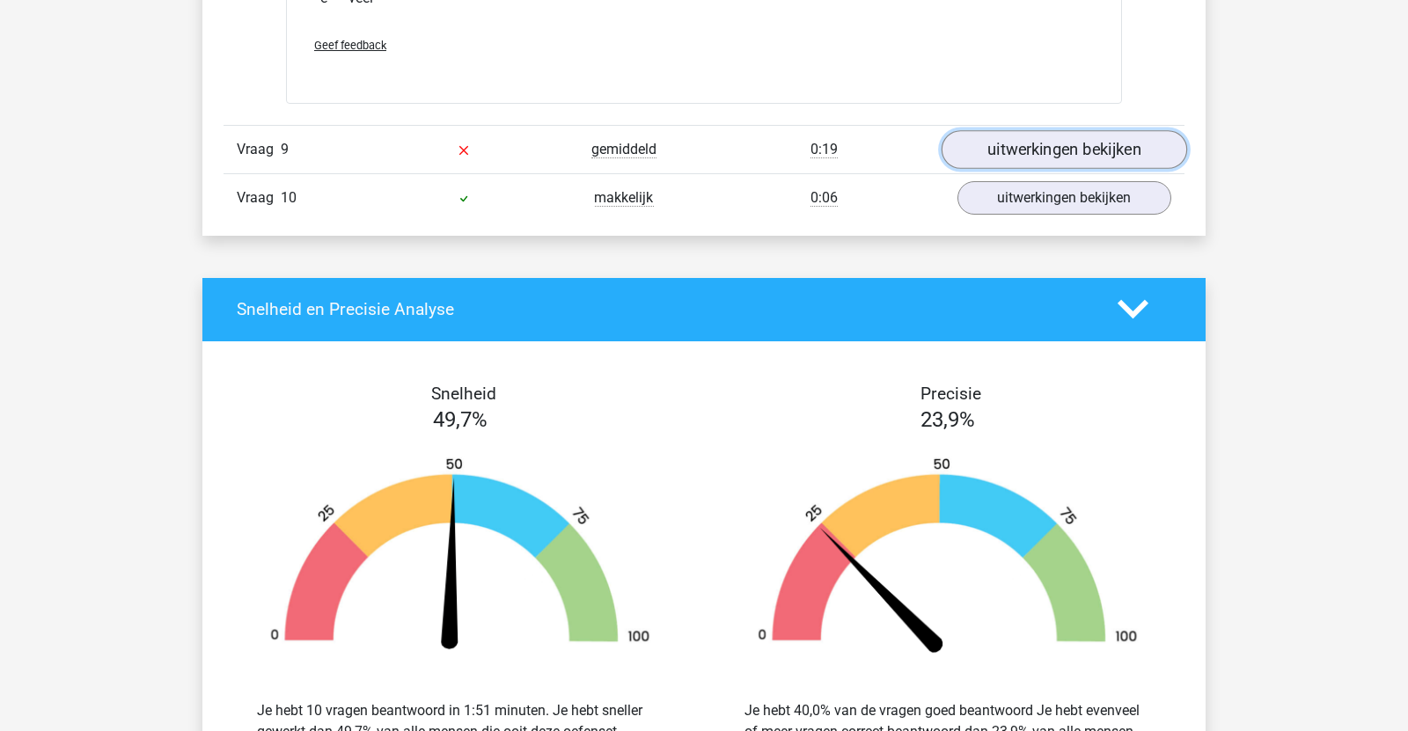
click at [1037, 157] on link "uitwerkingen bekijken" at bounding box center [1063, 149] width 245 height 39
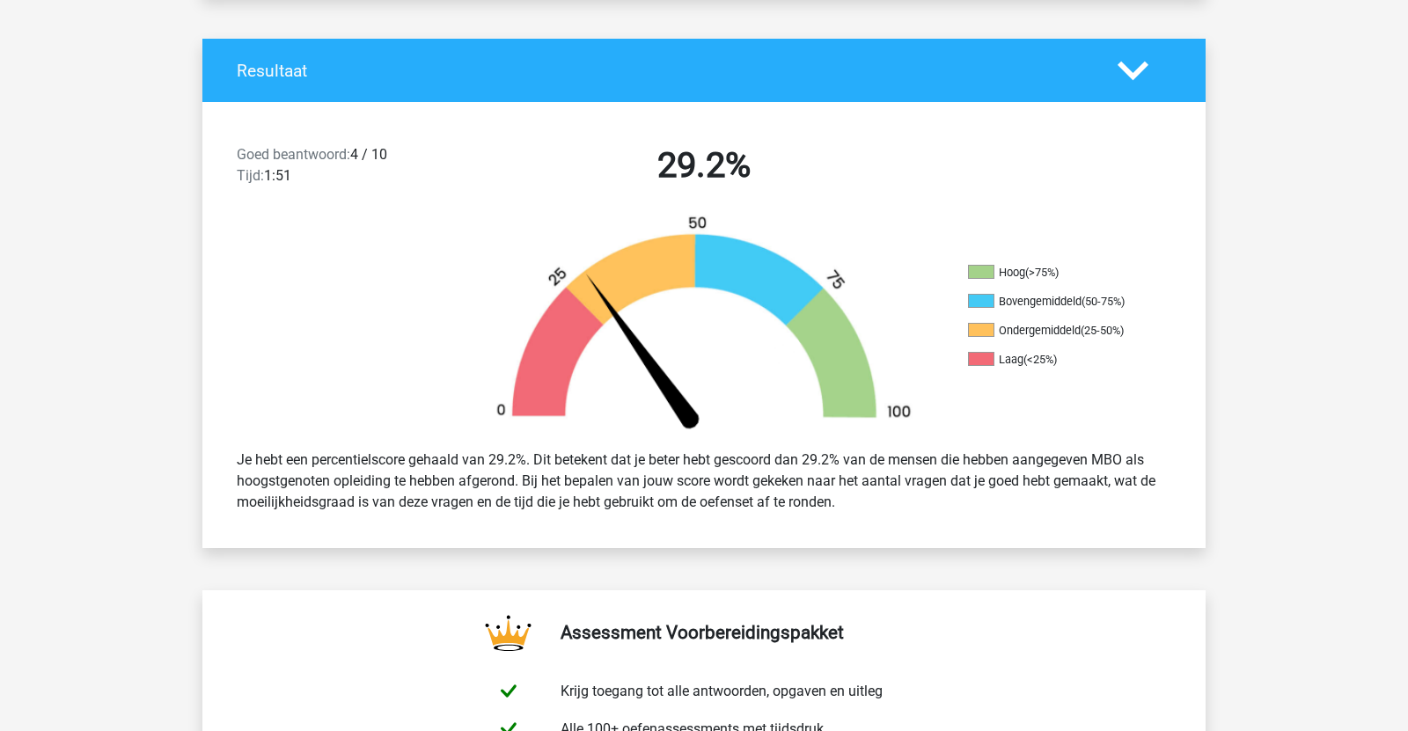
scroll to position [0, 0]
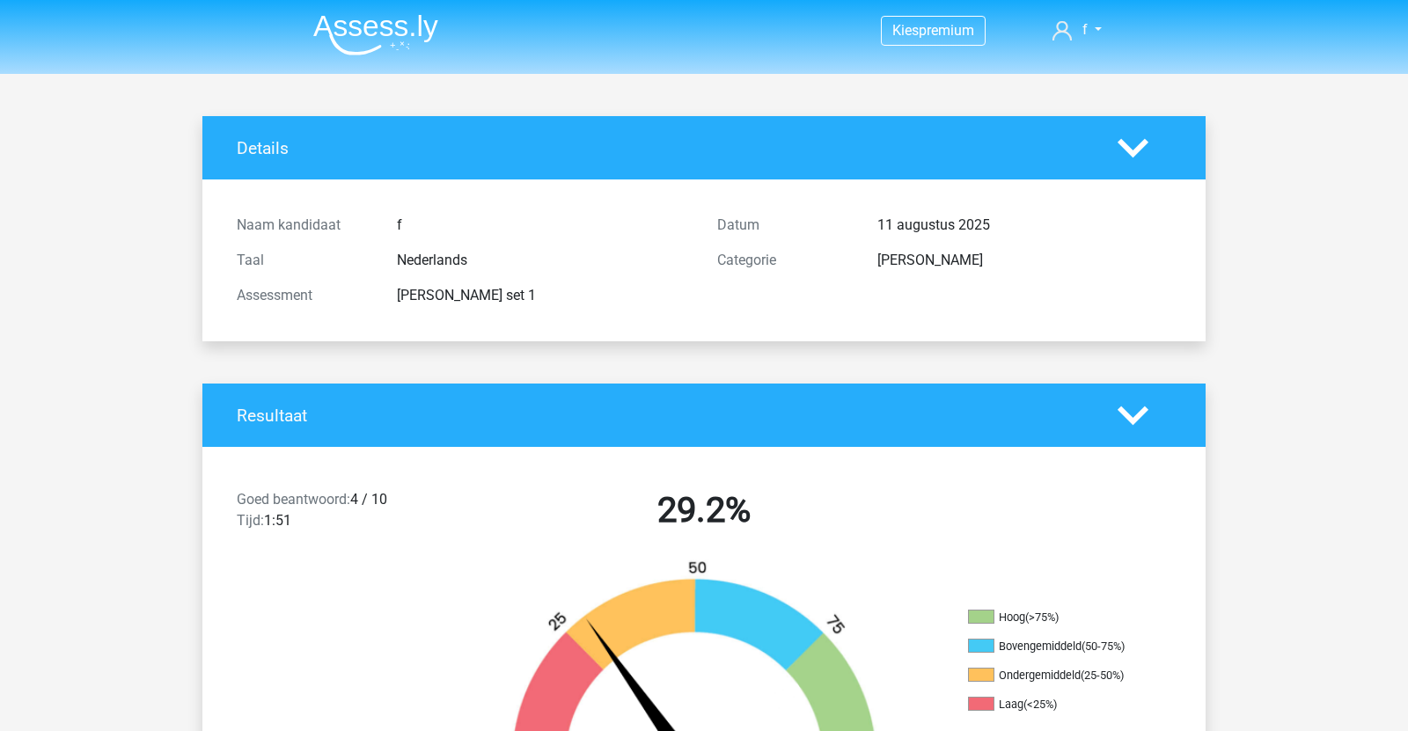
click at [400, 29] on img at bounding box center [375, 34] width 125 height 41
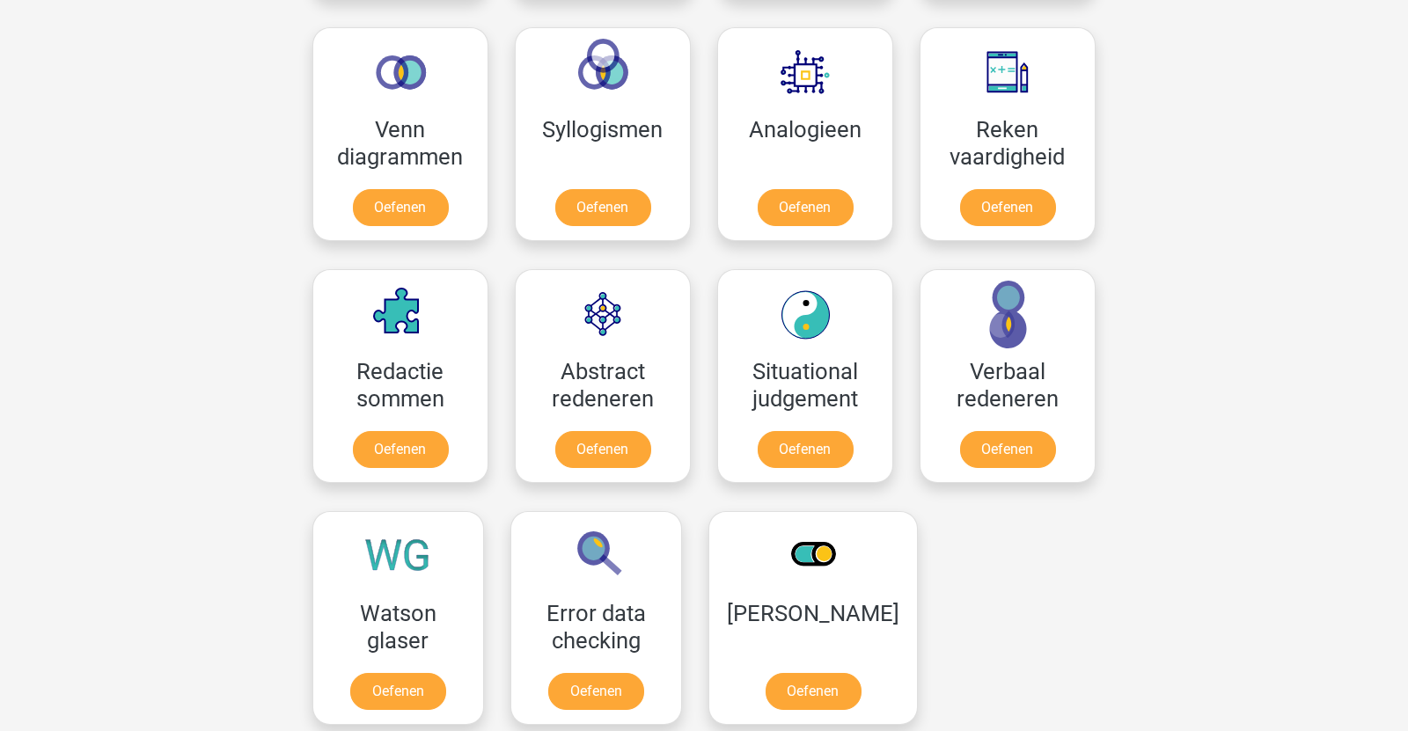
scroll to position [1203, 0]
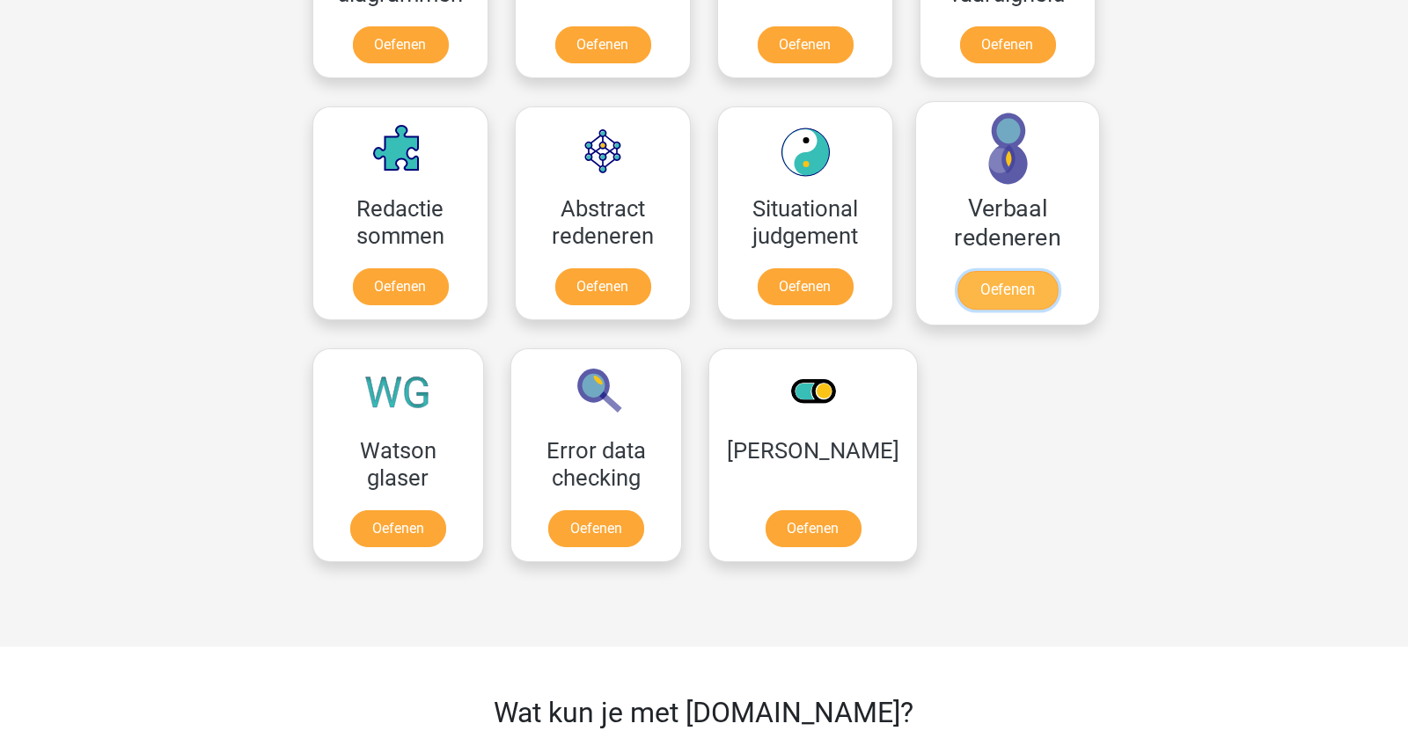
click at [994, 282] on link "Oefenen" at bounding box center [1007, 290] width 100 height 39
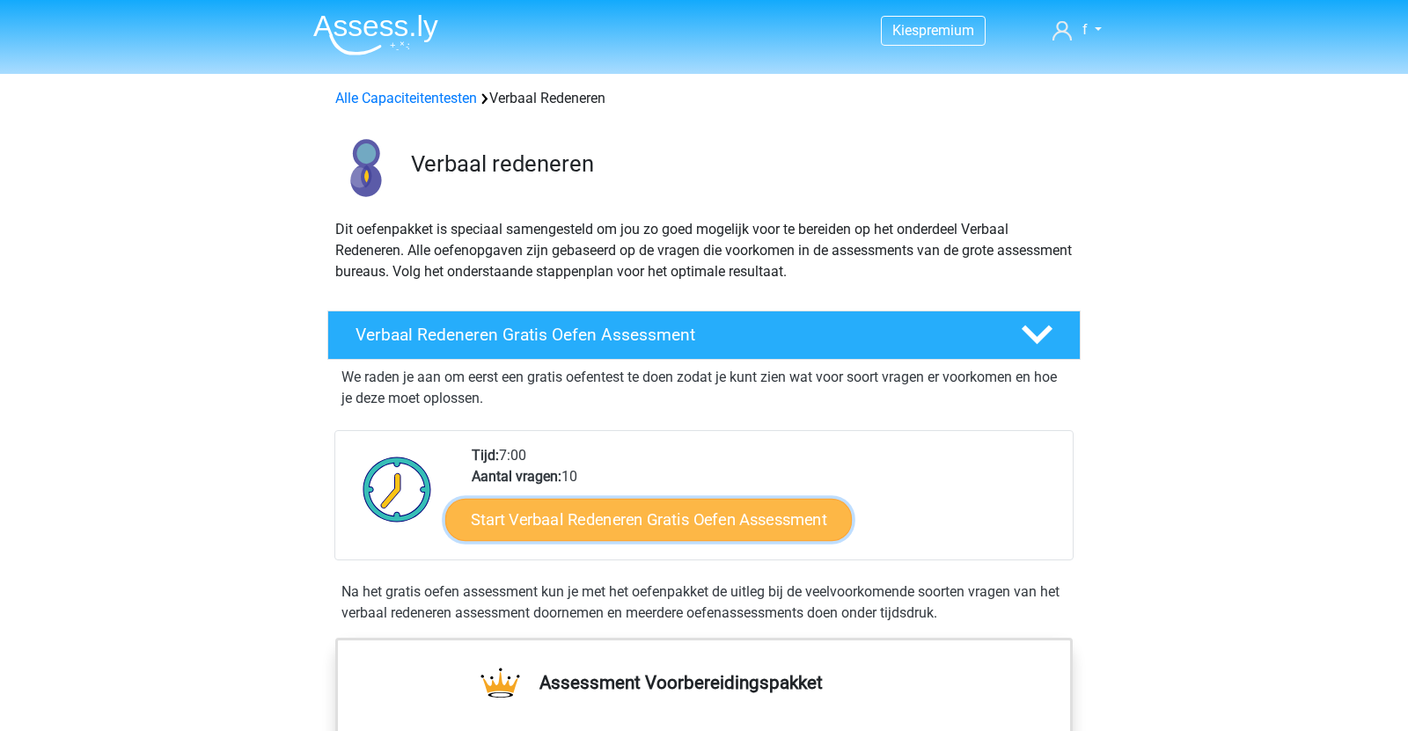
click at [538, 520] on link "Start Verbaal Redeneren Gratis Oefen Assessment" at bounding box center [648, 520] width 406 height 42
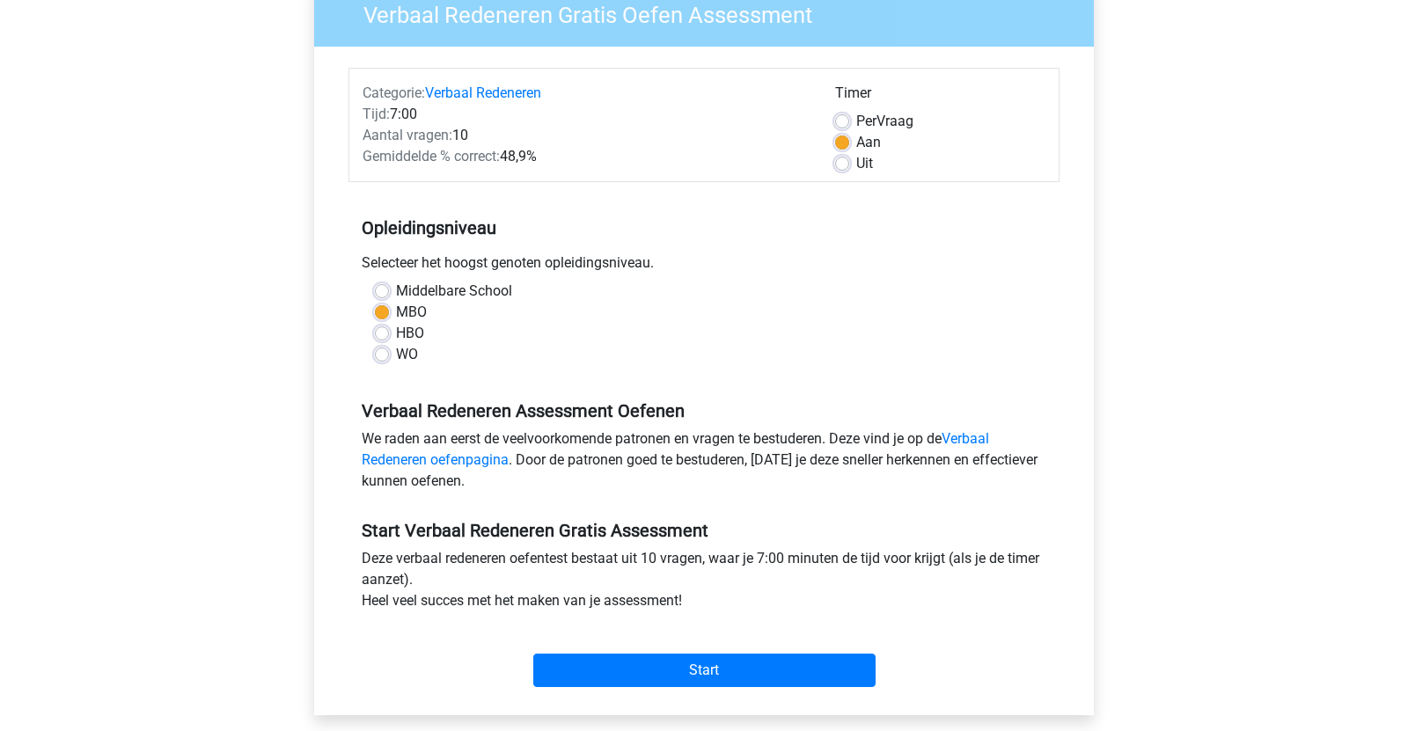
scroll to position [139, 0]
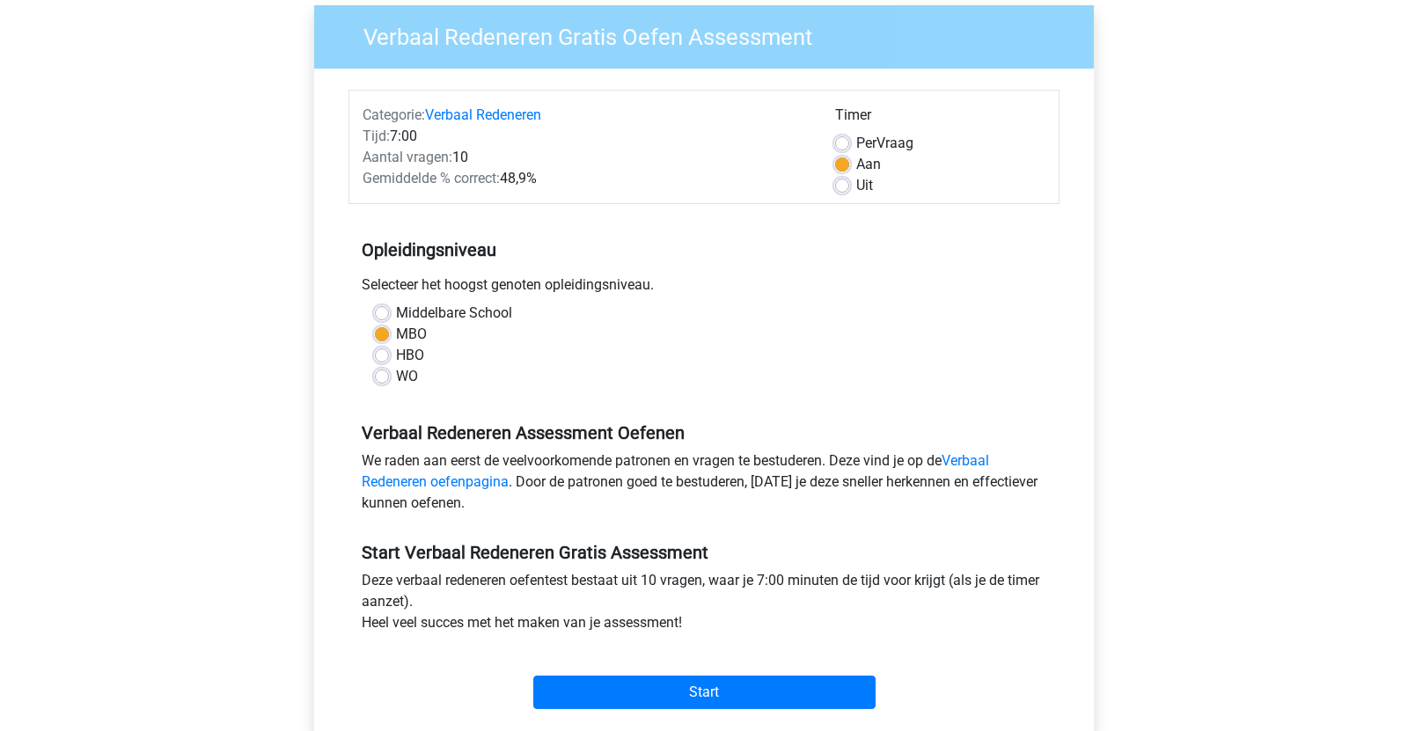
click at [396, 353] on label "HBO" at bounding box center [410, 355] width 28 height 21
click at [383, 353] on input "HBO" at bounding box center [382, 354] width 14 height 18
radio input "true"
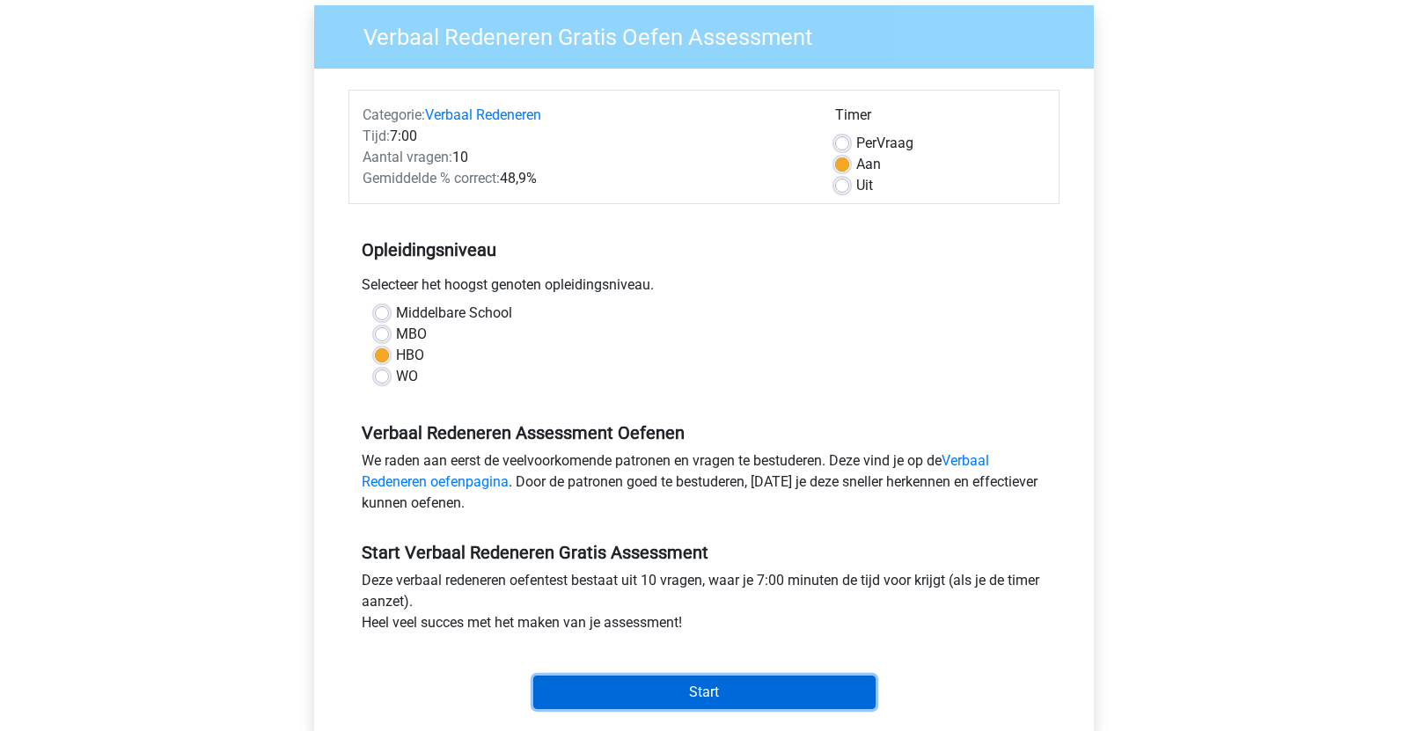
click at [641, 691] on input "Start" at bounding box center [704, 692] width 342 height 33
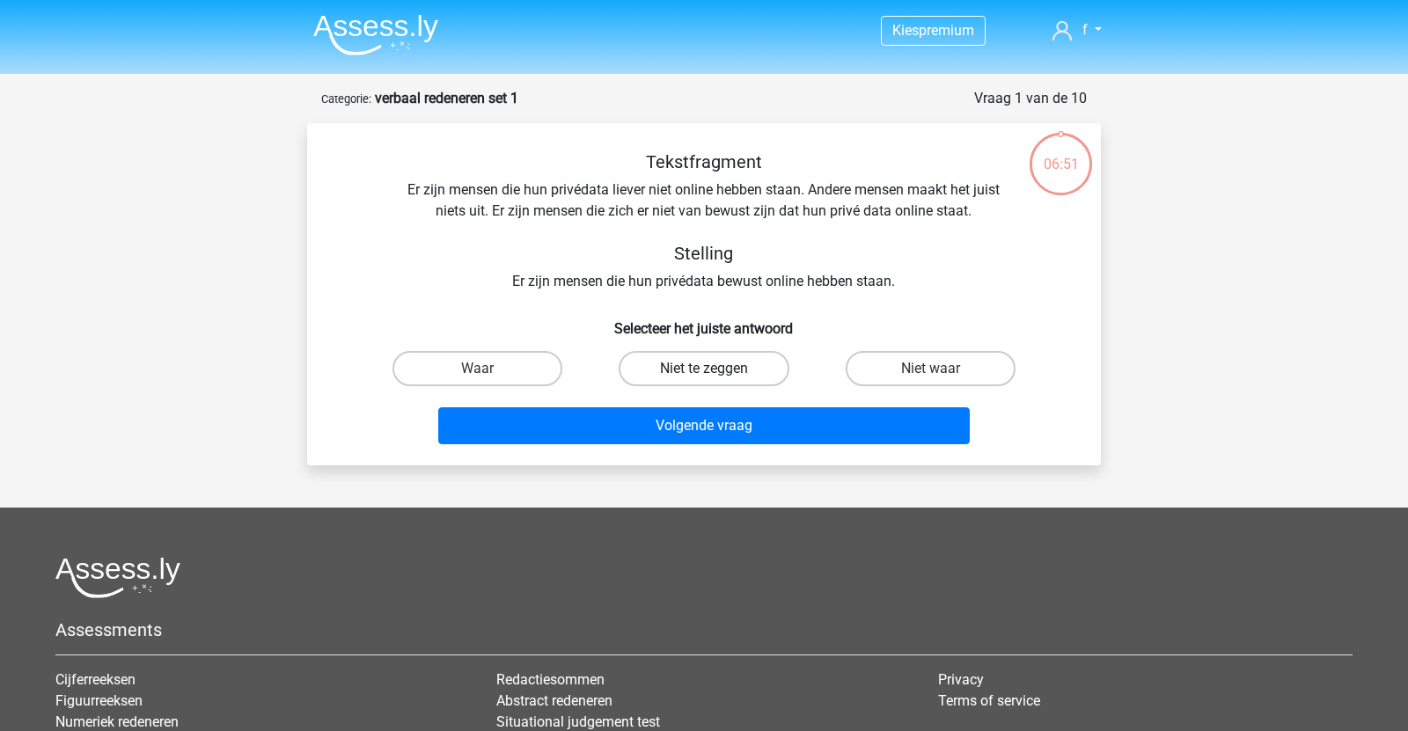
click at [669, 353] on label "Niet te zeggen" at bounding box center [704, 368] width 170 height 35
click at [704, 369] on input "Niet te zeggen" at bounding box center [709, 374] width 11 height 11
radio input "true"
click at [683, 404] on div "Volgende vraag" at bounding box center [703, 422] width 737 height 58
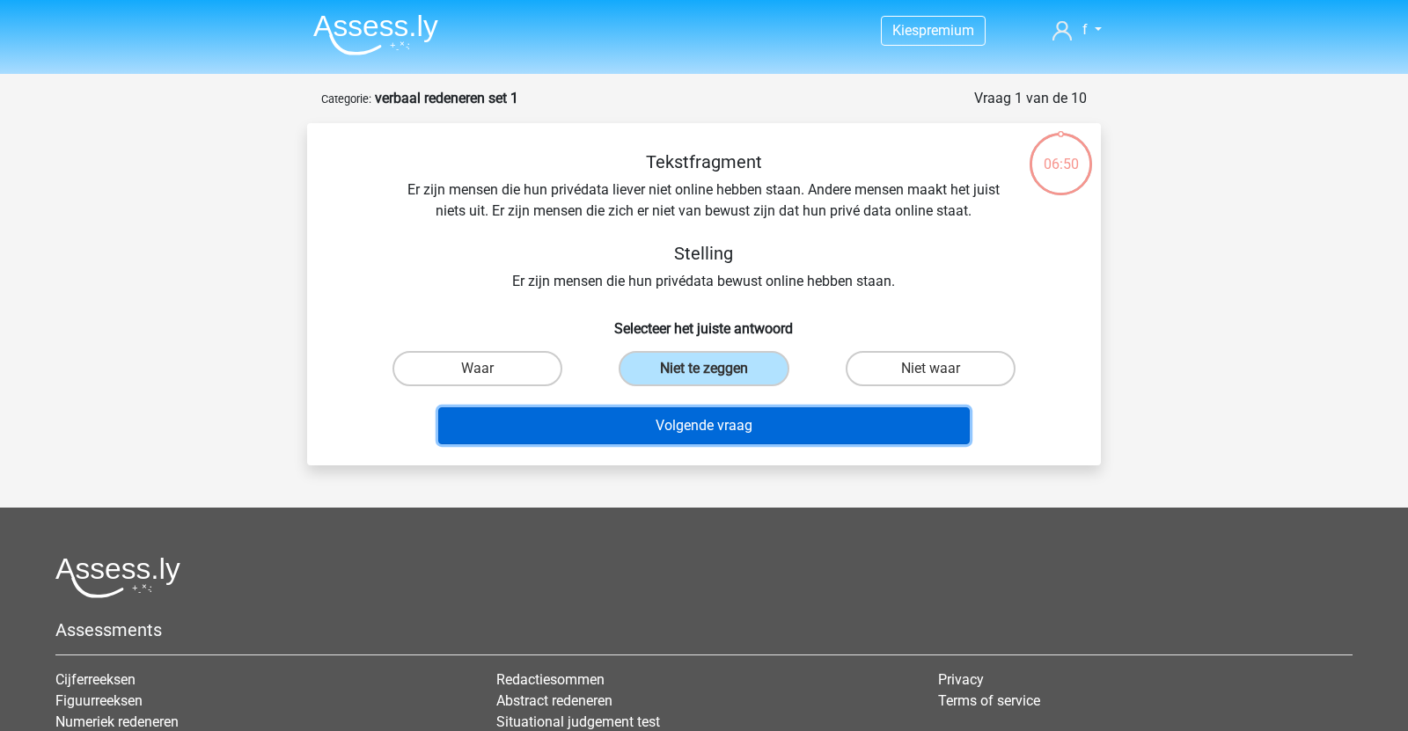
click at [683, 413] on button "Volgende vraag" at bounding box center [704, 425] width 532 height 37
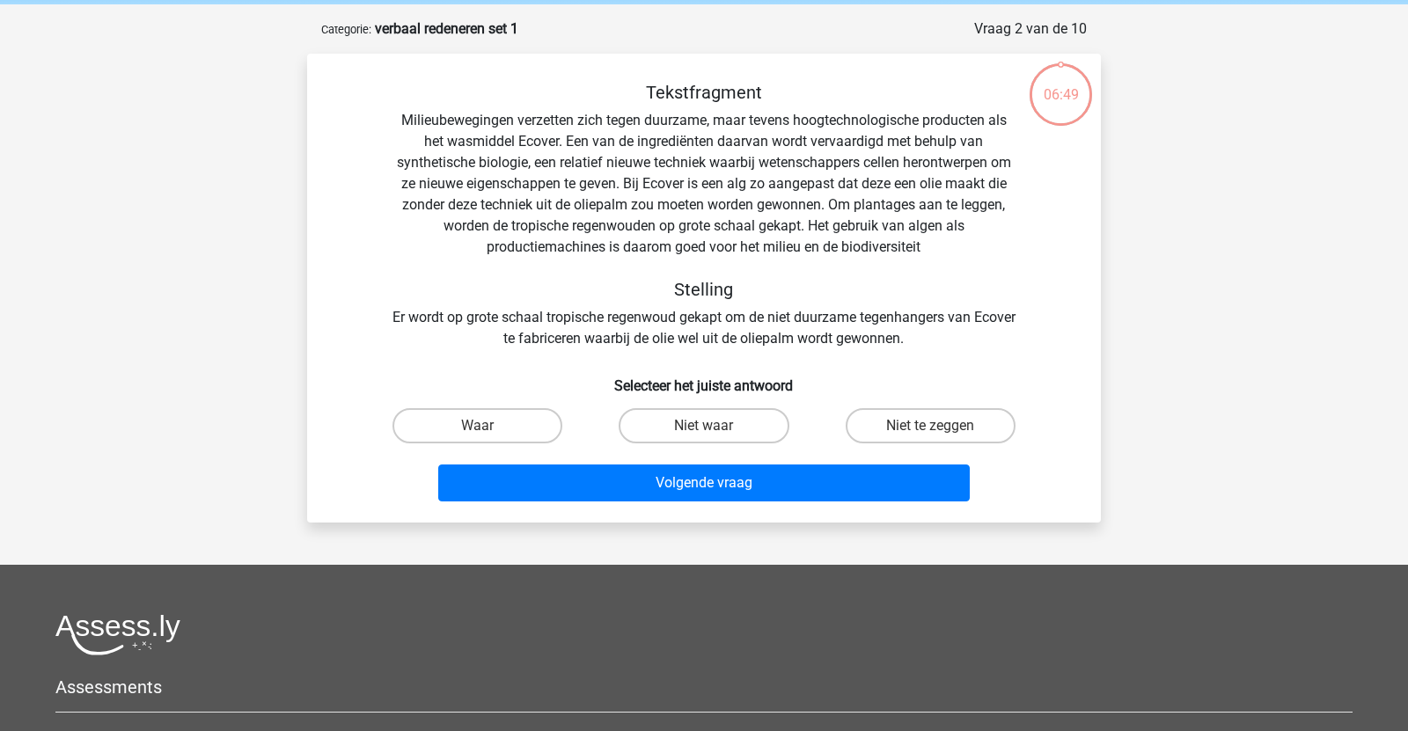
scroll to position [88, 0]
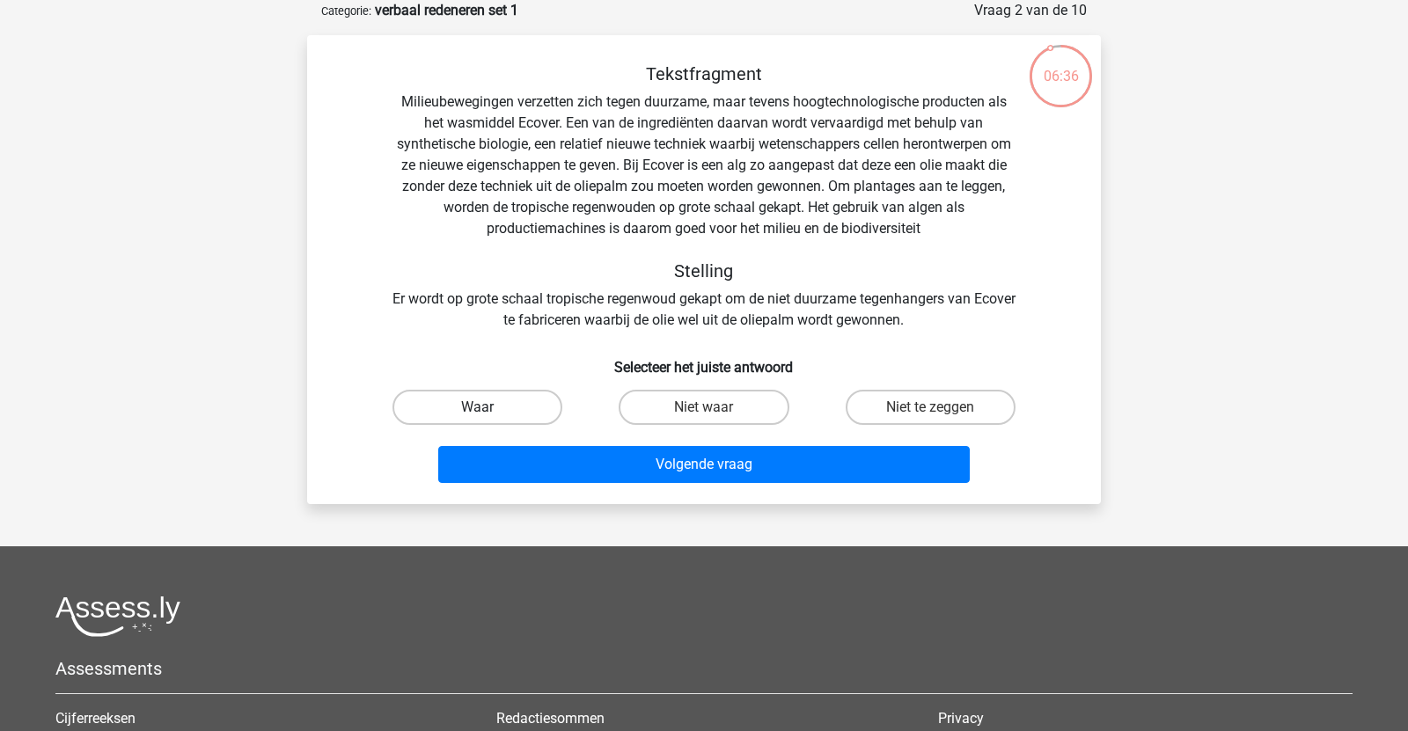
click at [511, 420] on label "Waar" at bounding box center [477, 407] width 170 height 35
click at [489, 419] on input "Waar" at bounding box center [483, 412] width 11 height 11
radio input "true"
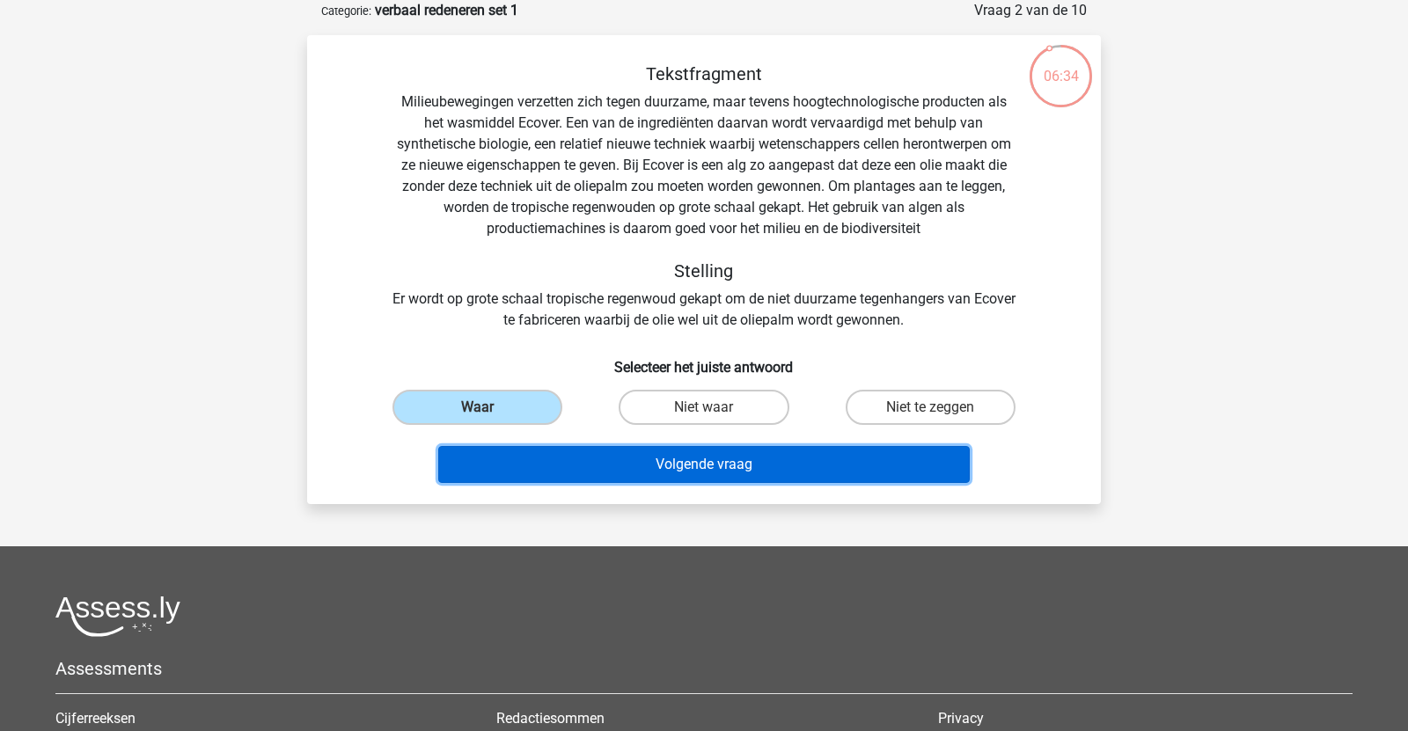
click at [526, 463] on button "Volgende vraag" at bounding box center [704, 464] width 532 height 37
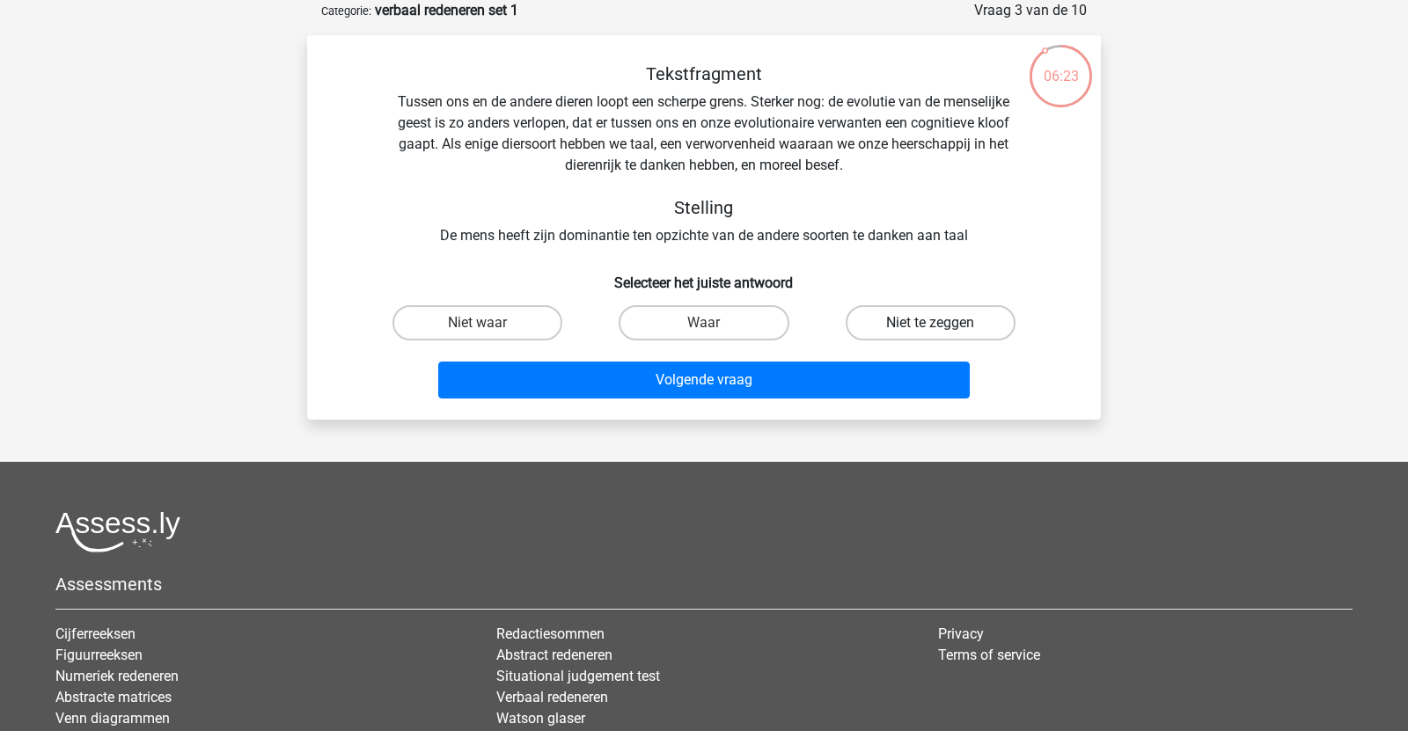
click at [872, 322] on label "Niet te zeggen" at bounding box center [931, 322] width 170 height 35
click at [930, 323] on input "Niet te zeggen" at bounding box center [935, 328] width 11 height 11
radio input "true"
click at [702, 326] on label "Waar" at bounding box center [704, 322] width 170 height 35
click at [704, 326] on input "Waar" at bounding box center [709, 328] width 11 height 11
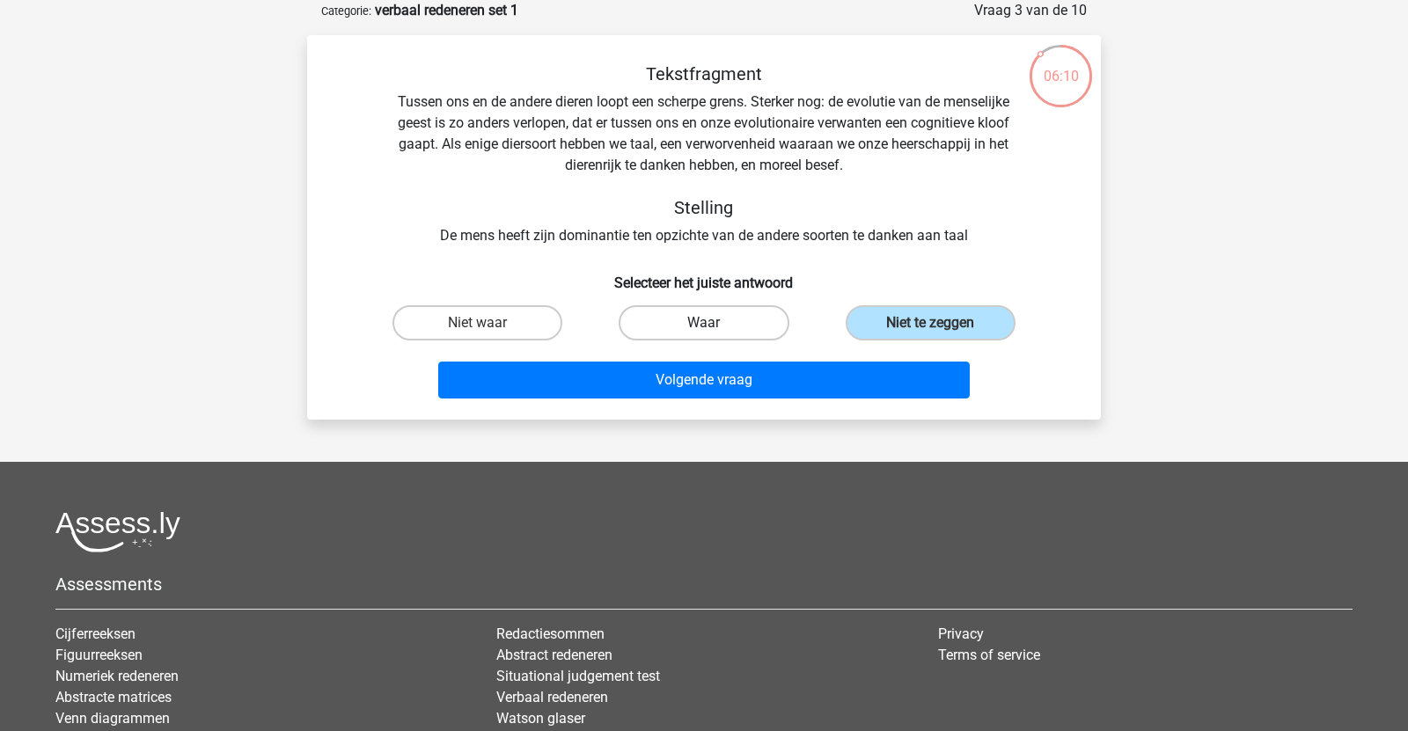
radio input "true"
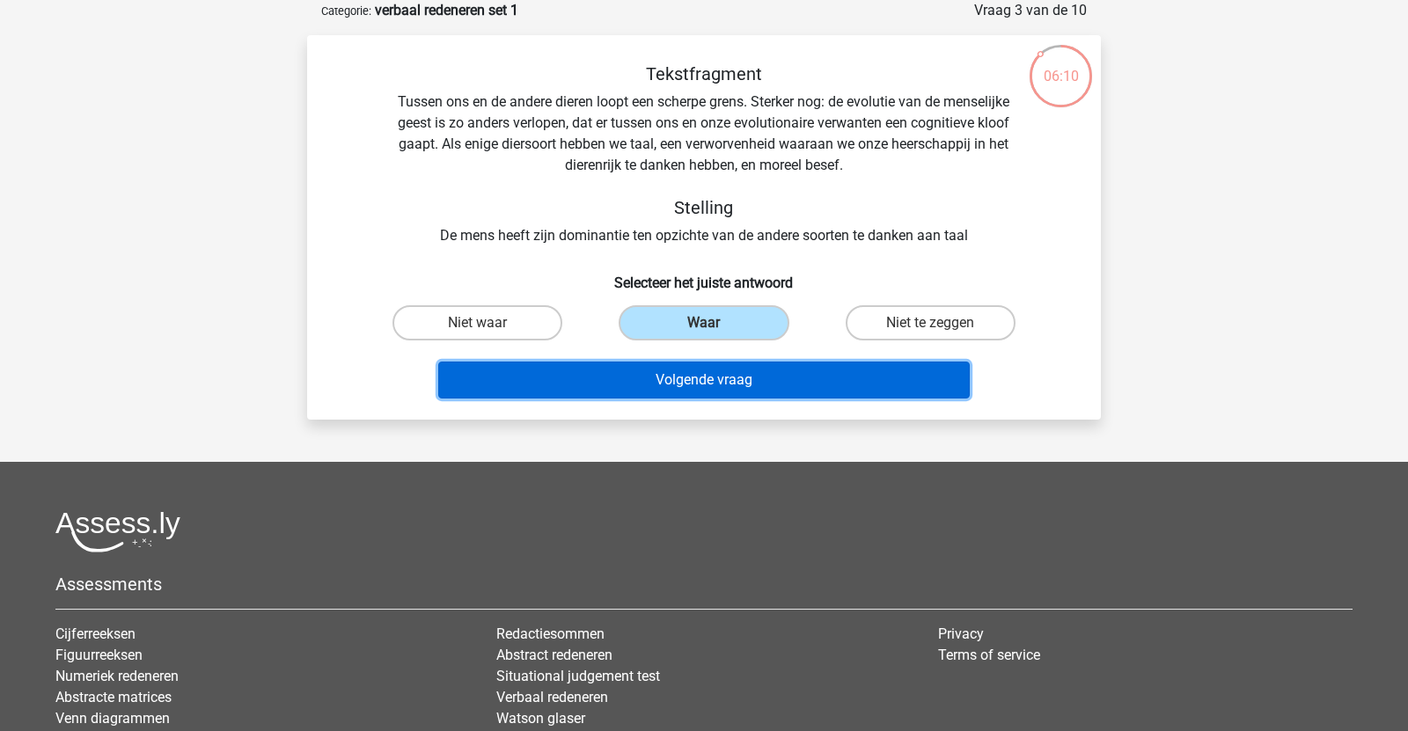
click at [694, 371] on button "Volgende vraag" at bounding box center [704, 380] width 532 height 37
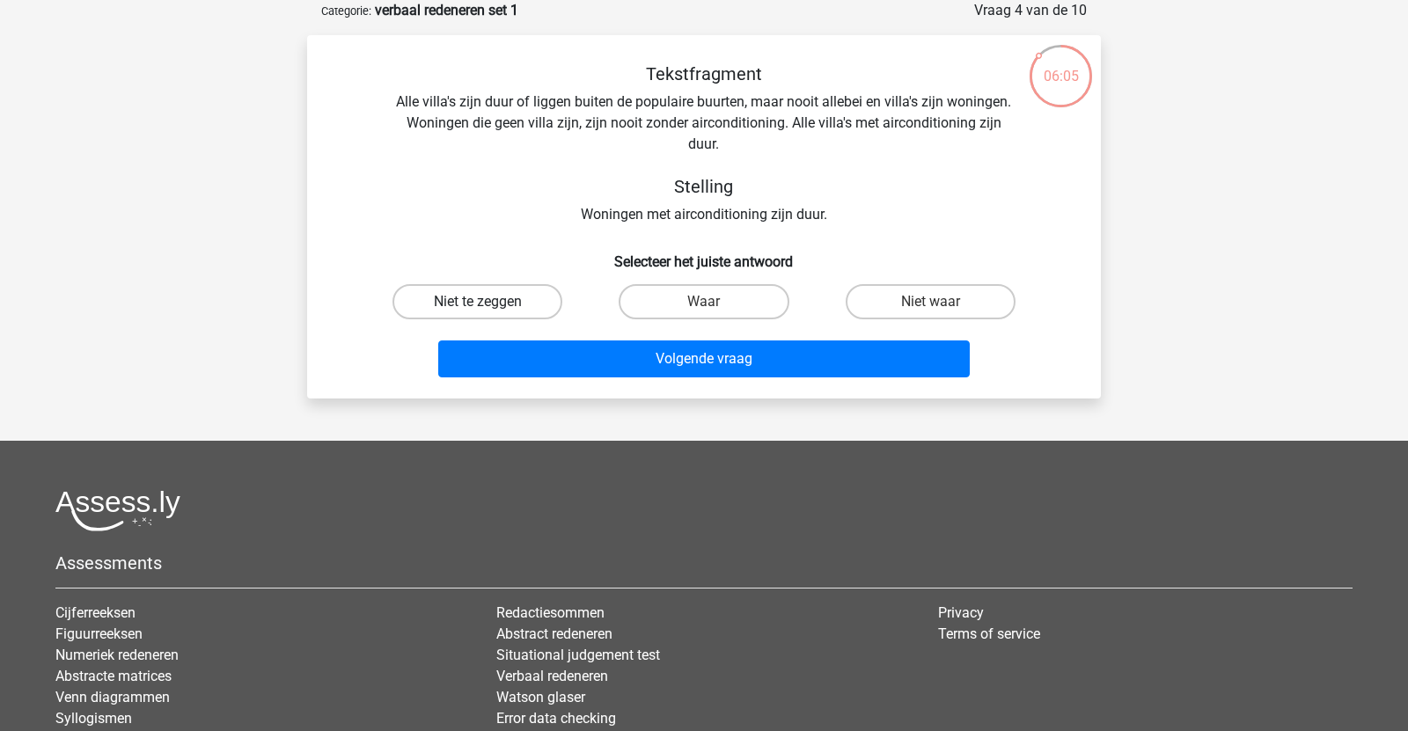
click at [479, 284] on label "Niet te zeggen" at bounding box center [477, 301] width 170 height 35
click at [479, 302] on input "Niet te zeggen" at bounding box center [483, 307] width 11 height 11
radio input "true"
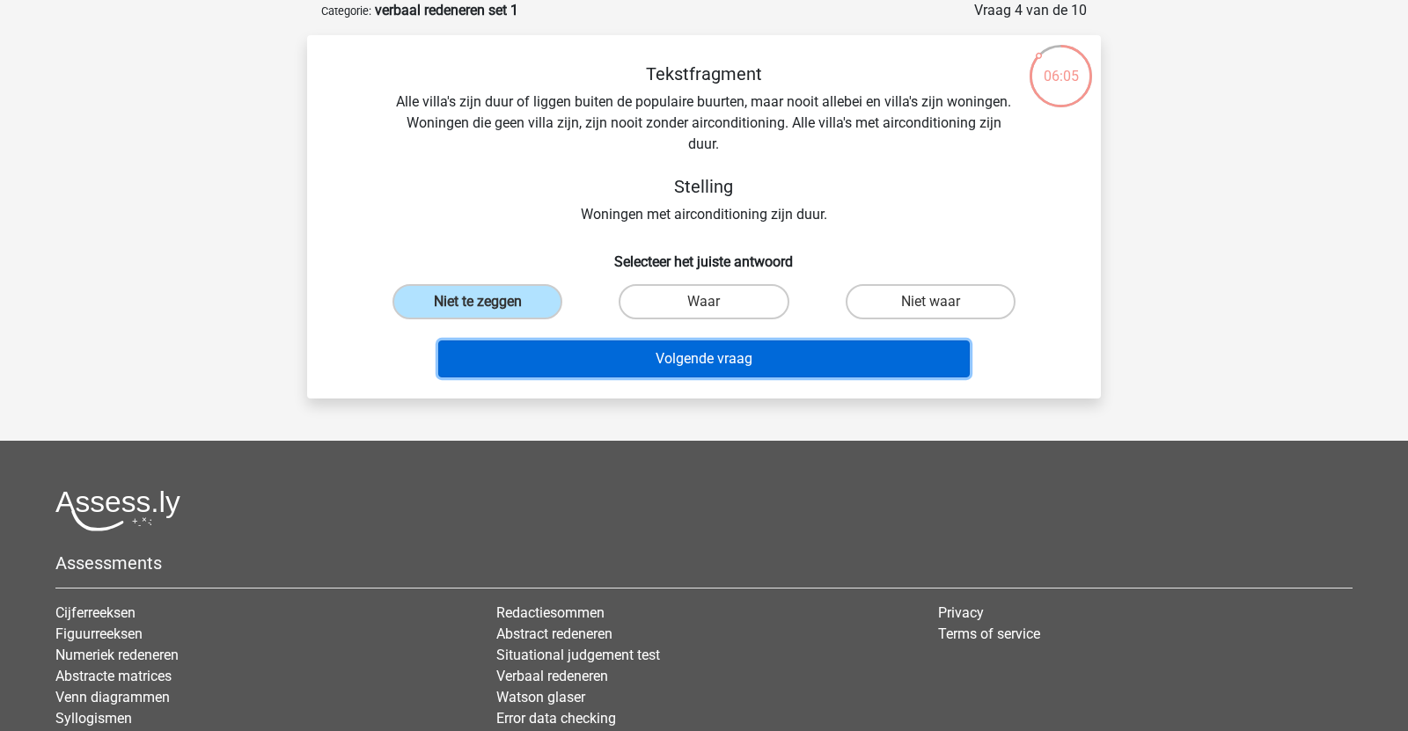
click at [534, 356] on button "Volgende vraag" at bounding box center [704, 358] width 532 height 37
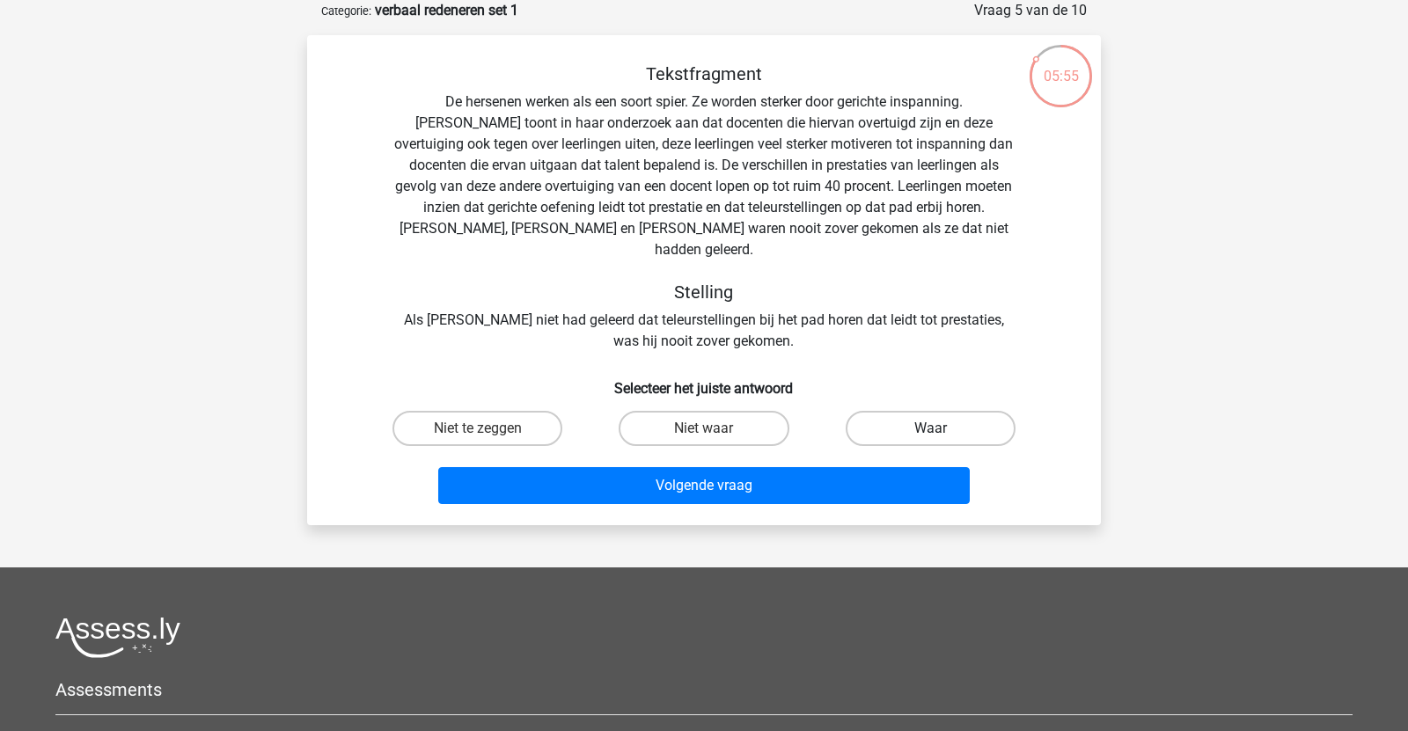
click at [929, 422] on label "Waar" at bounding box center [931, 428] width 170 height 35
click at [930, 428] on input "Waar" at bounding box center [935, 433] width 11 height 11
radio input "true"
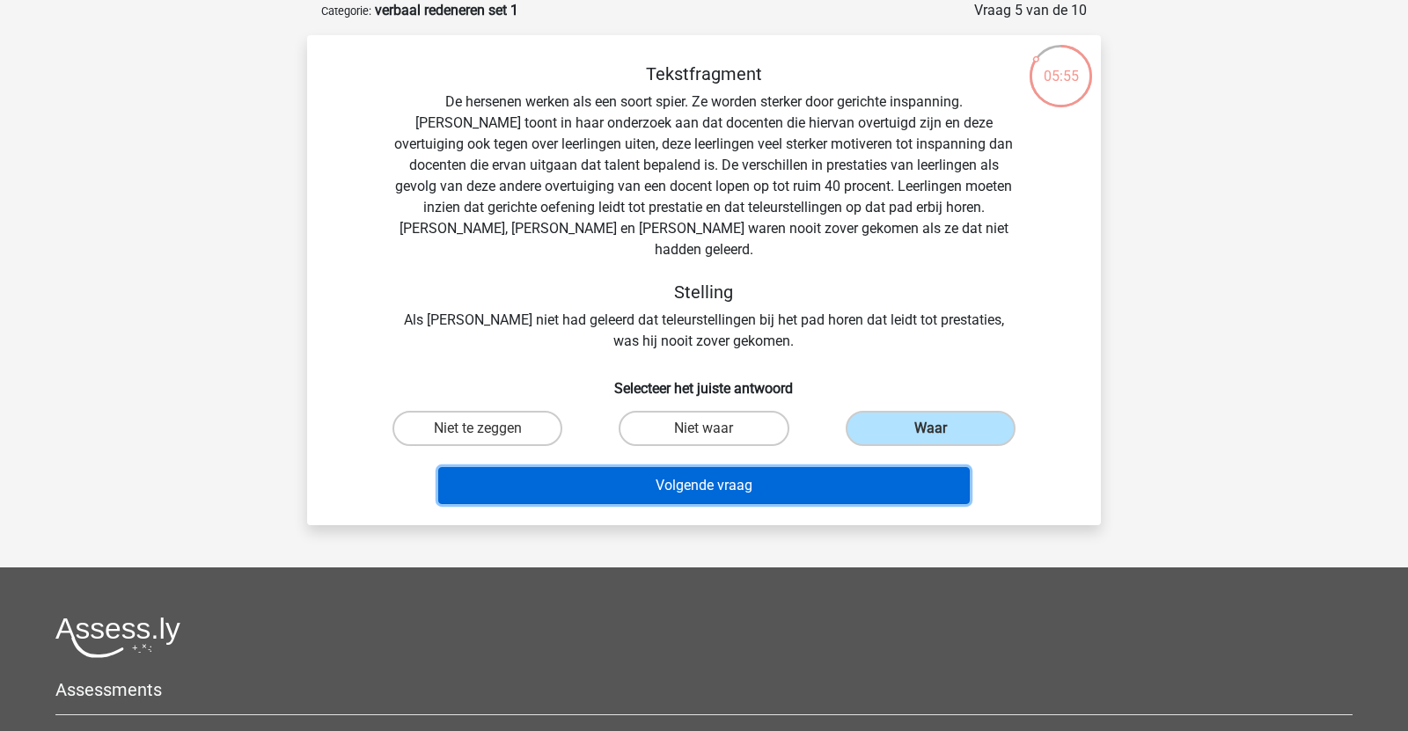
click at [876, 467] on button "Volgende vraag" at bounding box center [704, 485] width 532 height 37
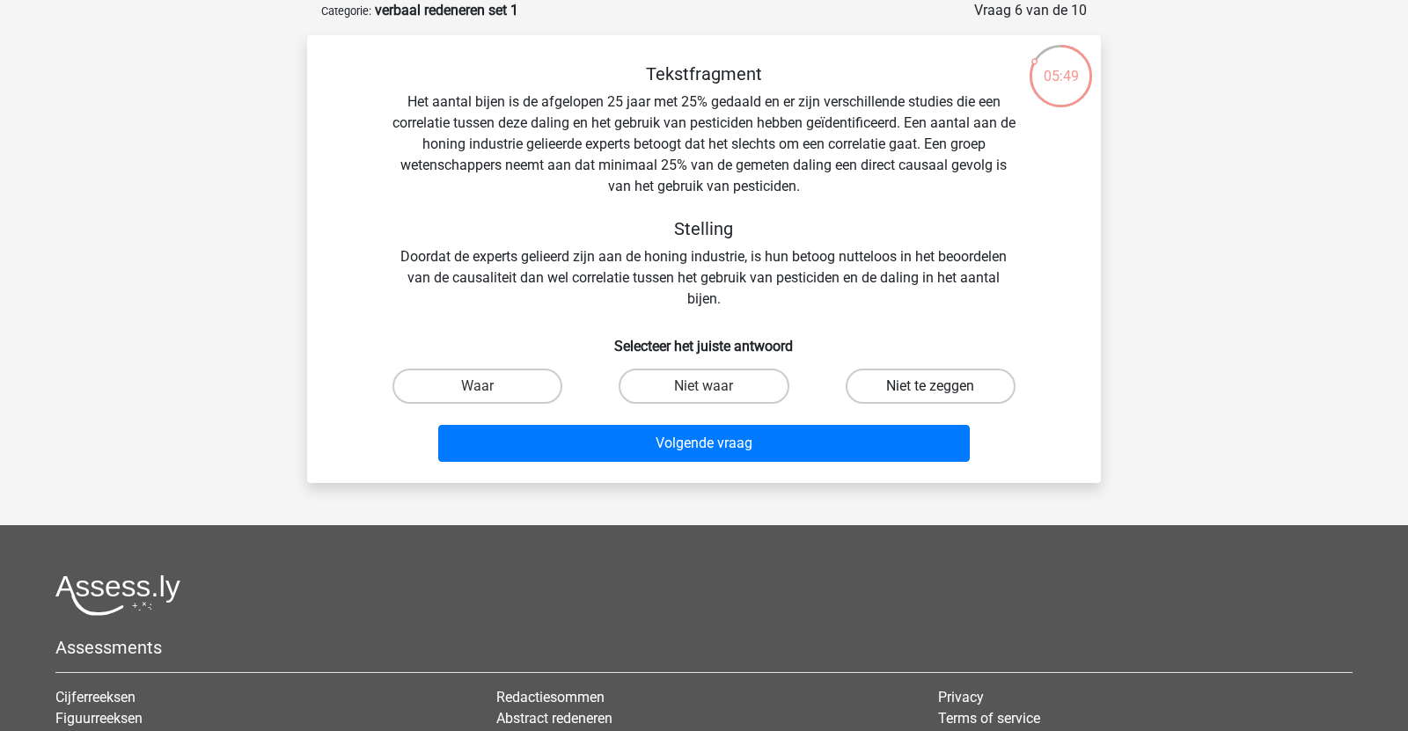
click at [878, 384] on label "Niet te zeggen" at bounding box center [931, 386] width 170 height 35
click at [930, 386] on input "Niet te zeggen" at bounding box center [935, 391] width 11 height 11
radio input "true"
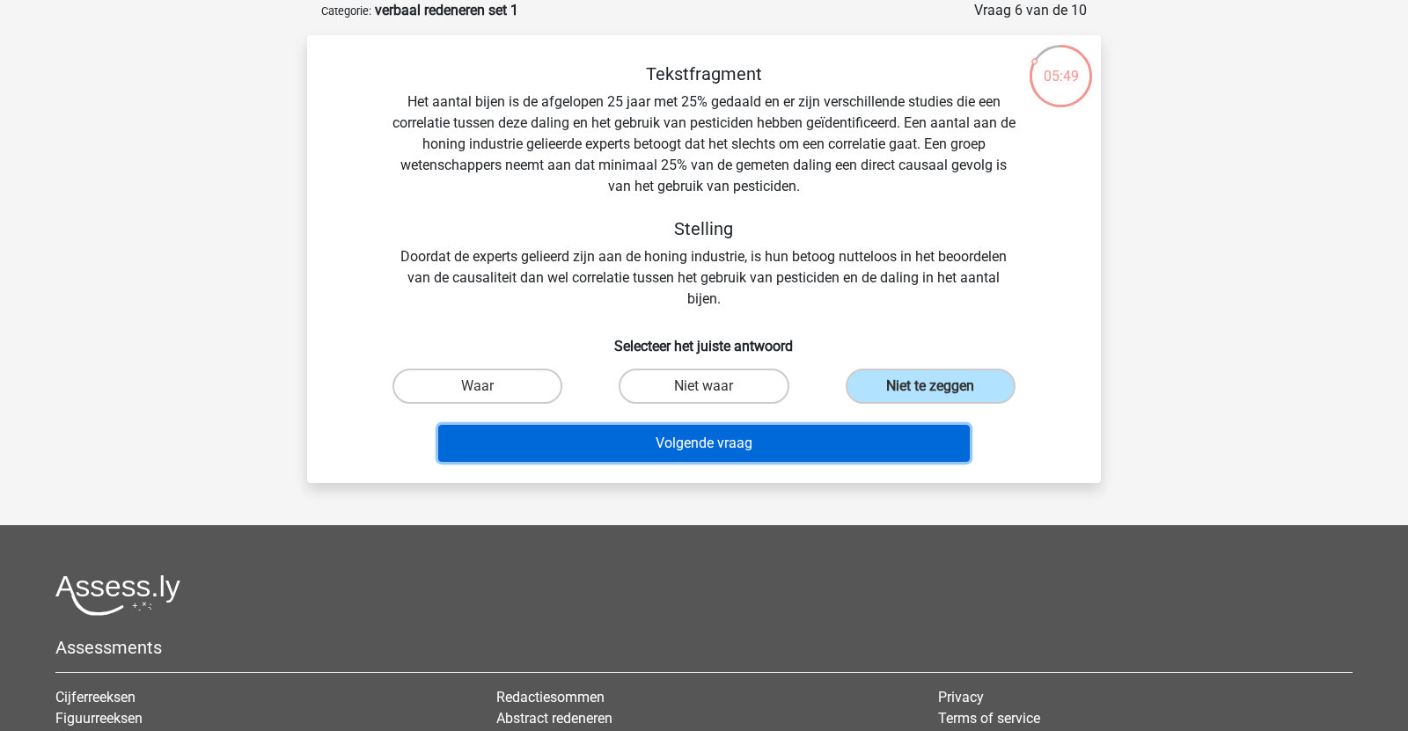
click at [824, 447] on button "Volgende vraag" at bounding box center [704, 443] width 532 height 37
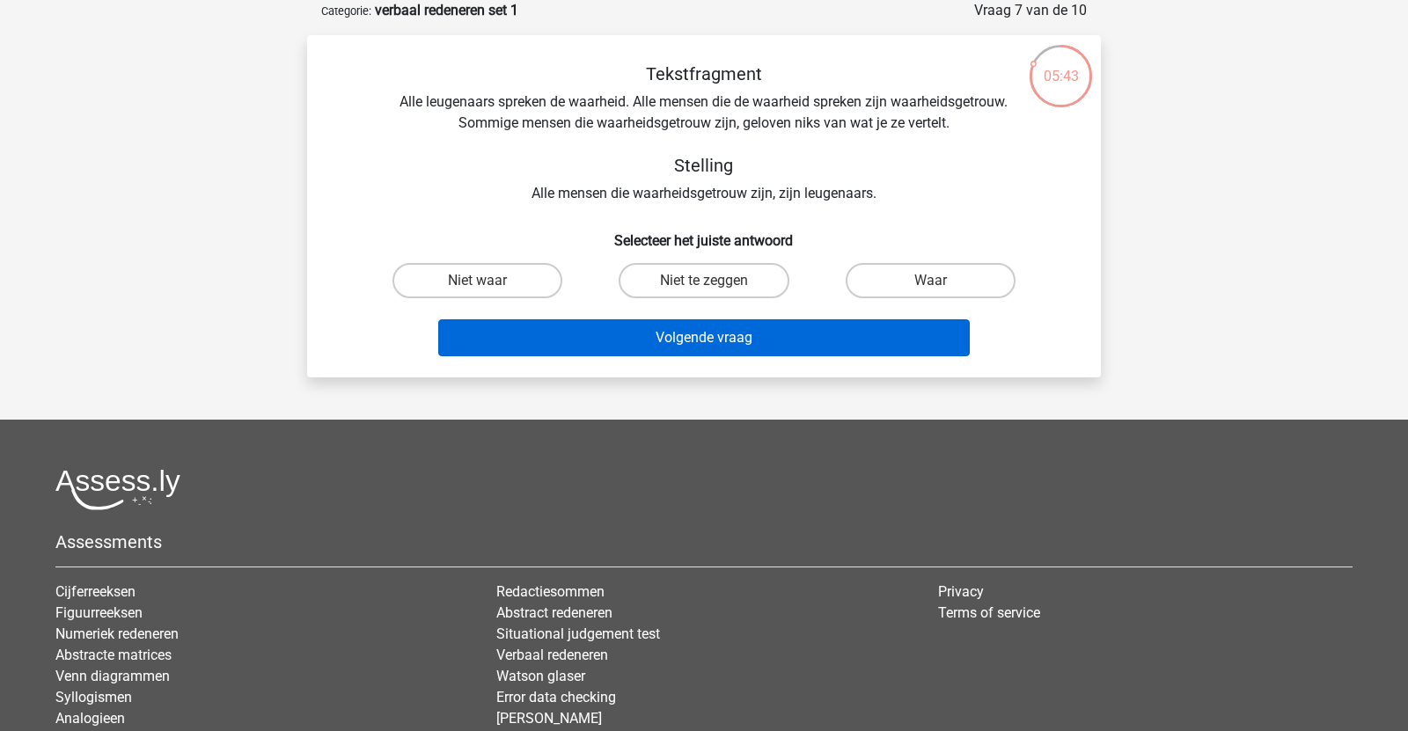
drag, startPoint x: 701, startPoint y: 290, endPoint x: 701, endPoint y: 327, distance: 37.0
click at [701, 294] on label "Niet te zeggen" at bounding box center [704, 280] width 170 height 35
click at [704, 292] on input "Niet te zeggen" at bounding box center [709, 286] width 11 height 11
radio input "true"
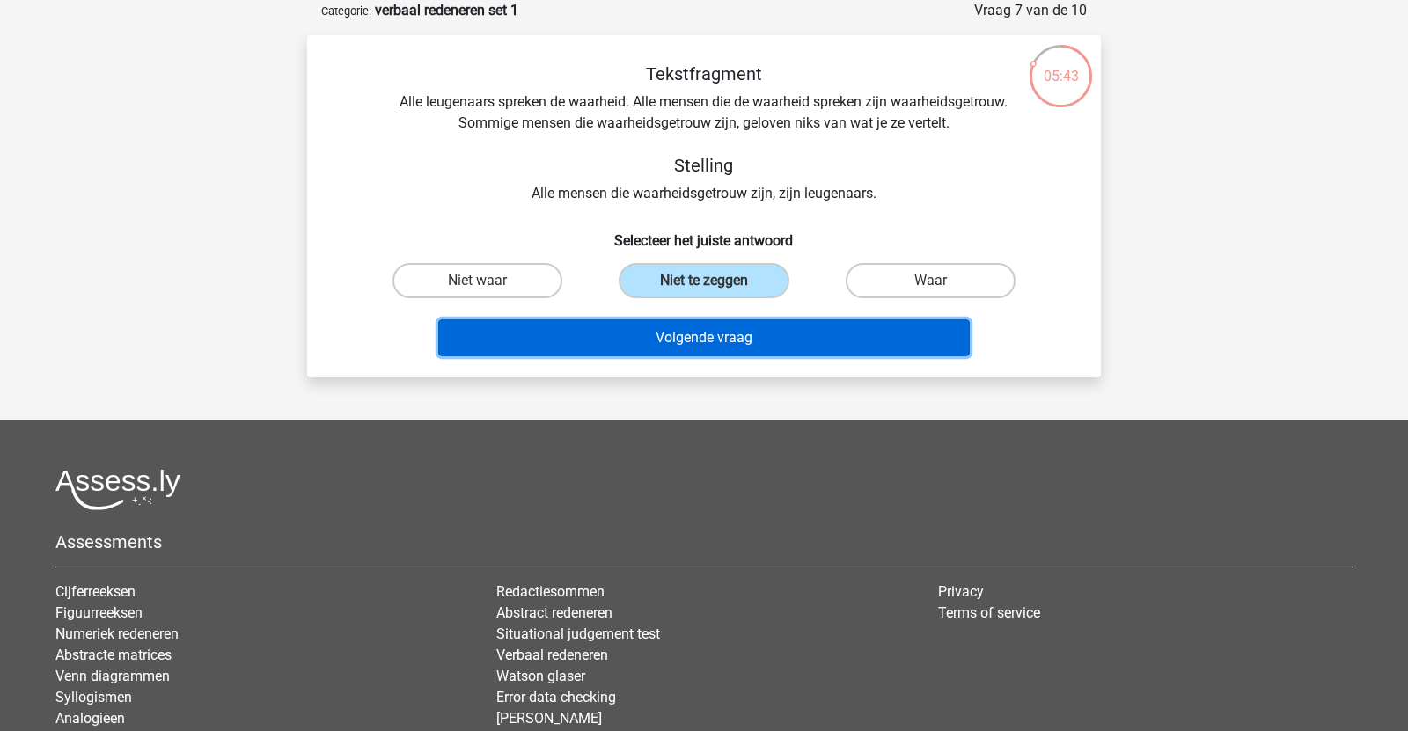
click at [701, 340] on button "Volgende vraag" at bounding box center [704, 337] width 532 height 37
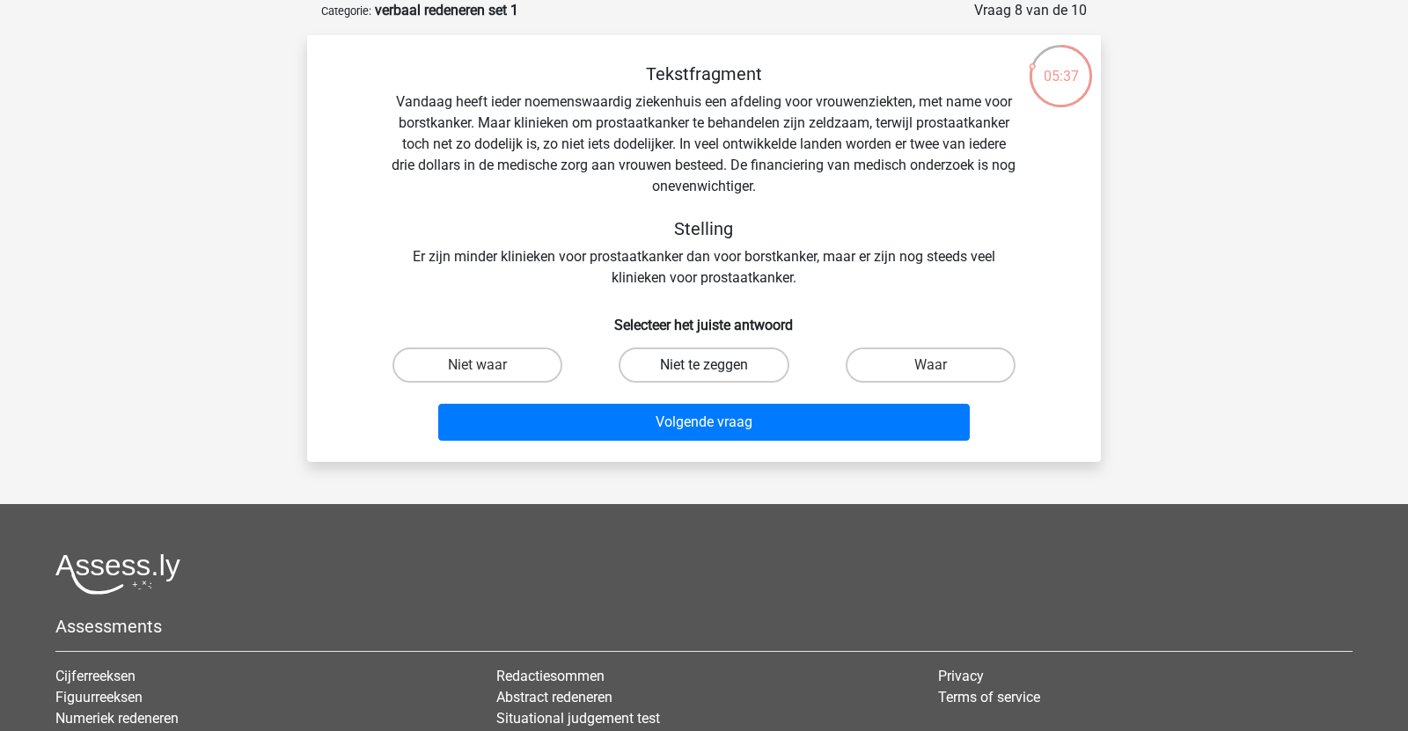
click at [698, 361] on label "Niet te zeggen" at bounding box center [704, 365] width 170 height 35
click at [704, 365] on input "Niet te zeggen" at bounding box center [709, 370] width 11 height 11
radio input "true"
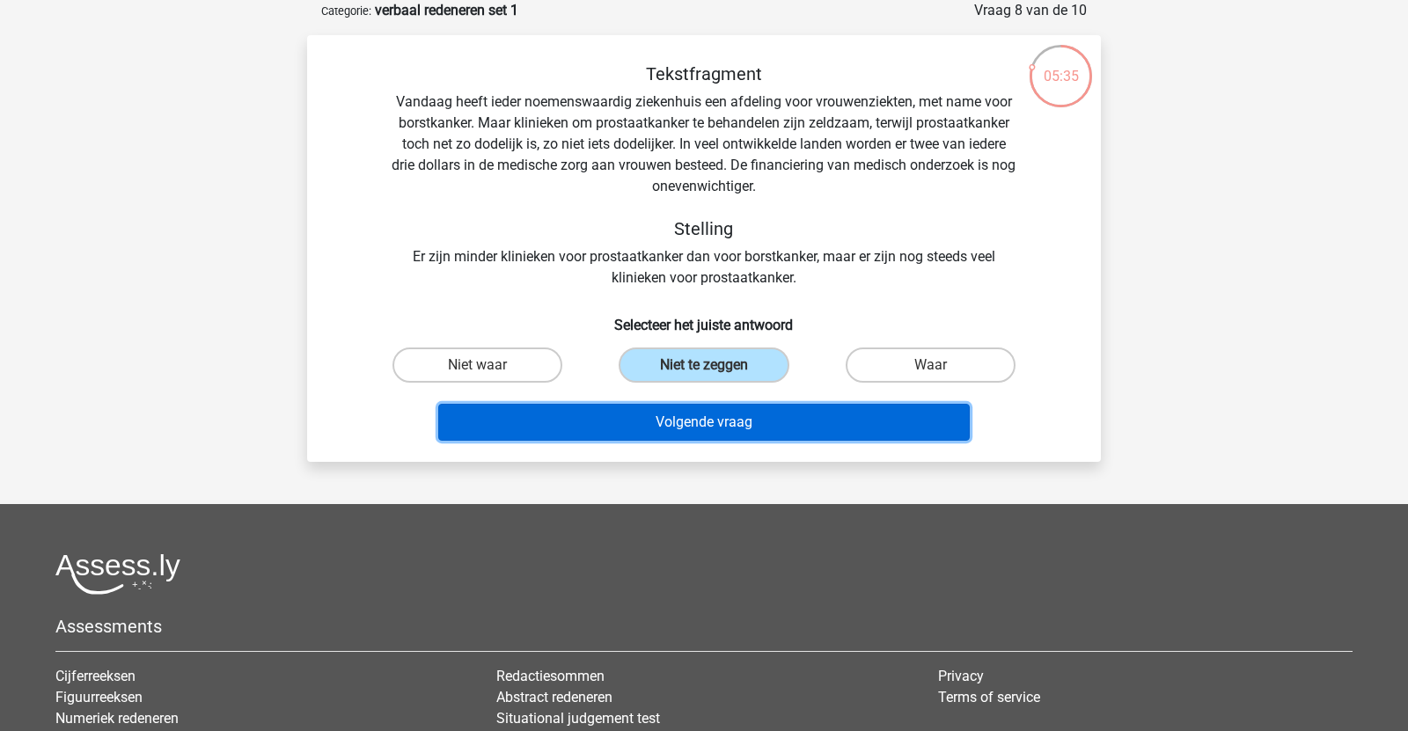
click at [702, 422] on button "Volgende vraag" at bounding box center [704, 422] width 532 height 37
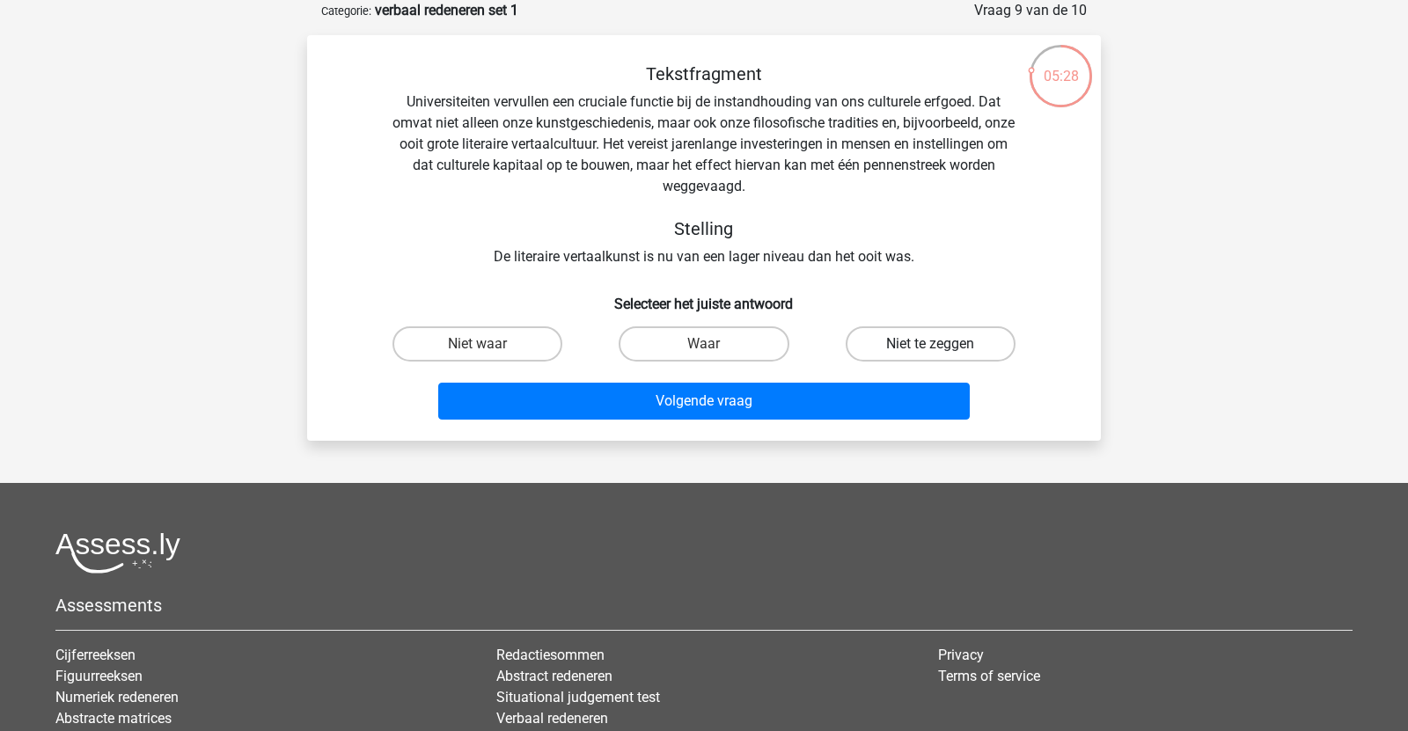
drag, startPoint x: 934, startPoint y: 343, endPoint x: 927, endPoint y: 349, distance: 9.4
click at [583, 345] on div "Niet te zeggen" at bounding box center [477, 343] width 212 height 35
click at [857, 343] on label "Niet te zeggen" at bounding box center [931, 343] width 170 height 35
click at [930, 344] on input "Niet te zeggen" at bounding box center [935, 349] width 11 height 11
radio input "true"
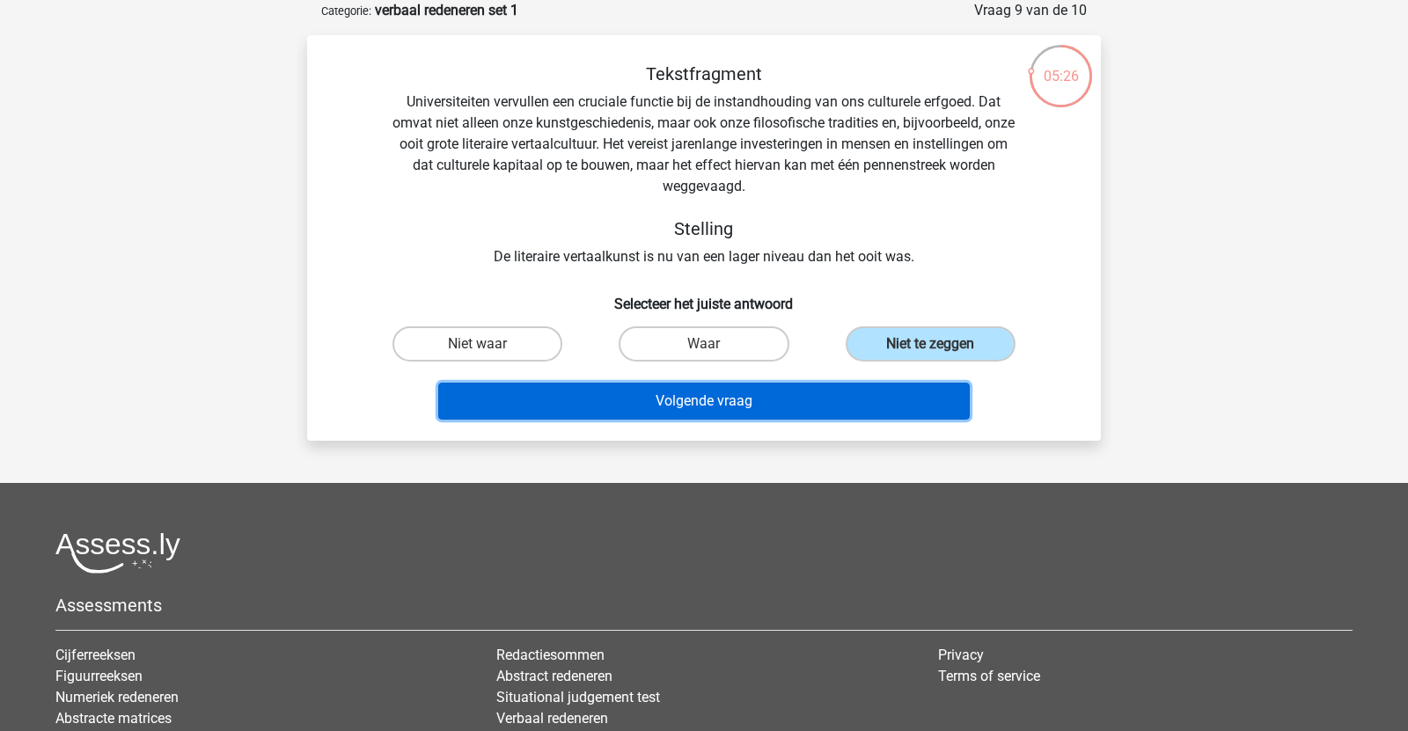
click at [814, 399] on button "Volgende vraag" at bounding box center [704, 401] width 532 height 37
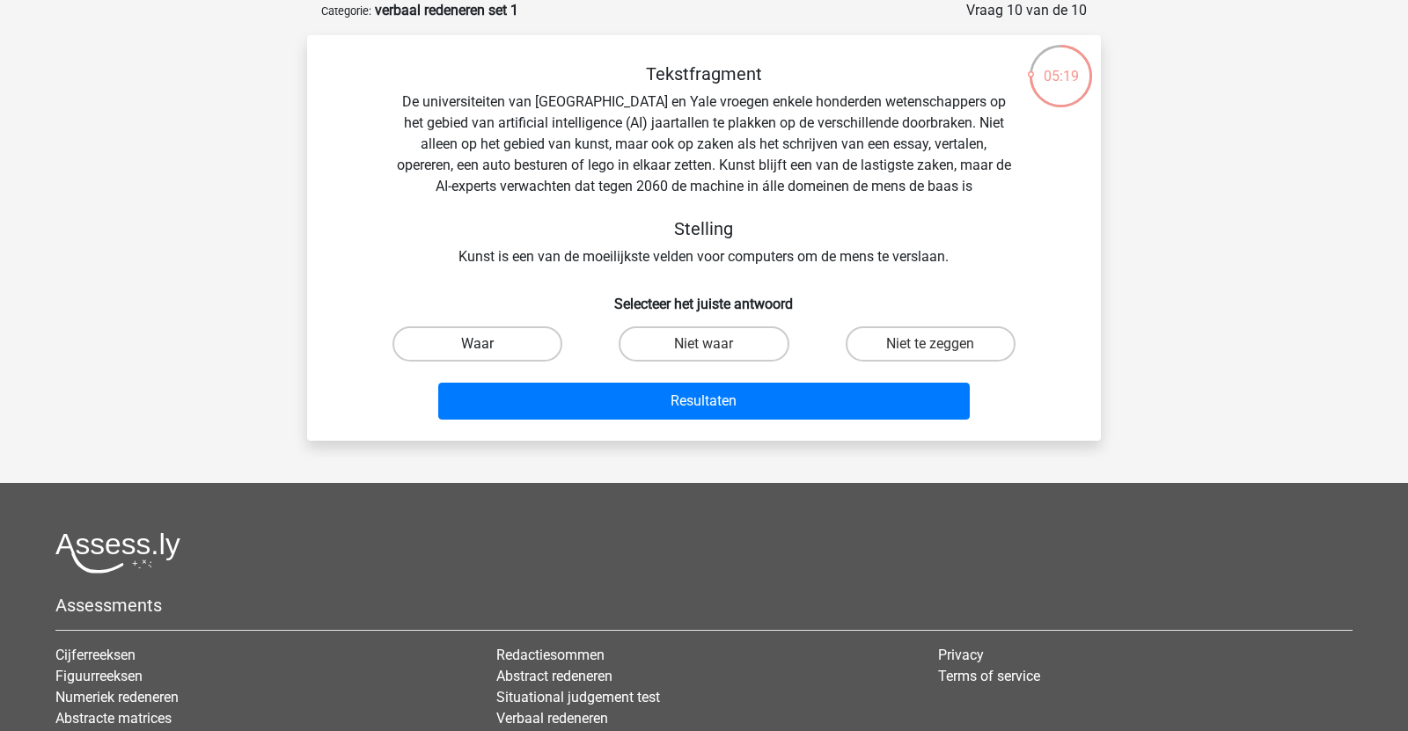
click at [488, 335] on label "Waar" at bounding box center [477, 343] width 170 height 35
click at [488, 344] on input "Waar" at bounding box center [483, 349] width 11 height 11
radio input "true"
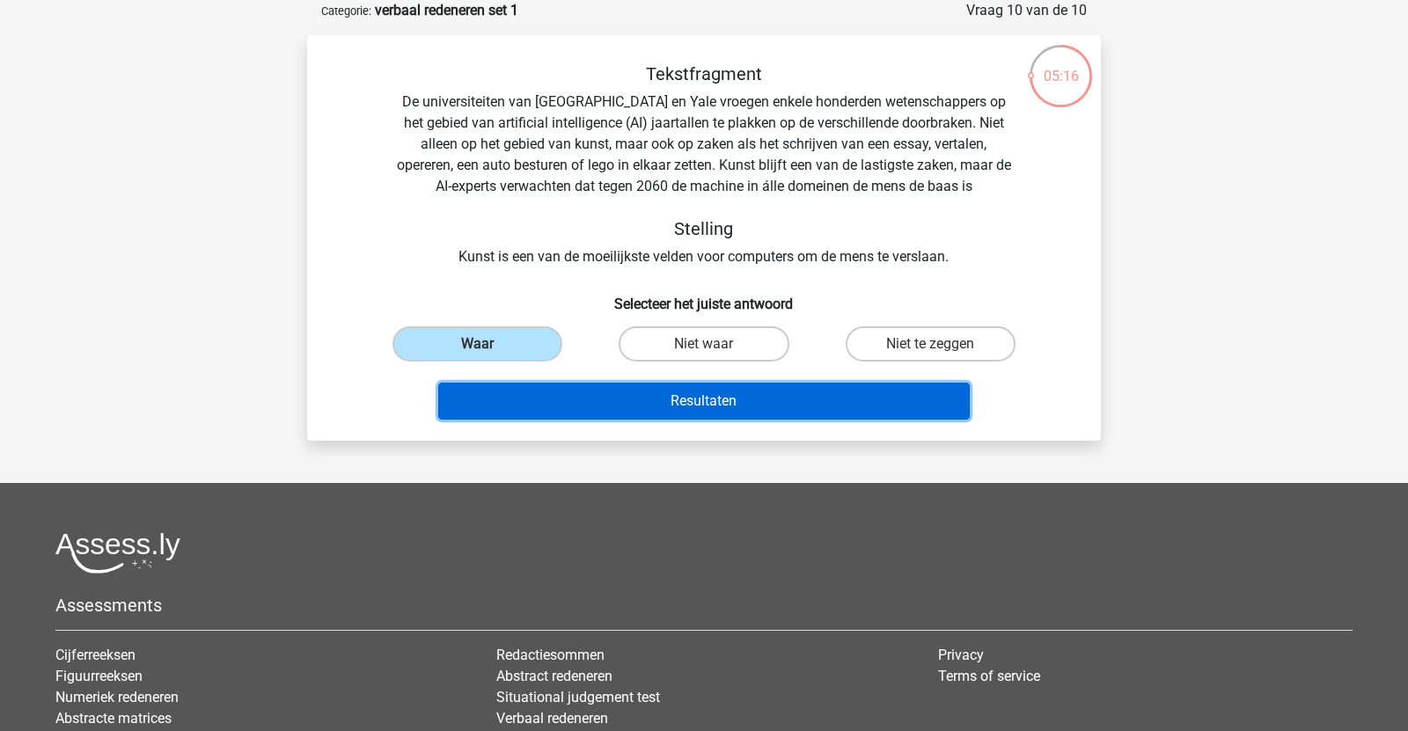
click at [697, 392] on button "Resultaten" at bounding box center [704, 401] width 532 height 37
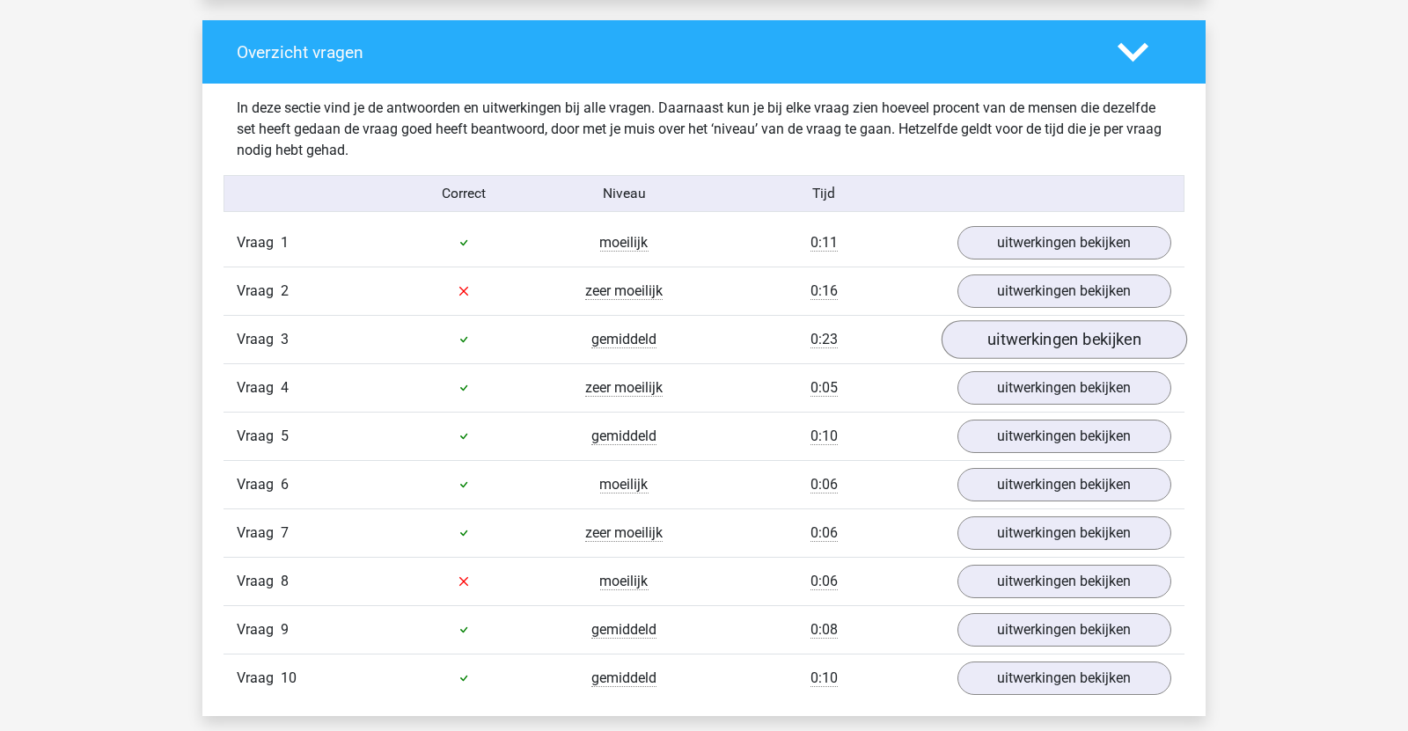
scroll to position [1301, 0]
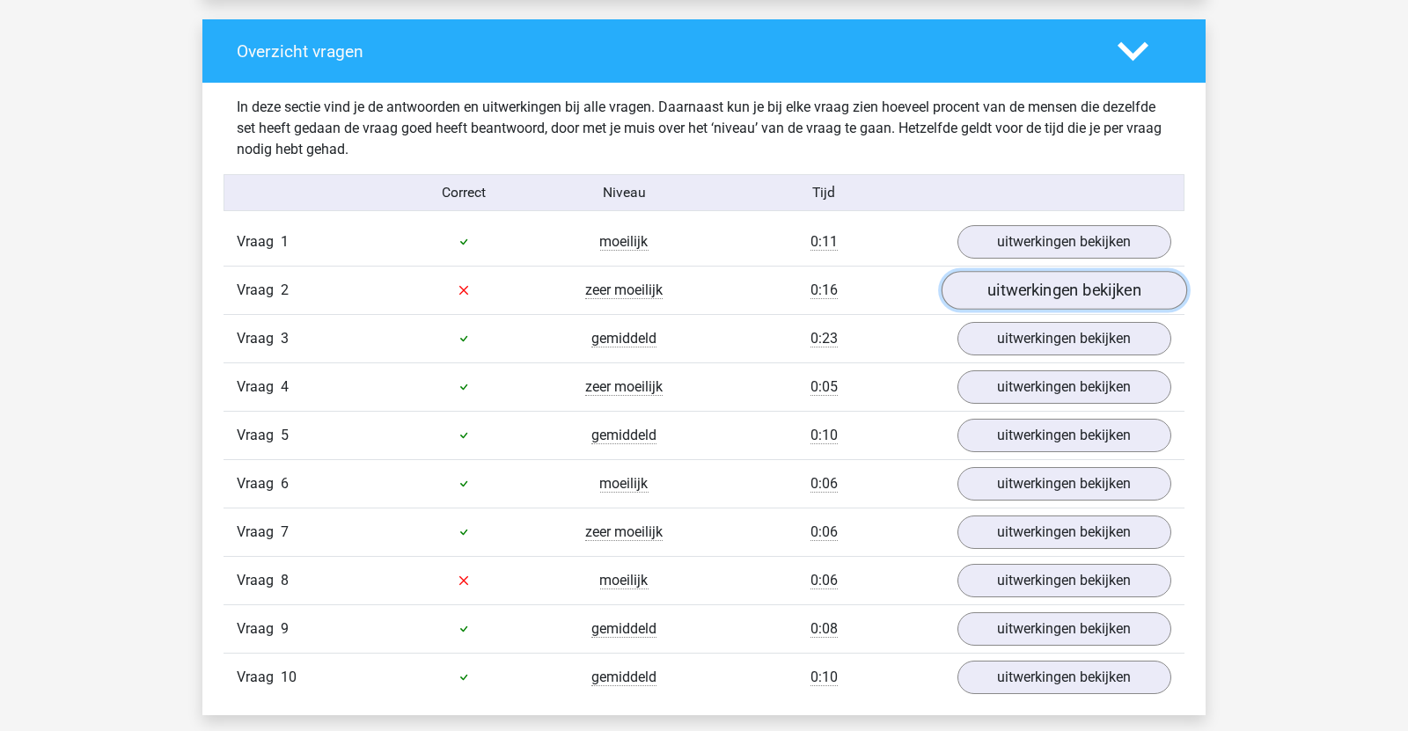
click at [1007, 278] on link "uitwerkingen bekijken" at bounding box center [1063, 290] width 245 height 39
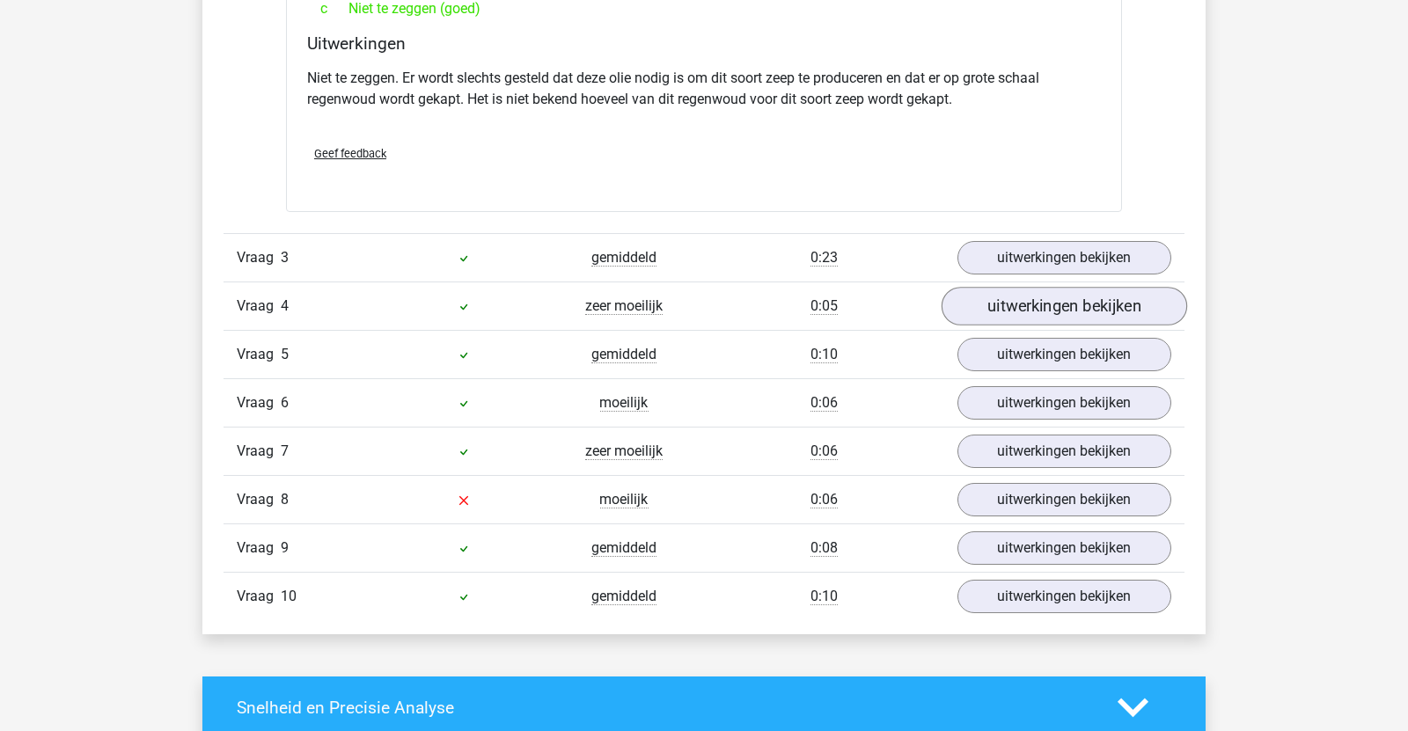
scroll to position [1997, 0]
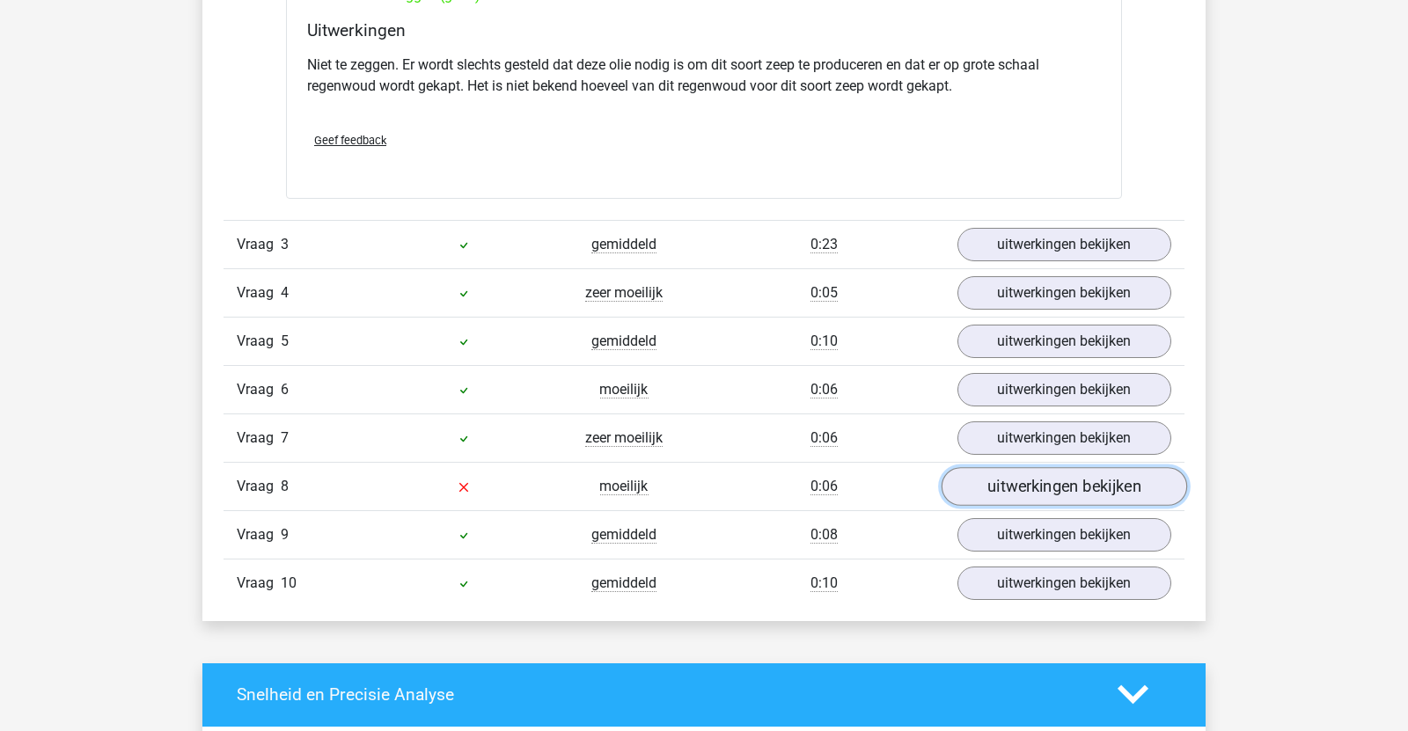
click at [1081, 482] on link "uitwerkingen bekijken" at bounding box center [1063, 486] width 245 height 39
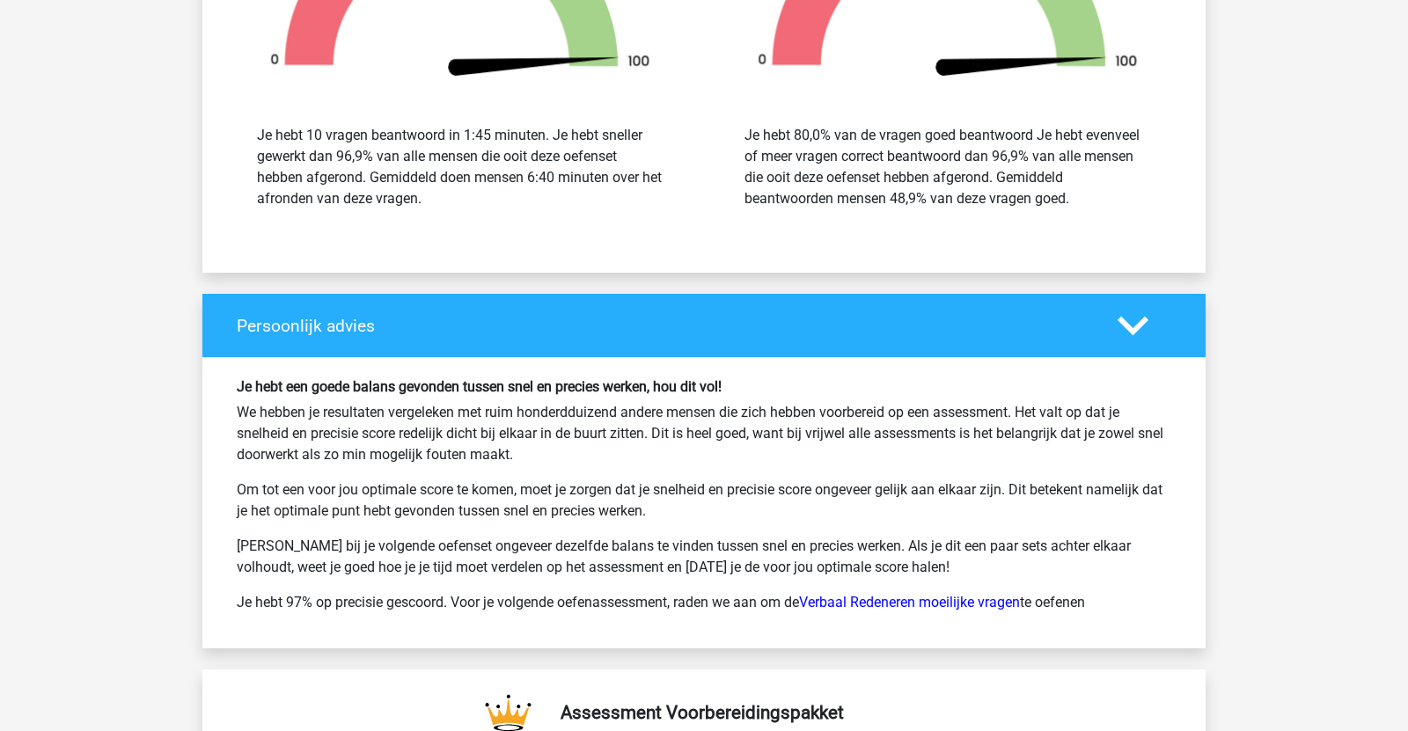
scroll to position [3513, 0]
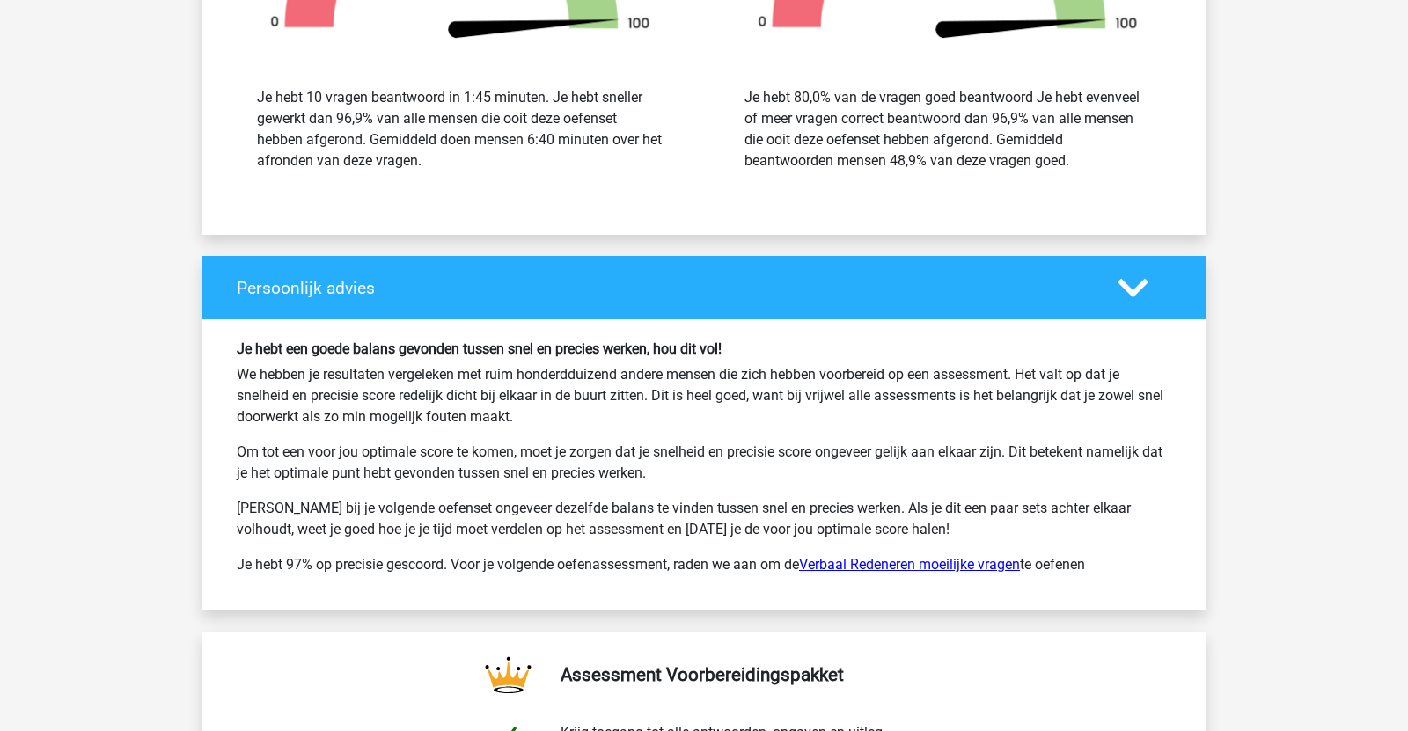
click at [928, 557] on link "Verbaal Redeneren moeilijke vragen" at bounding box center [909, 564] width 221 height 17
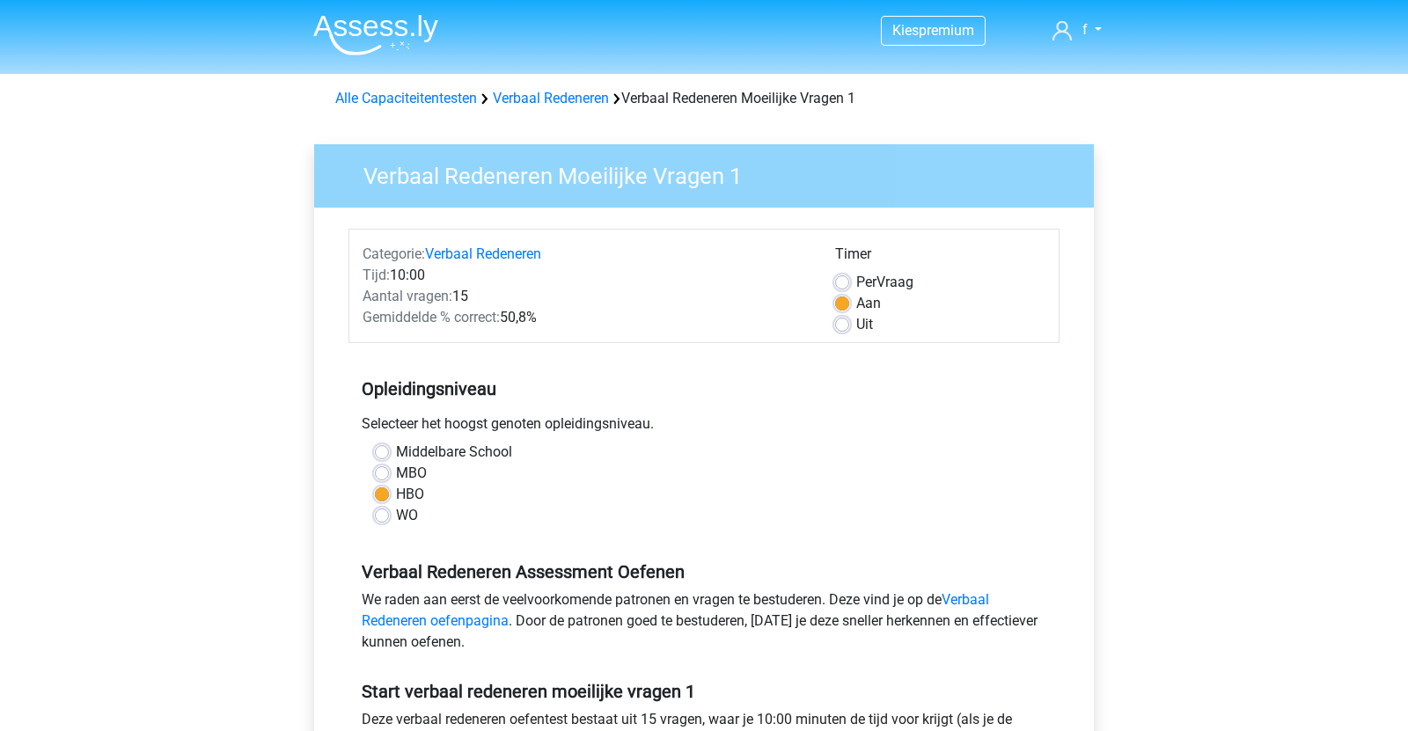
click at [396, 511] on label "WO" at bounding box center [407, 515] width 22 height 21
click at [379, 511] on input "WO" at bounding box center [382, 514] width 14 height 18
radio input "true"
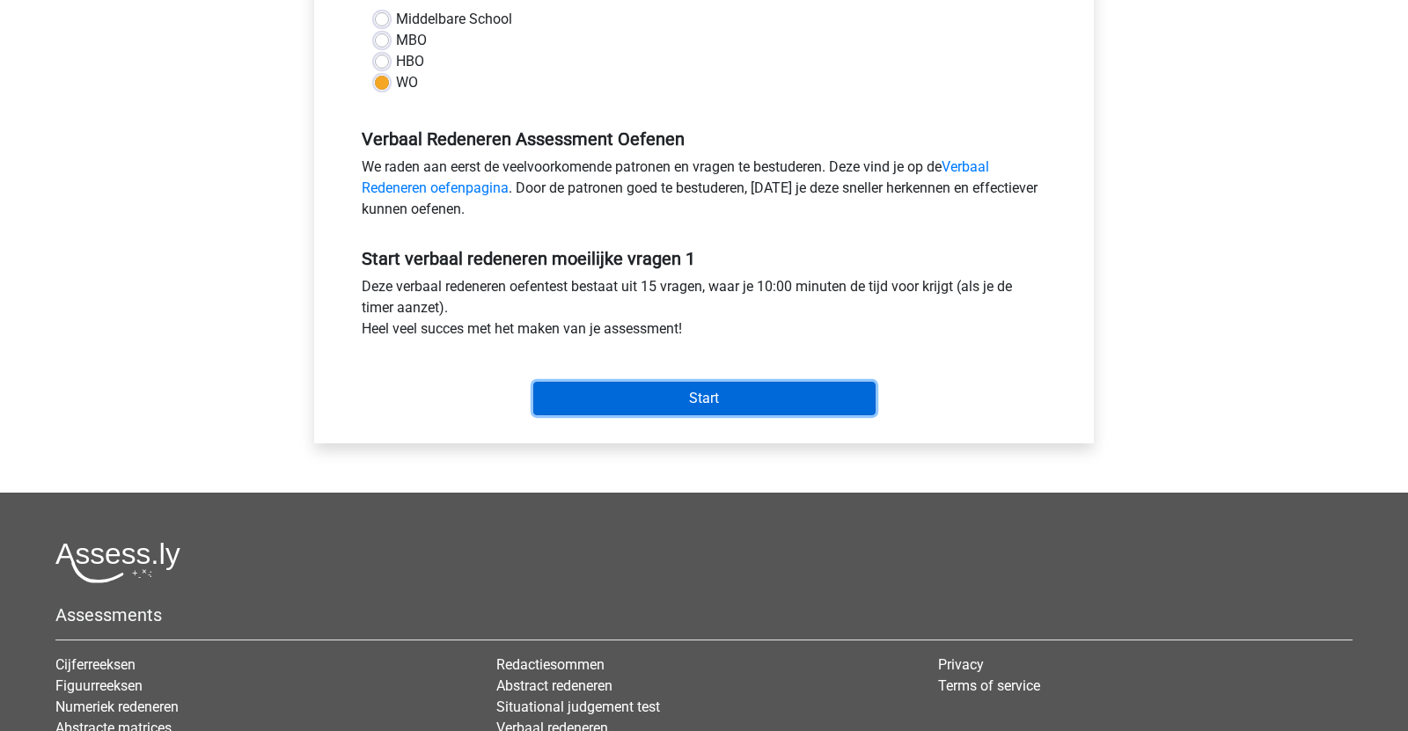
click at [685, 399] on input "Start" at bounding box center [704, 398] width 342 height 33
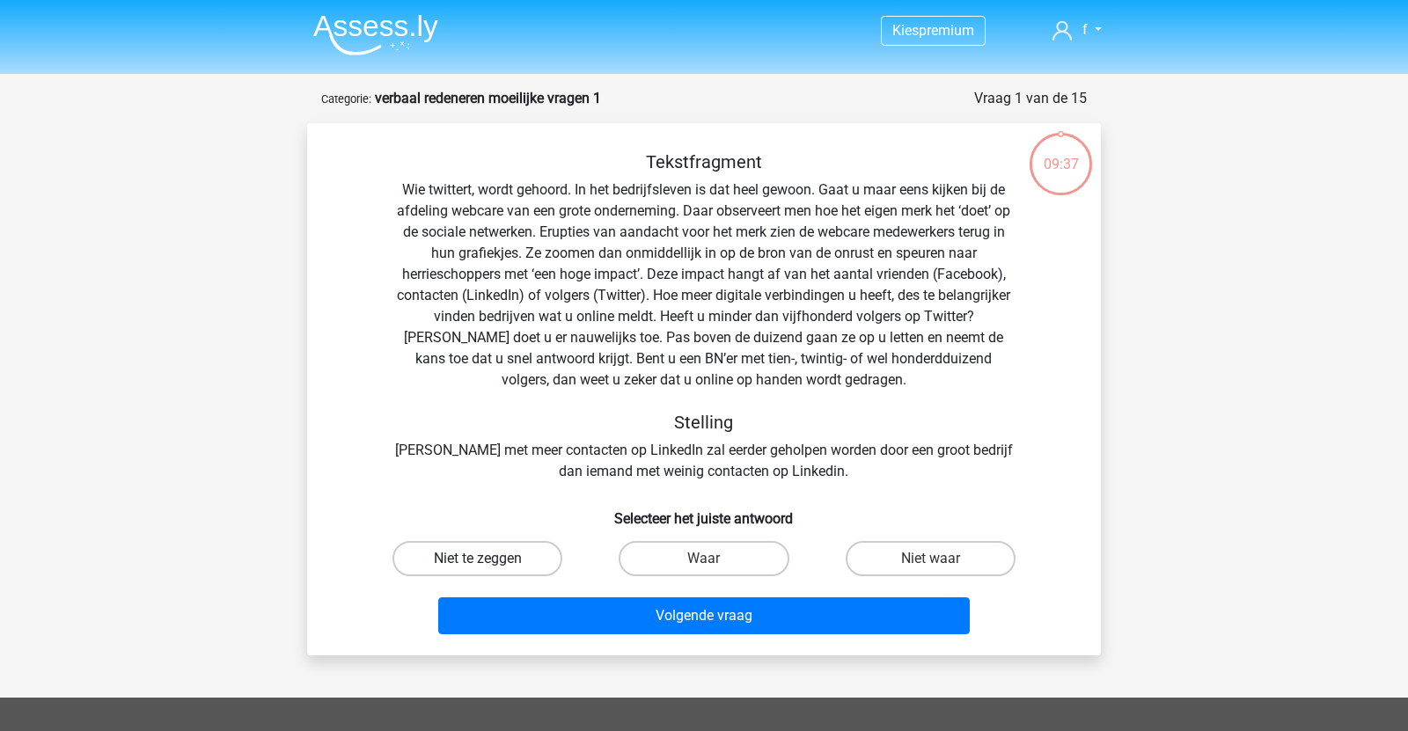
click at [548, 553] on label "Niet te zeggen" at bounding box center [477, 558] width 170 height 35
click at [489, 559] on input "Niet te zeggen" at bounding box center [483, 564] width 11 height 11
radio input "true"
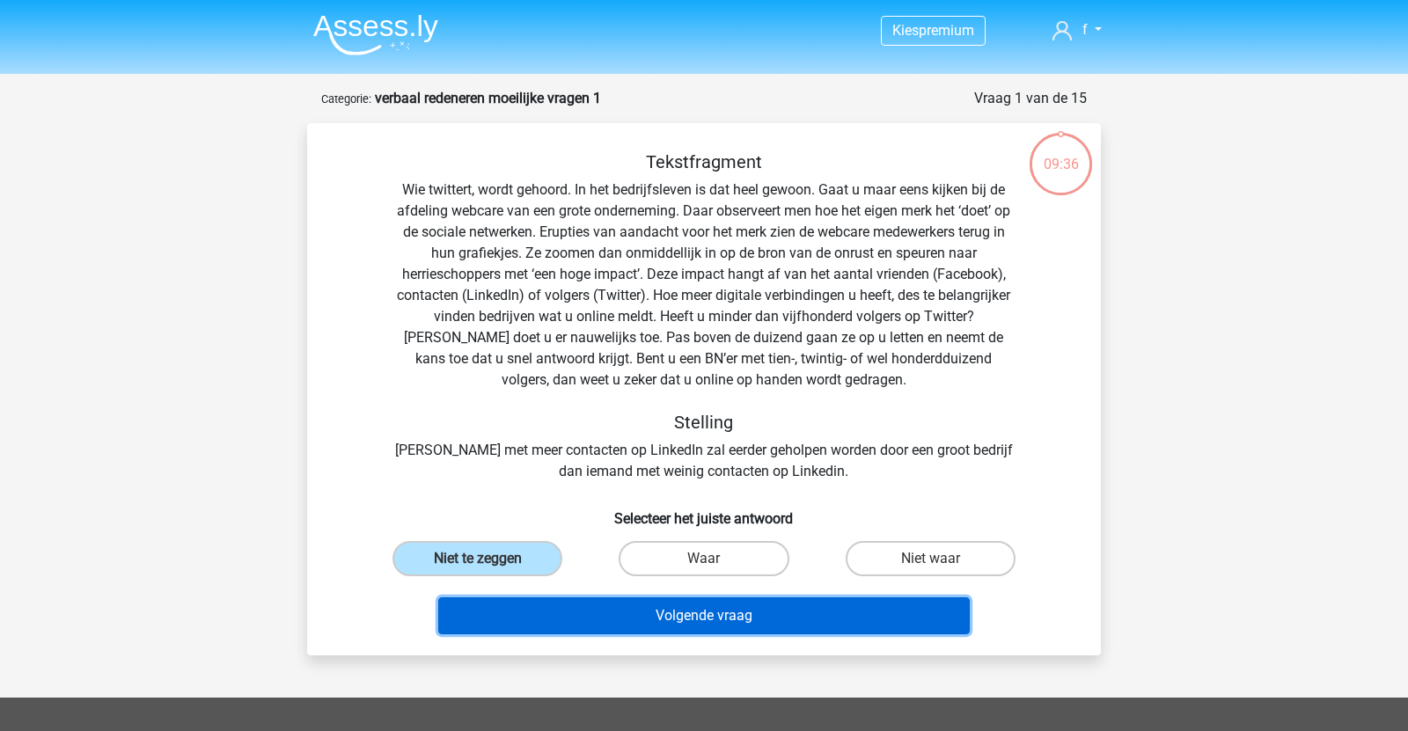
click at [679, 626] on button "Volgende vraag" at bounding box center [704, 615] width 532 height 37
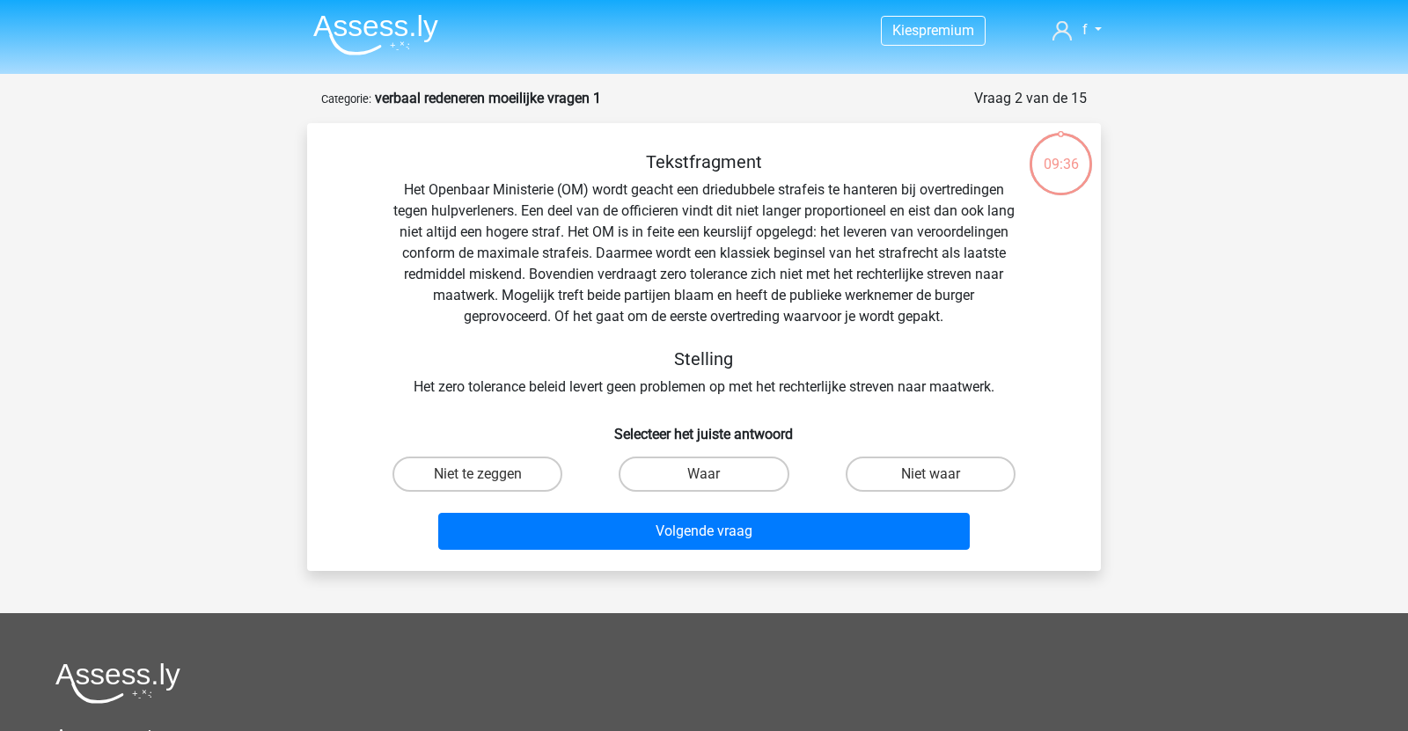
scroll to position [88, 0]
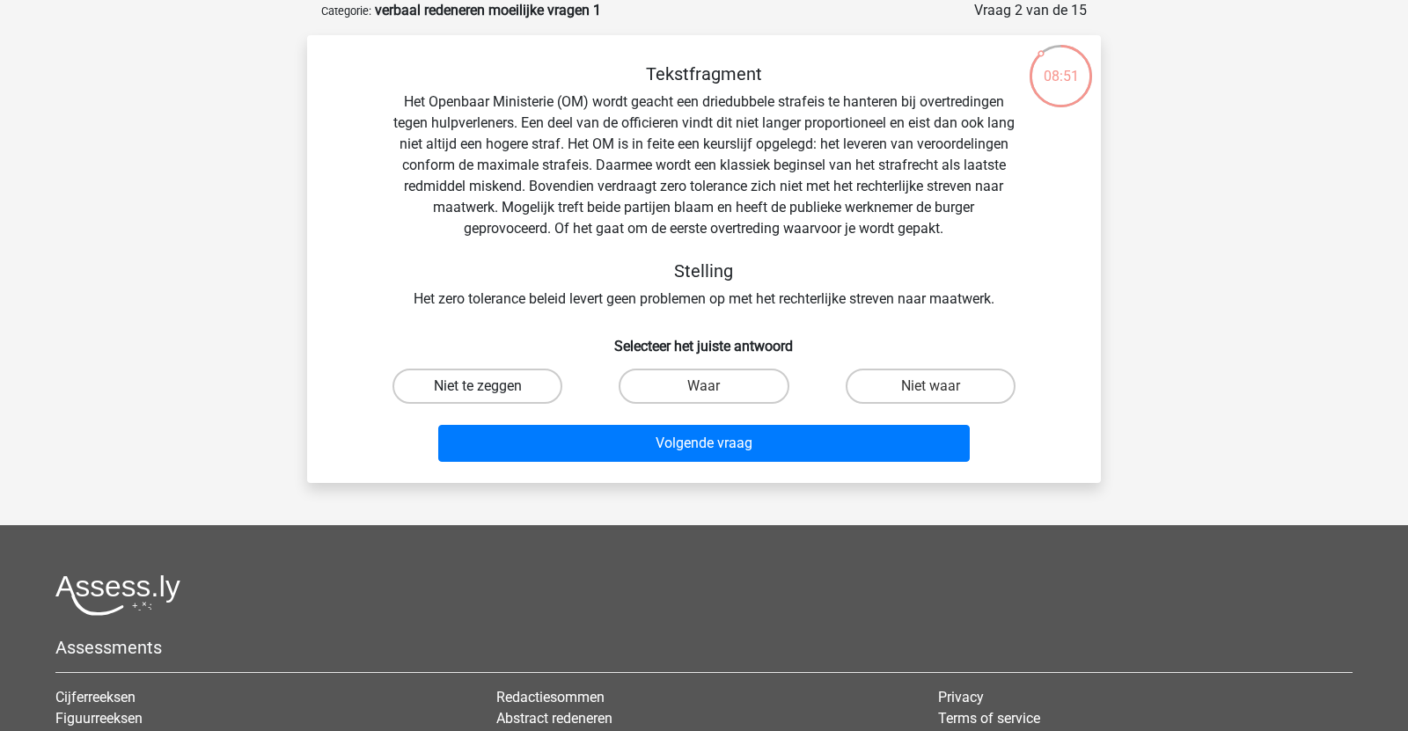
click at [503, 395] on label "Niet te zeggen" at bounding box center [477, 386] width 170 height 35
click at [489, 395] on input "Niet te zeggen" at bounding box center [483, 391] width 11 height 11
radio input "true"
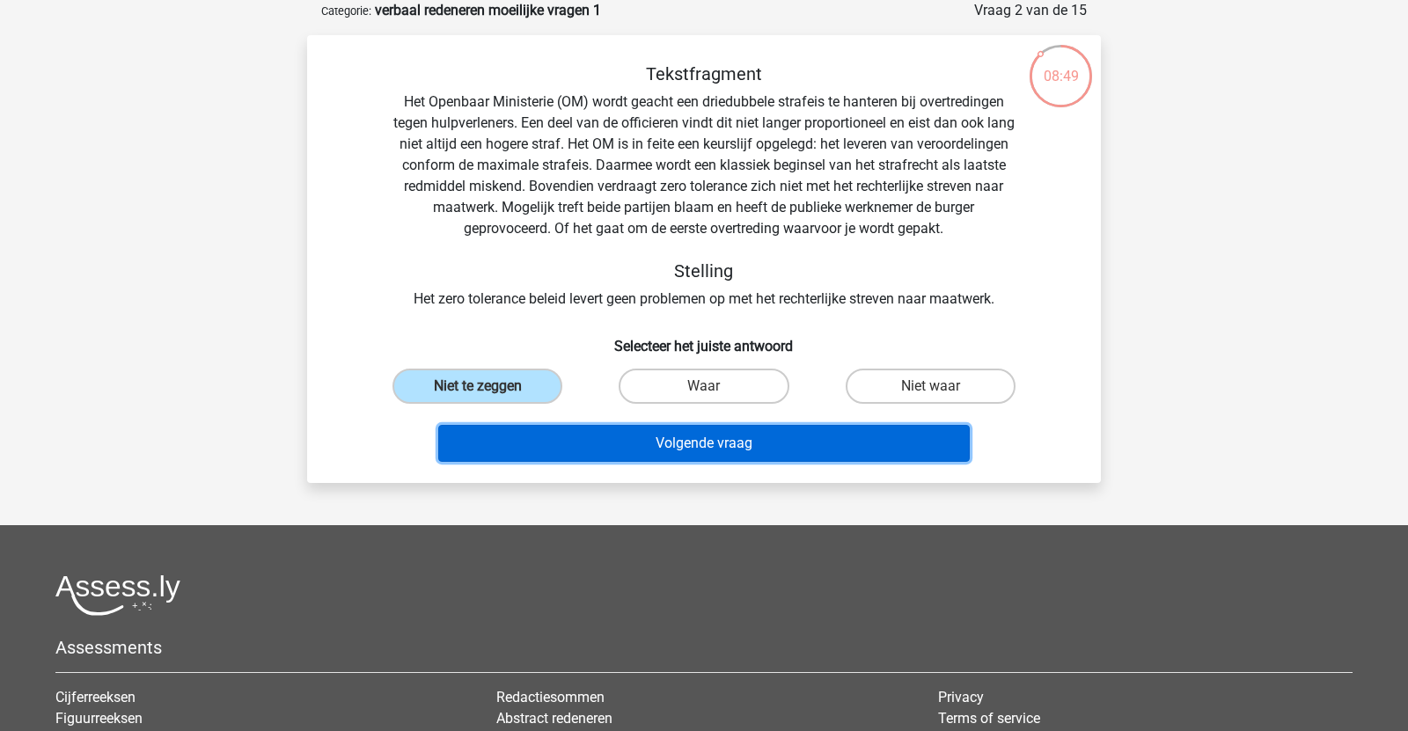
click at [530, 449] on button "Volgende vraag" at bounding box center [704, 443] width 532 height 37
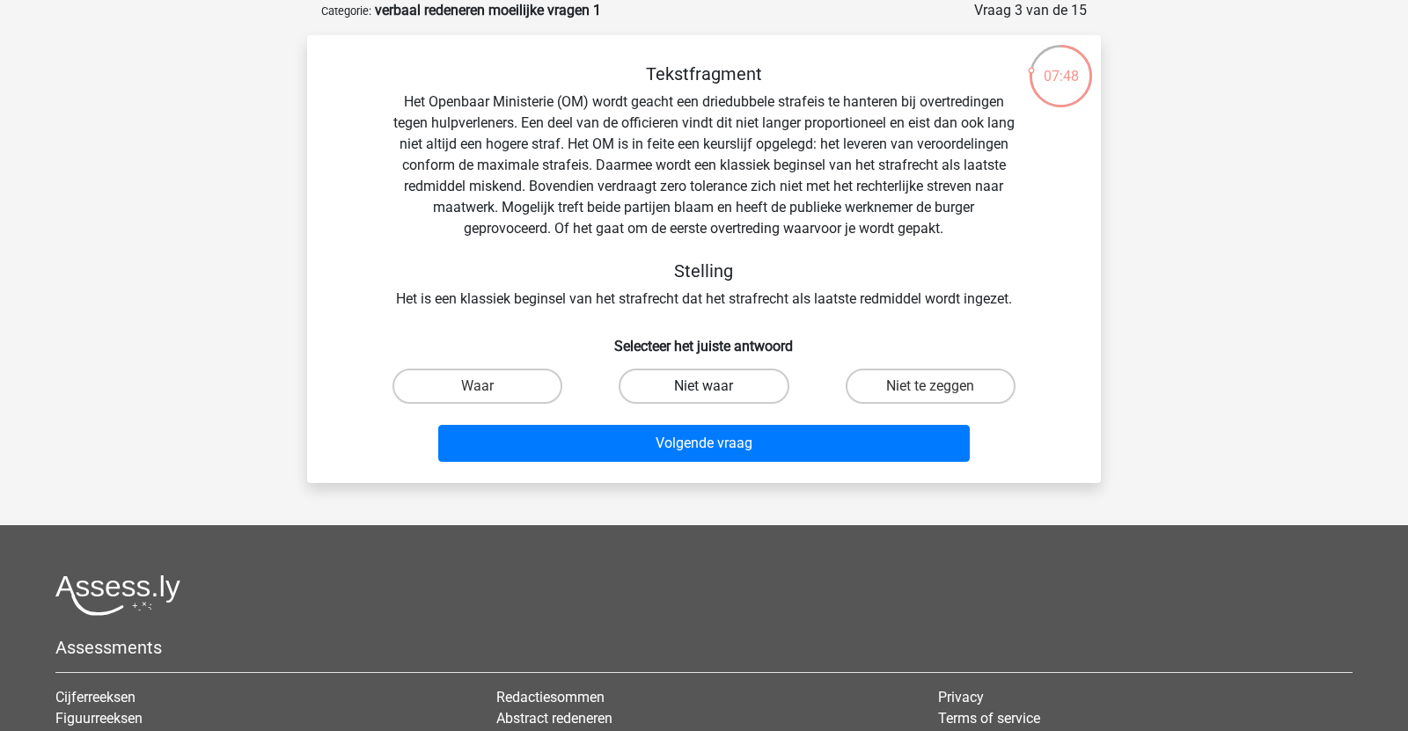
click at [749, 402] on label "Niet waar" at bounding box center [704, 386] width 170 height 35
click at [715, 398] on input "Niet waar" at bounding box center [709, 391] width 11 height 11
radio input "true"
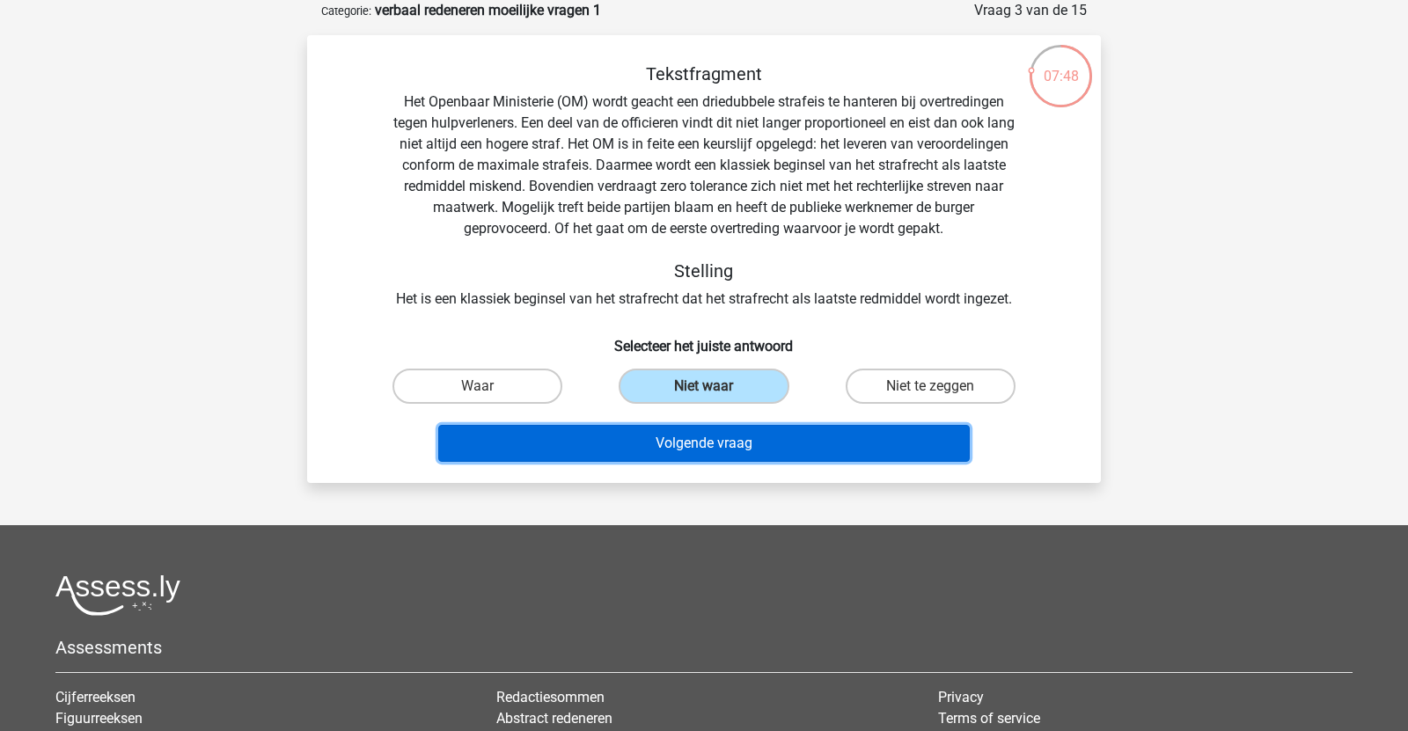
click at [731, 442] on button "Volgende vraag" at bounding box center [704, 443] width 532 height 37
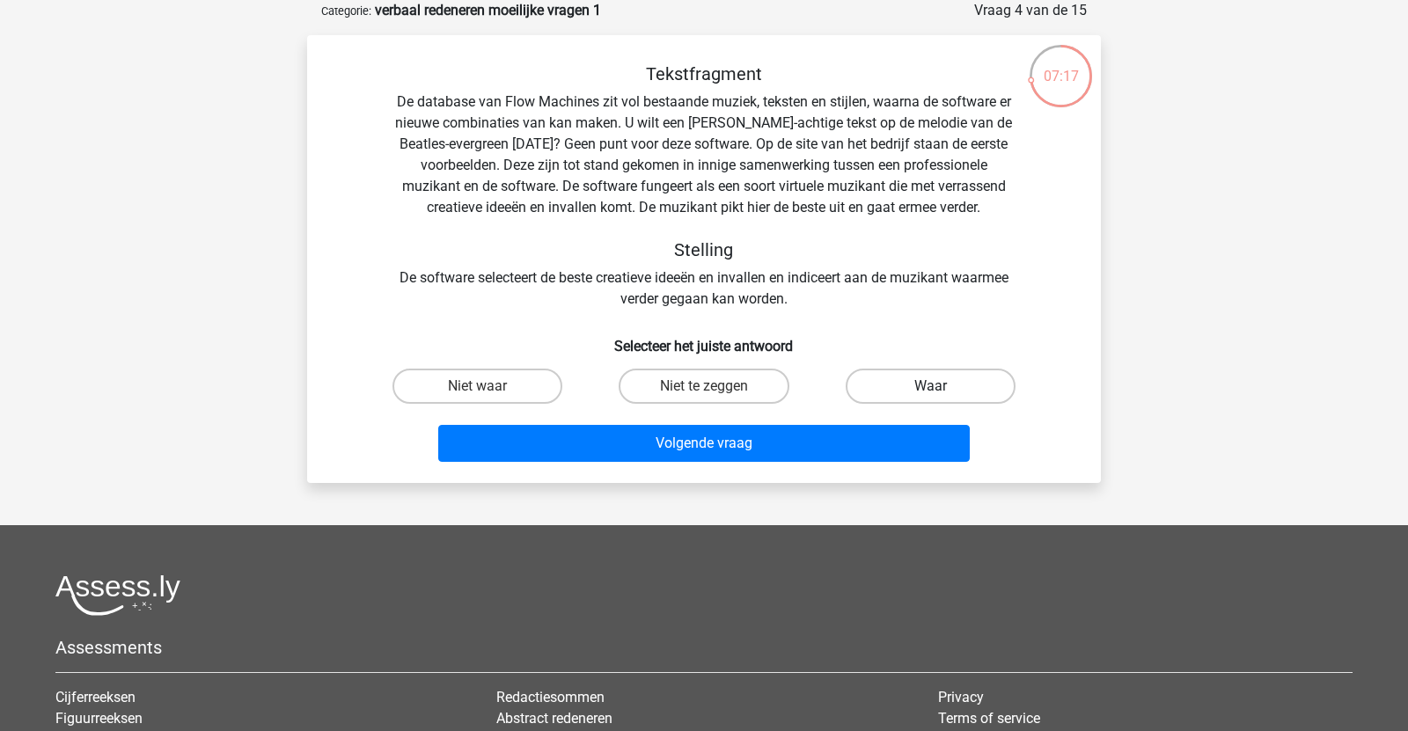
click at [959, 395] on label "Waar" at bounding box center [931, 386] width 170 height 35
click at [941, 395] on input "Waar" at bounding box center [935, 391] width 11 height 11
radio input "true"
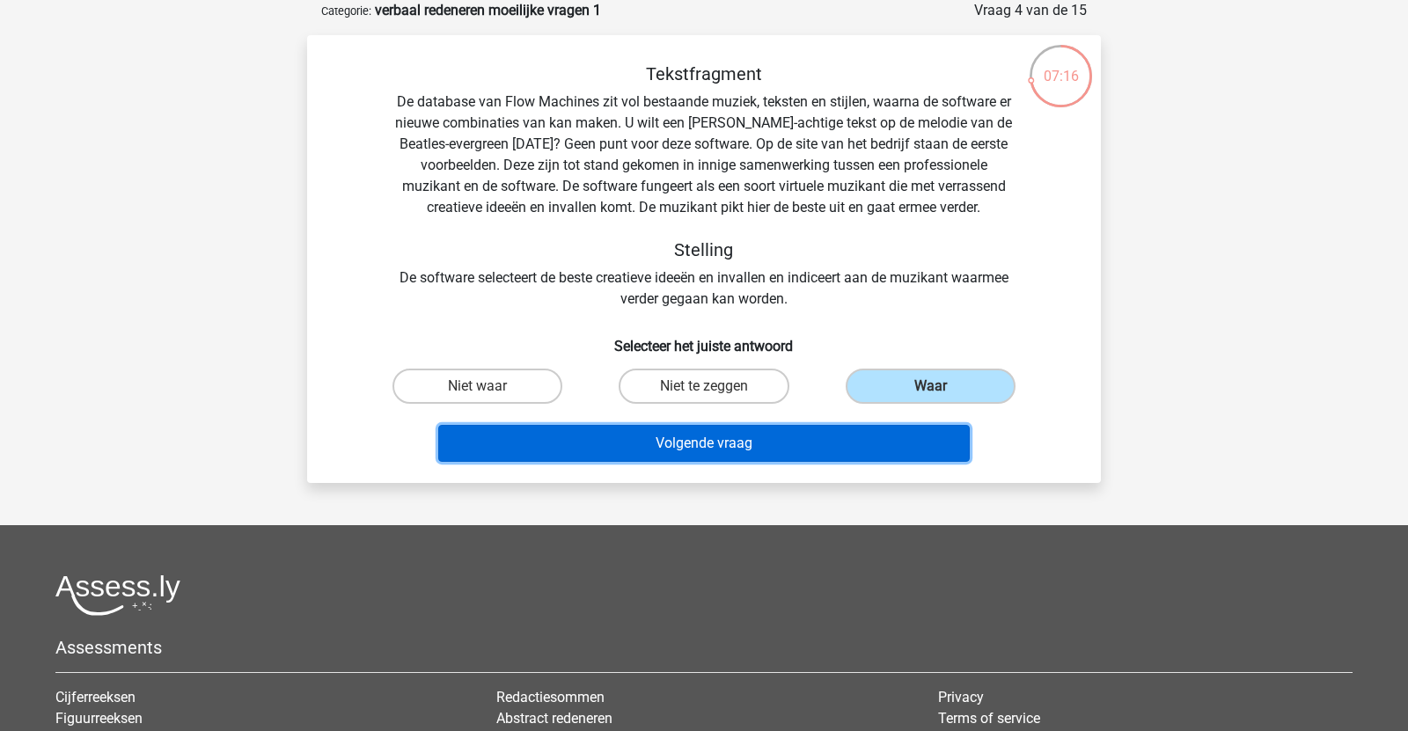
click at [697, 450] on button "Volgende vraag" at bounding box center [704, 443] width 532 height 37
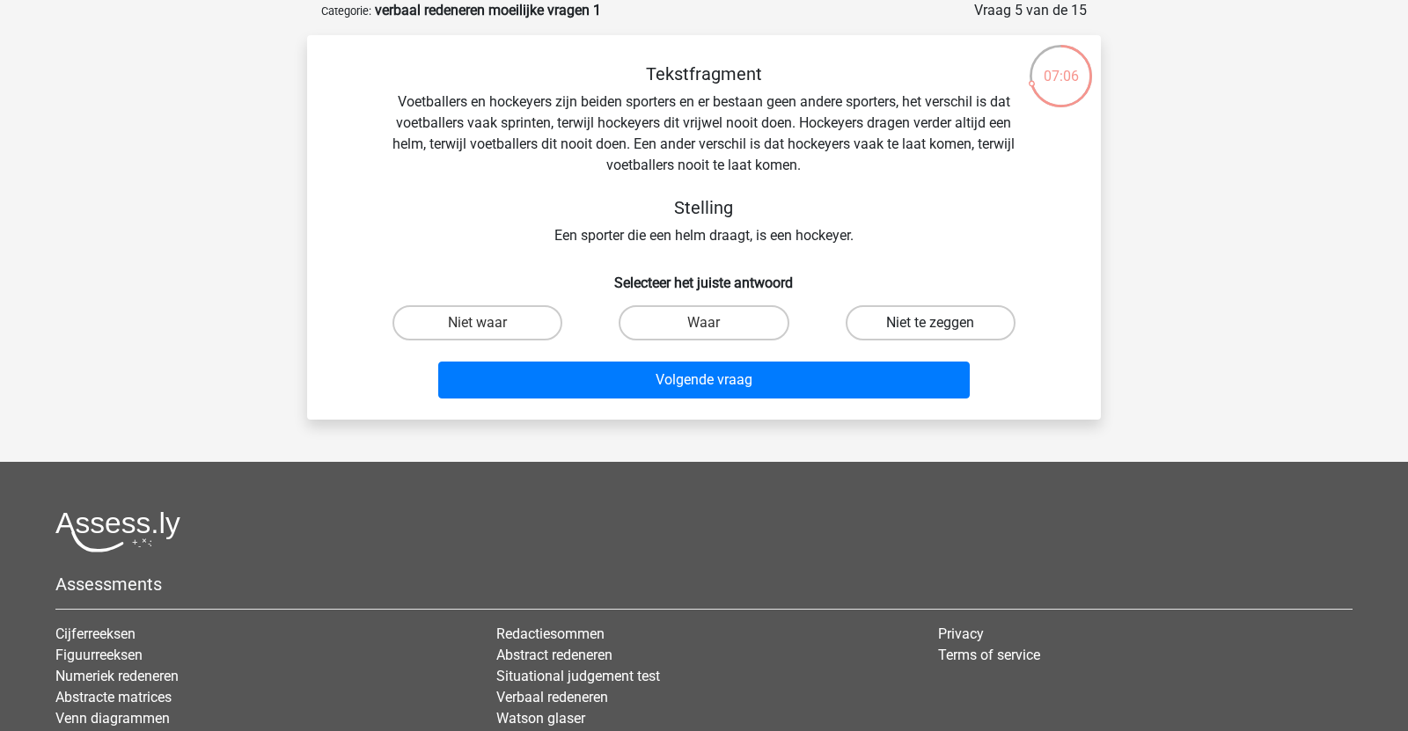
click at [930, 316] on label "Niet te zeggen" at bounding box center [931, 322] width 170 height 35
click at [930, 323] on input "Niet te zeggen" at bounding box center [935, 328] width 11 height 11
radio input "true"
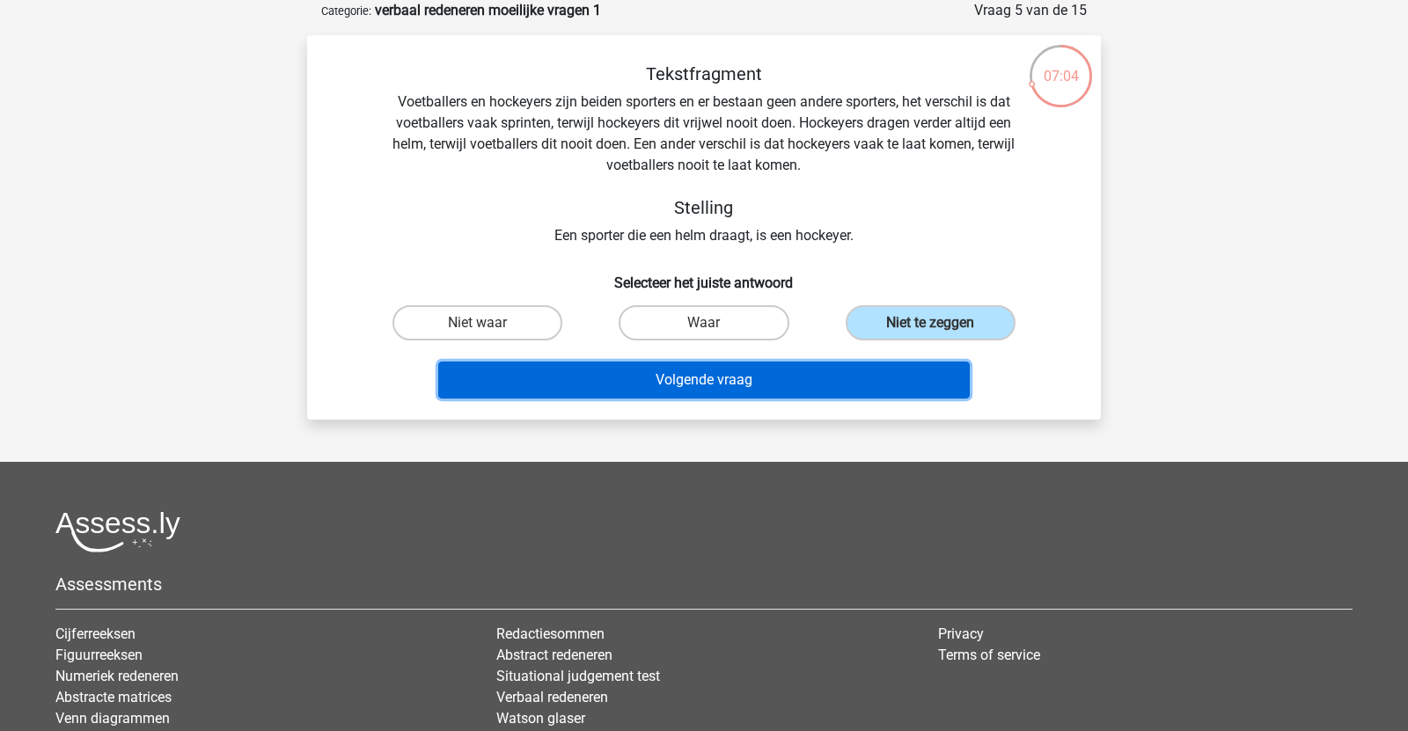
click at [714, 377] on button "Volgende vraag" at bounding box center [704, 380] width 532 height 37
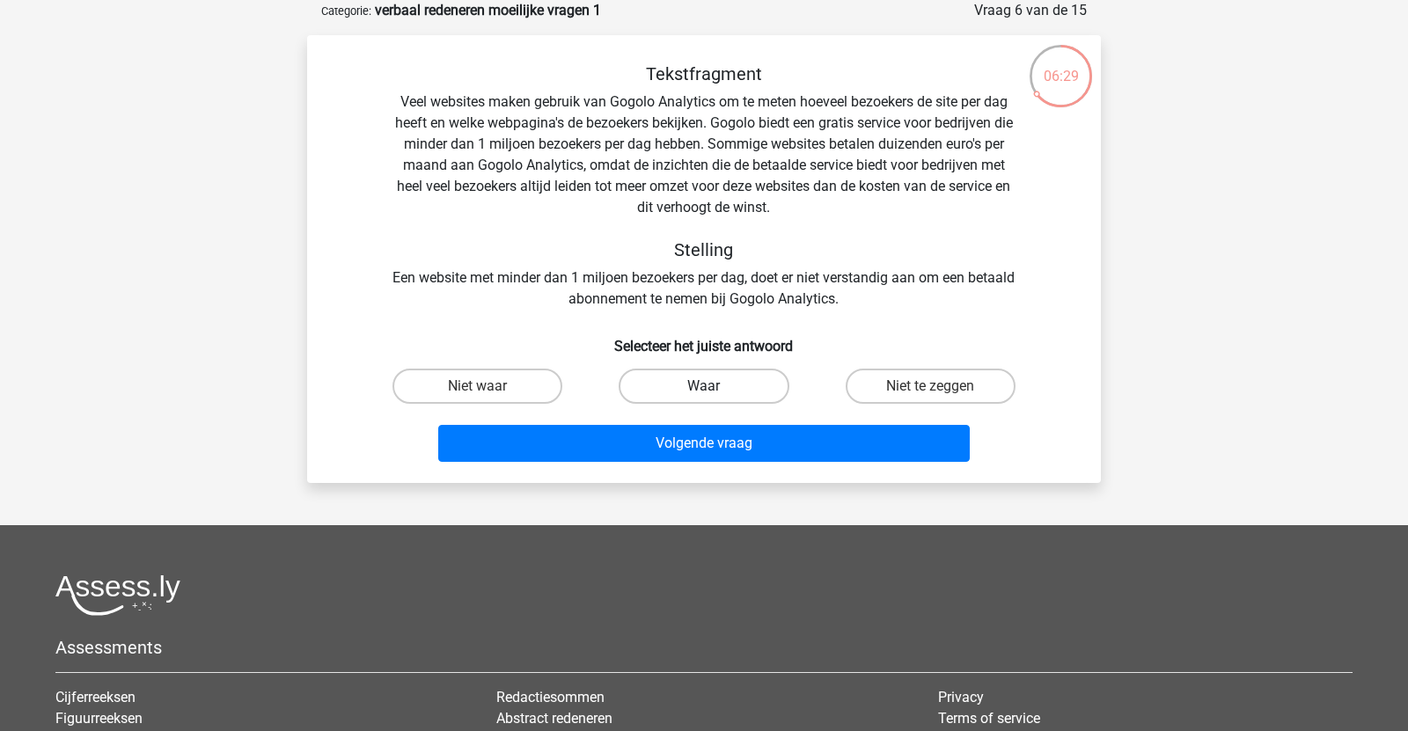
click at [736, 385] on label "Waar" at bounding box center [704, 386] width 170 height 35
click at [715, 386] on input "Waar" at bounding box center [709, 391] width 11 height 11
radio input "true"
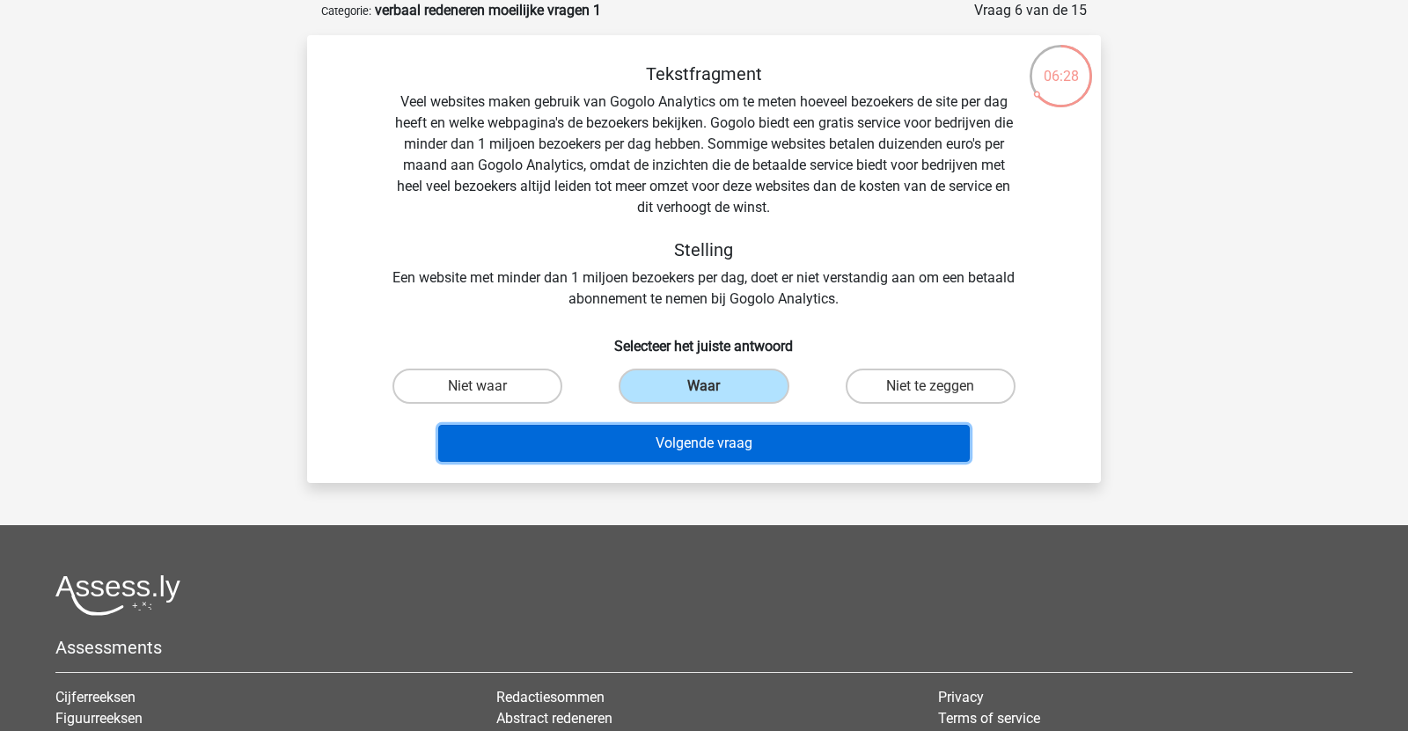
click at [744, 449] on button "Volgende vraag" at bounding box center [704, 443] width 532 height 37
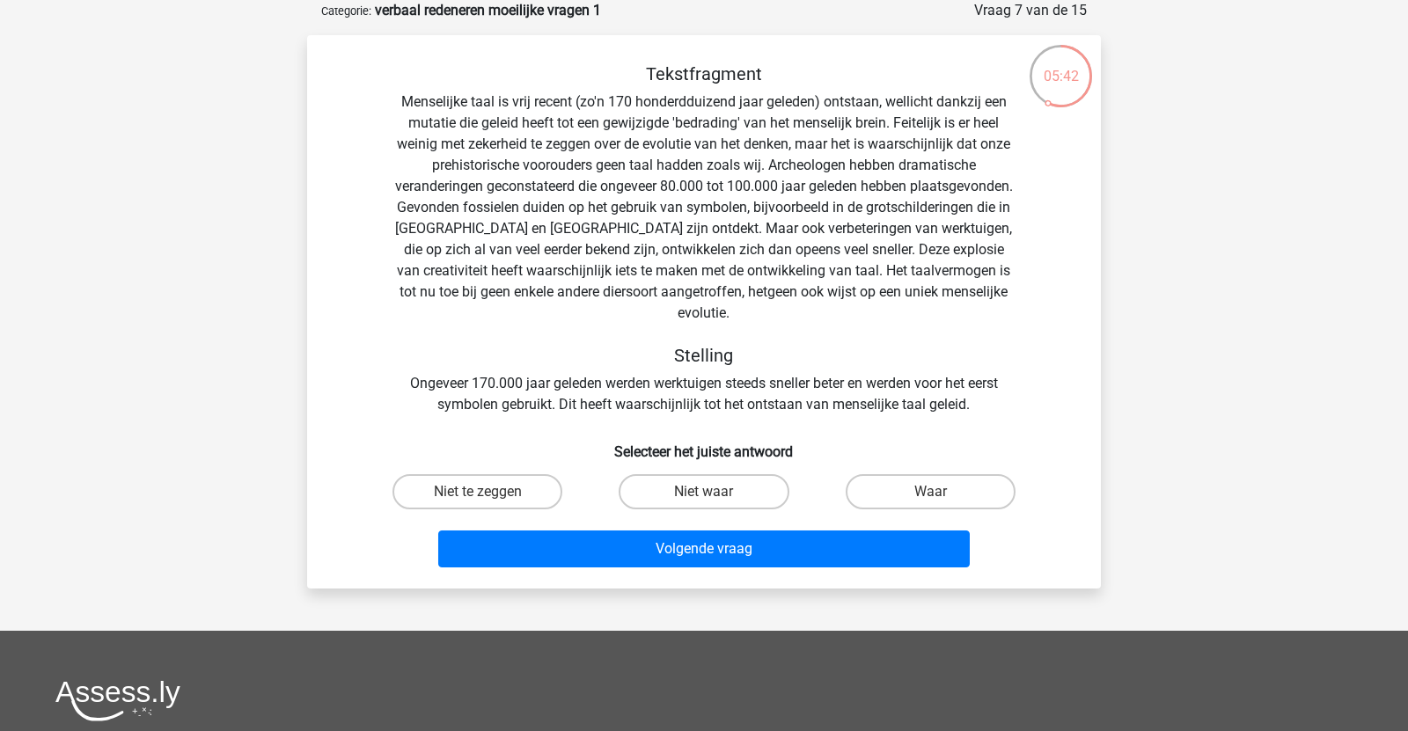
click at [729, 489] on div "Niet waar" at bounding box center [703, 491] width 226 height 49
click at [743, 478] on label "Niet waar" at bounding box center [704, 491] width 170 height 35
click at [715, 492] on input "Niet waar" at bounding box center [709, 497] width 11 height 11
radio input "true"
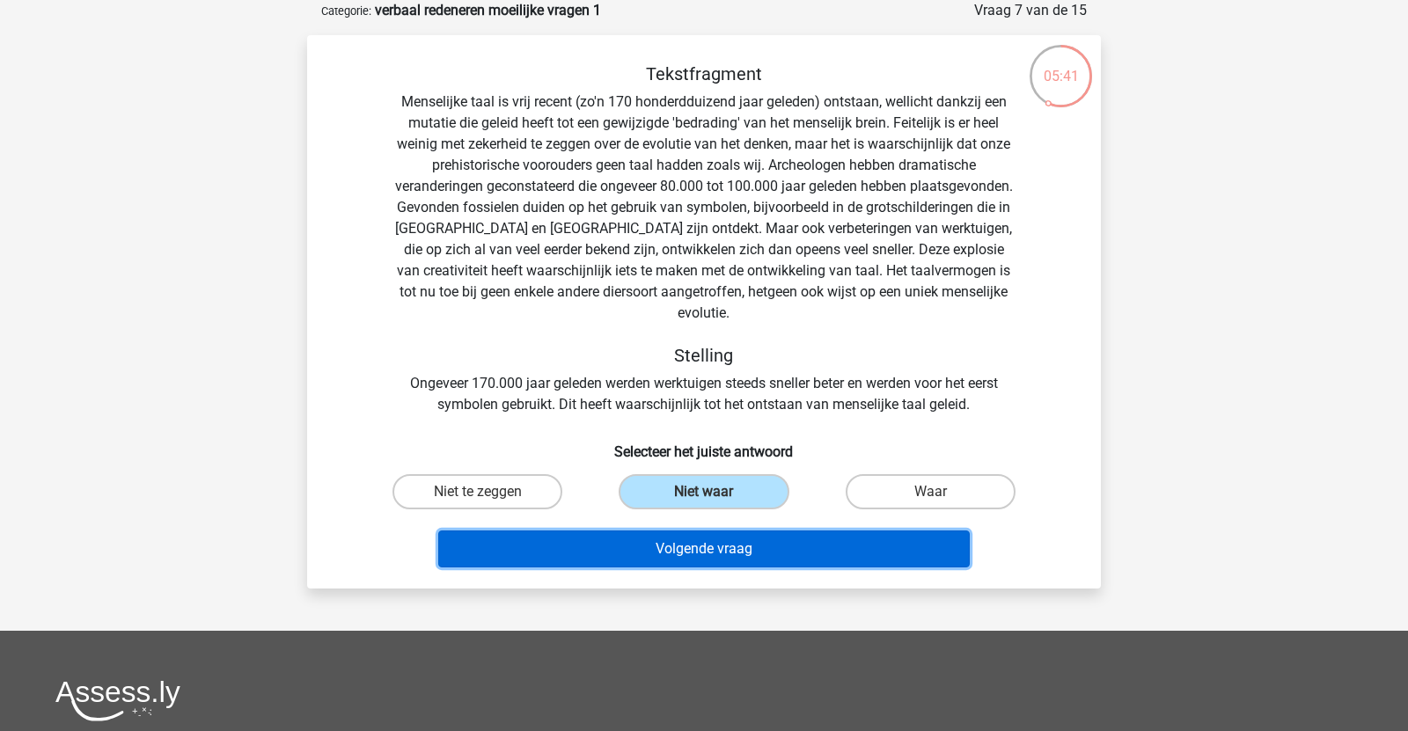
click at [743, 531] on button "Volgende vraag" at bounding box center [704, 549] width 532 height 37
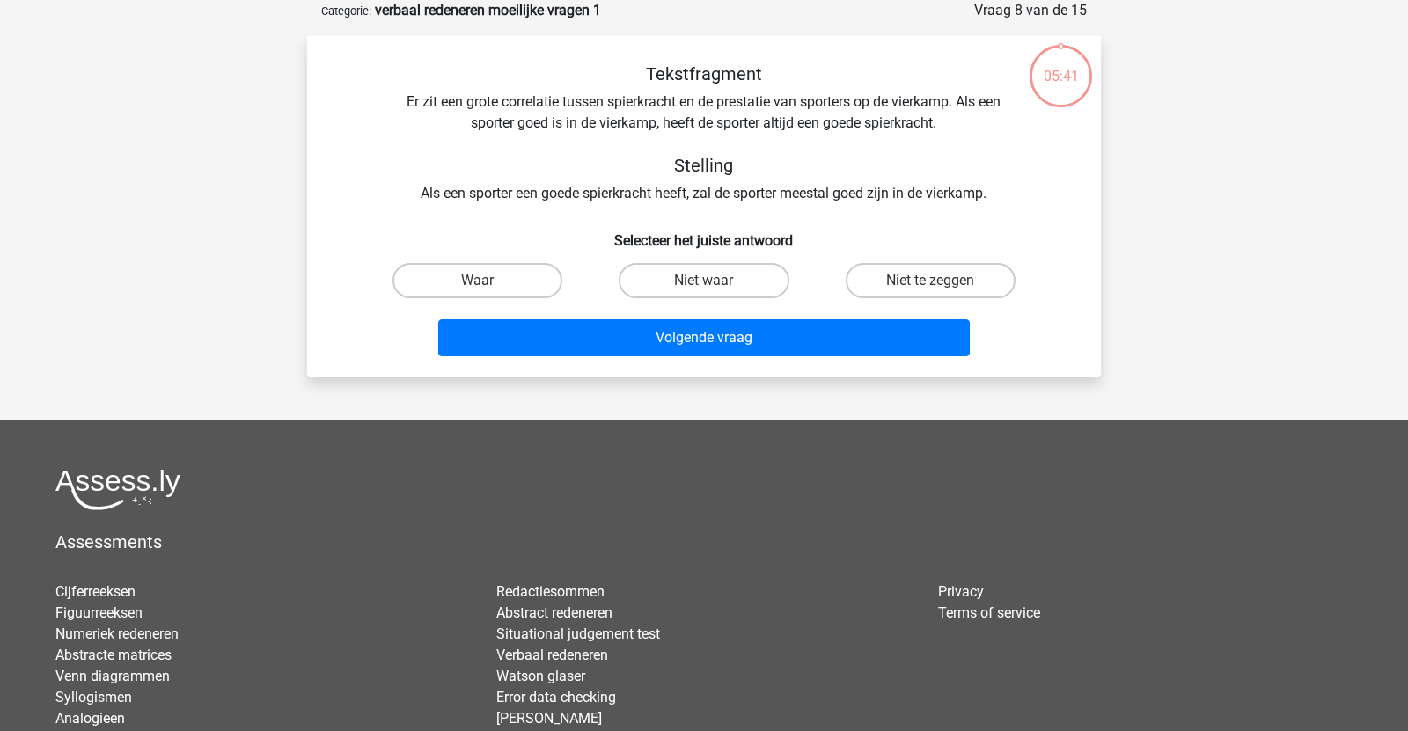
click at [752, 538] on h5 "Assessments" at bounding box center [703, 541] width 1297 height 21
click at [908, 285] on label "Niet te zeggen" at bounding box center [931, 280] width 170 height 35
click at [930, 285] on input "Niet te zeggen" at bounding box center [935, 286] width 11 height 11
radio input "true"
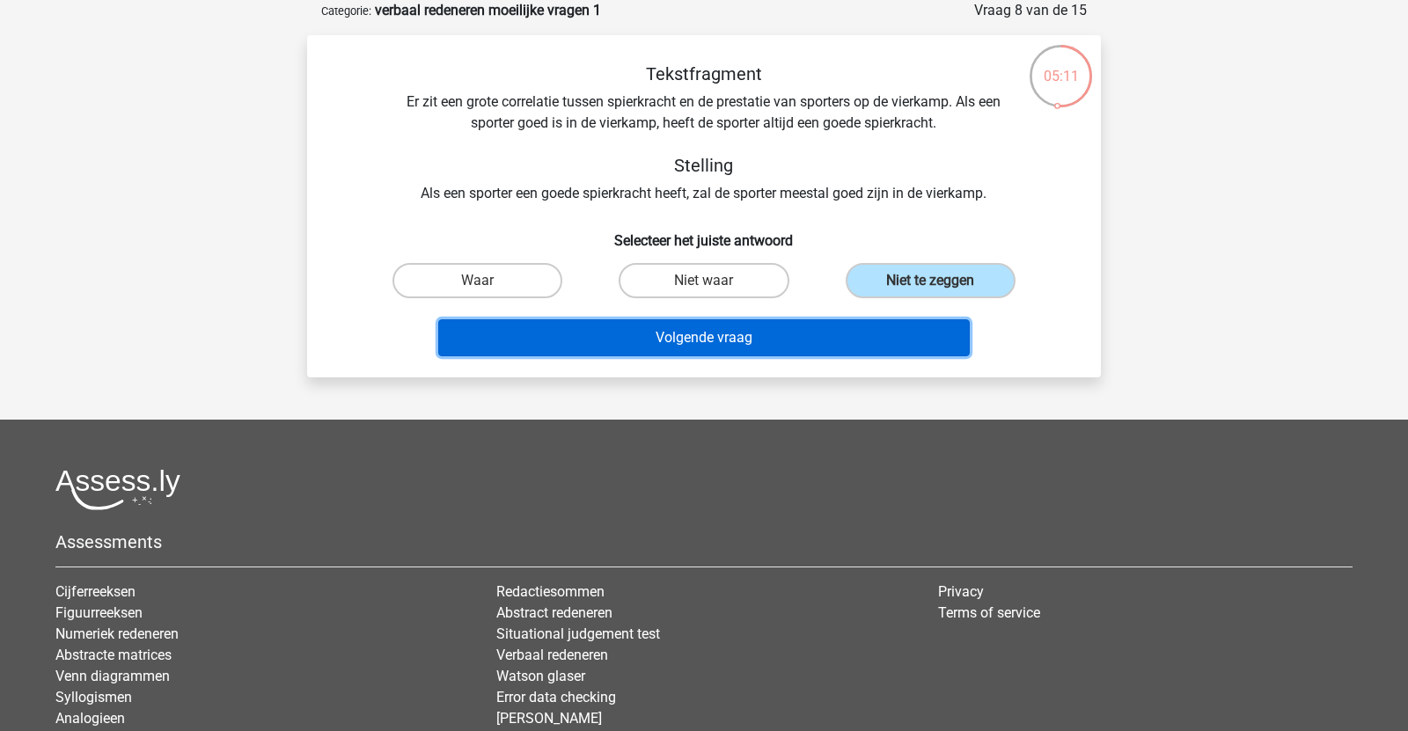
click at [575, 343] on button "Volgende vraag" at bounding box center [704, 337] width 532 height 37
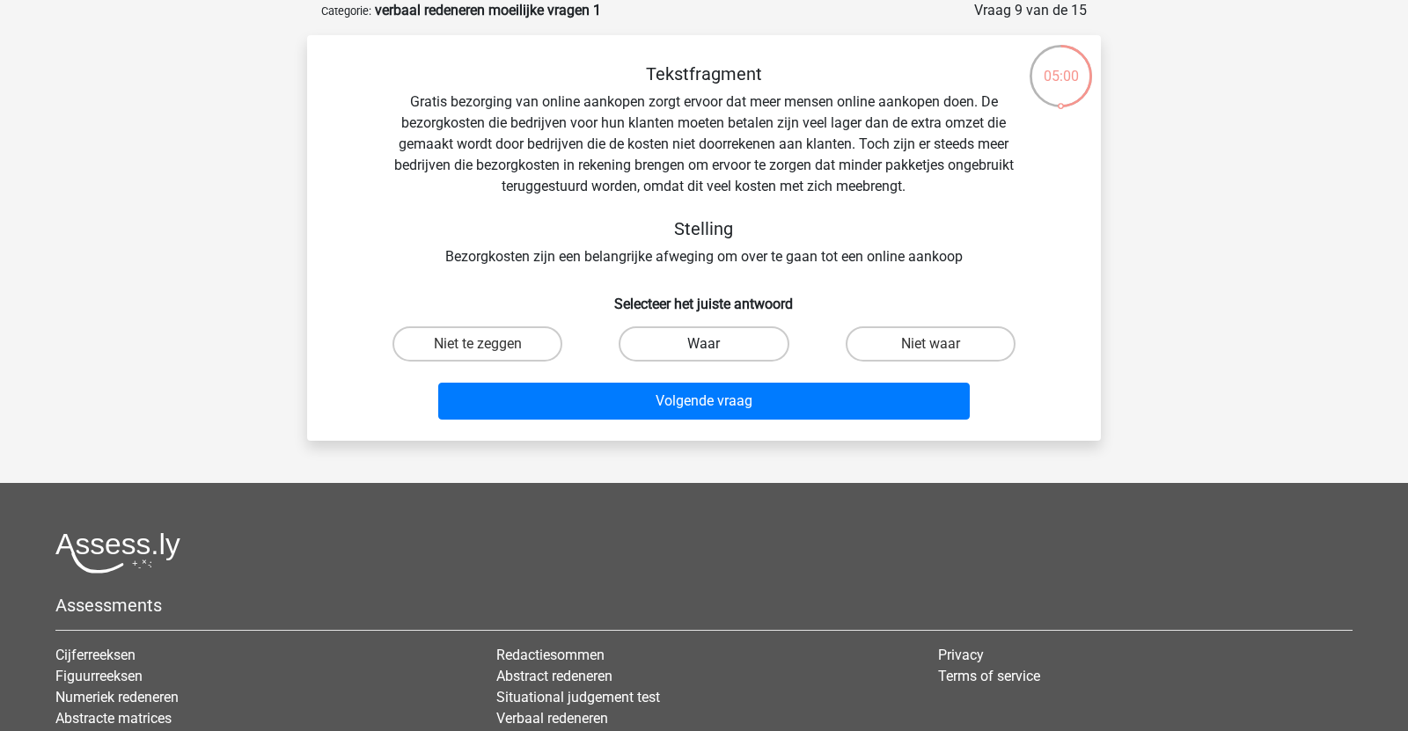
click at [671, 330] on label "Waar" at bounding box center [704, 343] width 170 height 35
click at [704, 344] on input "Waar" at bounding box center [709, 349] width 11 height 11
radio input "true"
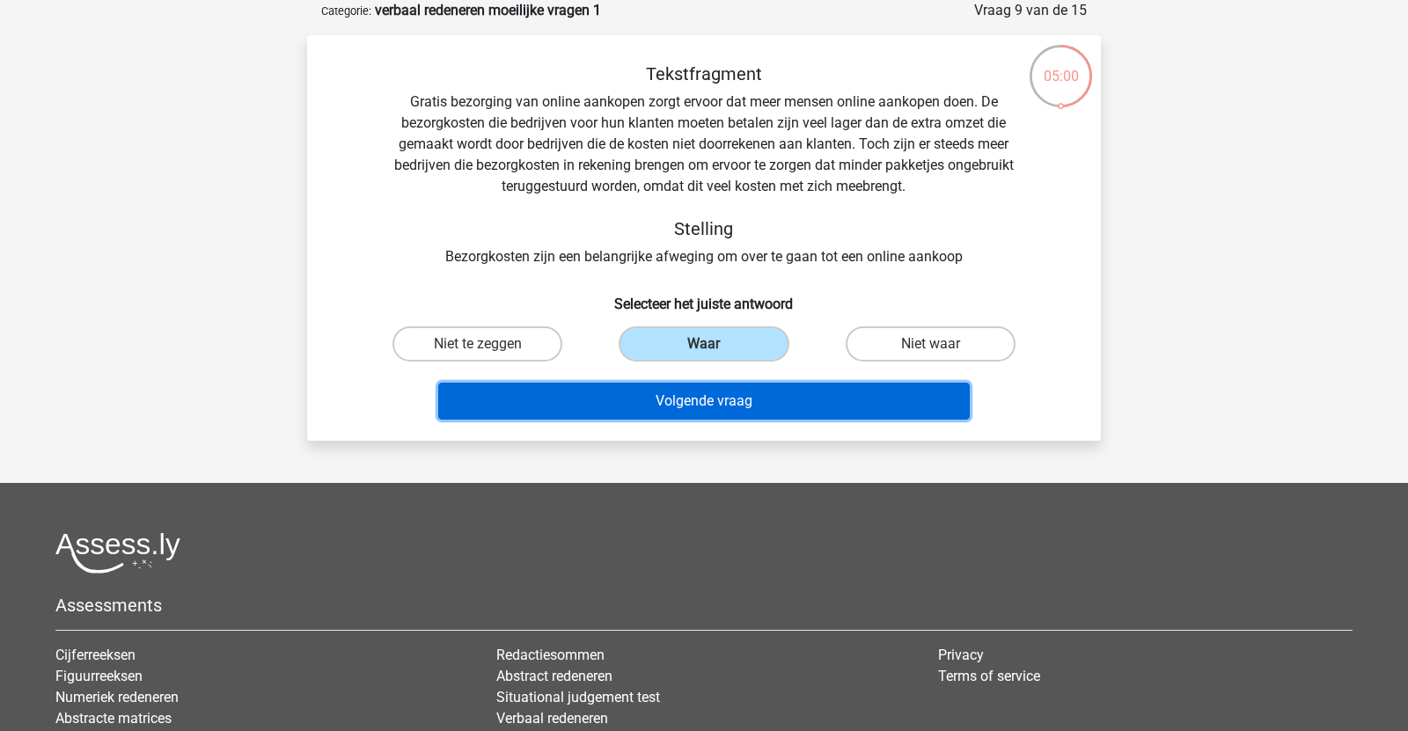
click at [662, 397] on button "Volgende vraag" at bounding box center [704, 401] width 532 height 37
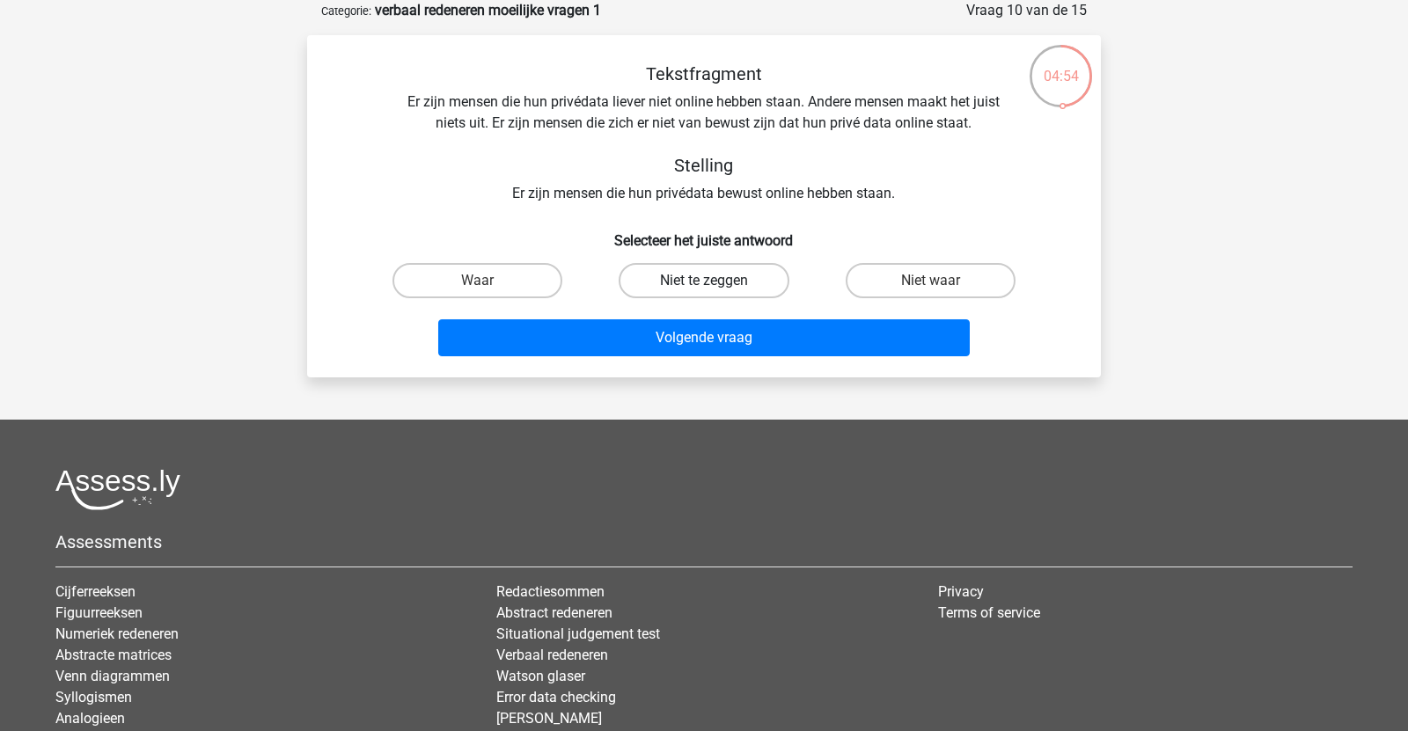
click at [649, 271] on label "Niet te zeggen" at bounding box center [704, 280] width 170 height 35
click at [704, 281] on input "Niet te zeggen" at bounding box center [709, 286] width 11 height 11
radio input "true"
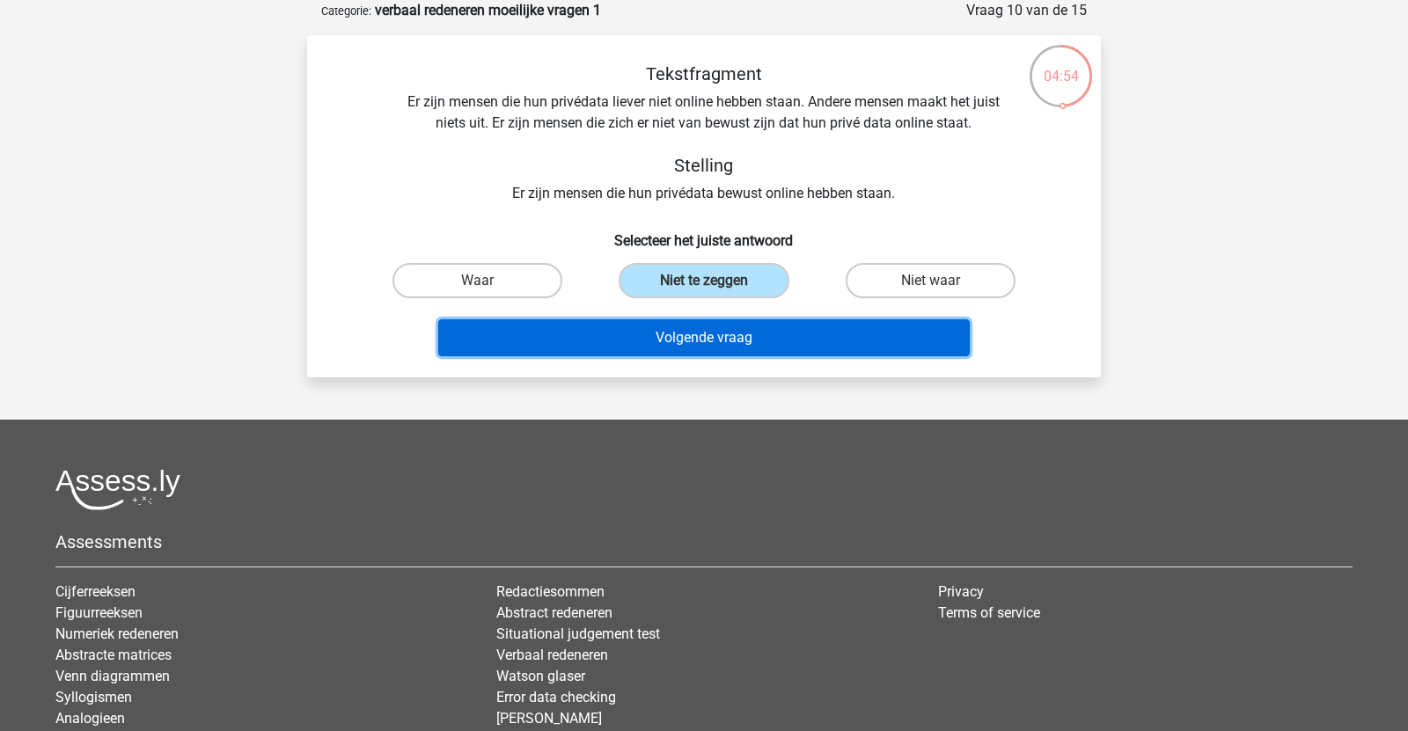
click at [618, 336] on button "Volgende vraag" at bounding box center [704, 337] width 532 height 37
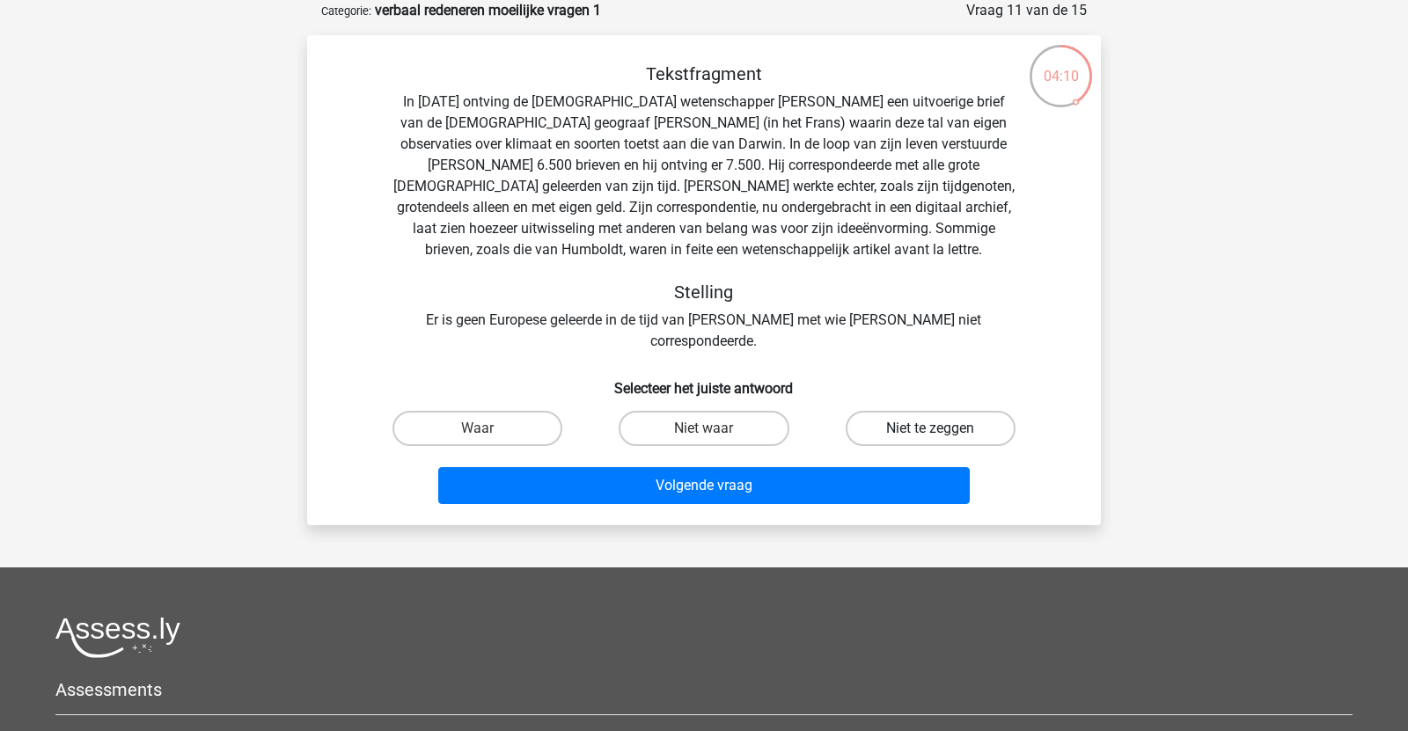
click at [909, 411] on label "Niet te zeggen" at bounding box center [931, 428] width 170 height 35
click at [930, 428] on input "Niet te zeggen" at bounding box center [935, 433] width 11 height 11
radio input "true"
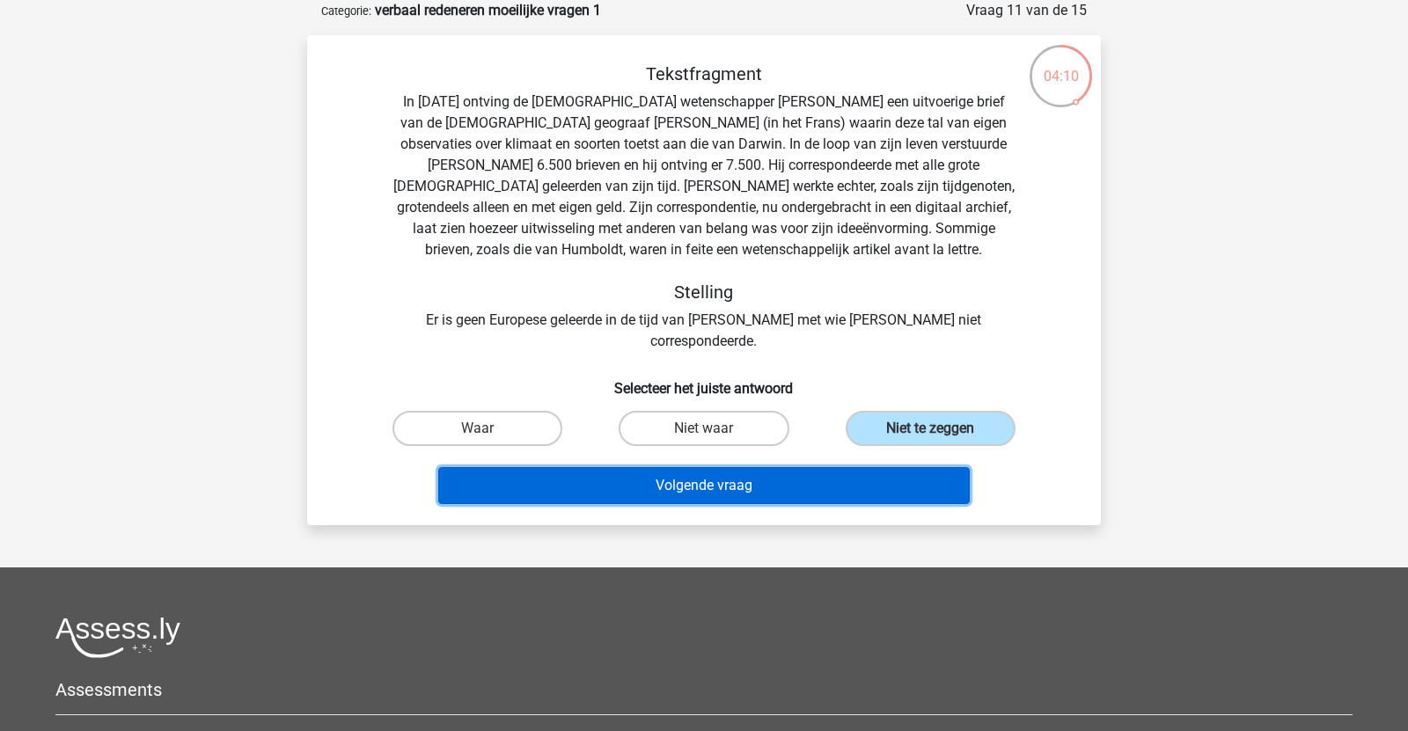
click at [843, 467] on button "Volgende vraag" at bounding box center [704, 485] width 532 height 37
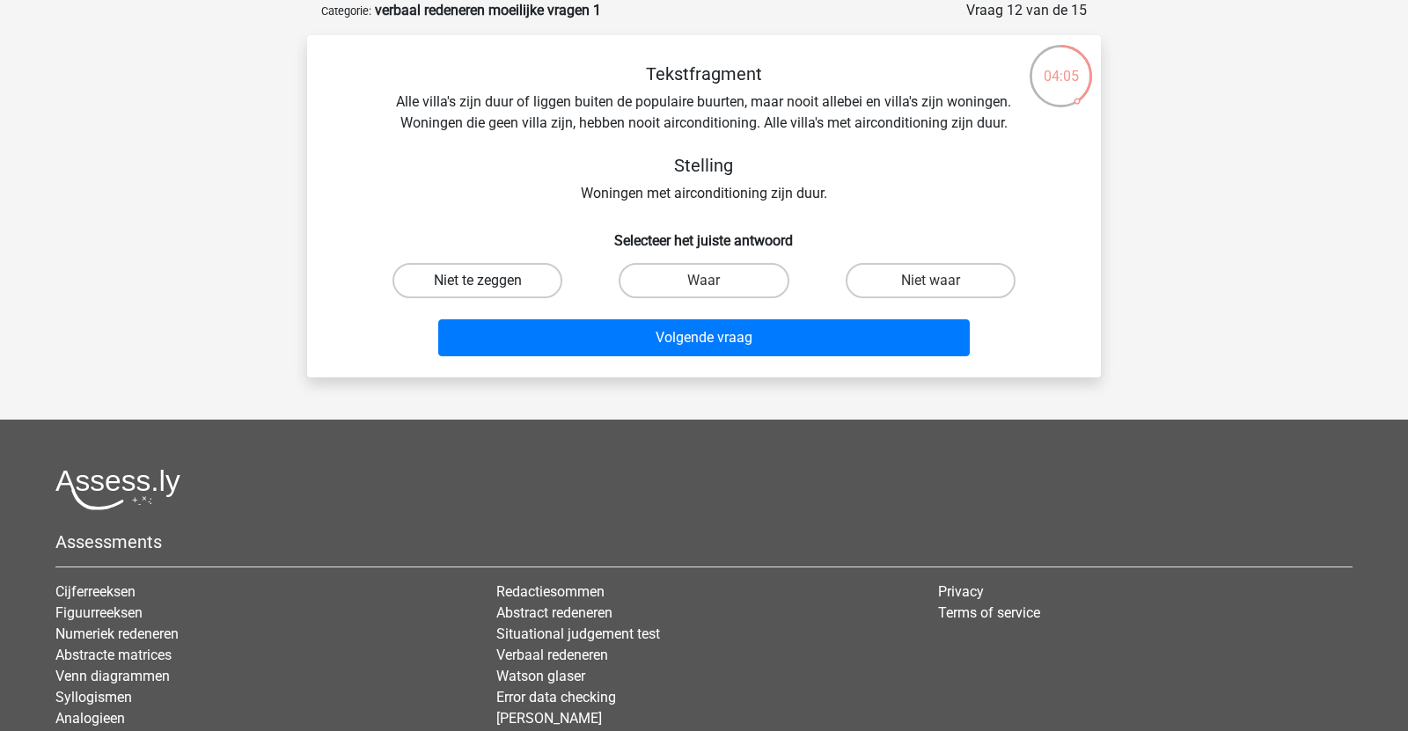
click at [503, 278] on label "Niet te zeggen" at bounding box center [477, 280] width 170 height 35
click at [489, 281] on input "Niet te zeggen" at bounding box center [483, 286] width 11 height 11
radio input "true"
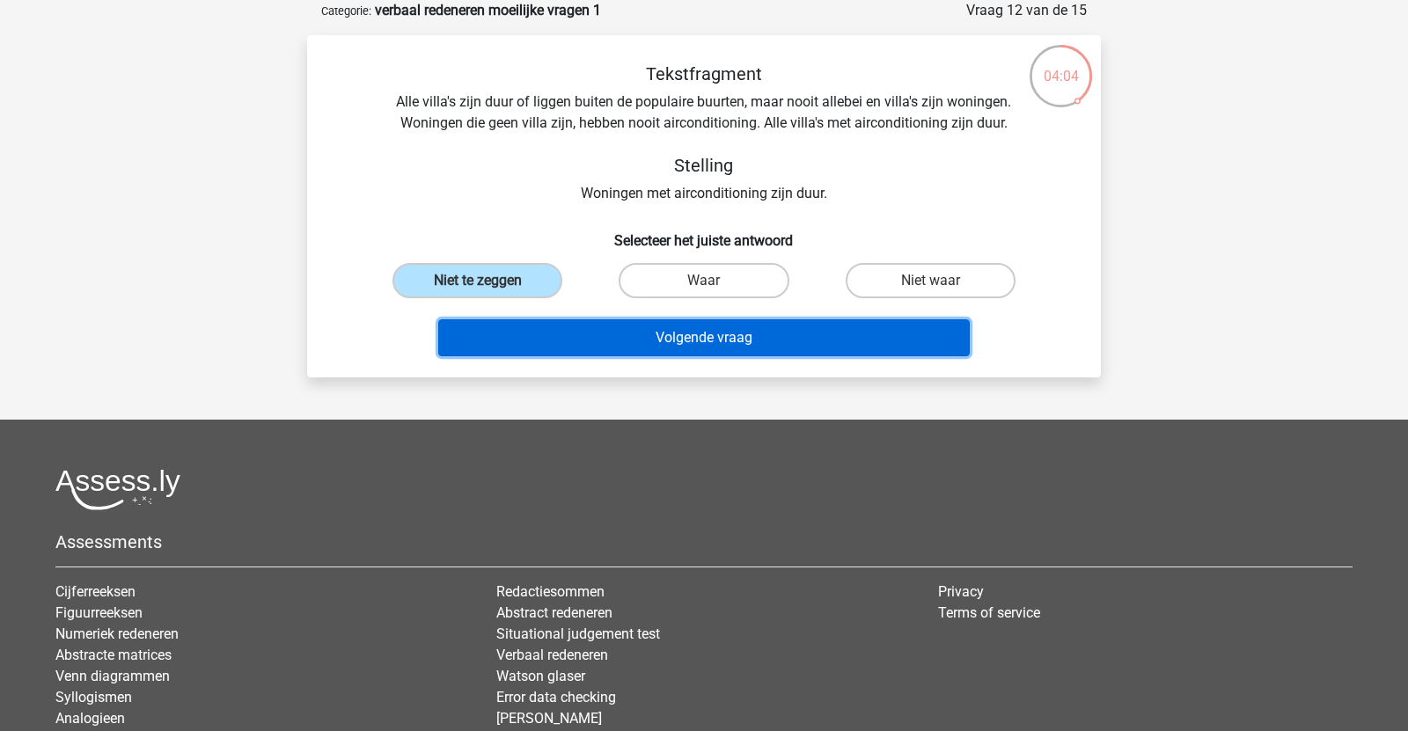
click at [552, 332] on button "Volgende vraag" at bounding box center [704, 337] width 532 height 37
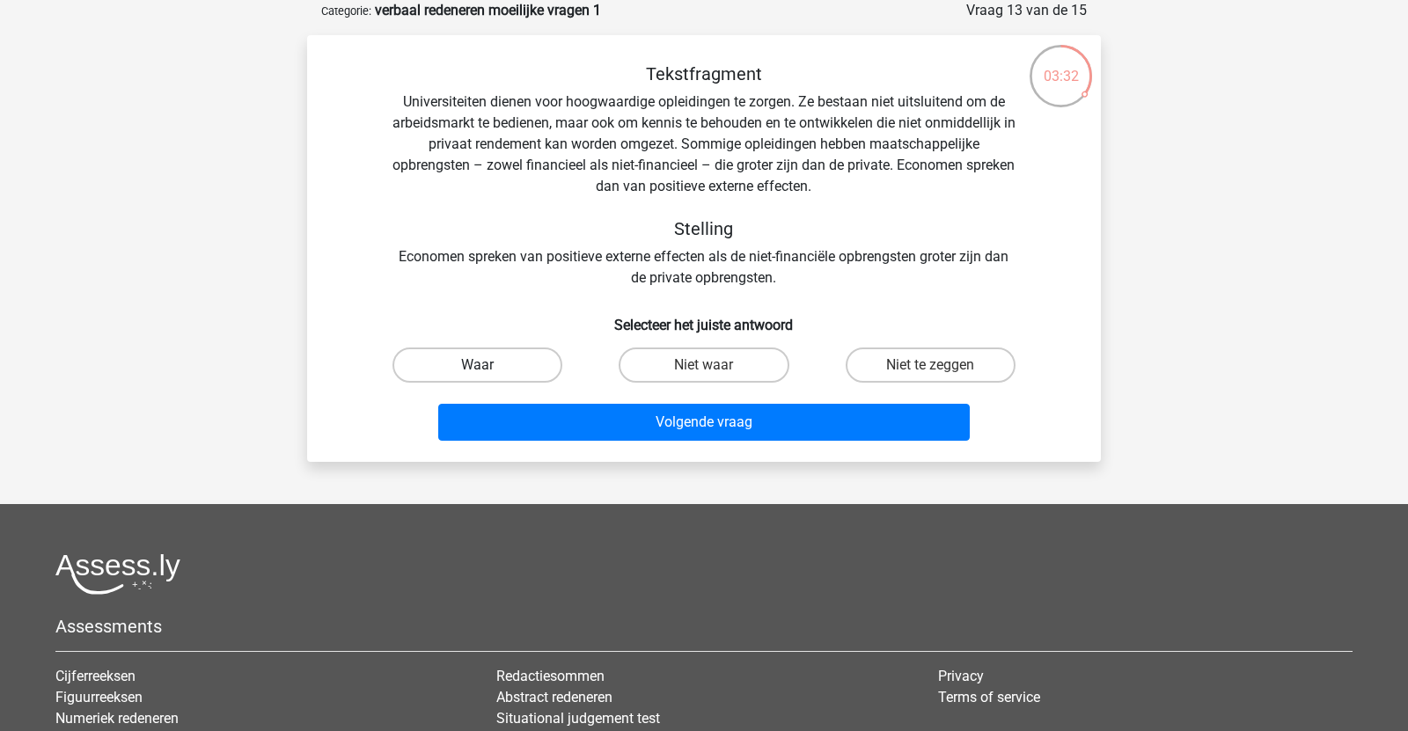
click at [501, 361] on label "Waar" at bounding box center [477, 365] width 170 height 35
click at [489, 365] on input "Waar" at bounding box center [483, 370] width 11 height 11
radio input "true"
click at [537, 441] on div "Volgende vraag" at bounding box center [703, 426] width 679 height 44
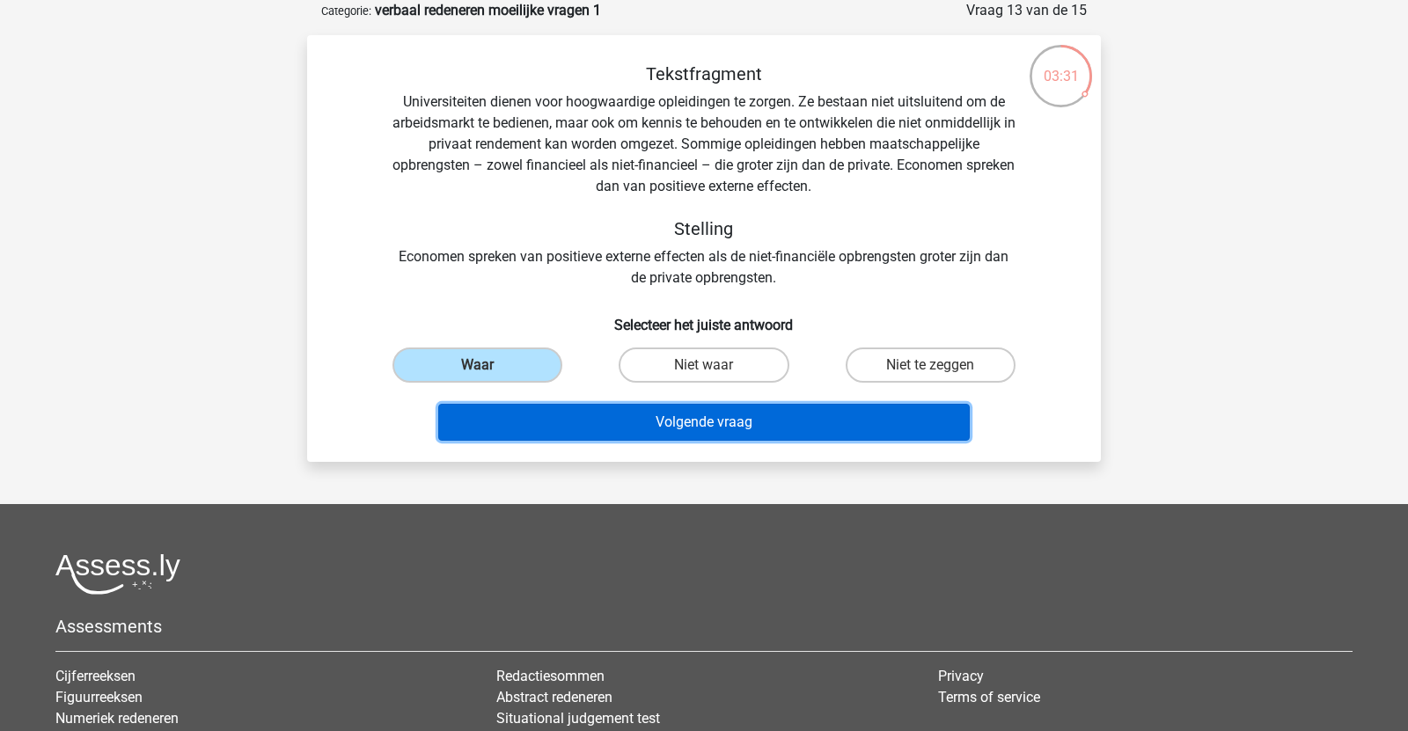
click at [539, 431] on button "Volgende vraag" at bounding box center [704, 422] width 532 height 37
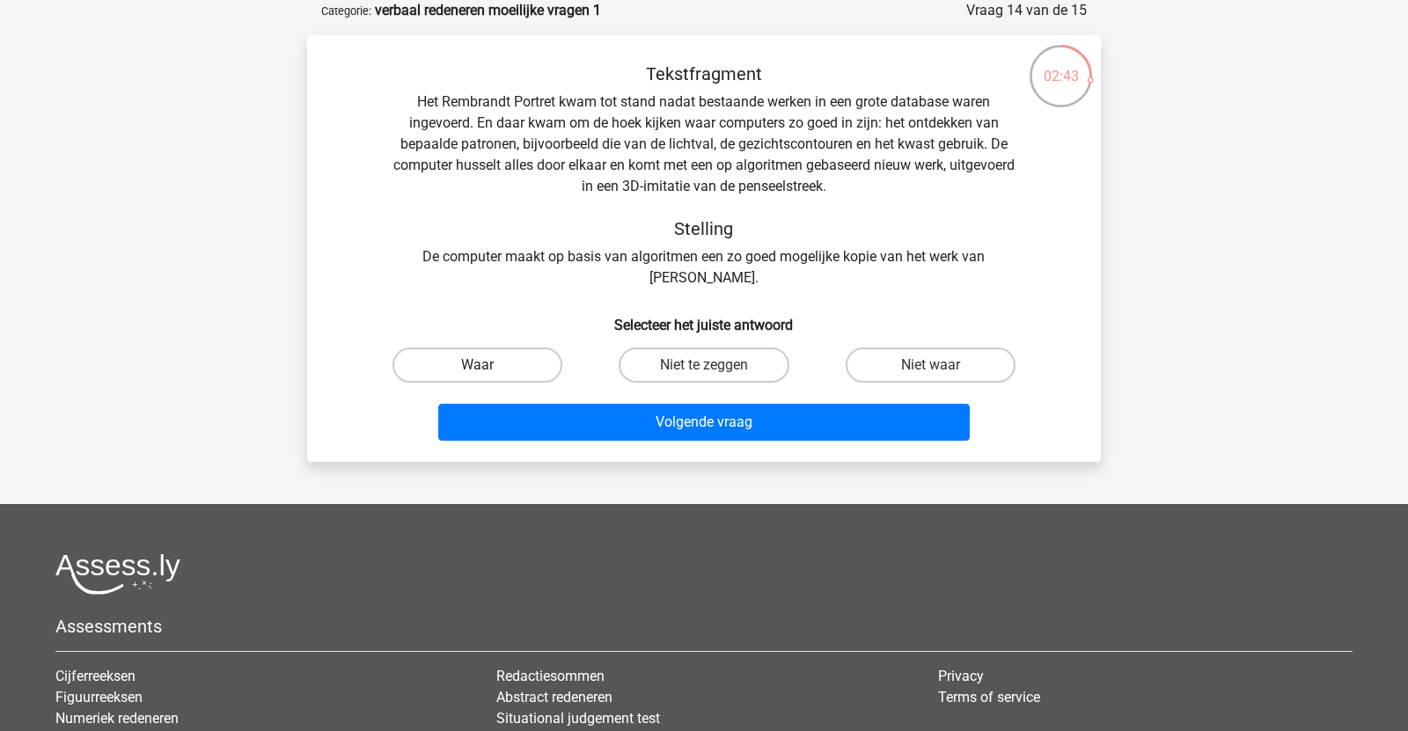
click at [505, 359] on label "Waar" at bounding box center [477, 365] width 170 height 35
click at [489, 365] on input "Waar" at bounding box center [483, 370] width 11 height 11
radio input "true"
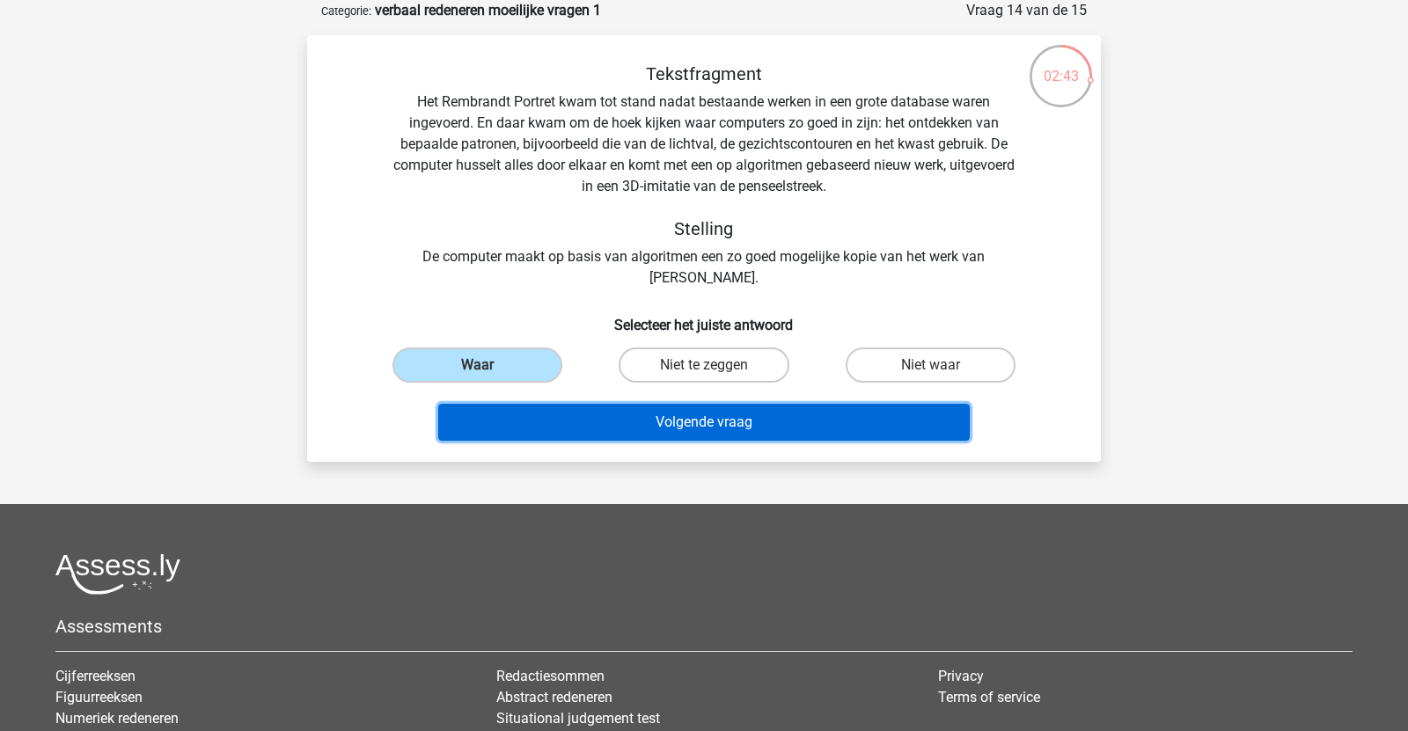
click at [558, 414] on button "Volgende vraag" at bounding box center [704, 422] width 532 height 37
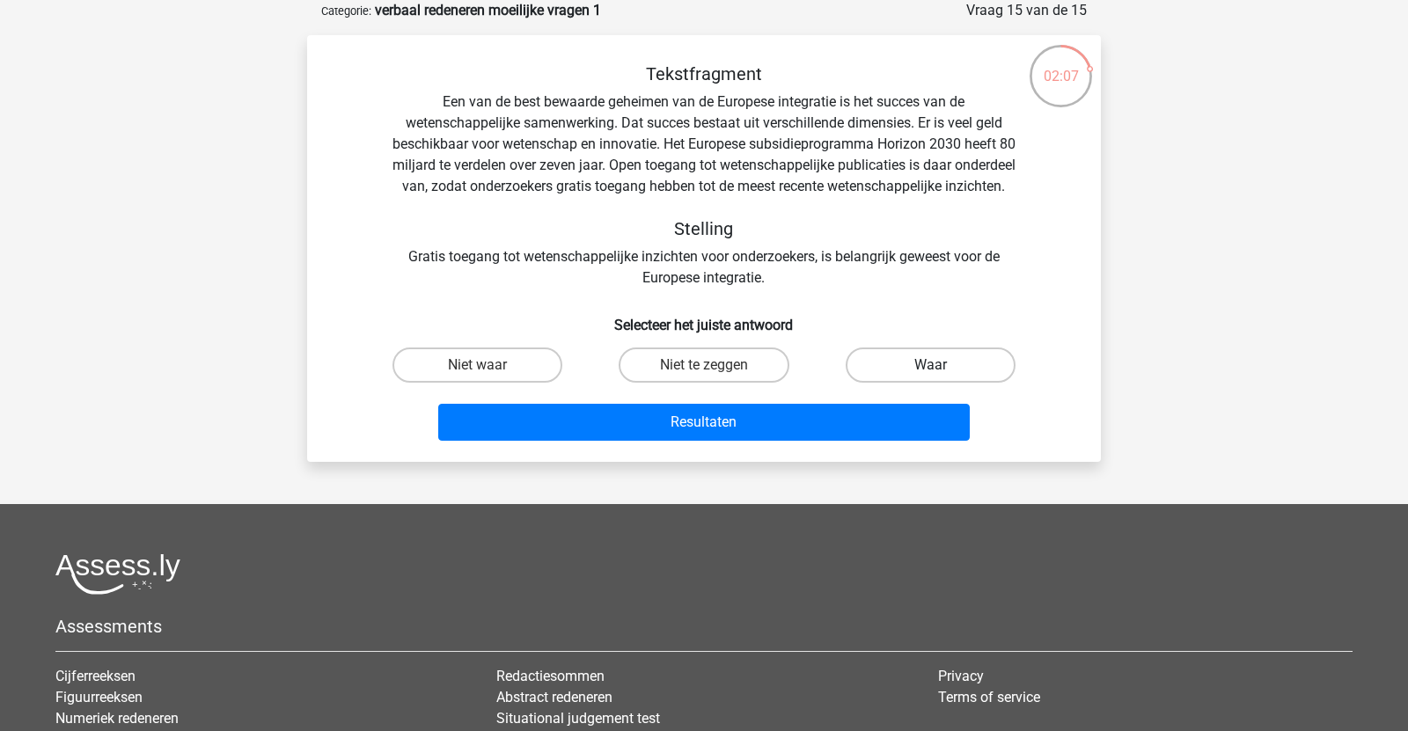
click at [855, 383] on label "Waar" at bounding box center [931, 365] width 170 height 35
click at [930, 377] on input "Waar" at bounding box center [935, 370] width 11 height 11
radio input "true"
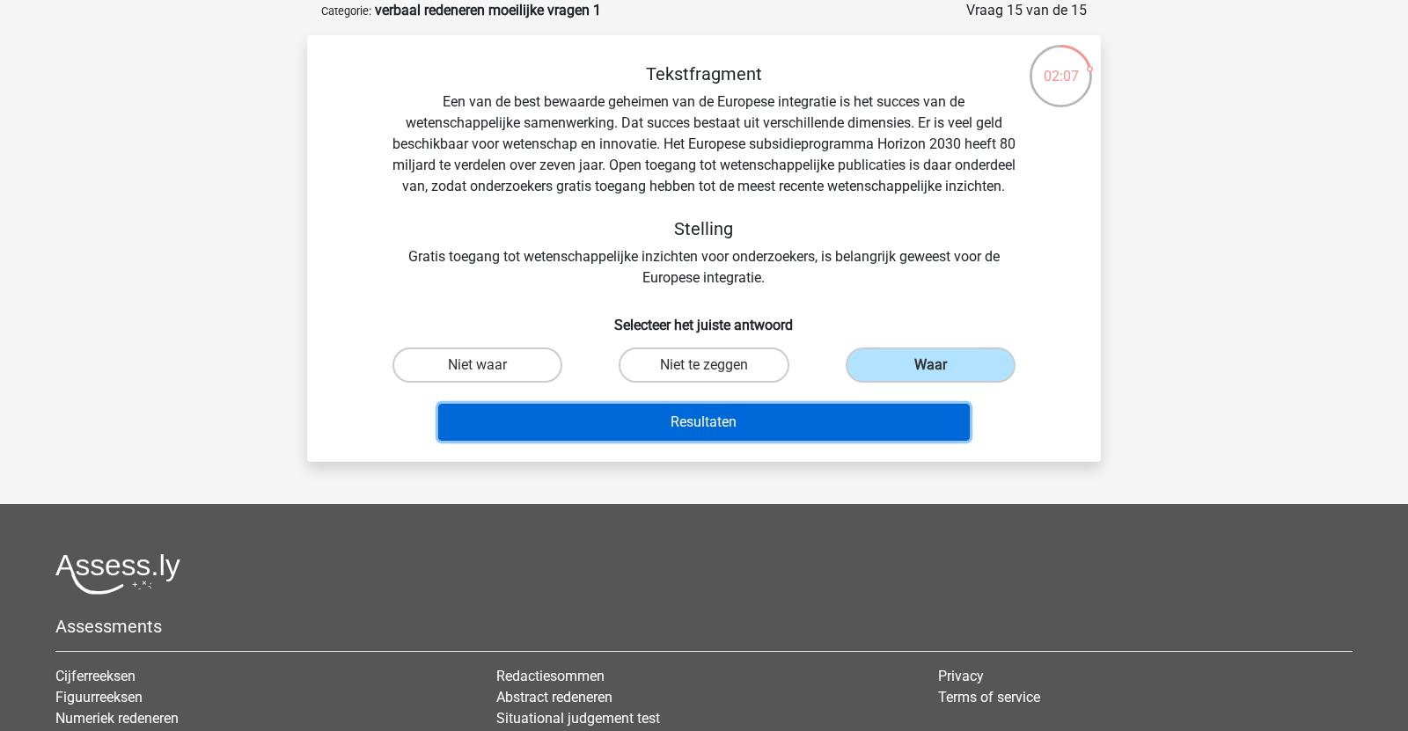
click at [810, 441] on button "Resultaten" at bounding box center [704, 422] width 532 height 37
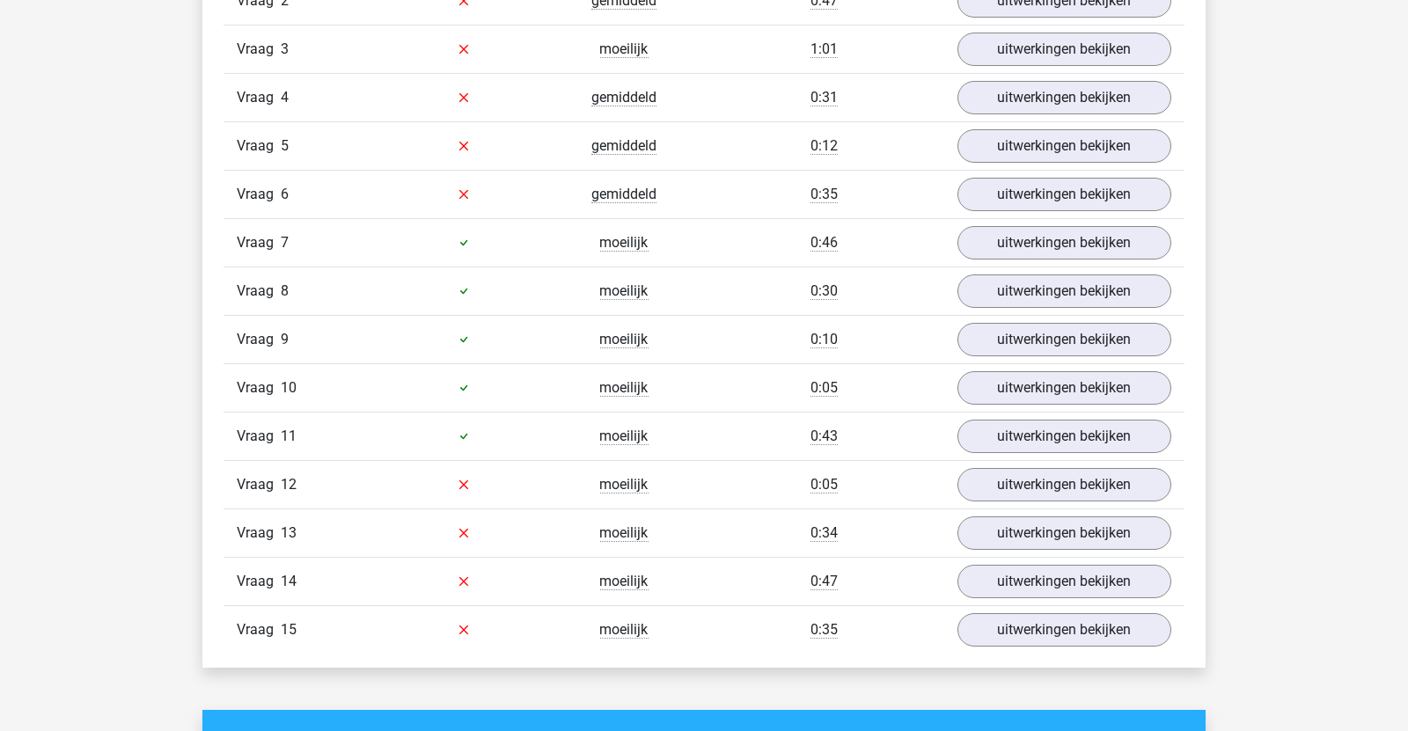
scroll to position [1598, 0]
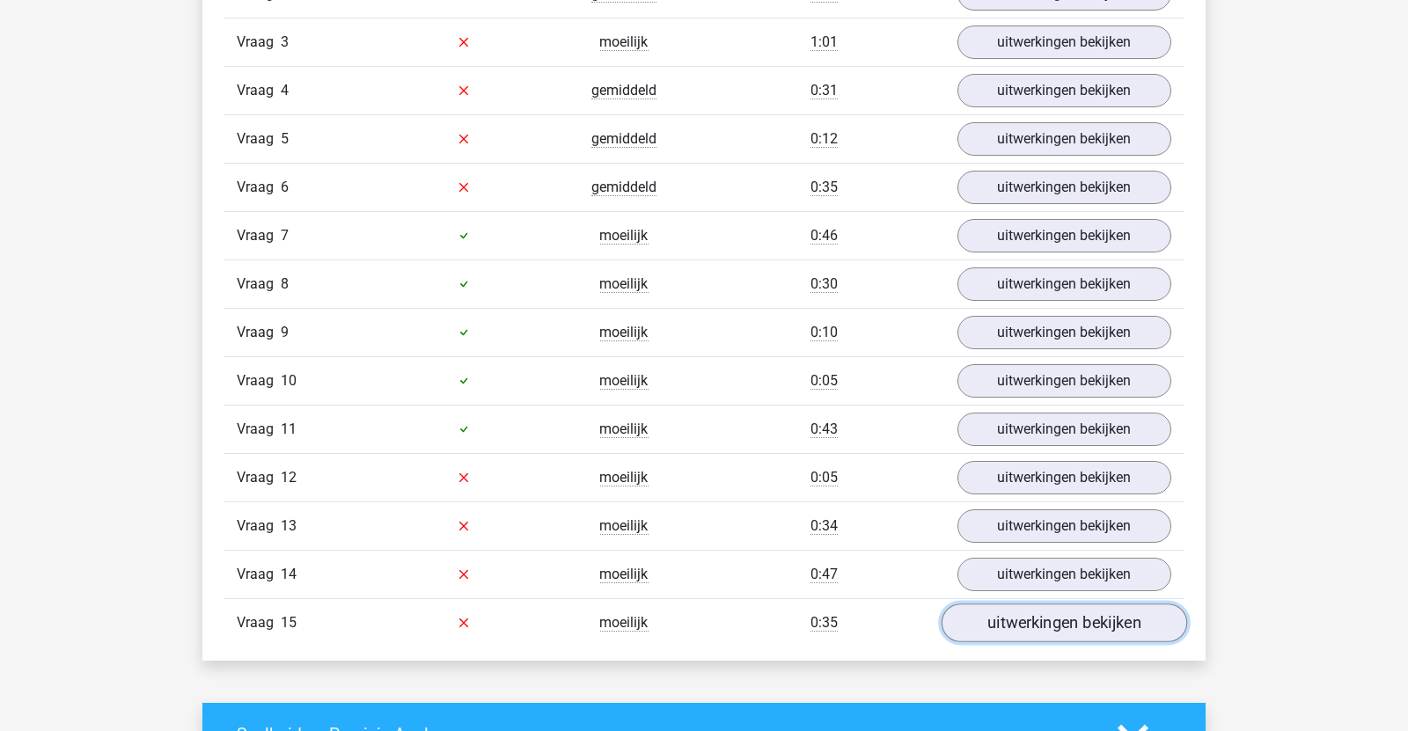
click at [1017, 621] on link "uitwerkingen bekijken" at bounding box center [1063, 623] width 245 height 39
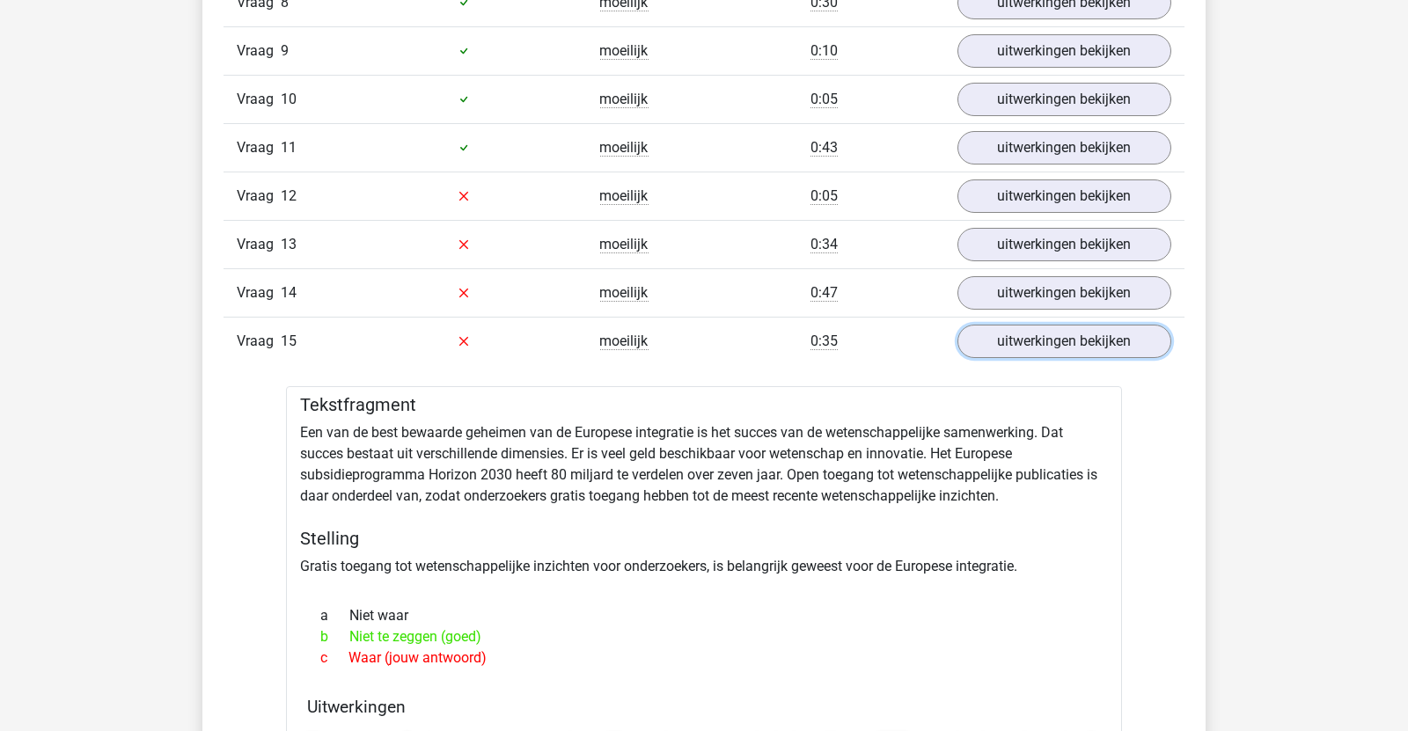
scroll to position [1900, 0]
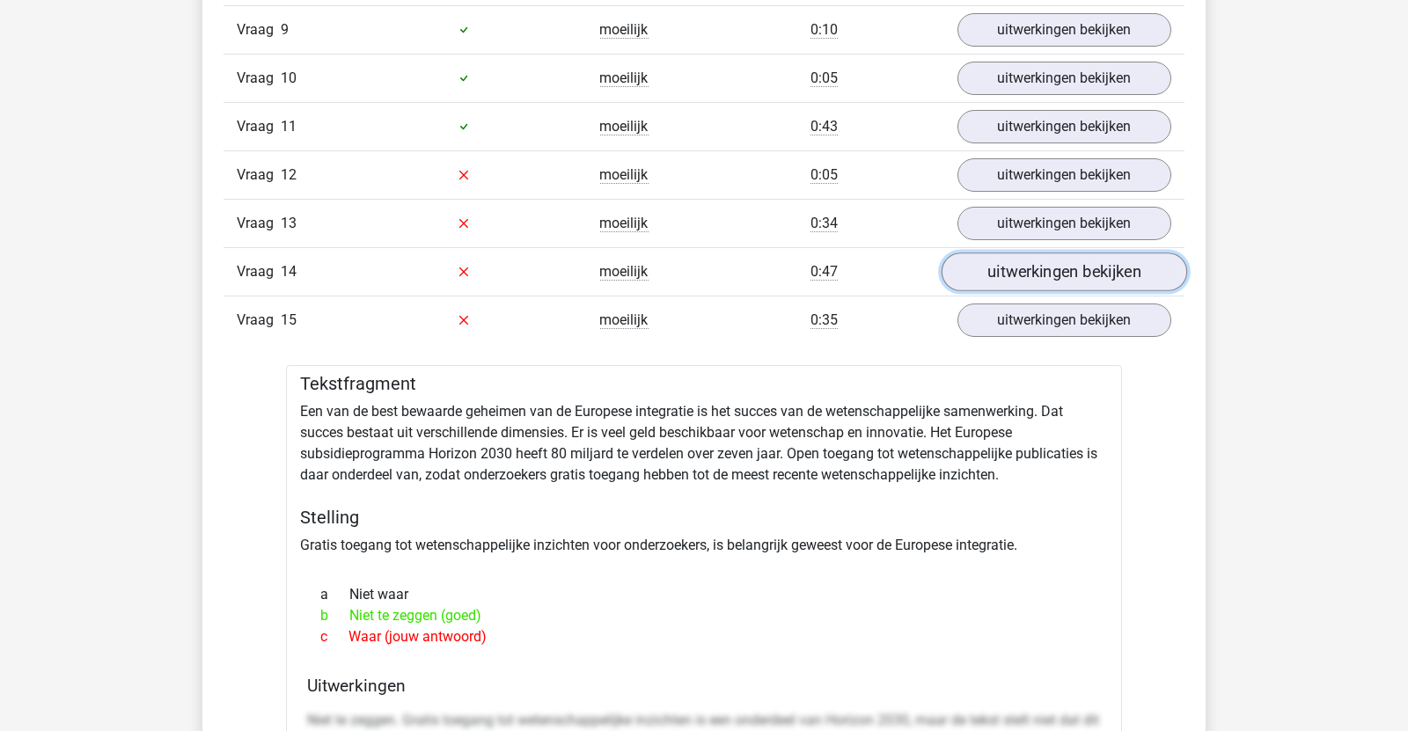
click at [1041, 253] on link "uitwerkingen bekijken" at bounding box center [1063, 272] width 245 height 39
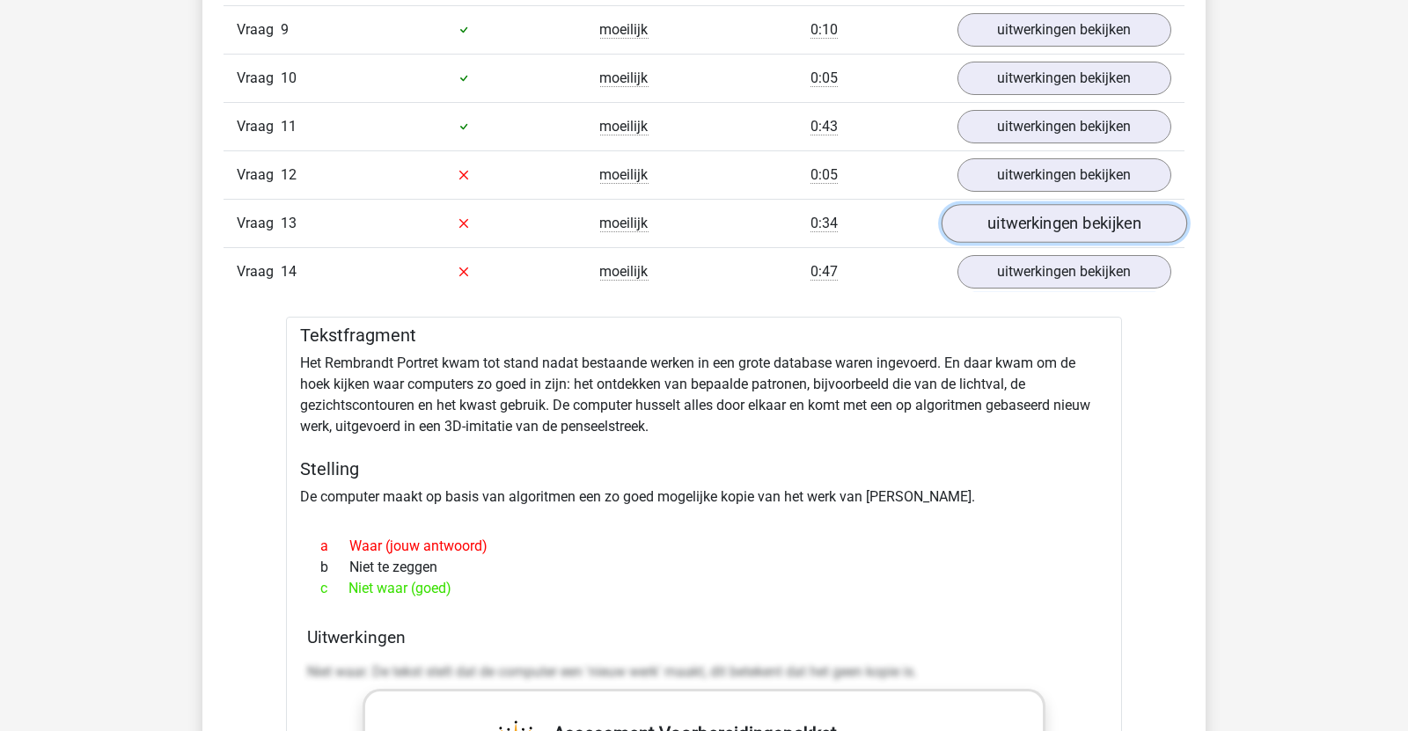
click at [1008, 223] on link "uitwerkingen bekijken" at bounding box center [1063, 223] width 245 height 39
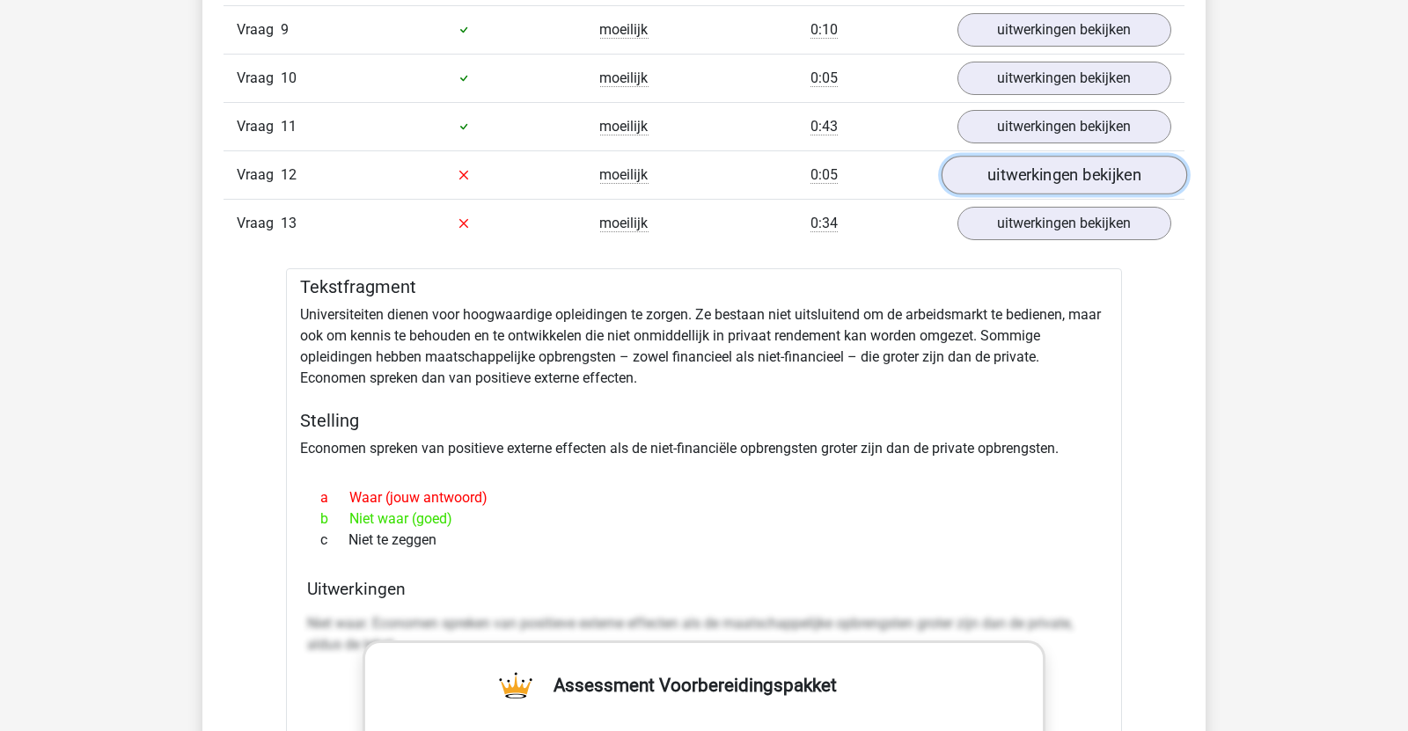
click at [984, 183] on link "uitwerkingen bekijken" at bounding box center [1063, 175] width 245 height 39
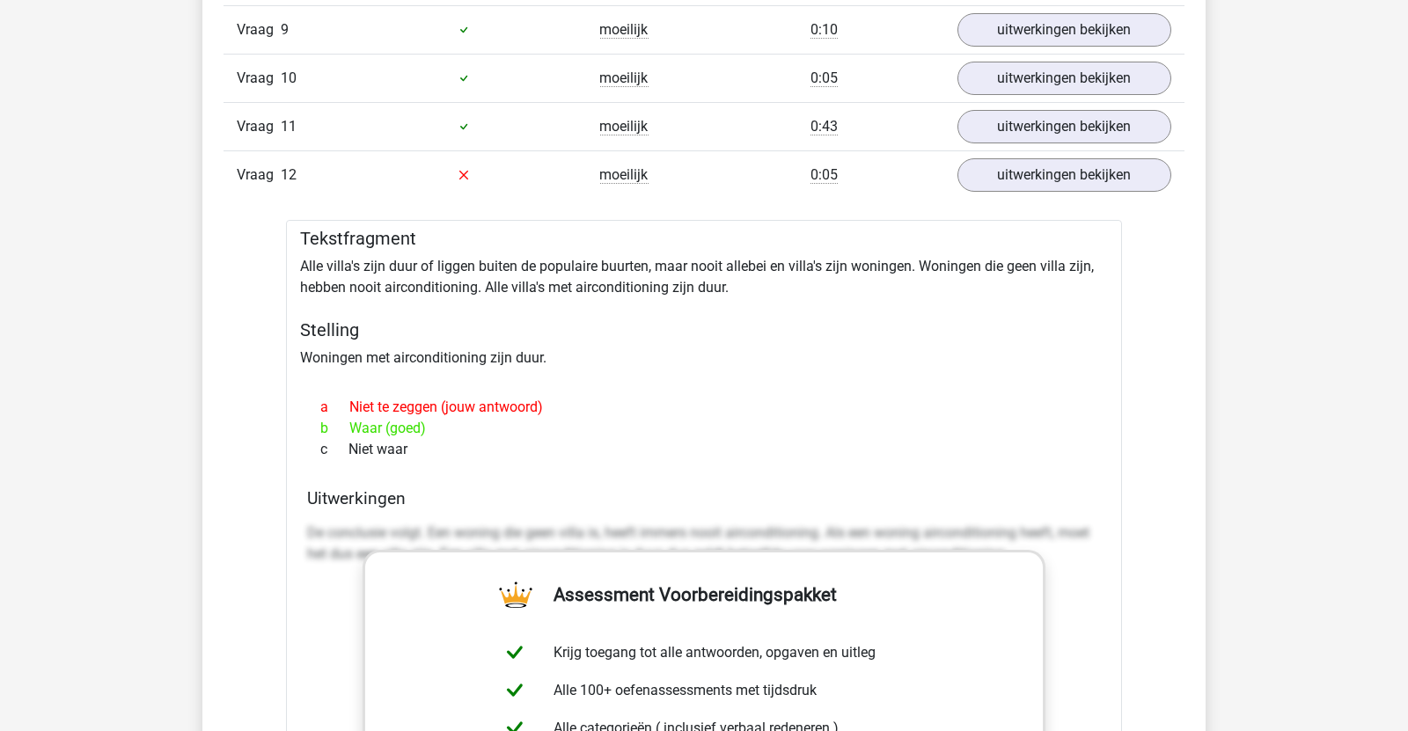
click at [992, 141] on div "Vraag 11 moeilijk 0:43 uitwerkingen bekijken" at bounding box center [703, 126] width 961 height 48
click at [993, 130] on link "uitwerkingen bekijken" at bounding box center [1063, 126] width 245 height 39
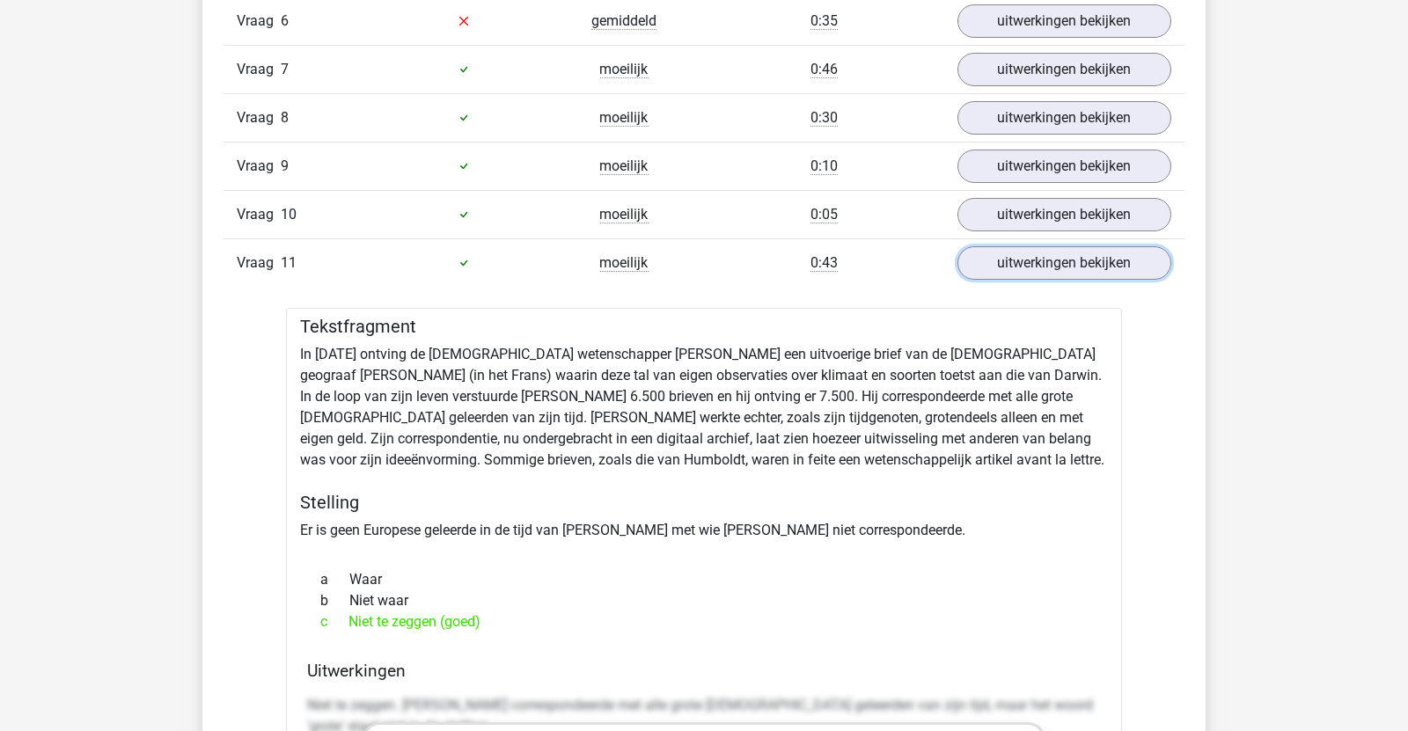
scroll to position [1743, 0]
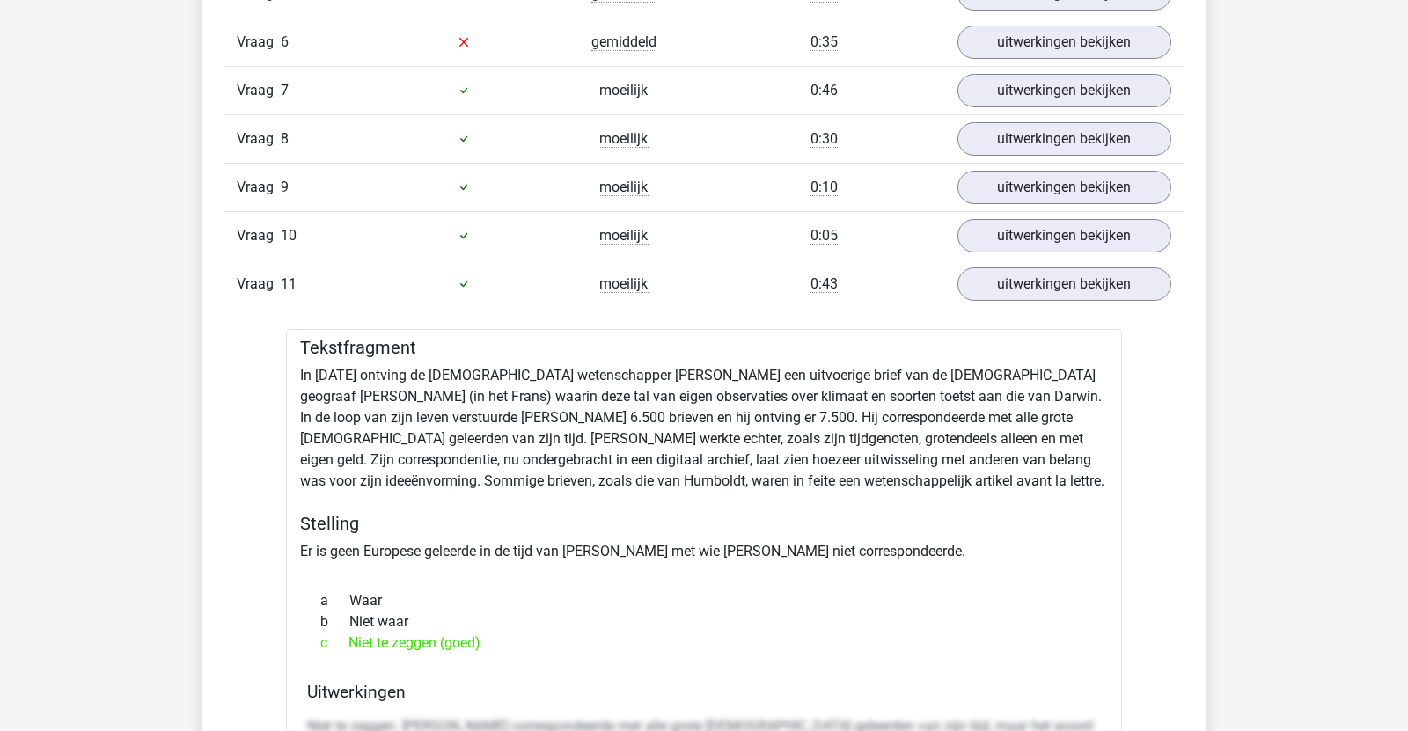
click at [1053, 211] on div "Vraag 10 moeilijk 0:05 uitwerkingen bekijken" at bounding box center [703, 235] width 961 height 48
click at [1040, 168] on link "uitwerkingen bekijken" at bounding box center [1063, 187] width 245 height 39
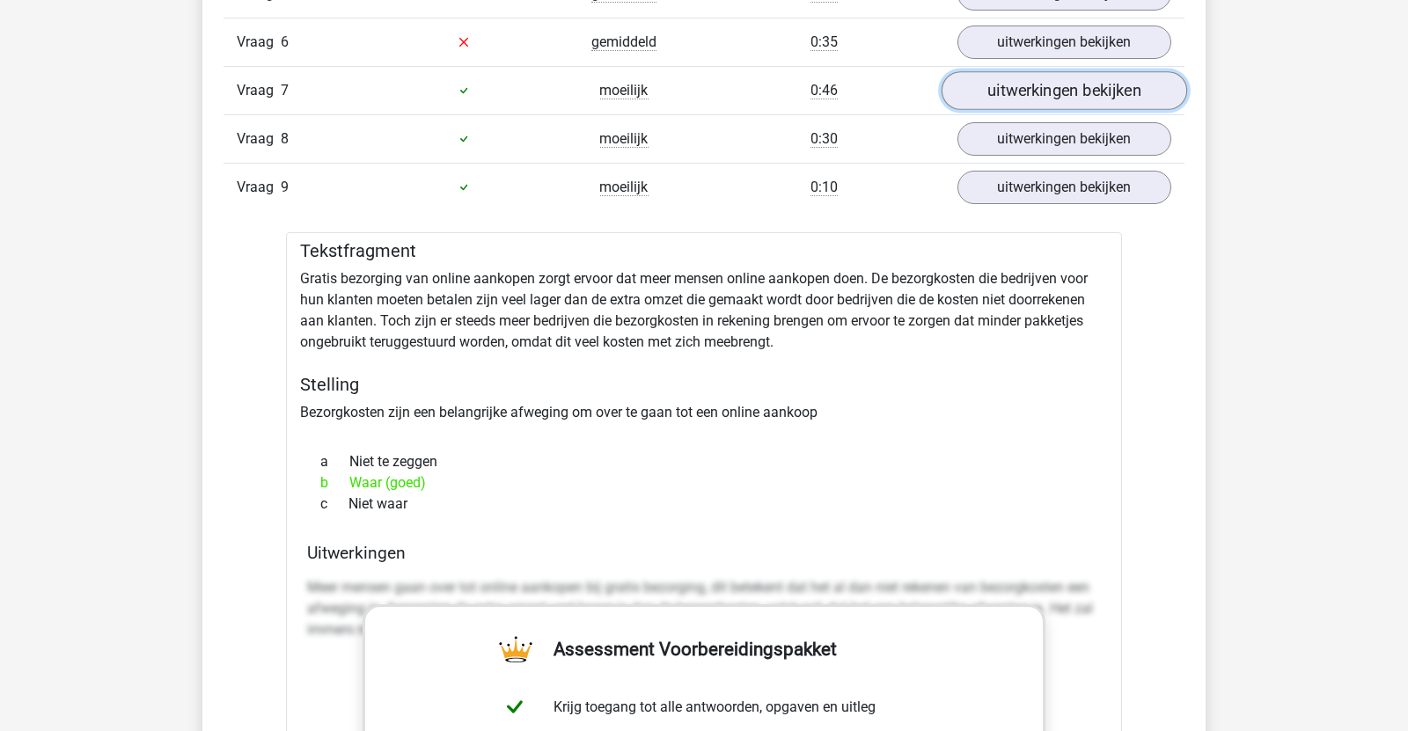
click at [1017, 86] on link "uitwerkingen bekijken" at bounding box center [1063, 90] width 245 height 39
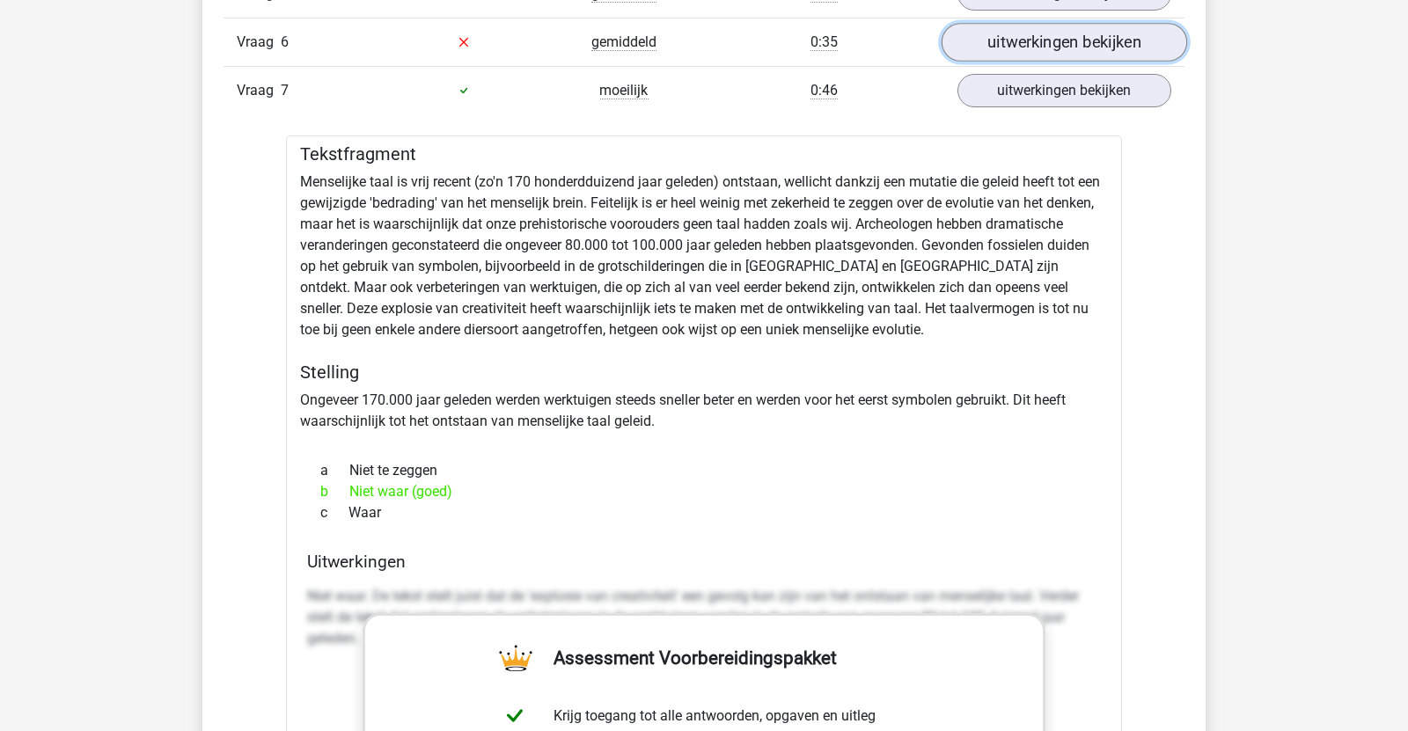
click at [988, 54] on link "uitwerkingen bekijken" at bounding box center [1063, 42] width 245 height 39
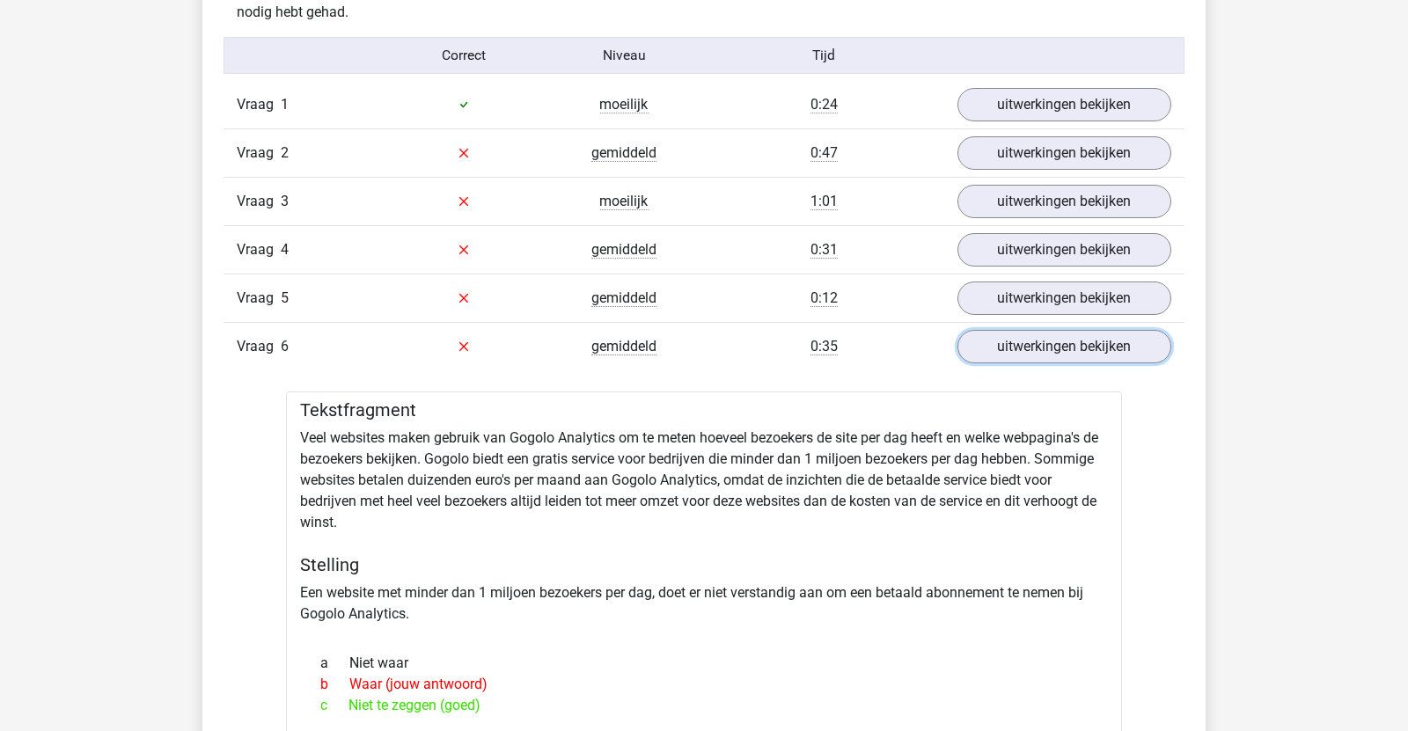
scroll to position [1436, 0]
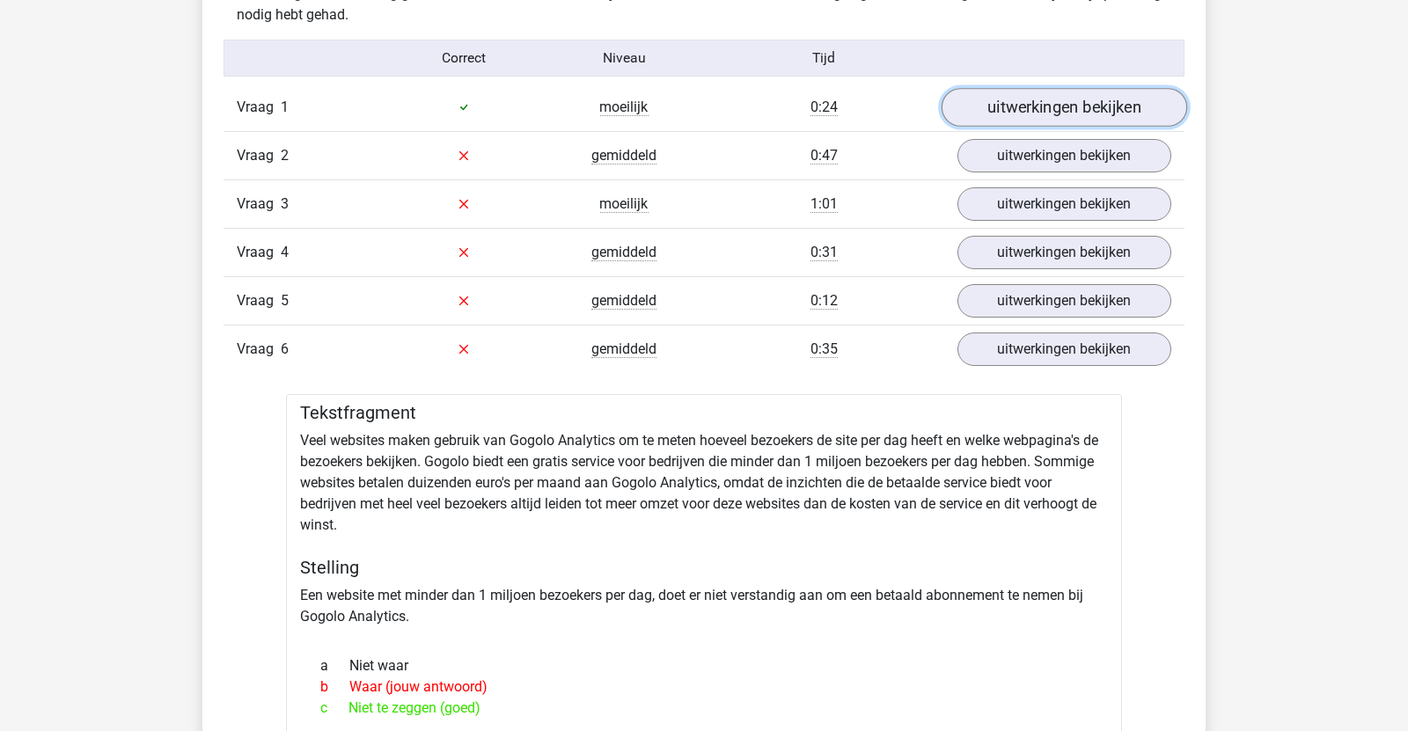
click at [1022, 111] on link "uitwerkingen bekijken" at bounding box center [1063, 107] width 245 height 39
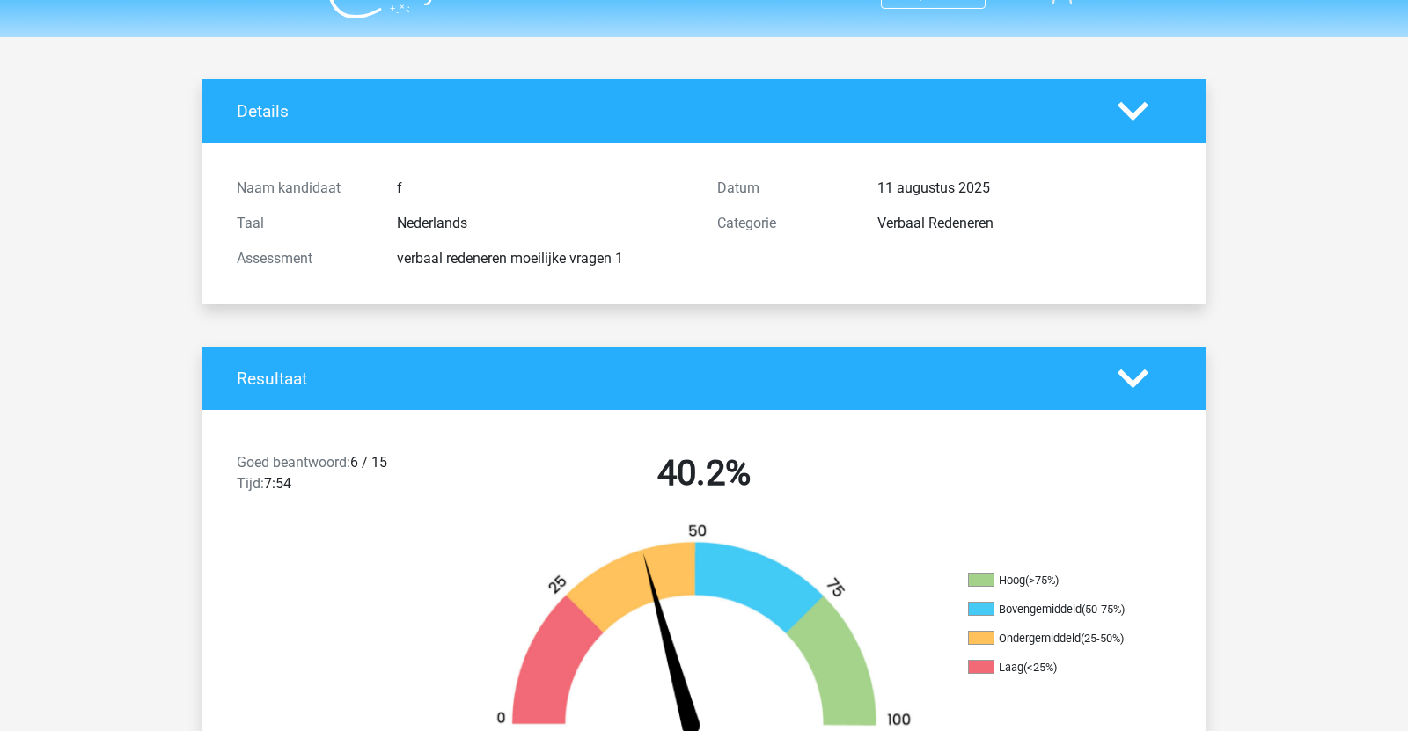
scroll to position [0, 0]
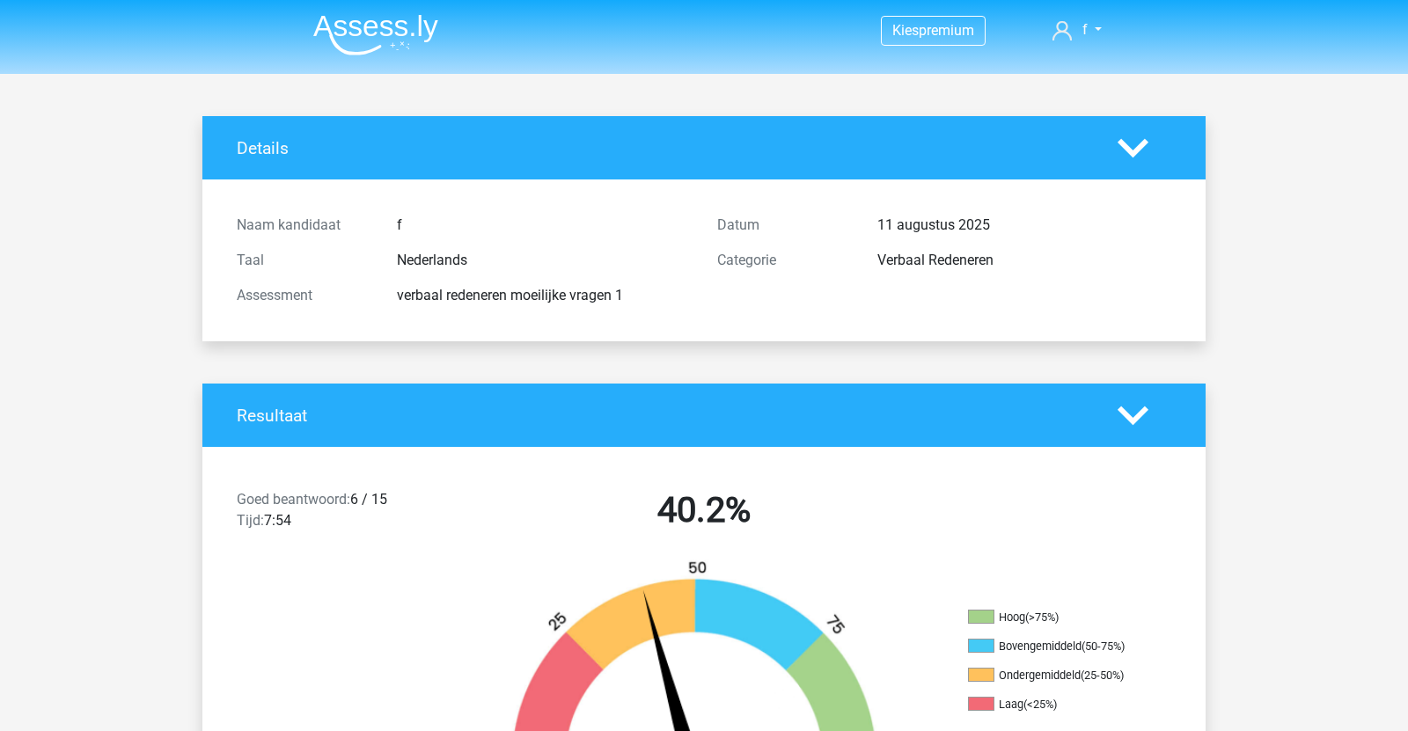
click at [375, 34] on img at bounding box center [375, 34] width 125 height 41
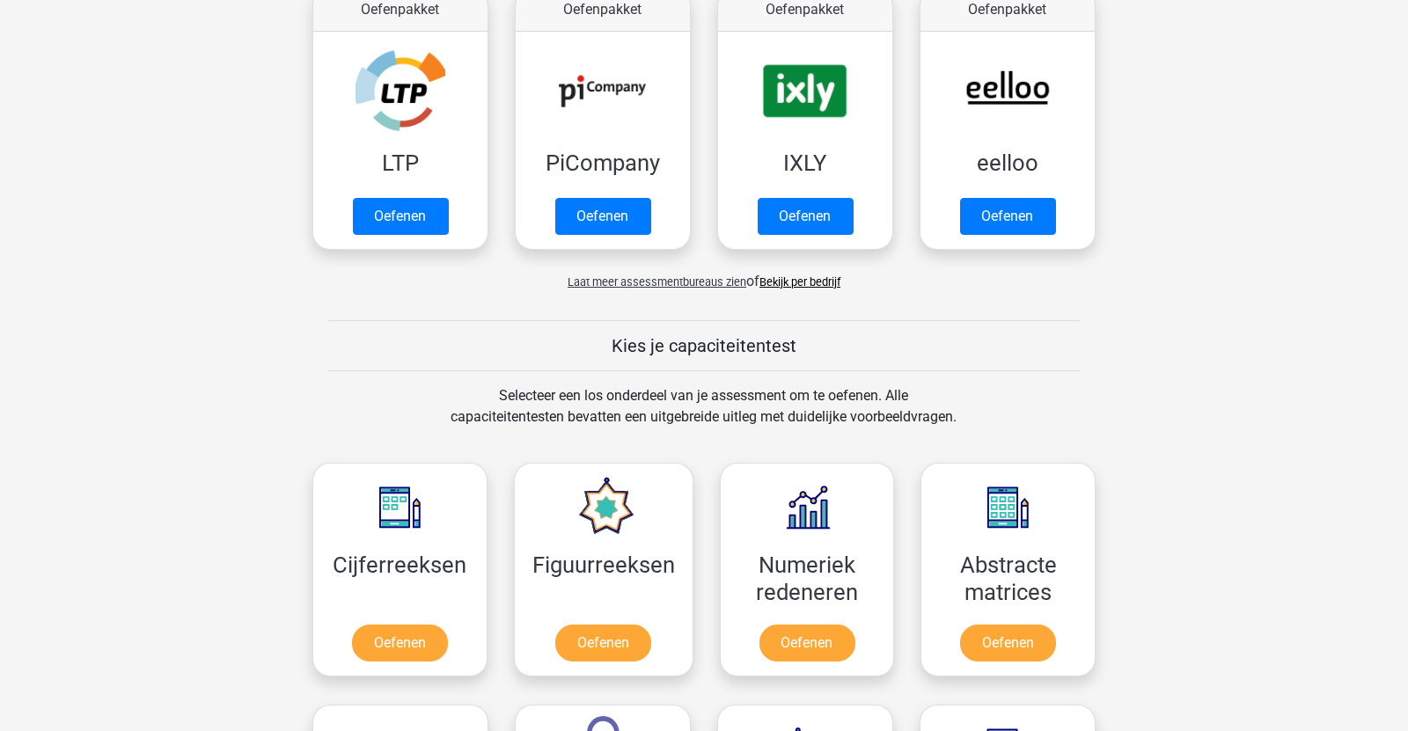
scroll to position [295, 0]
